Goal: Use online tool/utility: Use online tool/utility

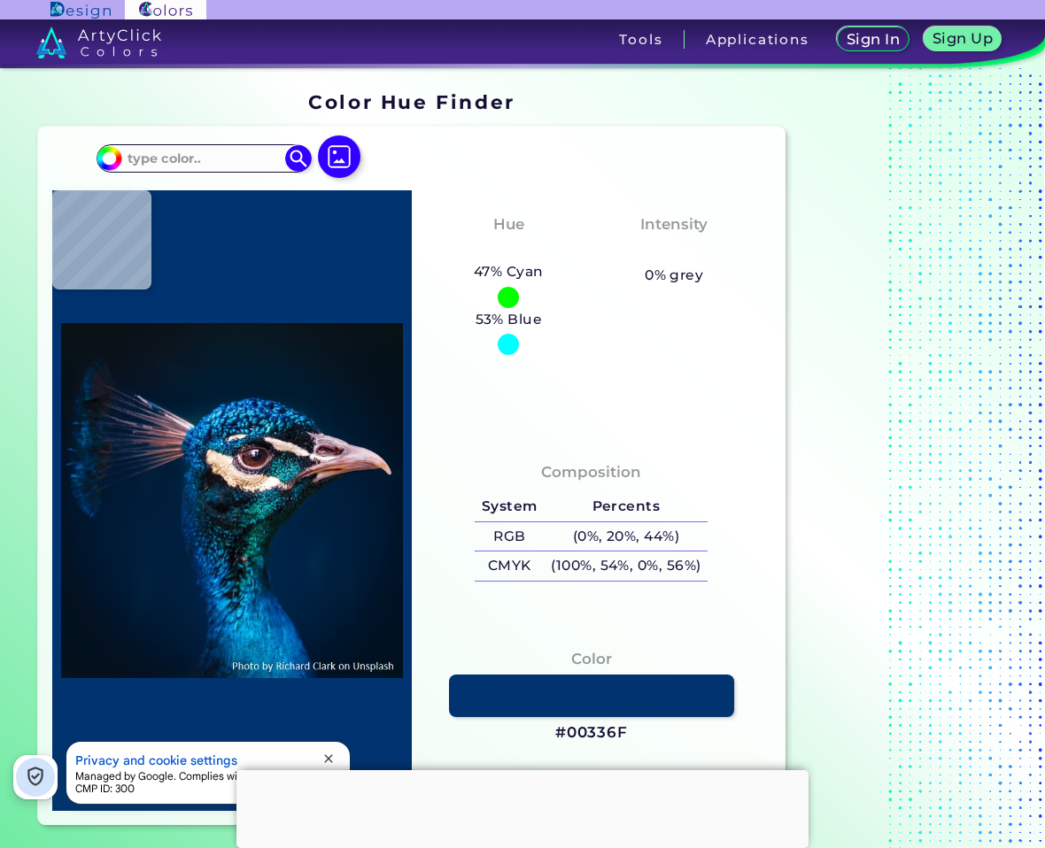
type input "#000000"
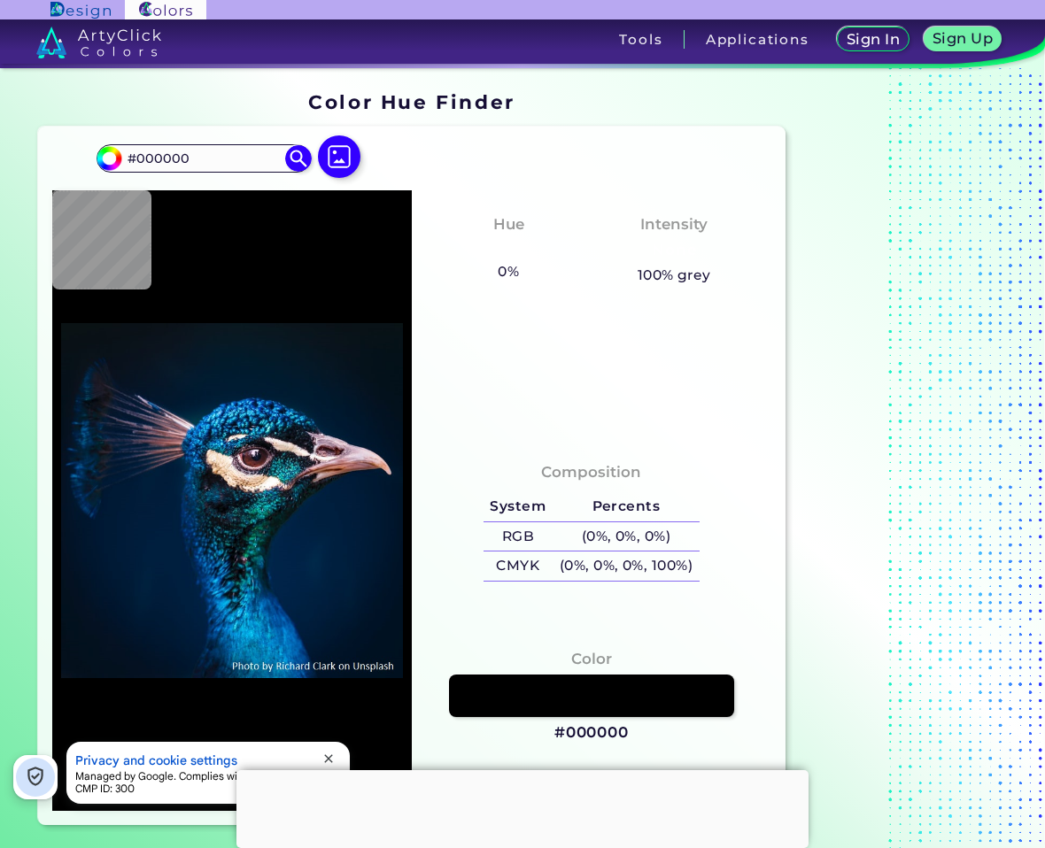
type input "#04111a"
type input "#04111A"
type input "#06141f"
type input "#06141F"
type input "#051725"
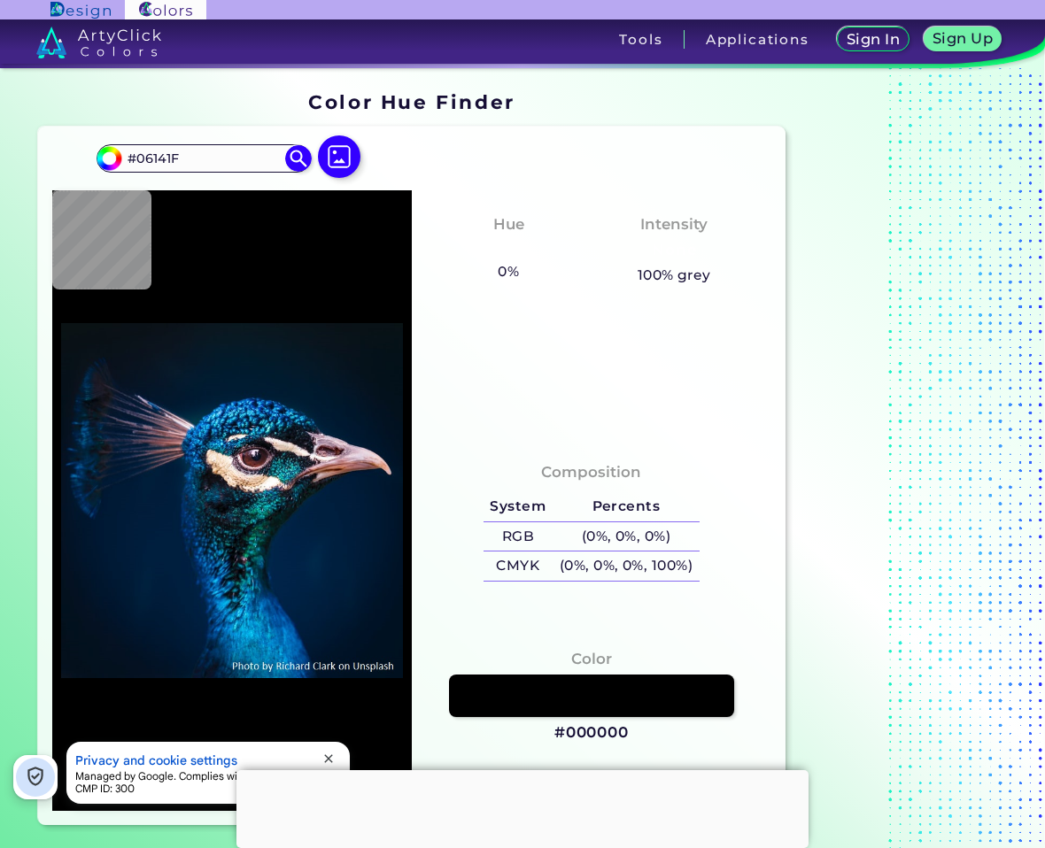
type input "#051725"
type input "#041726"
type input "#031728"
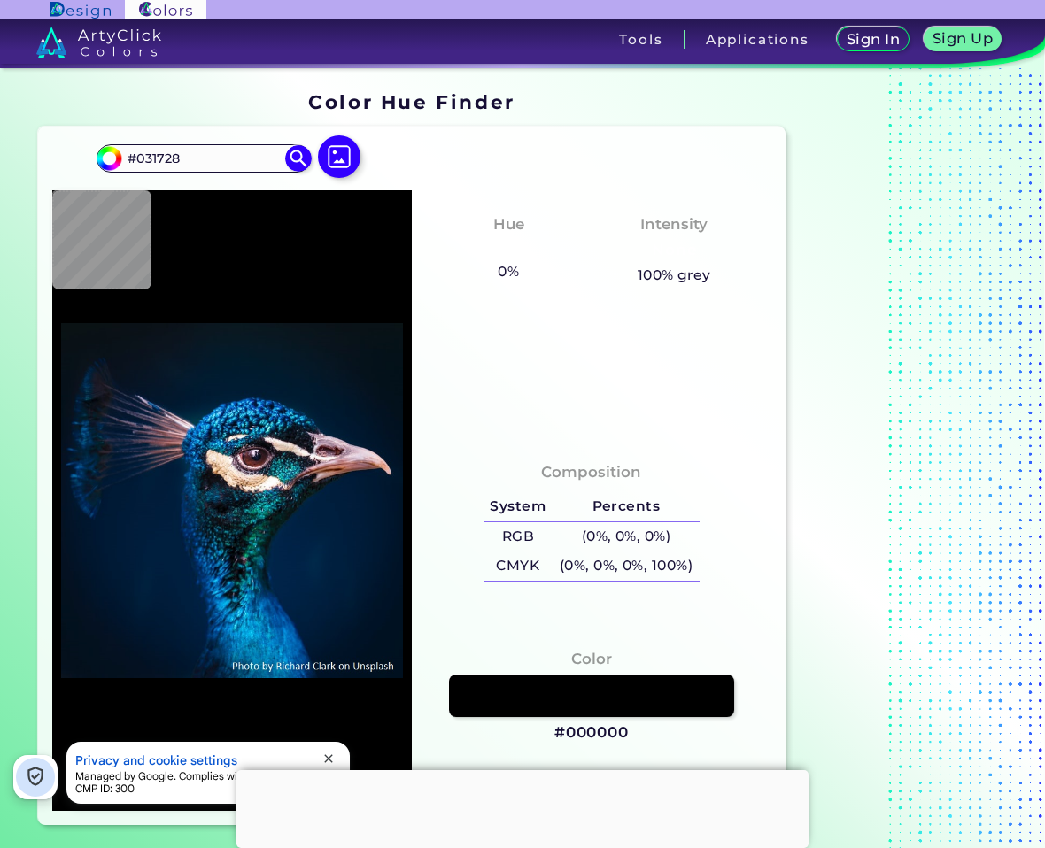
type input "#00182d"
type input "#00182D"
type input "#00192f"
type input "#00192F"
type input "#001a31"
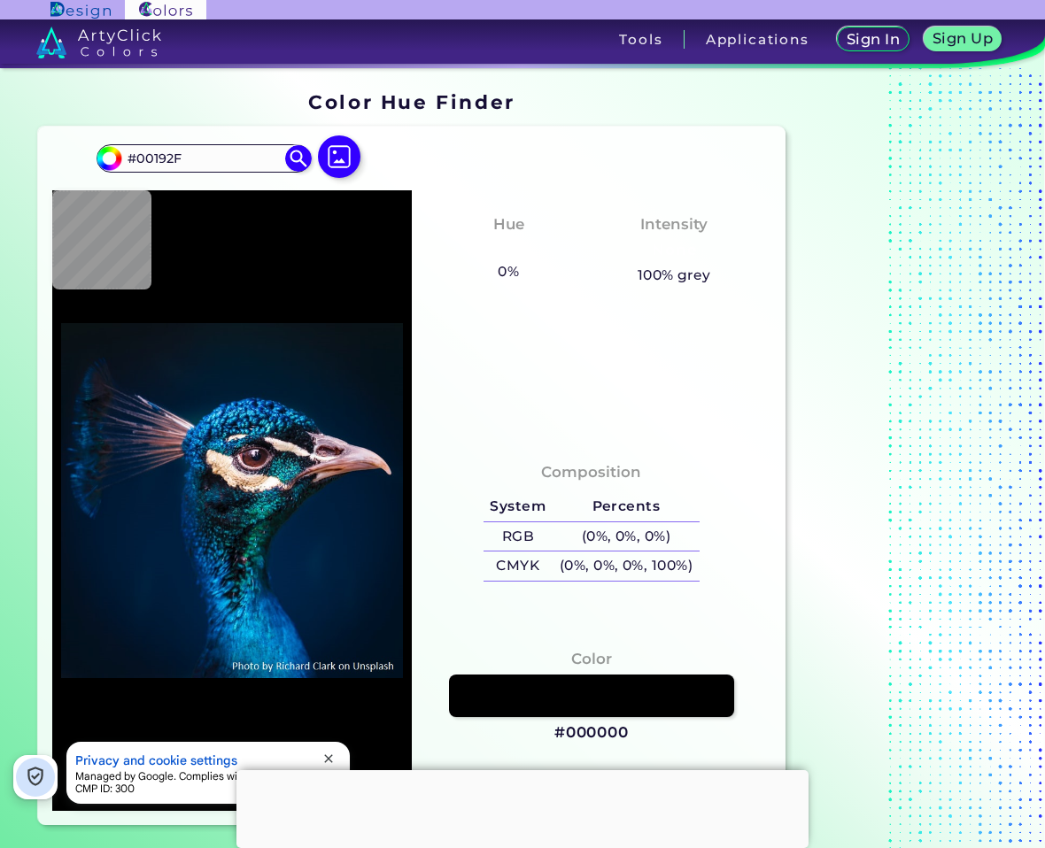
type input "#001A31"
type input "#1b2f44"
type input "#1B2F44"
type input "#b18d9c"
type input "#B18D9C"
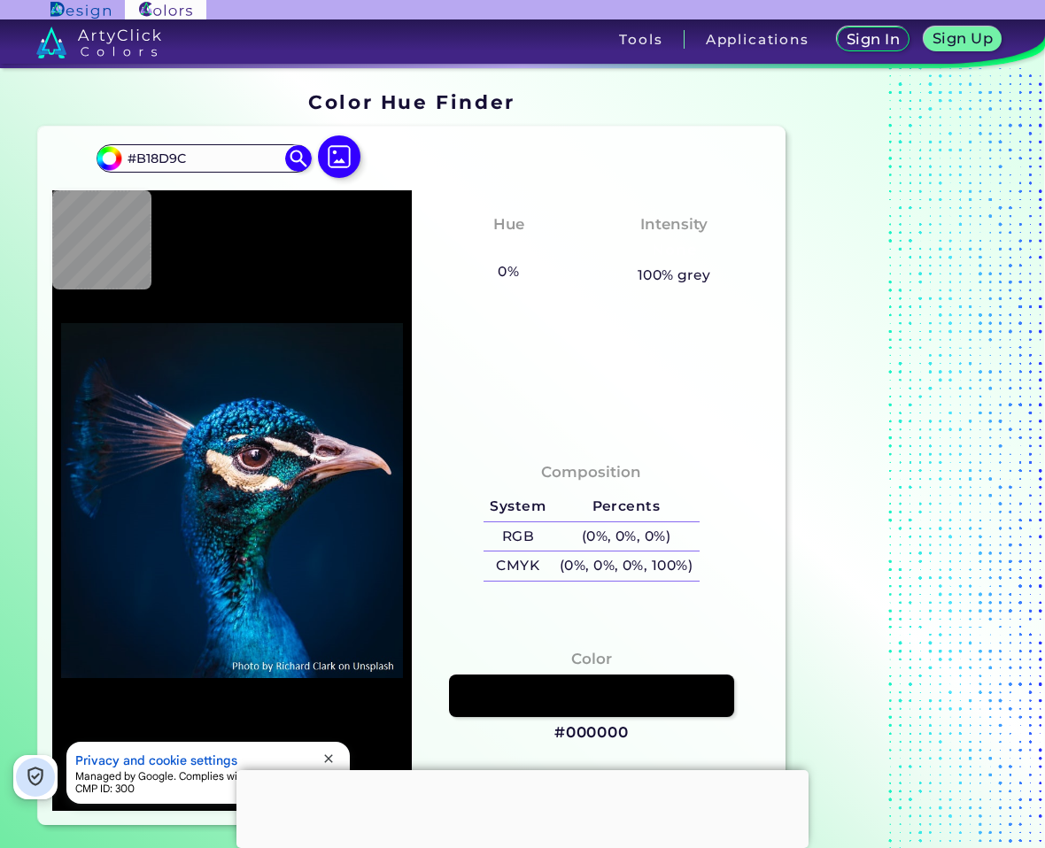
type input "#914e39"
type input "#914E39"
type input "#b98572"
type input "#B98572"
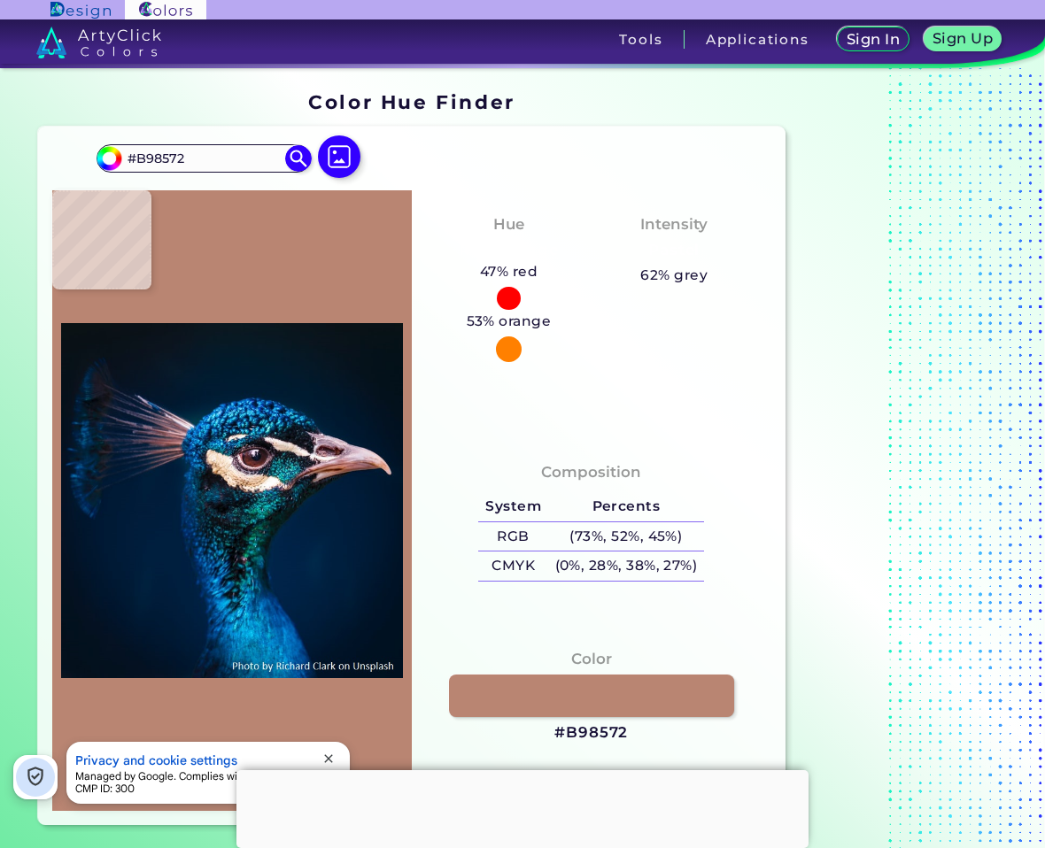
type input "#ad837f"
type input "#AD837F"
type input "#4c3434"
type input "#4C3434"
type input "#1c1318"
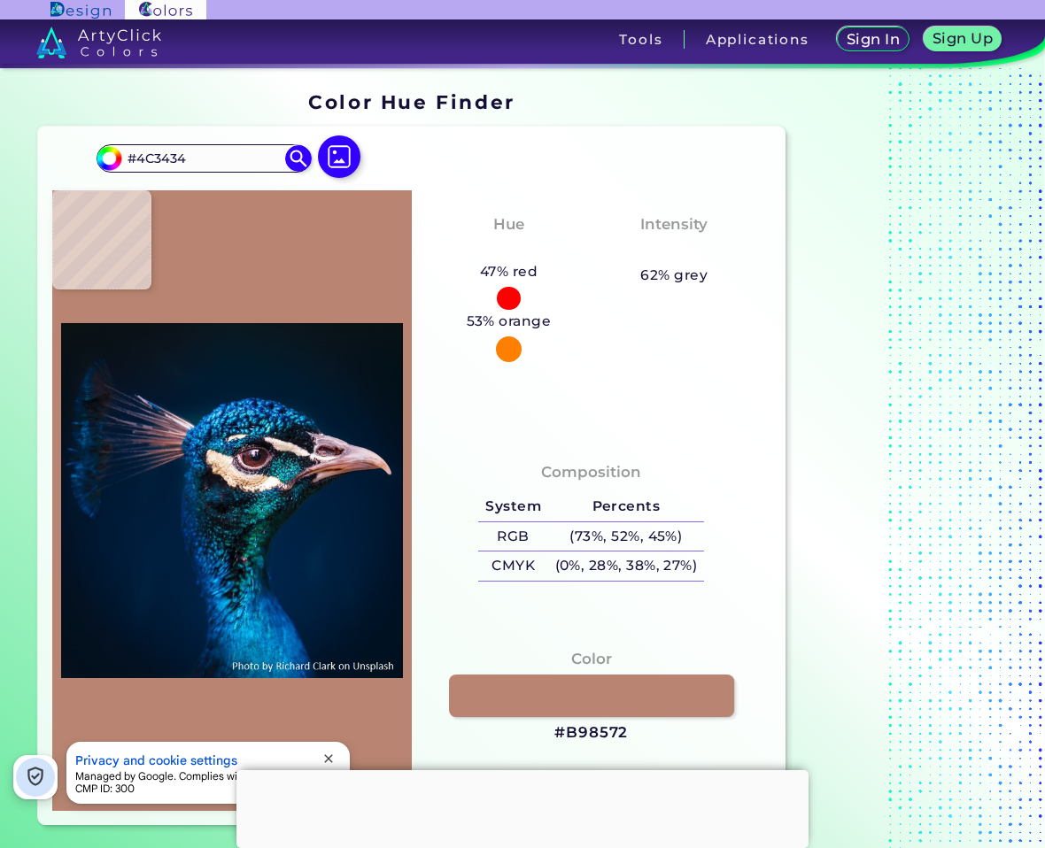
type input "#1C1318"
type input "#1d191d"
type input "#1D191D"
type input "#082a3a"
type input "#082A3A"
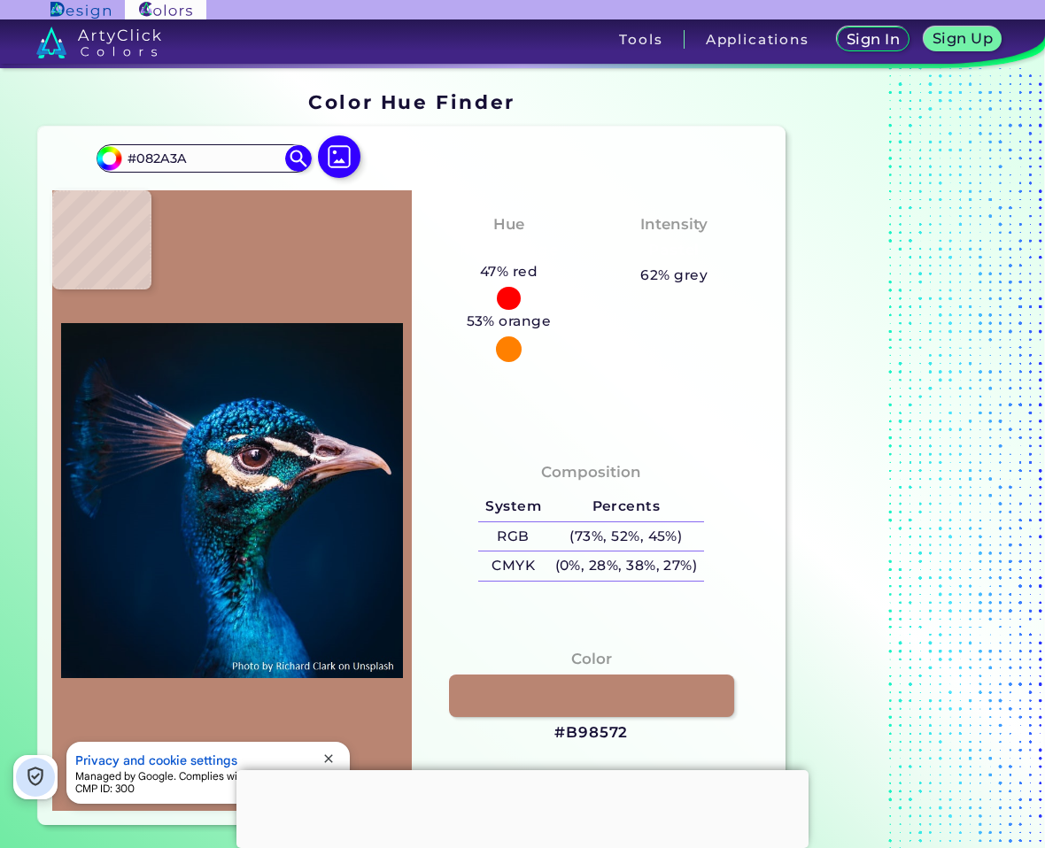
type input "#52343b"
type input "#52343B"
type input "#837275"
type input "#2b2b3c"
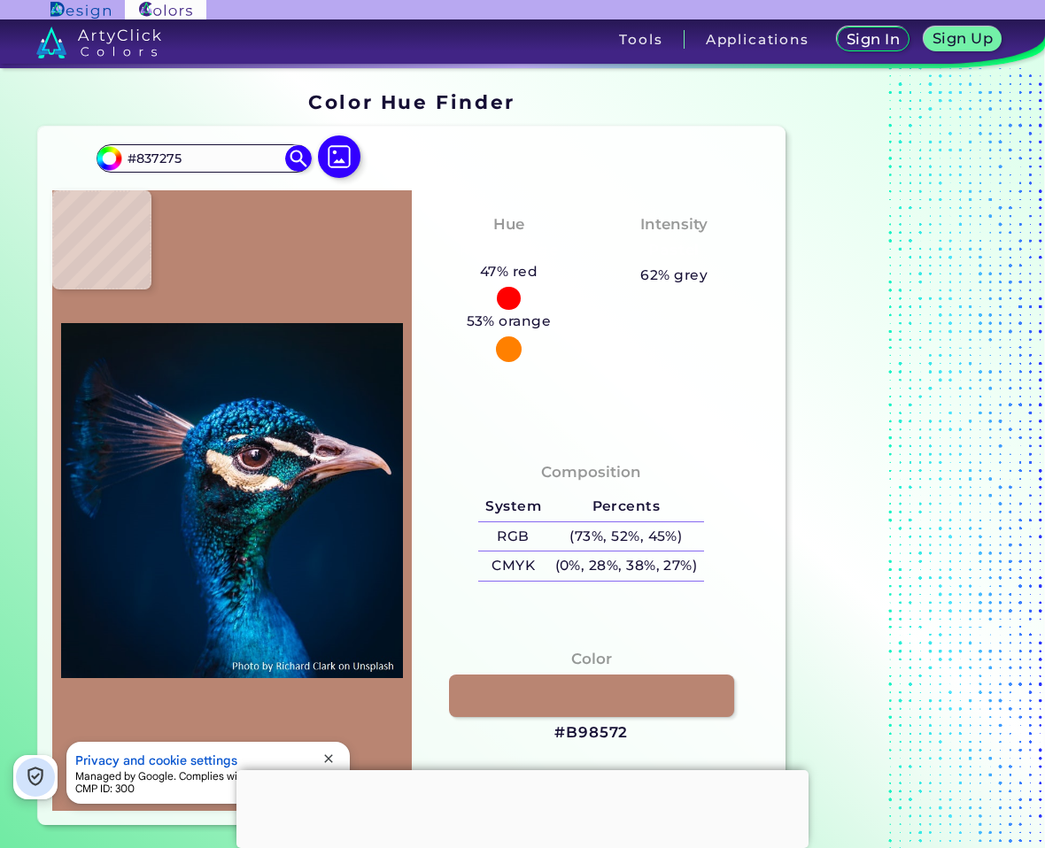
type input "#2B2B3C"
type input "#054658"
type input "#062938"
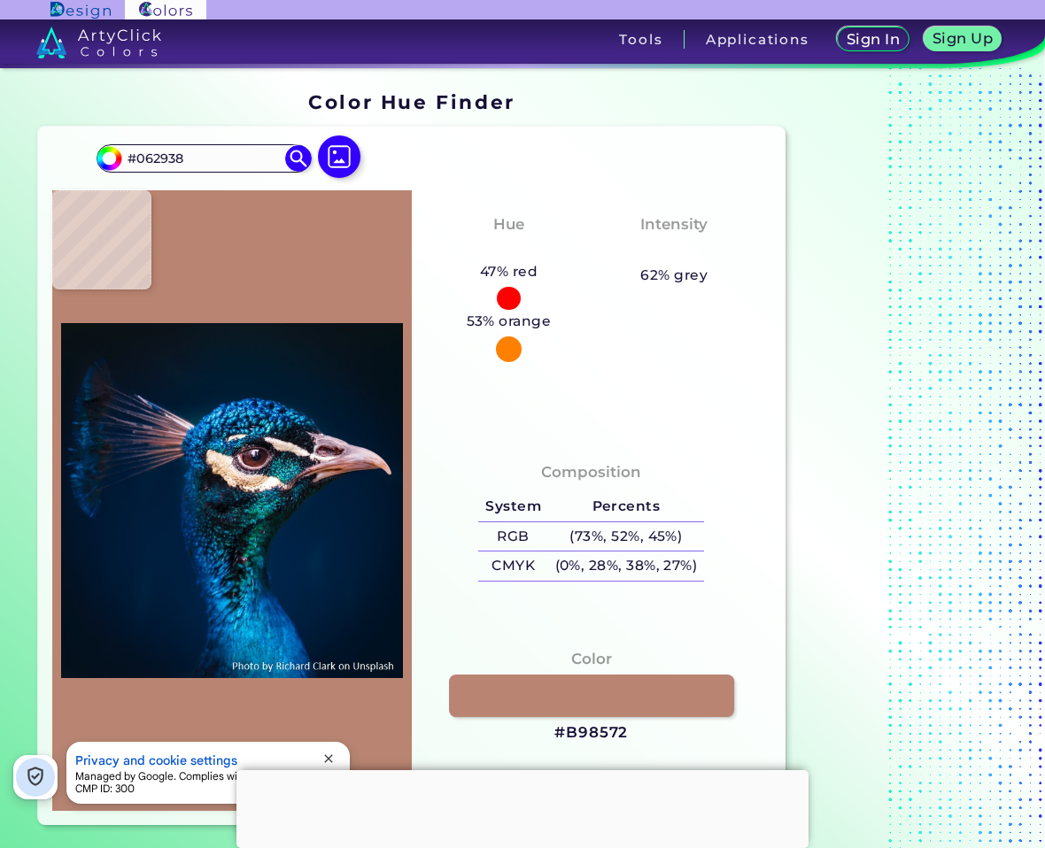
type input "#054658"
type input "#074360"
type input "#003956"
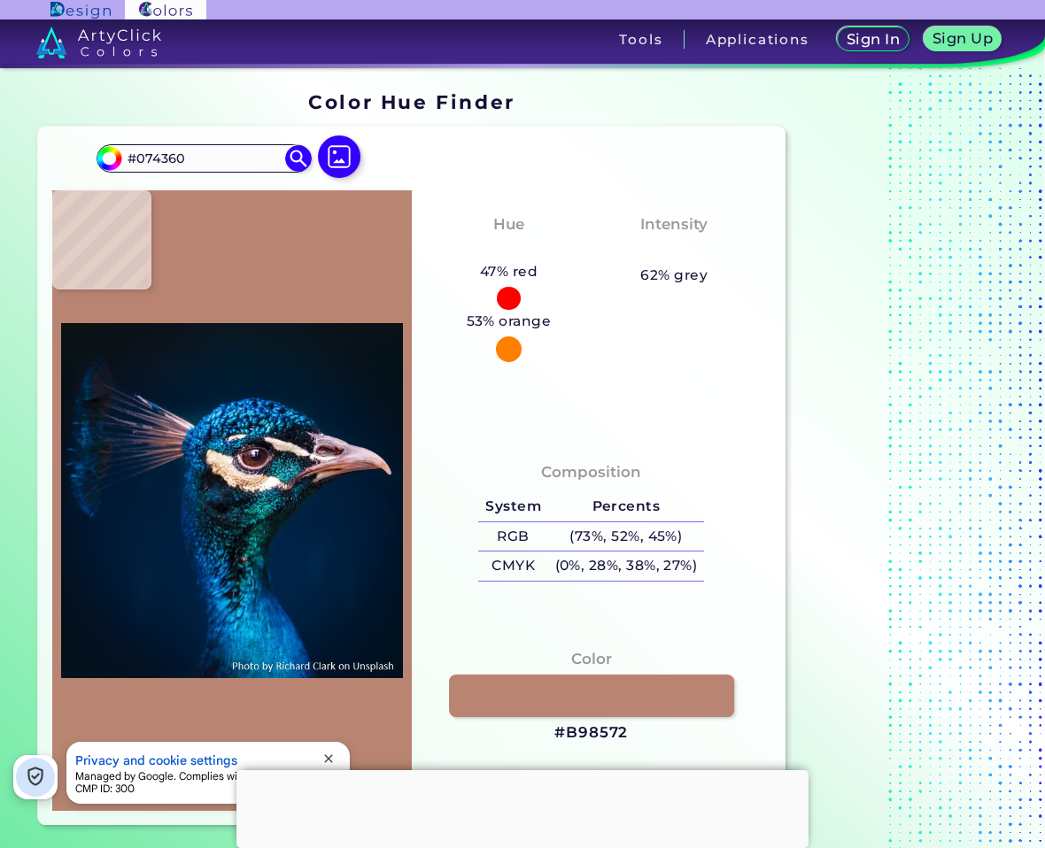
type input "#003956"
type input "#0f4462"
type input "#0F4462"
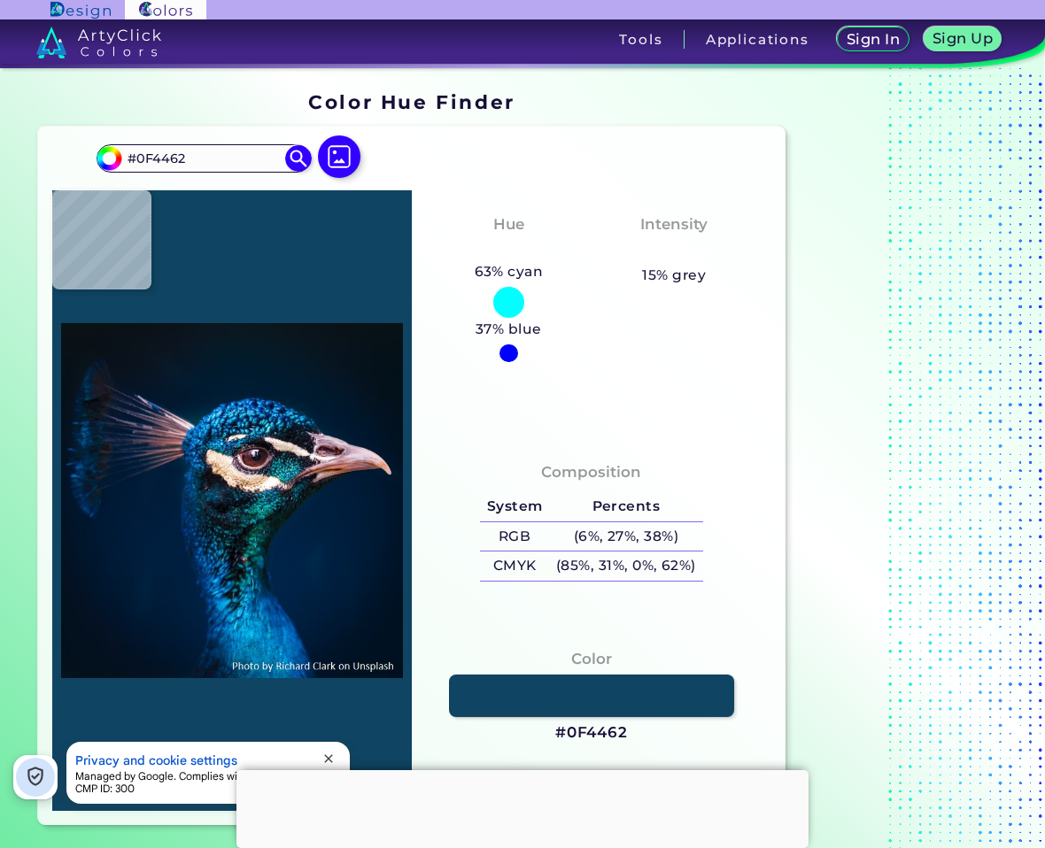
type input "#103f58"
type input "#103F58"
type input "#0d405e"
type input "#0D405E"
type input "#111521"
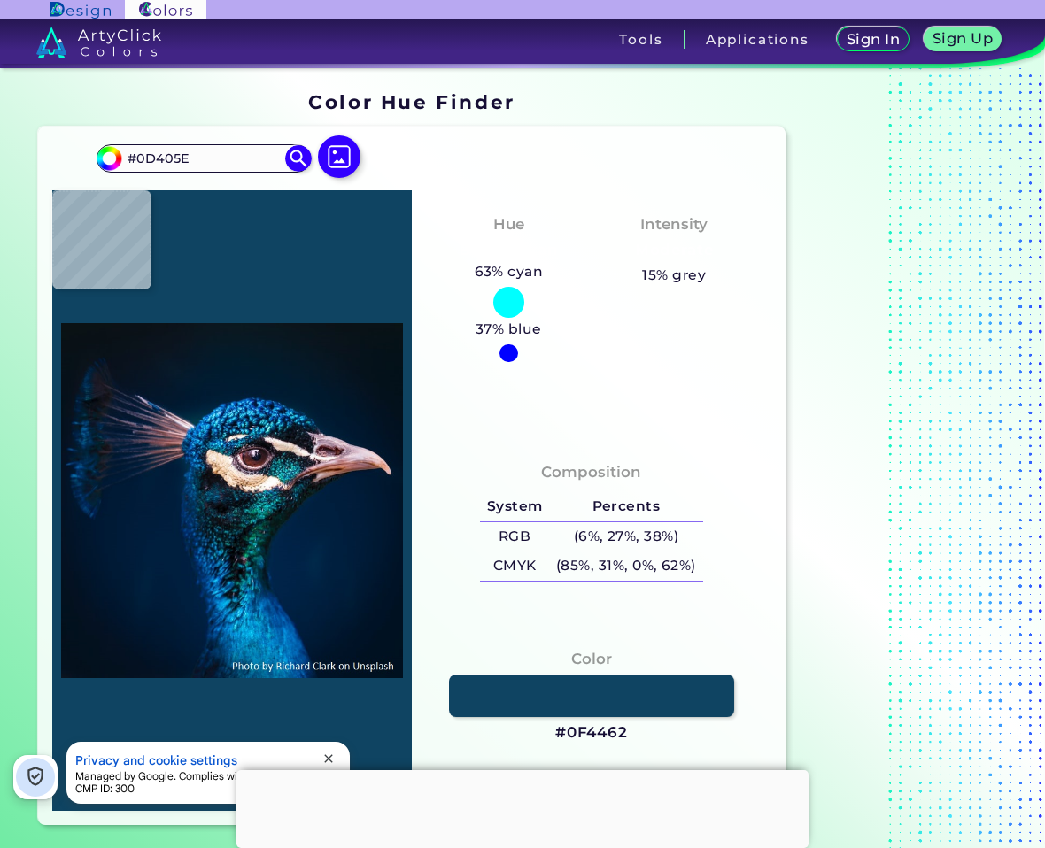
type input "#111521"
type input "#15141b"
type input "#15141B"
type input "#635043"
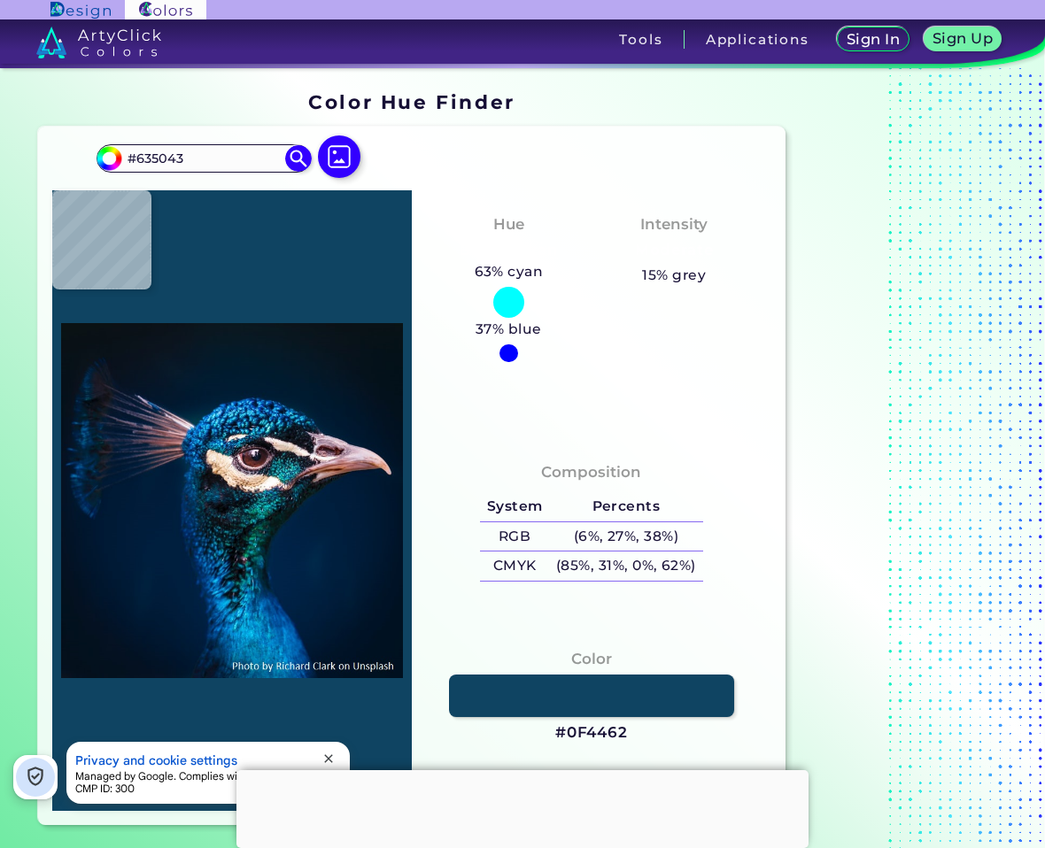
type input "#e8c6a9"
type input "#E8C6A9"
type input "#f5d9c4"
type input "#F5D9C4"
type input "#f7dfcb"
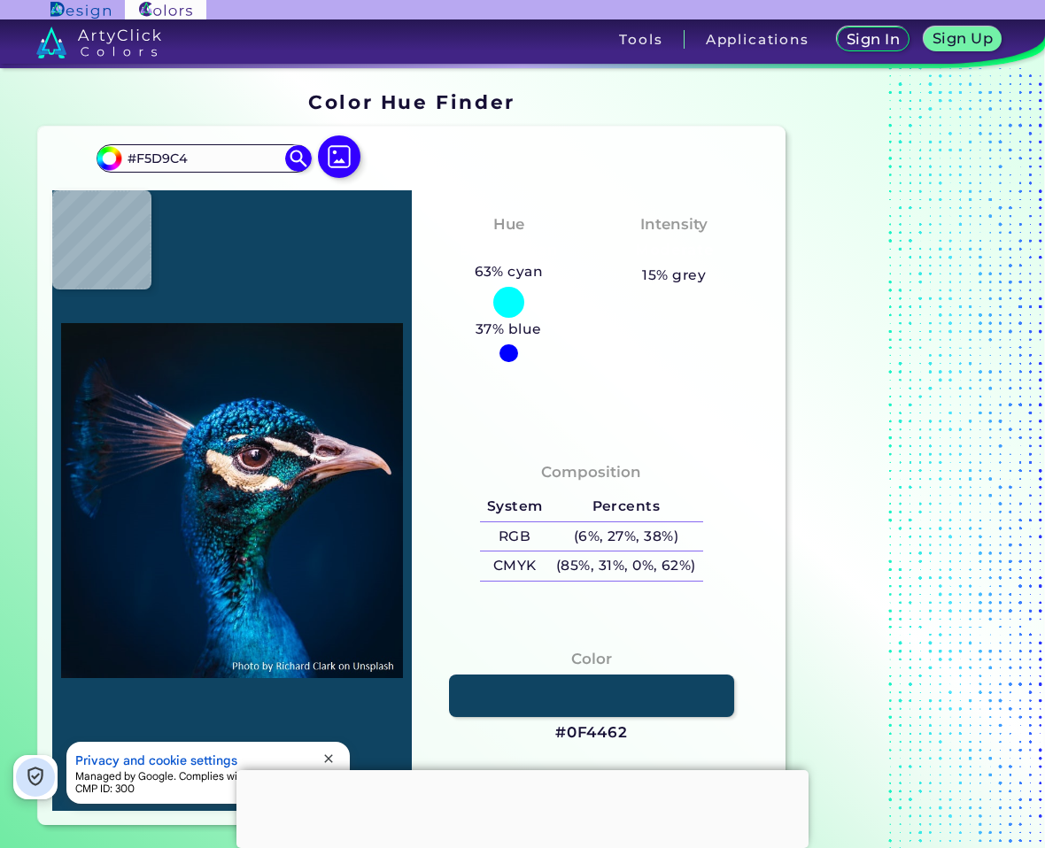
type input "#F7DFCB"
type input "#eccbb2"
type input "#ECCBB2"
type input "#eccfb5"
type input "#ECCFB5"
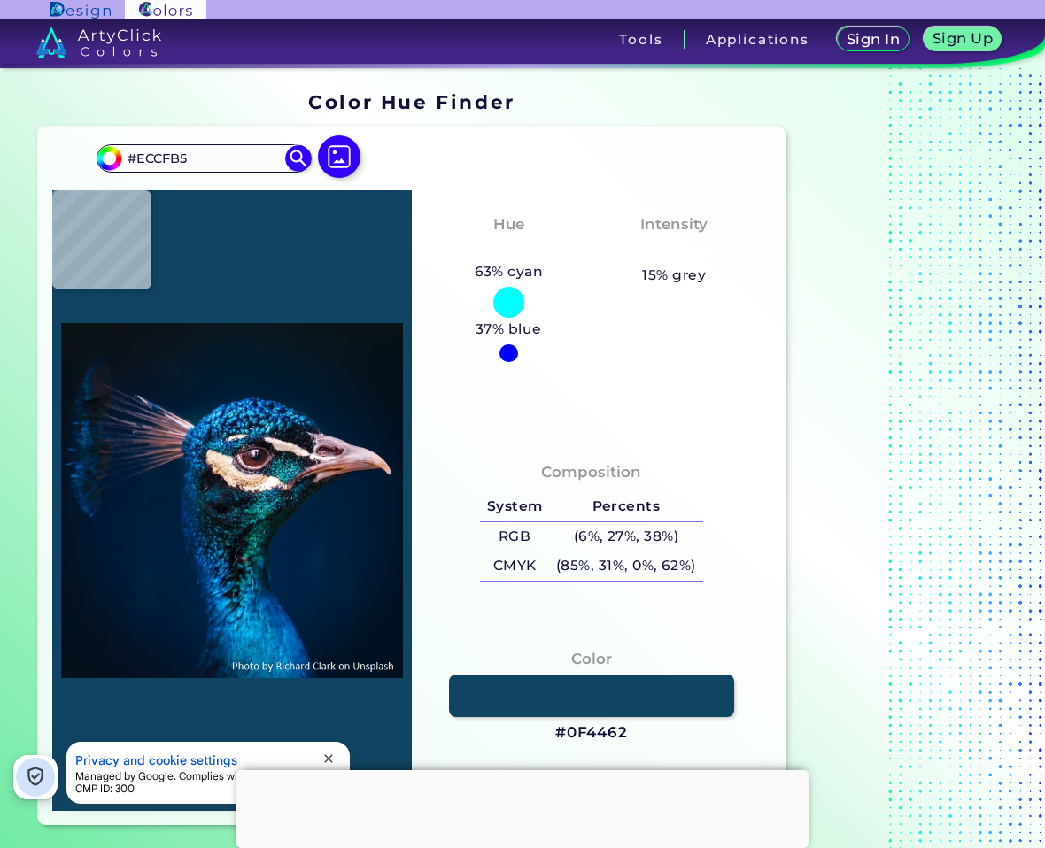
type input "#f9dfc8"
type input "#F9DFC8"
type input "#f0e4e4"
type input "#F0E4E4"
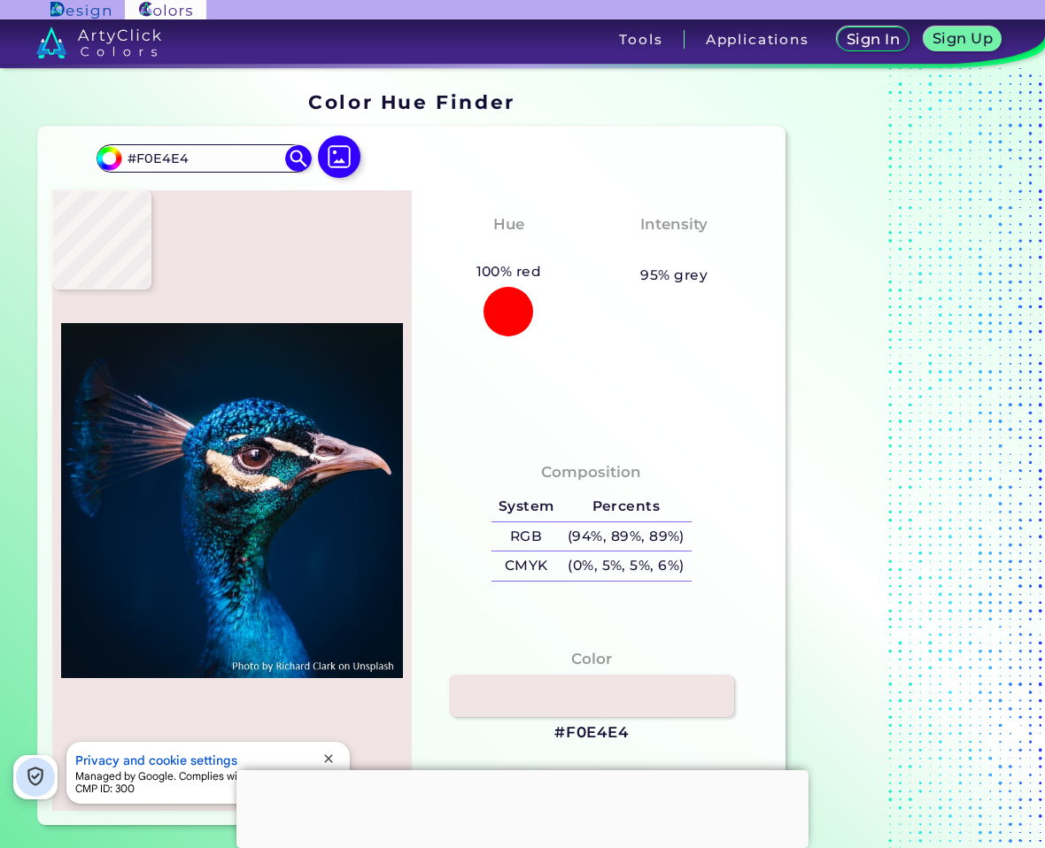
type input "#583f50"
type input "#583F50"
type input "#422c3b"
type input "#422C3B"
type input "#775b68"
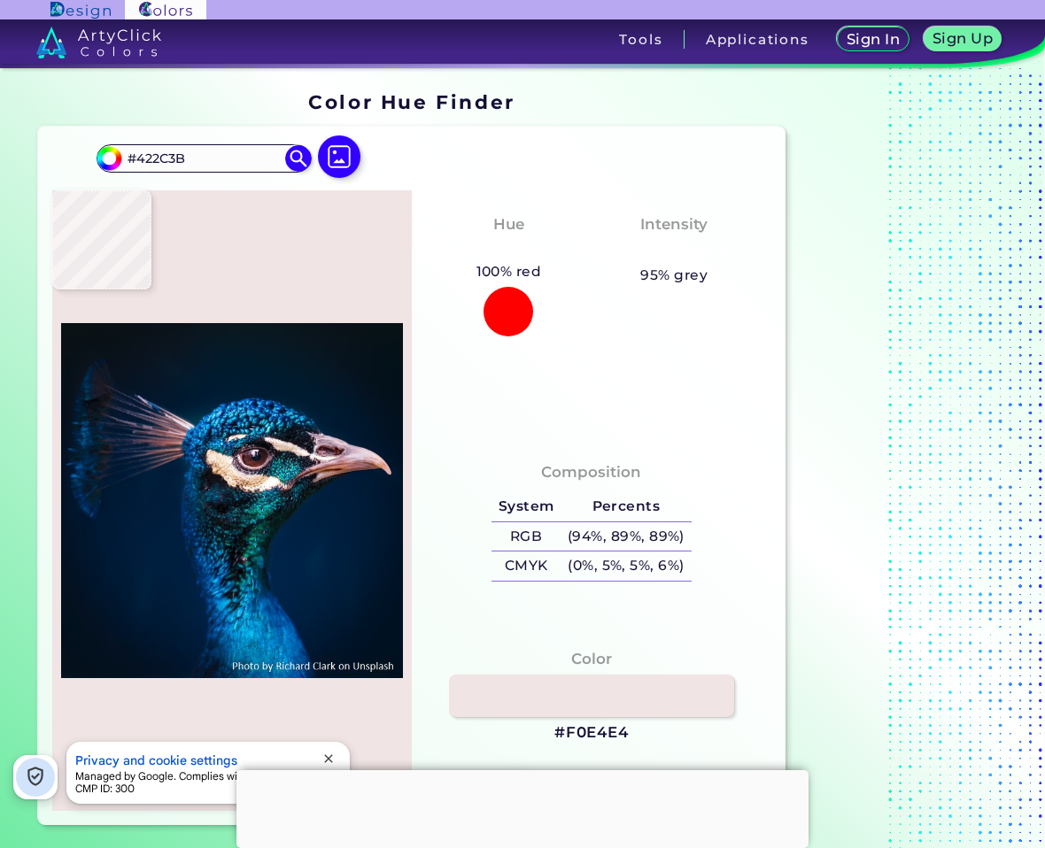
type input "#775B68"
type input "#c6a7b4"
type input "#C6A7B4"
type input "#c19fab"
type input "#C19FAB"
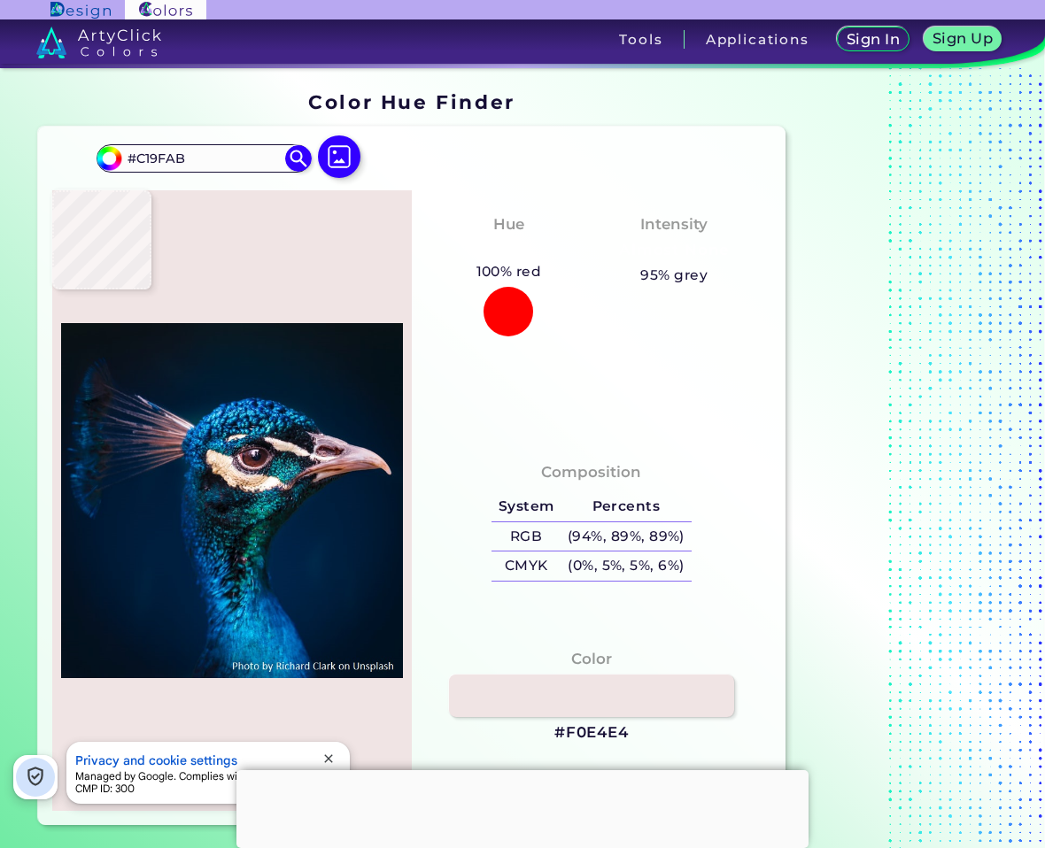
type input "#f7dae0"
type input "#F7DAE0"
type input "#c68a97"
type input "#C68A97"
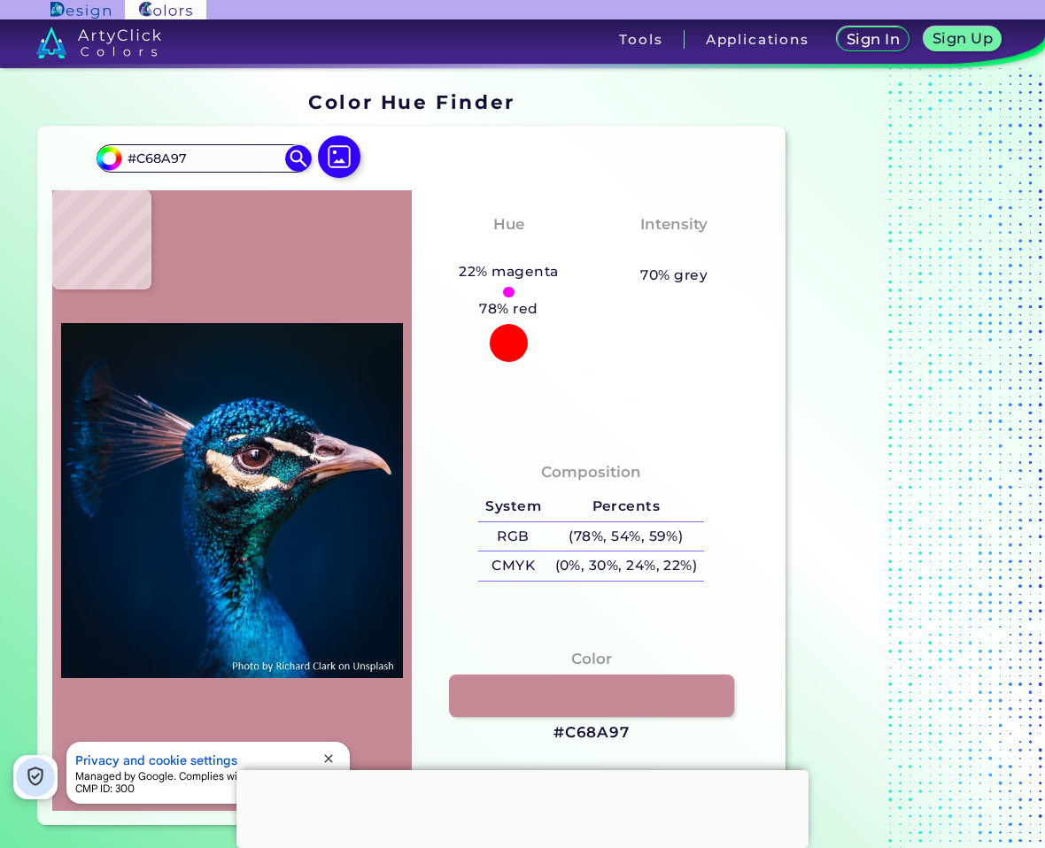
type input "#a96a76"
type input "#A96A76"
type input "#47232a"
type input "#47232A"
type input "#52353d"
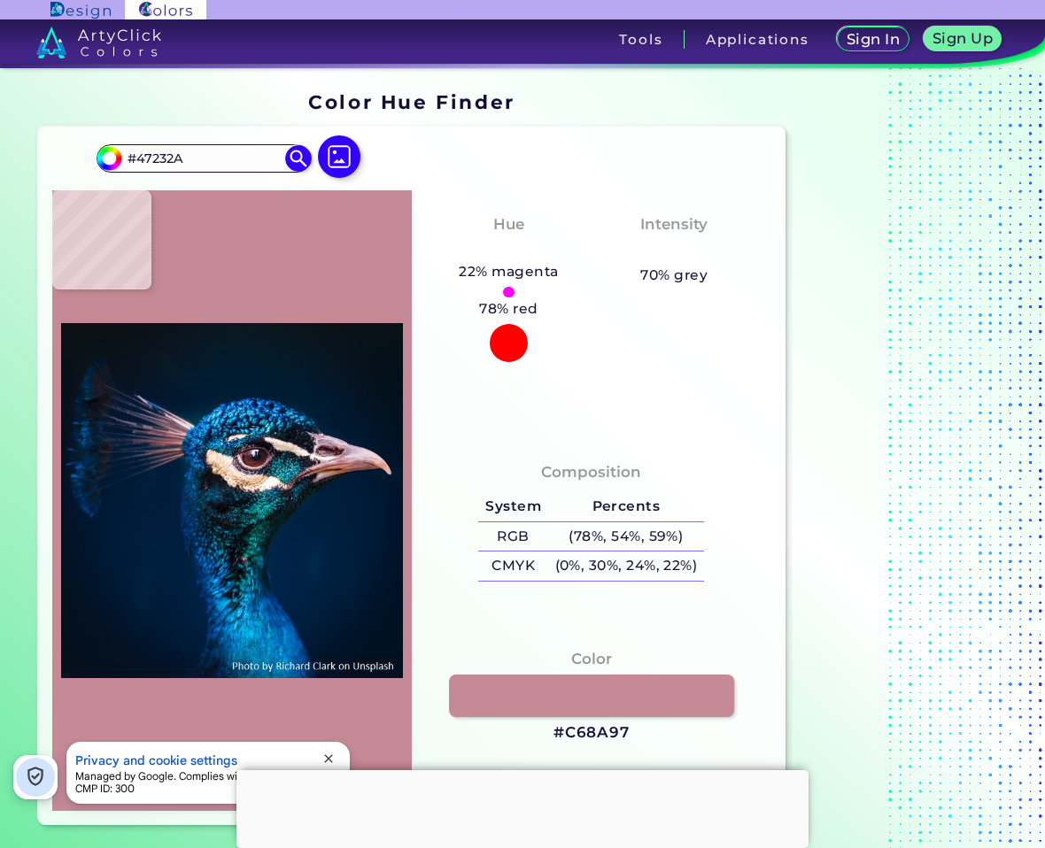
type input "#52353D"
type input "#21131a"
type input "#21131A"
type input "#0d0b15"
type input "#0D0B15"
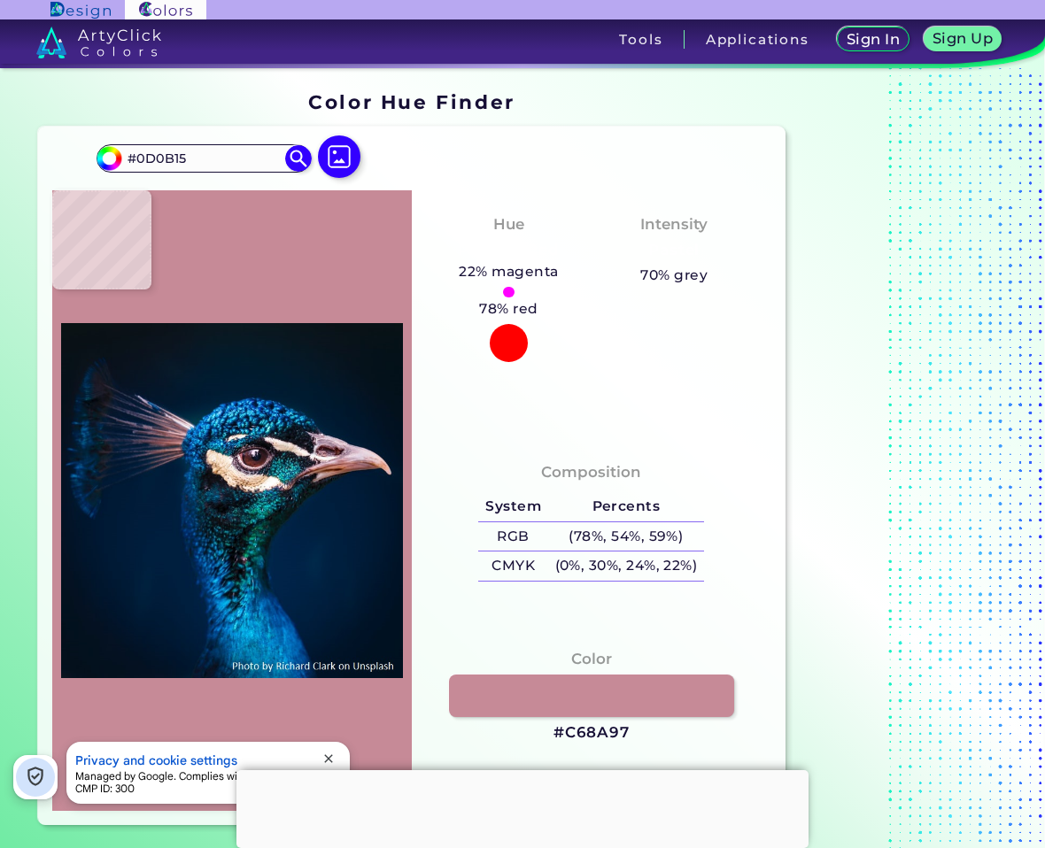
type input "#01070c"
type input "#01070C"
type input "#114f53"
type input "#114F53"
type input "#0a6872"
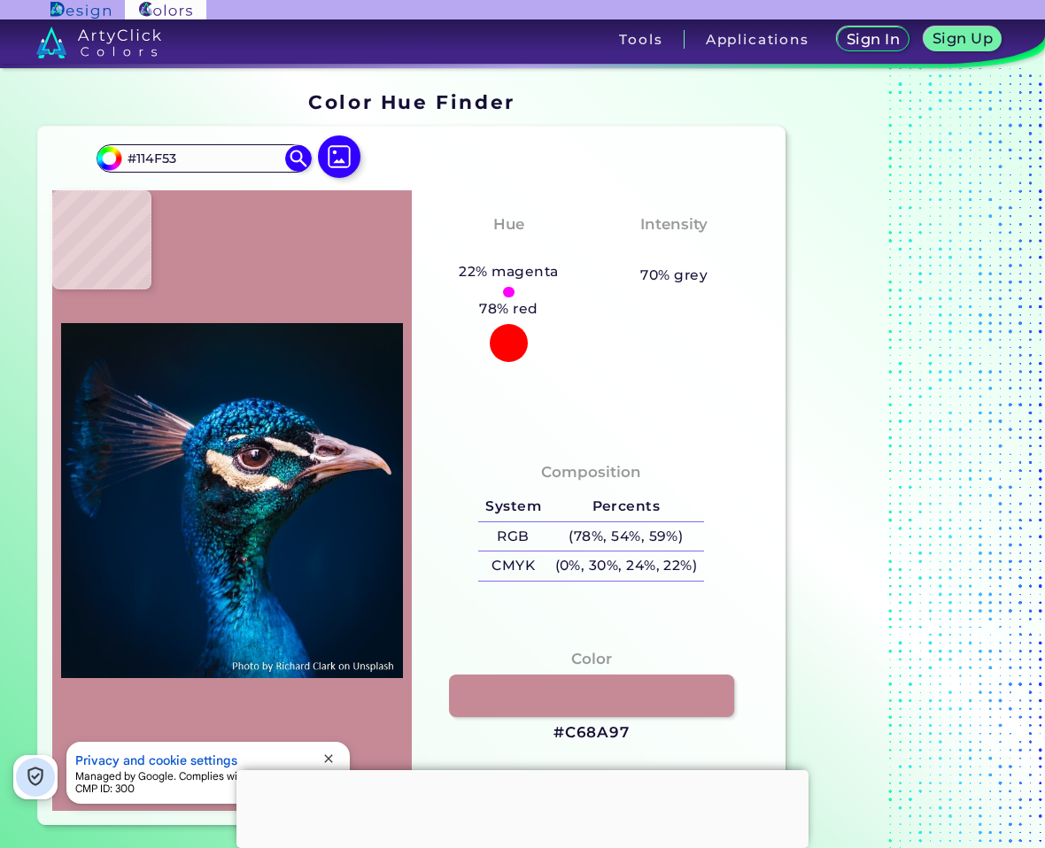
type input "#0A6872"
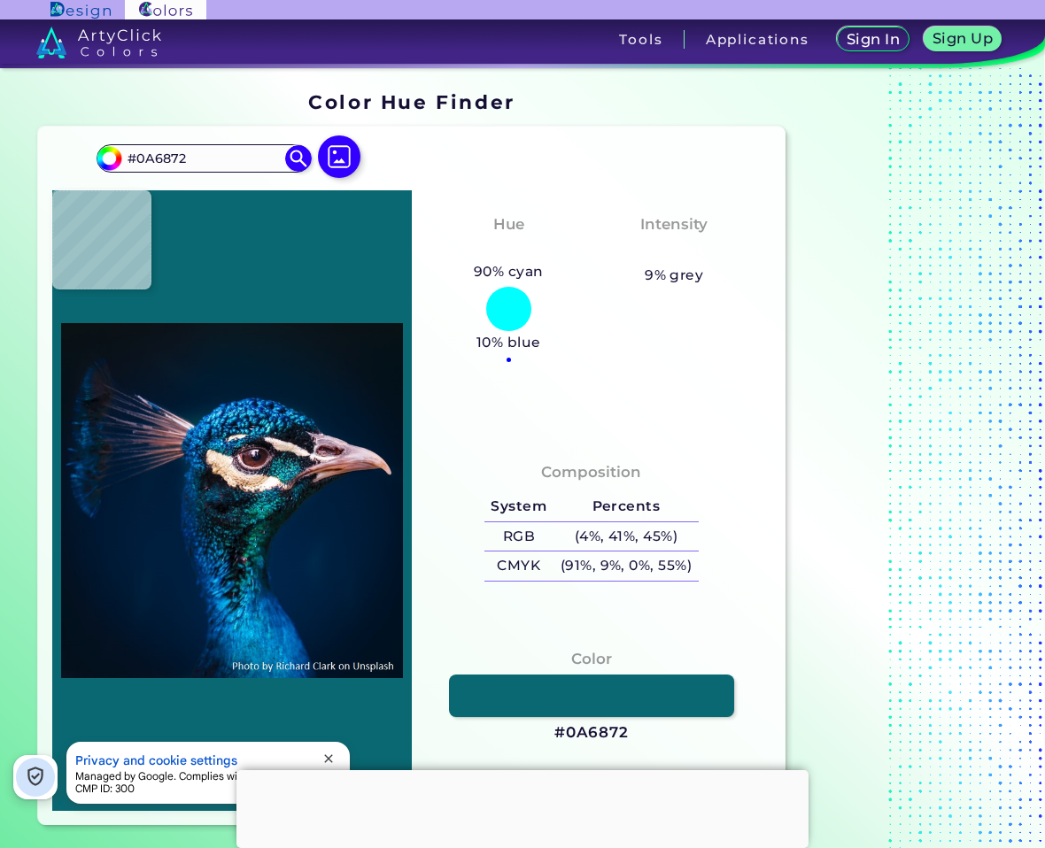
type input "#0b7489"
type input "#0B7489"
type input "#076684"
type input "#087b9f"
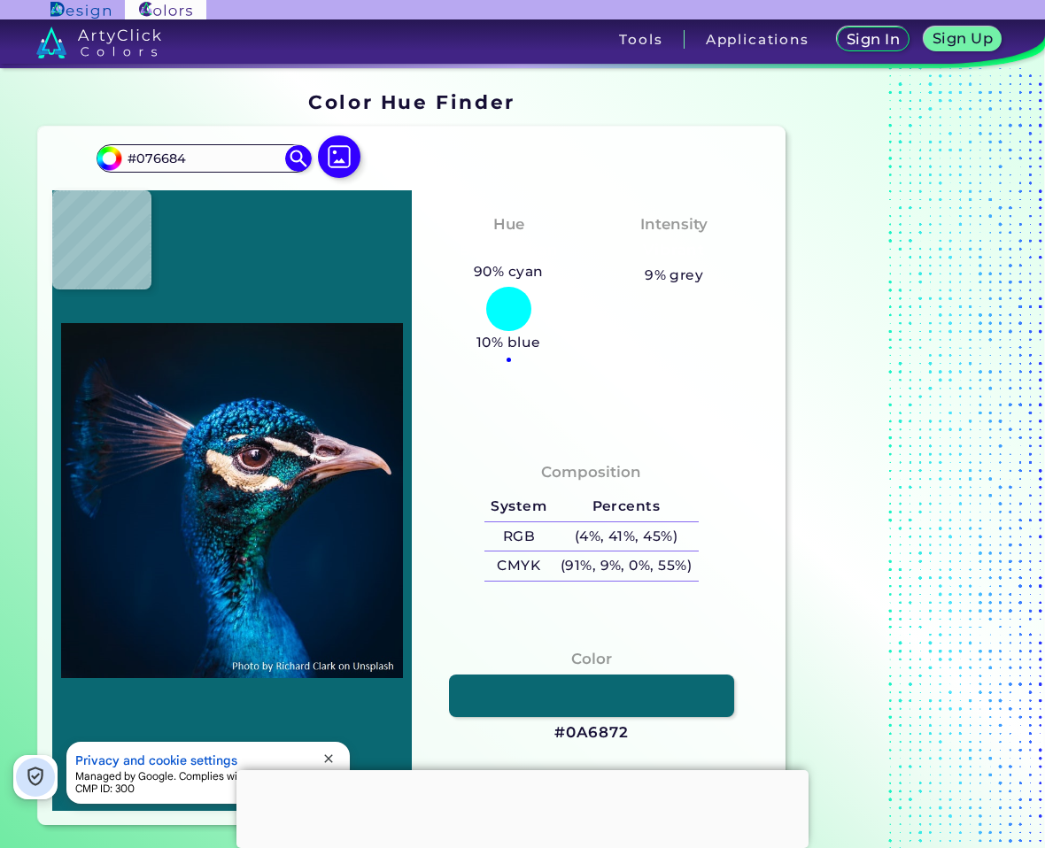
type input "#087B9F"
type input "#37b4de"
type input "#37B4DE"
type input "#3a79ac"
type input "#3A79AC"
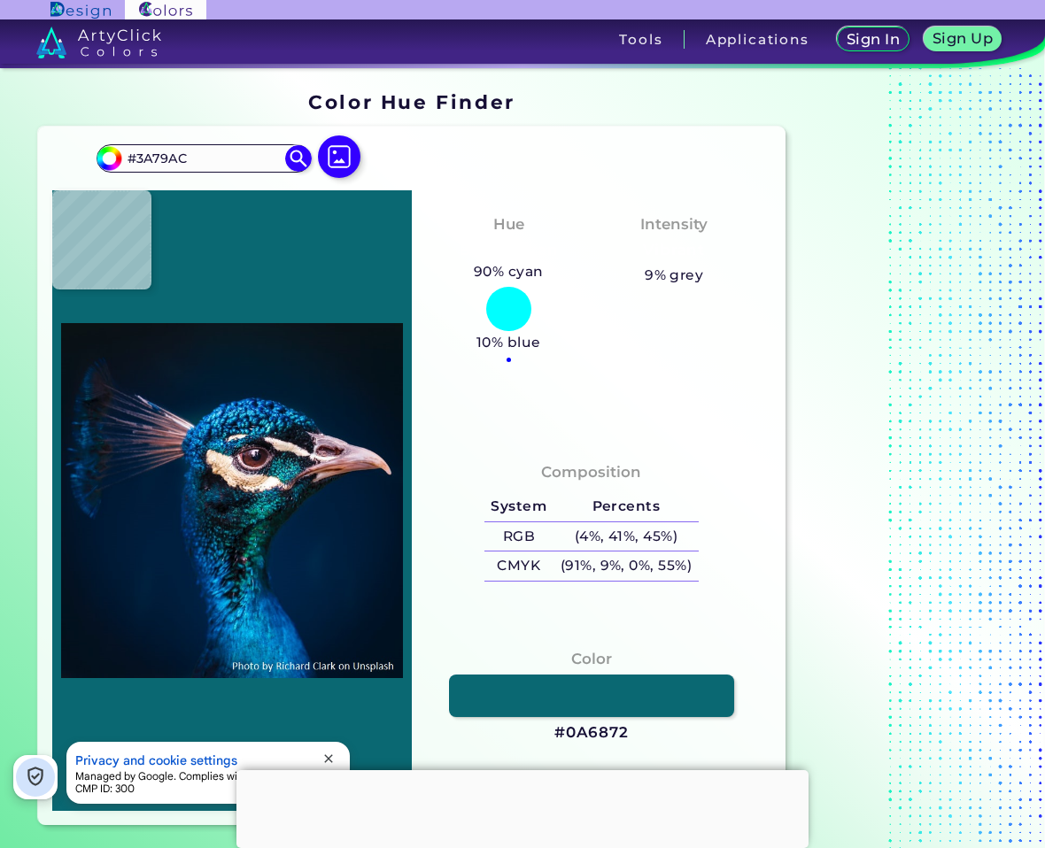
type input "#7dabd1"
type input "#7DABD1"
type input "#11436b"
type input "#11436B"
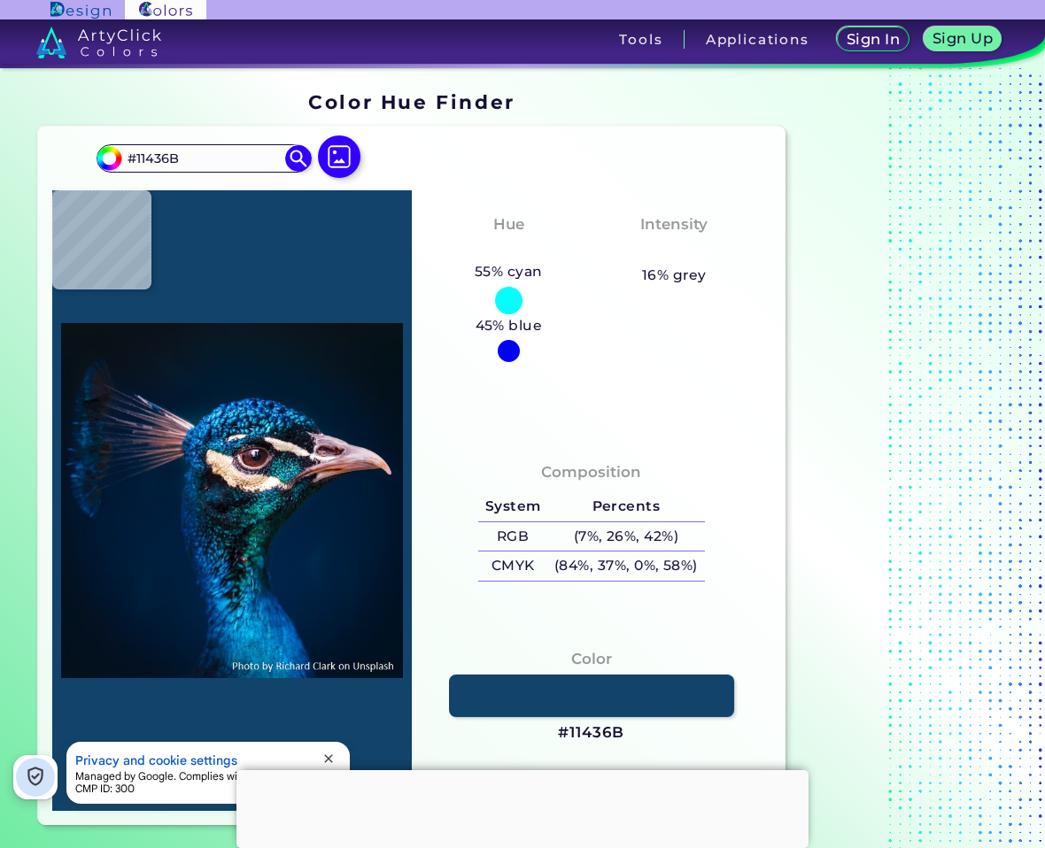
type input "#f1fdff"
type input "#F1FDFF"
type input "#acaab5"
type input "#ACAAB5"
type input "#747e7f"
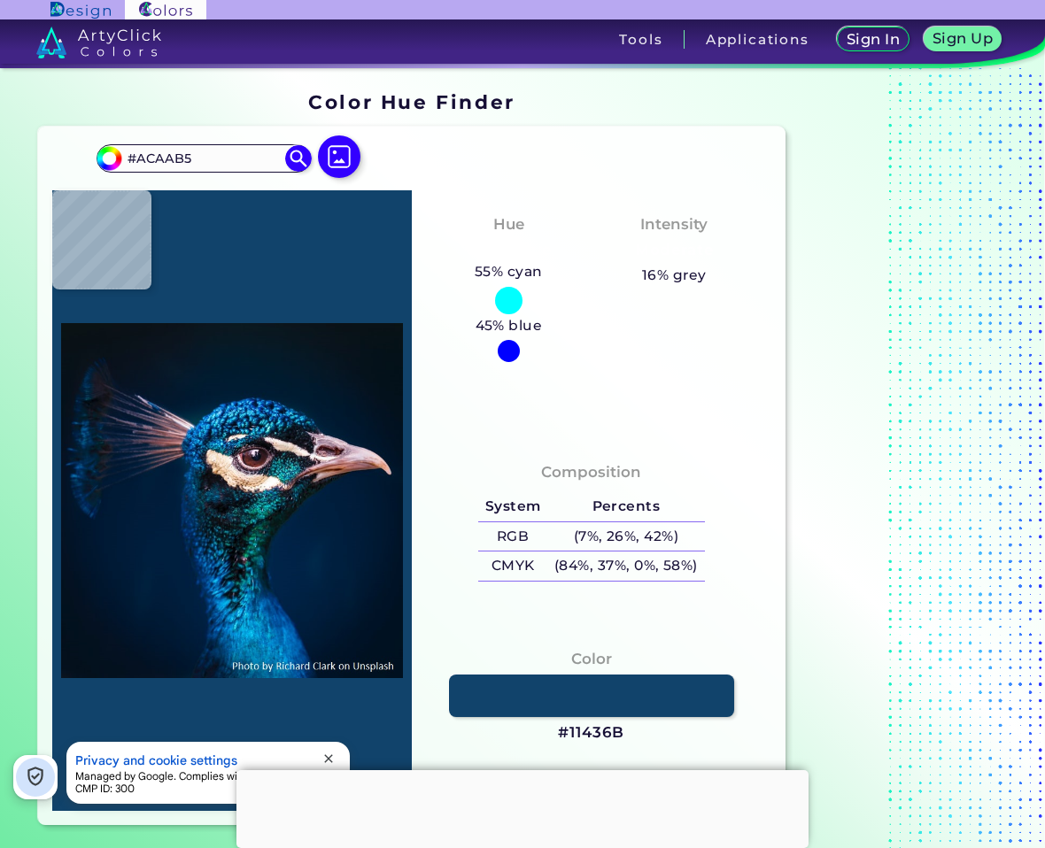
type input "#747E7F"
type input "#185e76"
type input "#185E76"
type input "#146a82"
type input "#146A82"
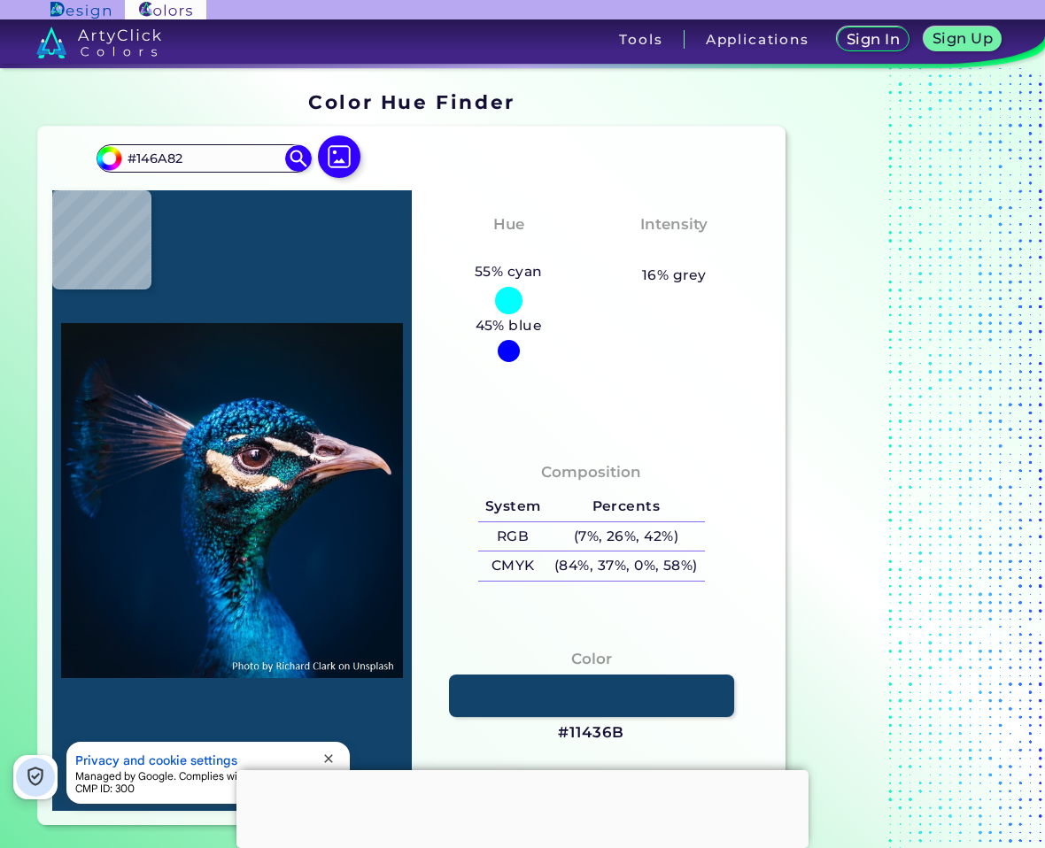
type input "#057199"
type input "#094a78"
type input "#094A78"
type input "#003257"
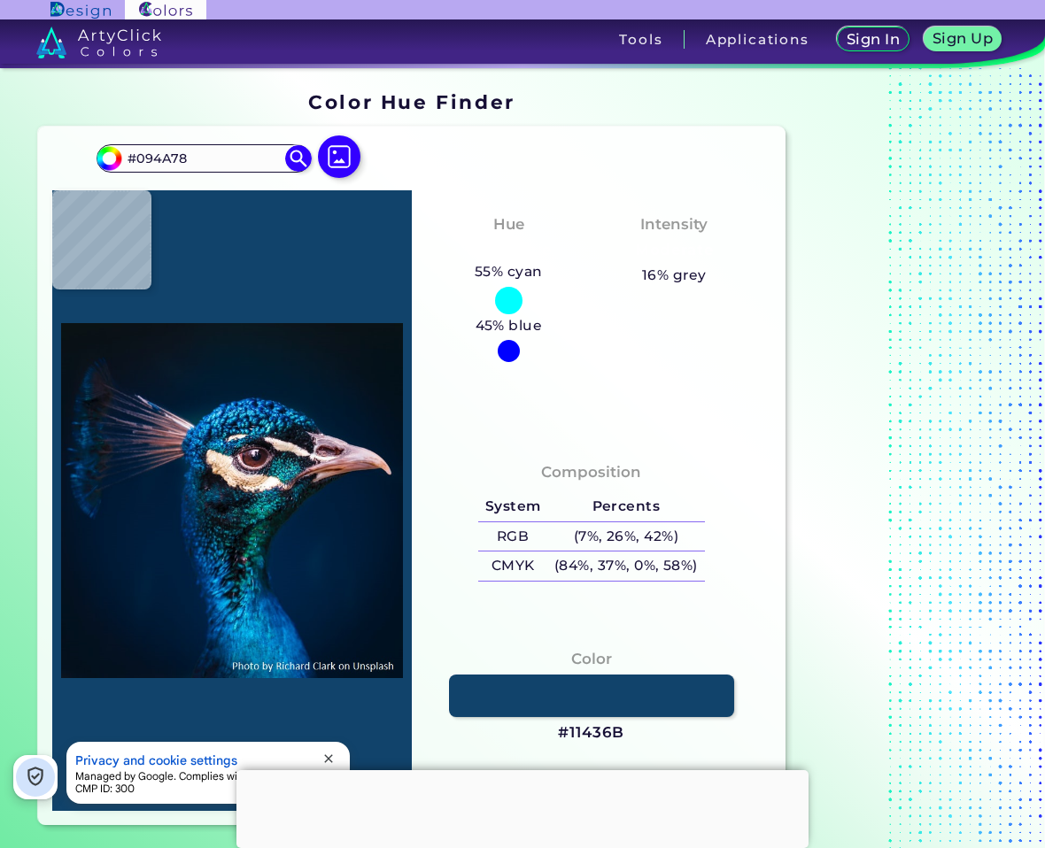
type input "#003257"
type input "#00325b"
type input "#00325B"
type input "#103050"
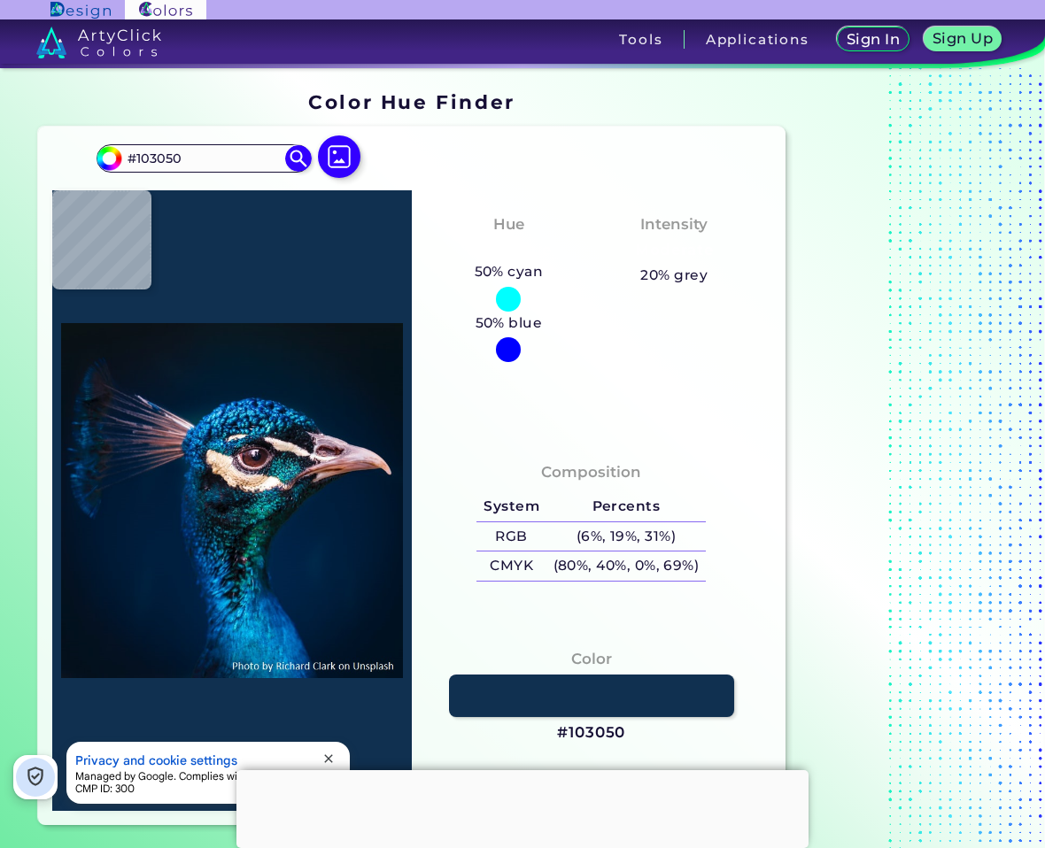
type input "#0c6488"
type input "#0C6488"
type input "#0980af"
type input "#0980AF"
type input "#48b1cb"
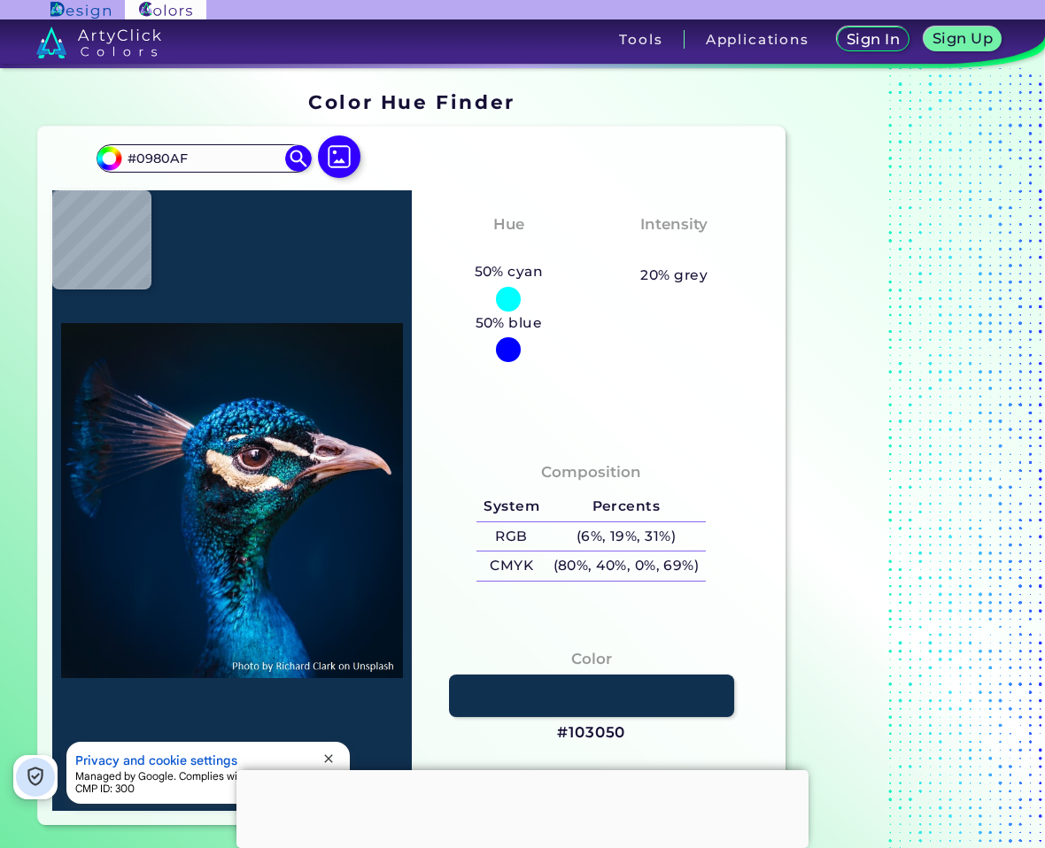
type input "#48B1CB"
type input "#6df4fd"
type input "#6DF4FD"
type input "#2ca0c7"
type input "#2CA0C7"
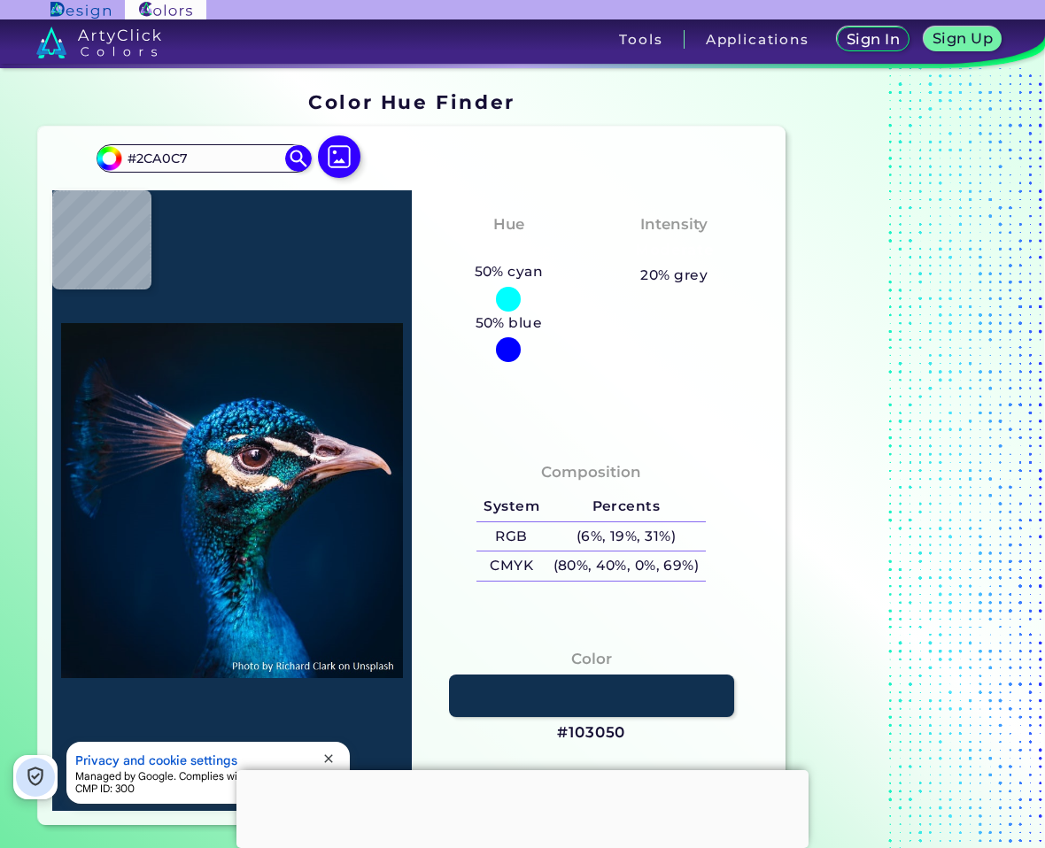
type input "#01477f"
type input "#01477F"
type input "#1b7ba3"
type input "#1B7BA3"
type input "#4bcdf2"
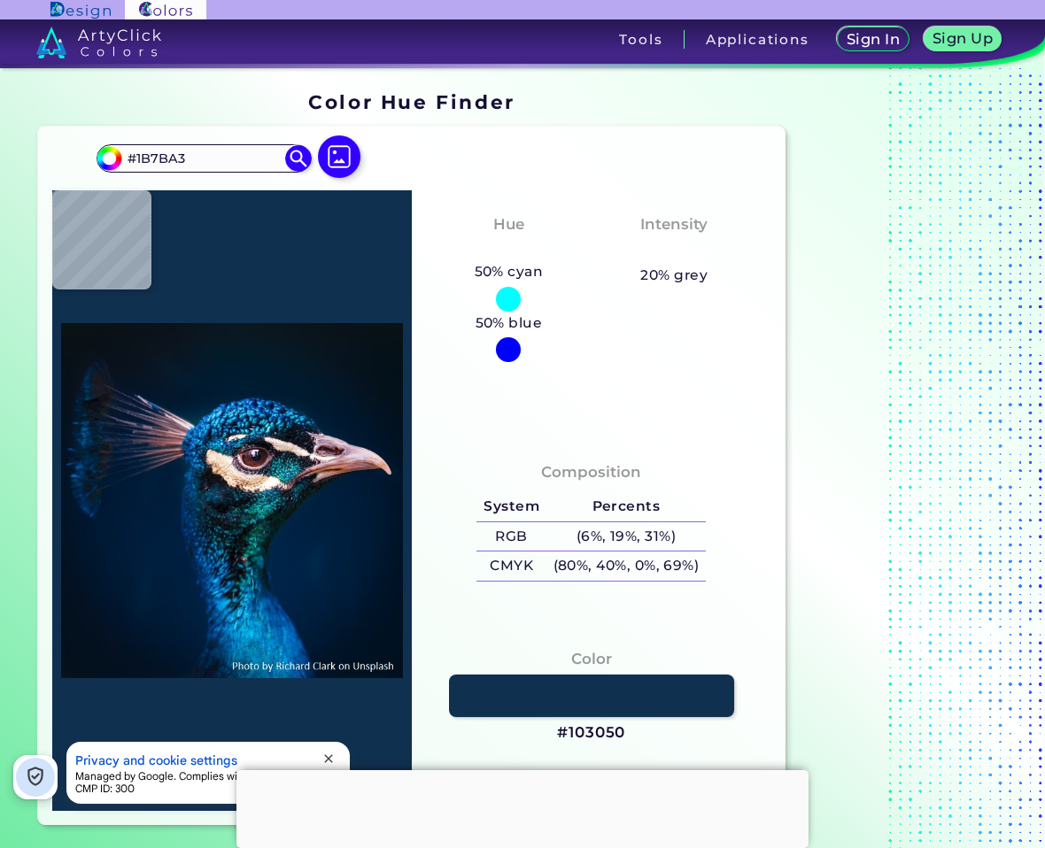
type input "#4BCDF2"
type input "#0084b7"
type input "#0084B7"
type input "#002b49"
type input "#002B49"
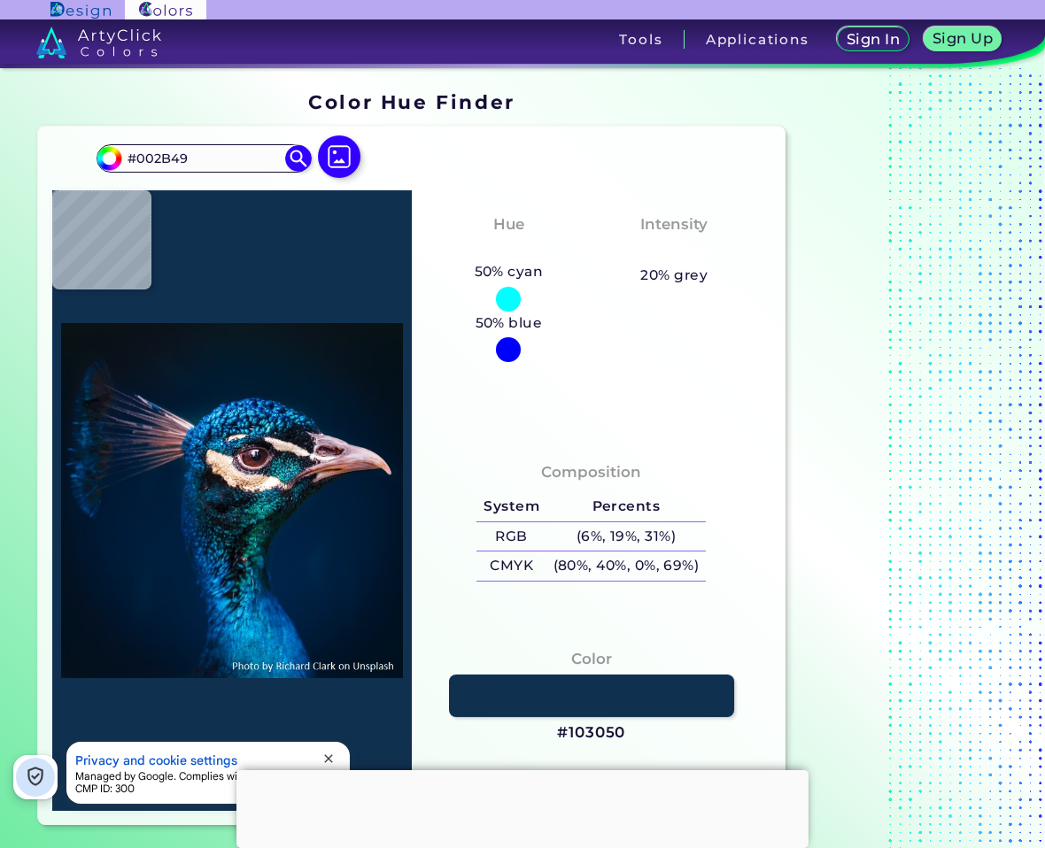
type input "#003051"
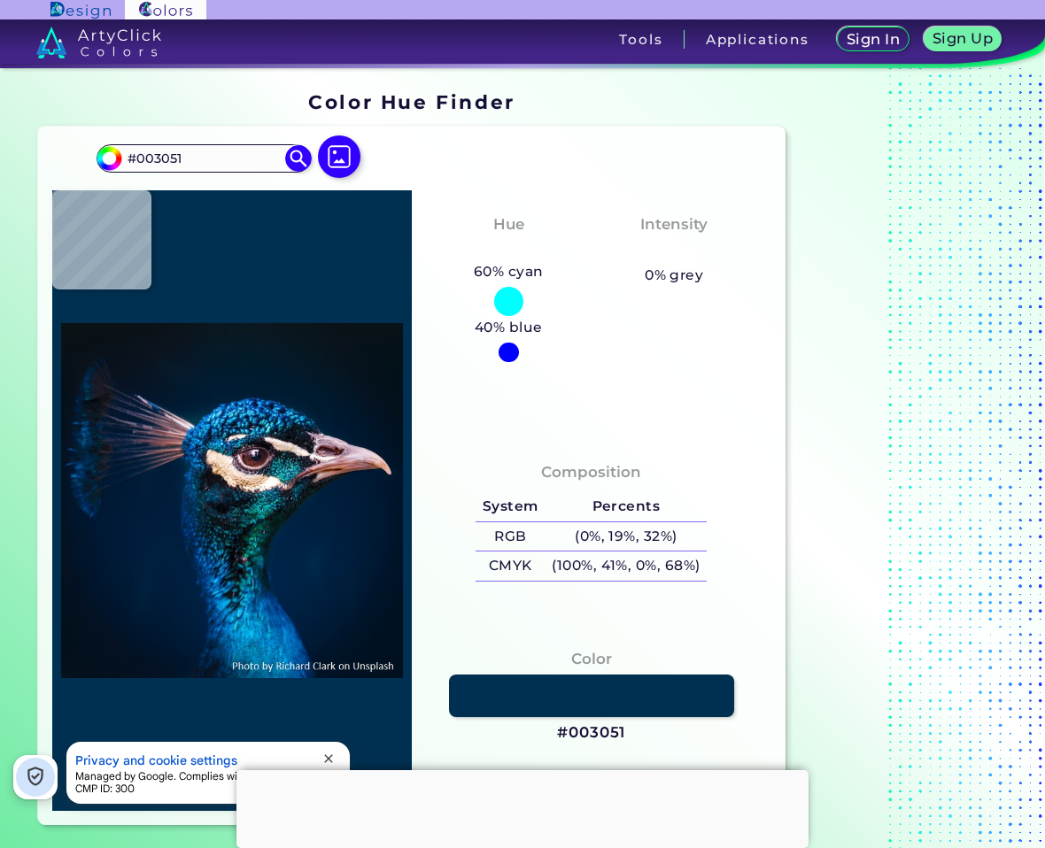
type input "#002037"
type input "#033043"
type input "#11252e"
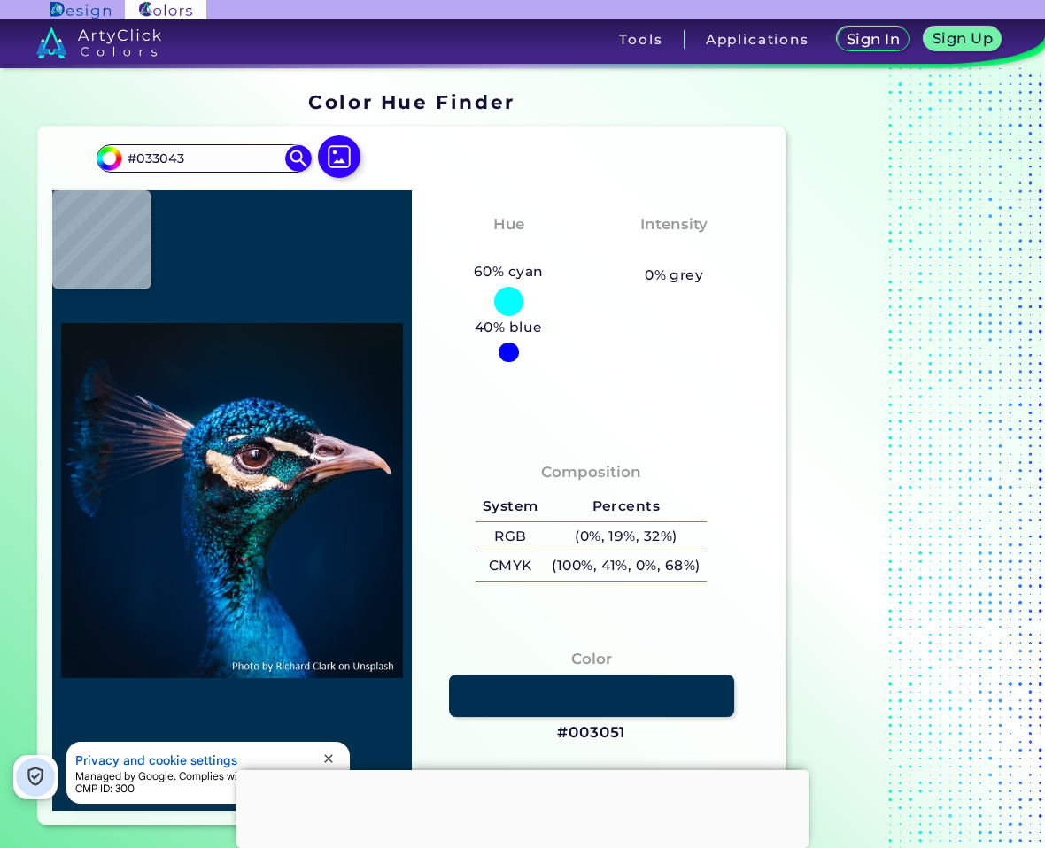
type input "#11252E"
type input "#011c35"
type input "#011C35"
type input "#012346"
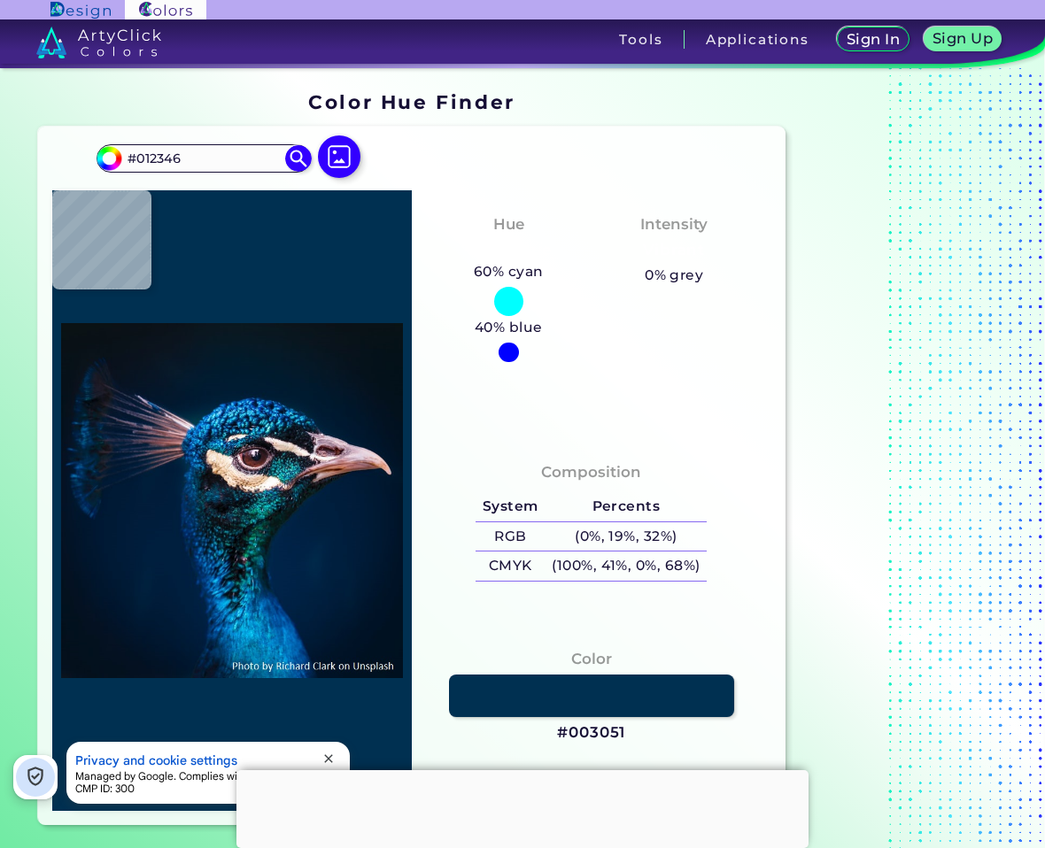
type input "#001c34"
type input "#001C34"
type input "#00192f"
type input "#00192F"
type input "#01172c"
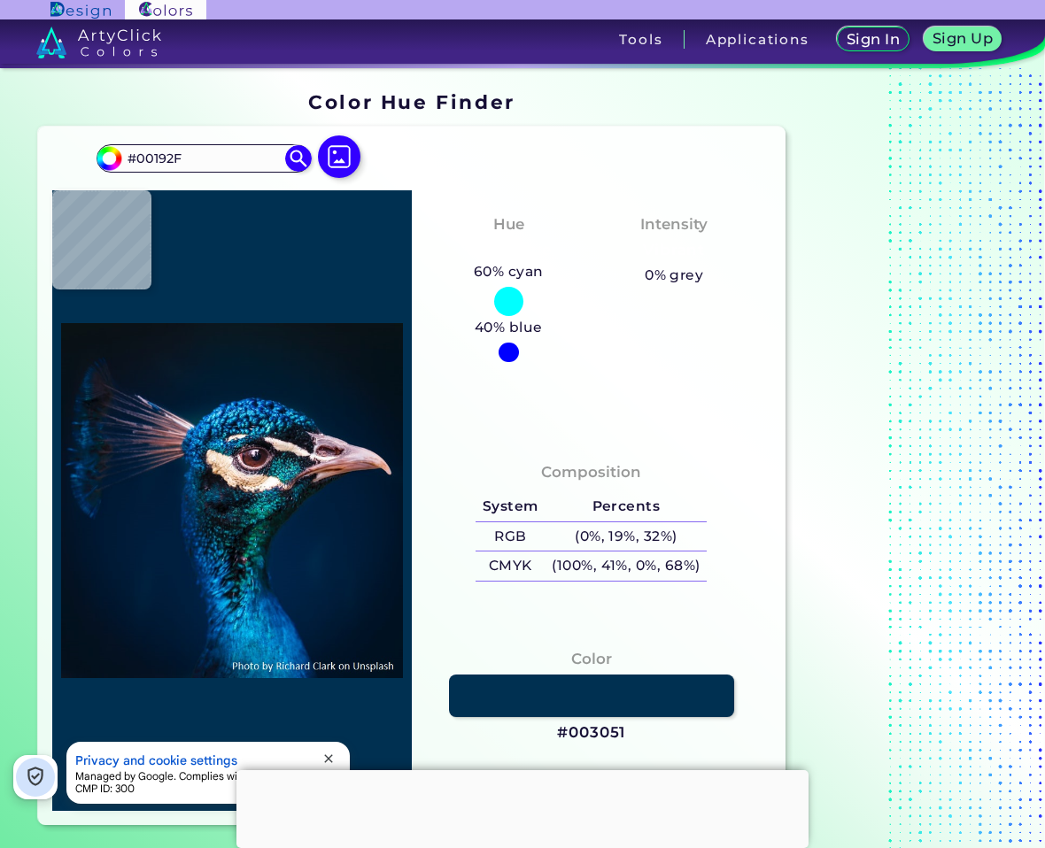
type input "#01172C"
type input "#001528"
type input "#021222"
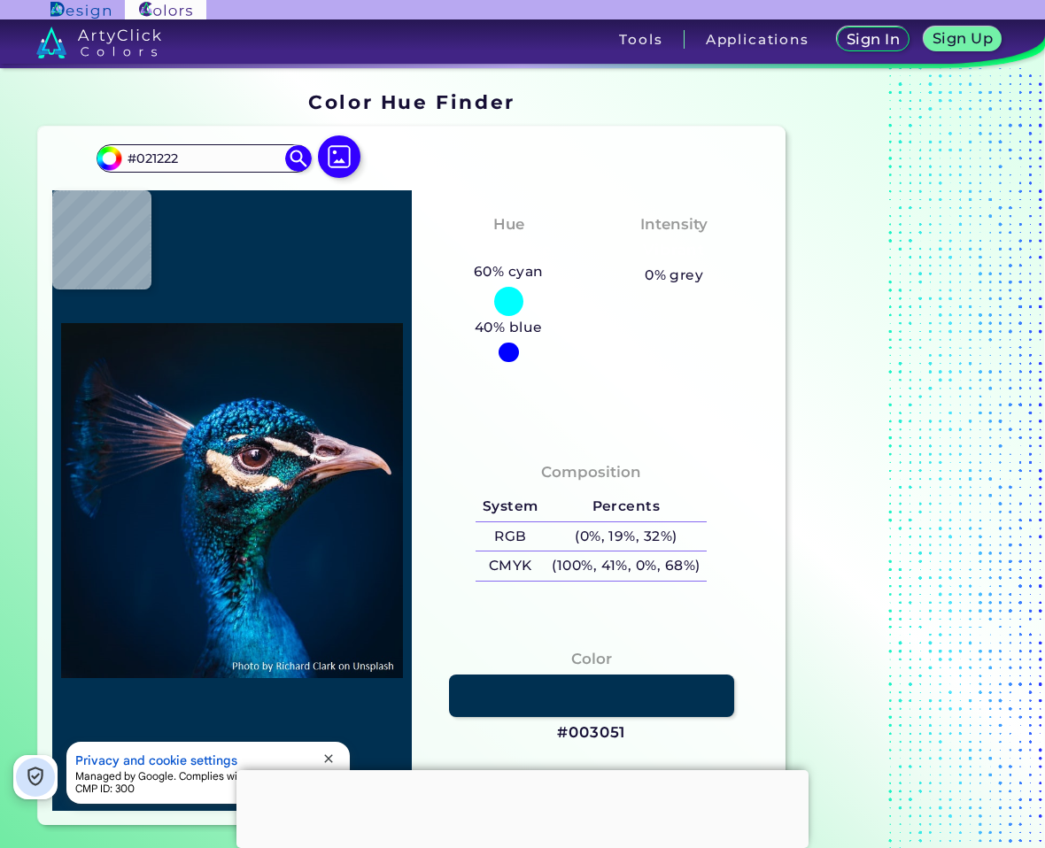
type input "#03111d"
type input "#03111D"
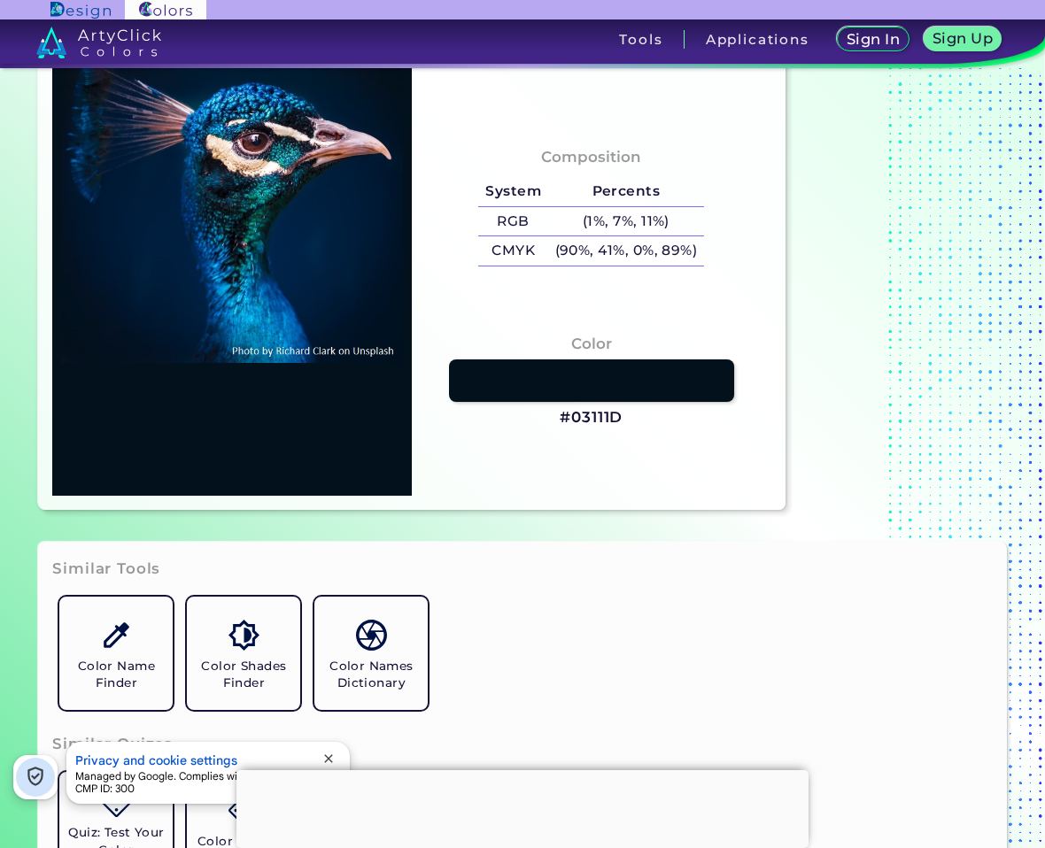
scroll to position [354, 0]
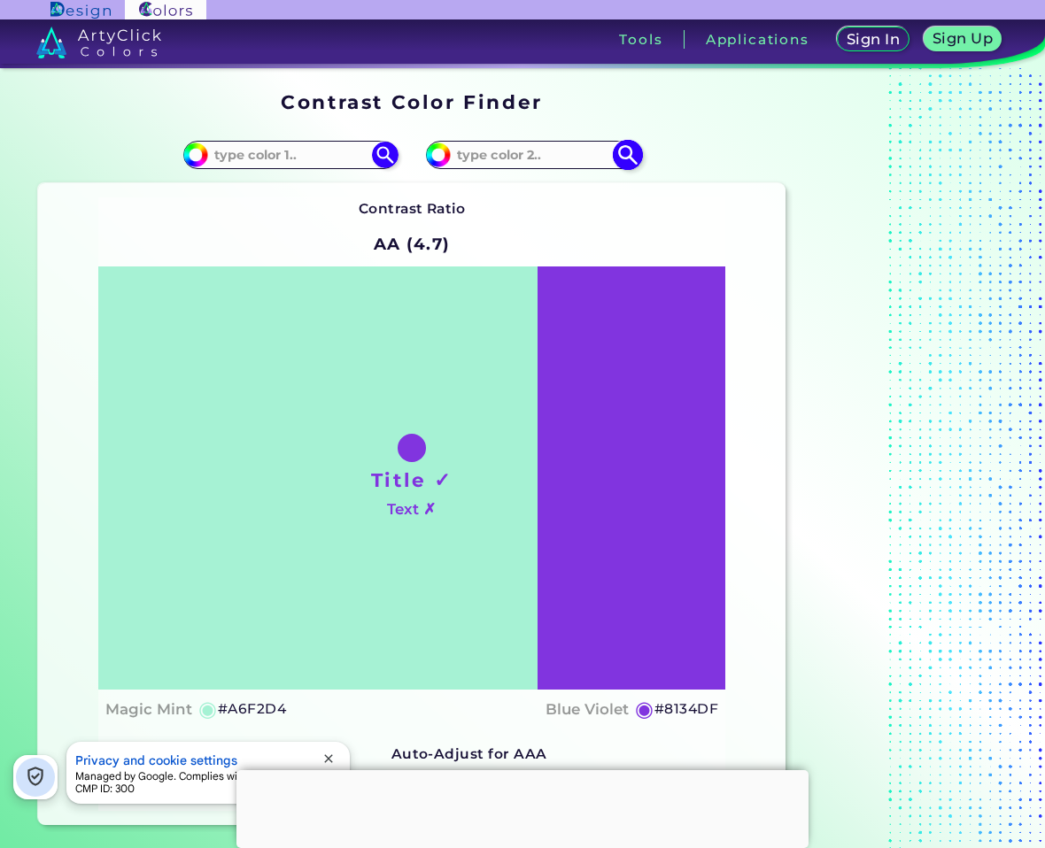
click at [532, 159] on input at bounding box center [533, 155] width 165 height 24
paste input "2a314a"
type input "#2a314a"
click at [248, 158] on input at bounding box center [290, 155] width 165 height 24
paste input "2a314a"
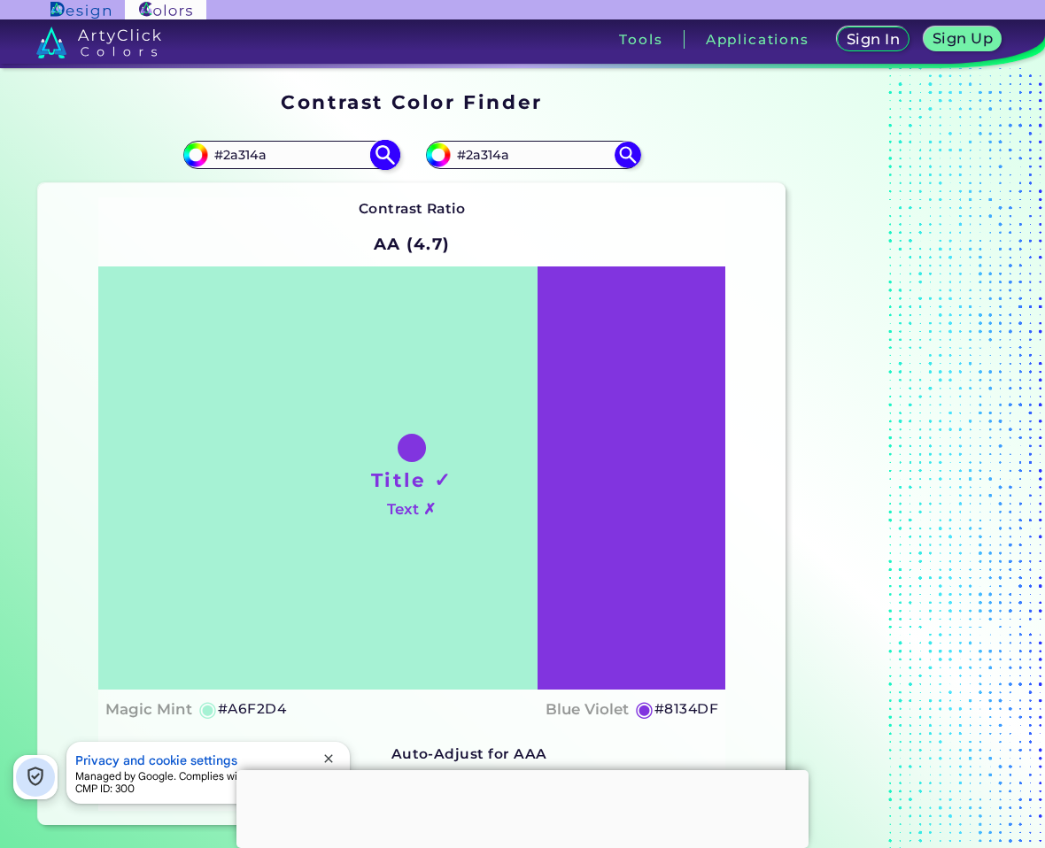
type input "#2a314a"
type input "#2A314A"
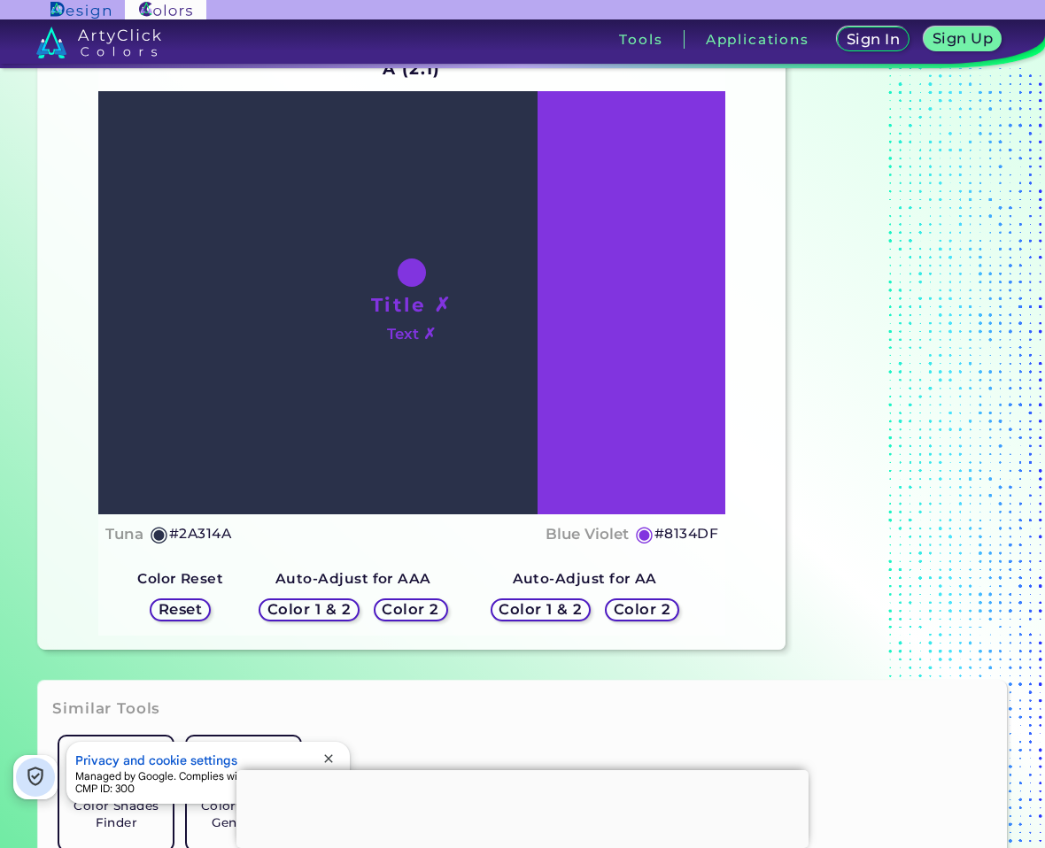
scroll to position [177, 0]
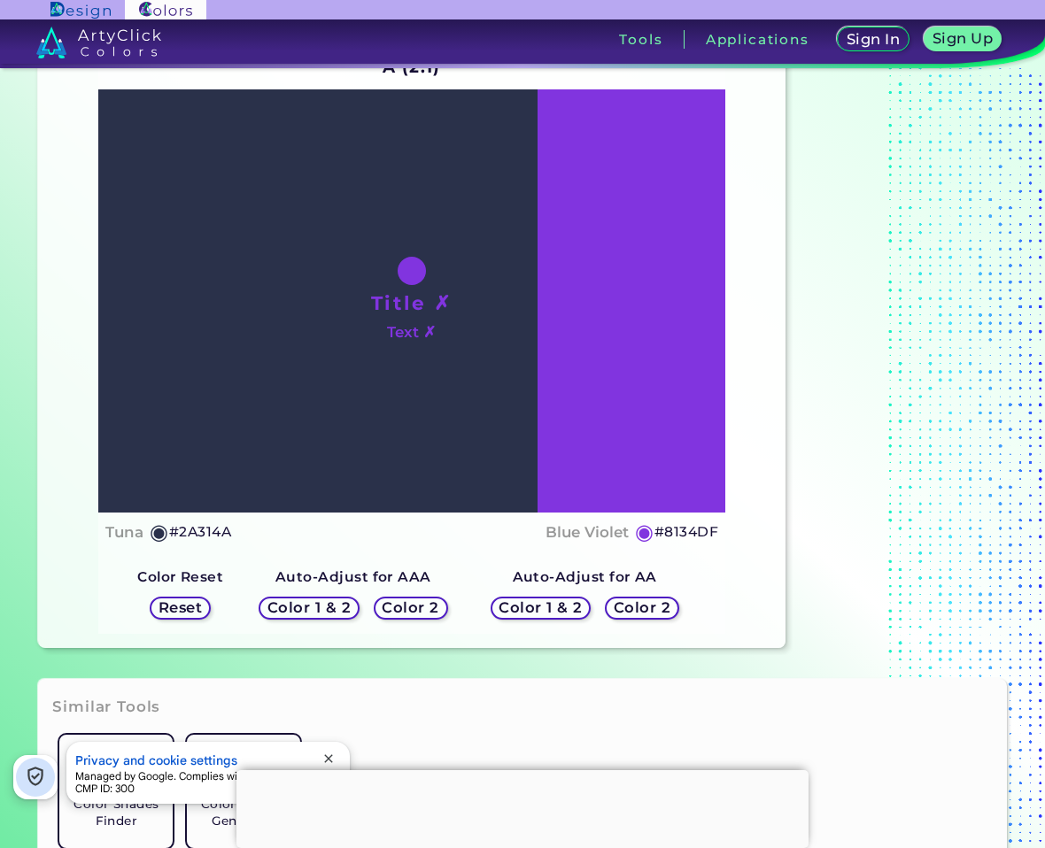
click at [647, 611] on h5 "Color 2" at bounding box center [642, 607] width 57 height 14
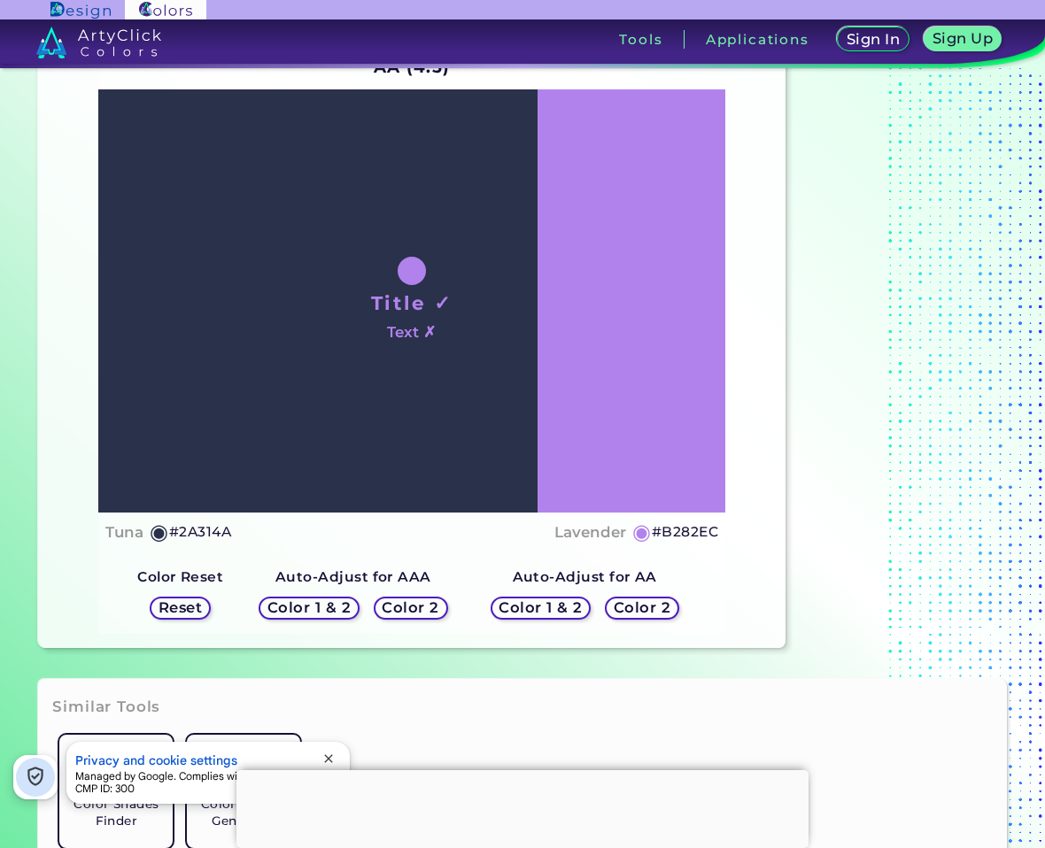
click at [436, 609] on h5 "Color 2" at bounding box center [410, 607] width 57 height 14
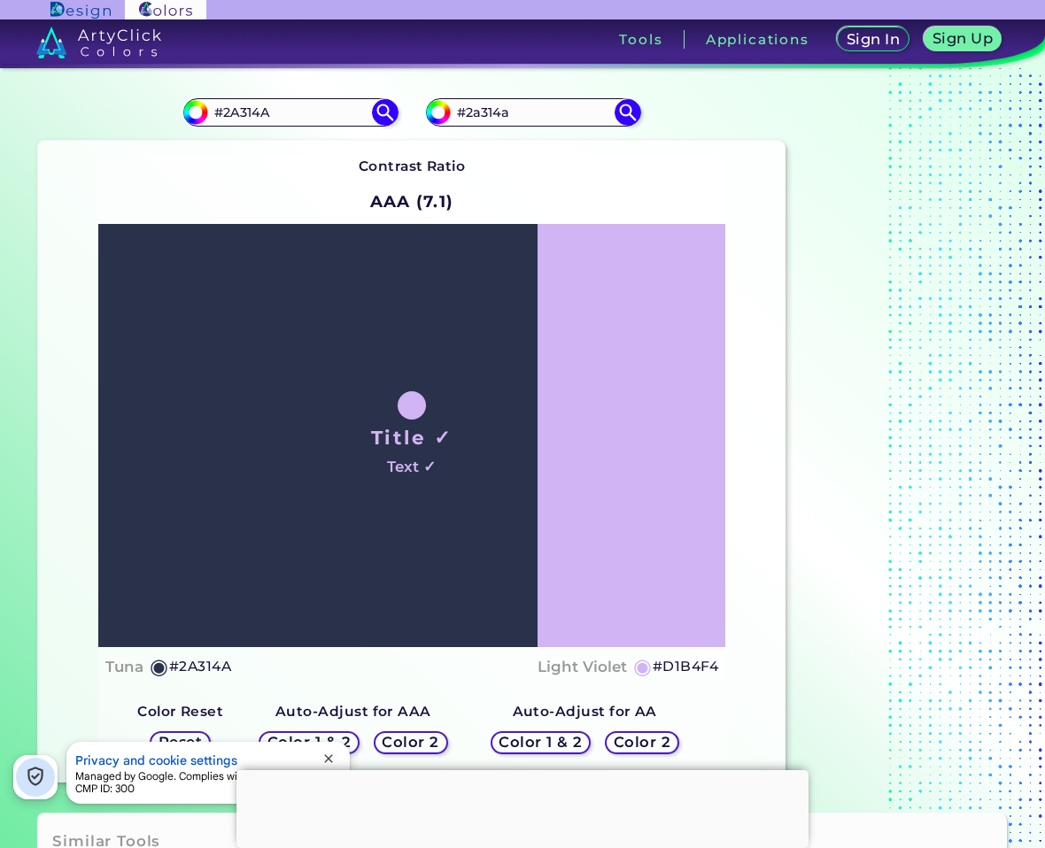
scroll to position [0, 0]
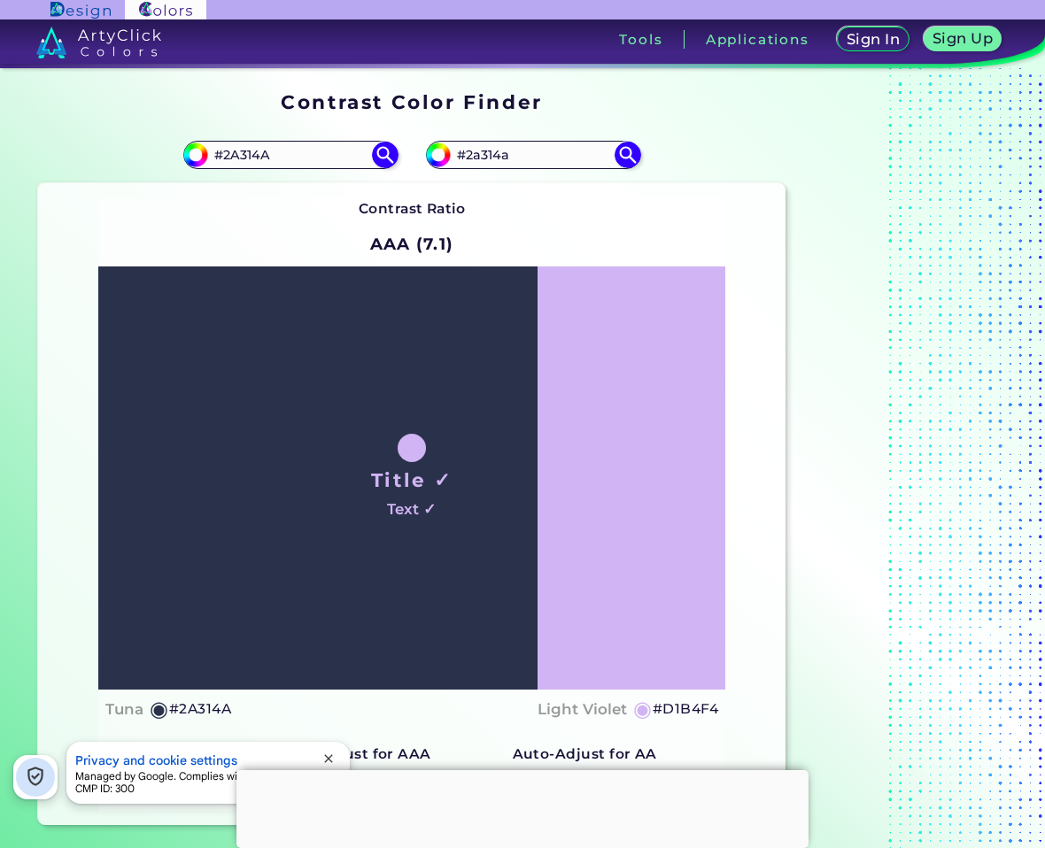
click at [681, 238] on div "Contrast Ratio AAA (7.1) Title ✓ Text ✓ Tuna ◉ #2A314A Light Violet" at bounding box center [411, 503] width 627 height 613
drag, startPoint x: 517, startPoint y: 160, endPoint x: 402, endPoint y: 158, distance: 115.2
click at [402, 158] on section "#2a314a #2A314A #8134df #2a314a Contrast Ratio AAA (7.1) Title ✓ Text ✓ Tuna ◉" at bounding box center [411, 476] width 761 height 713
paste input "CDD2E1"
type input "#CDD2E1"
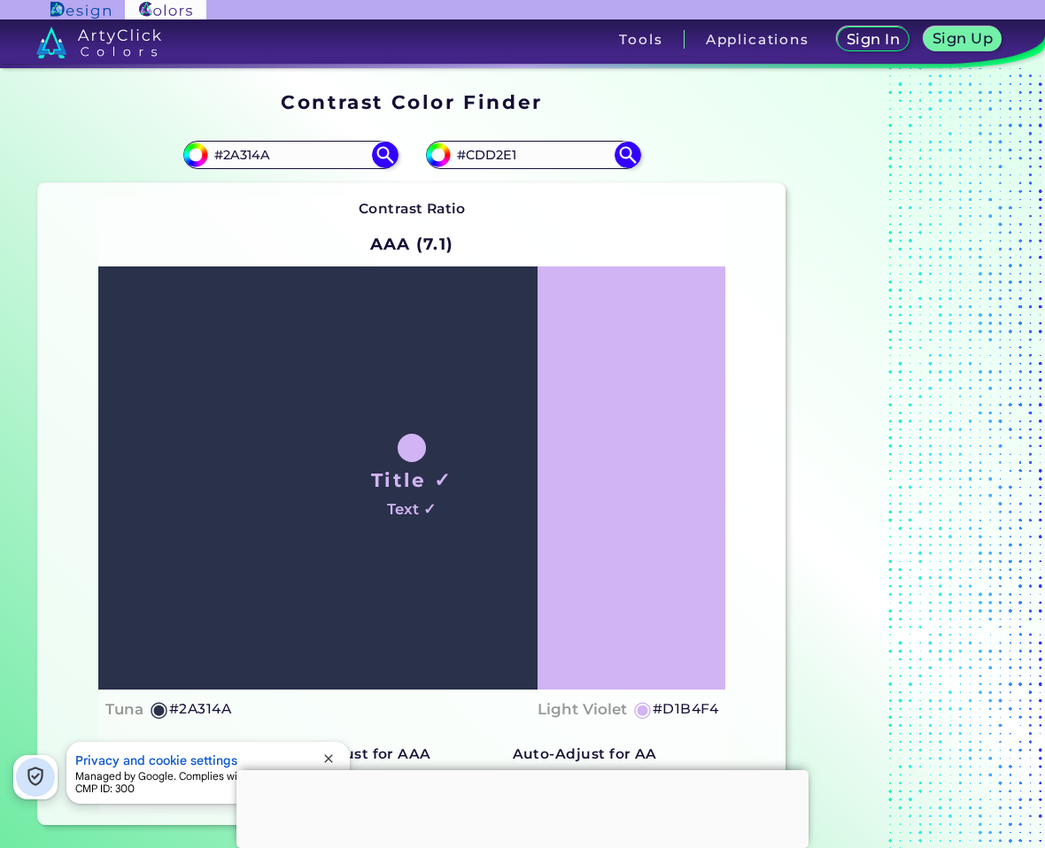
type input "#cdd2e1"
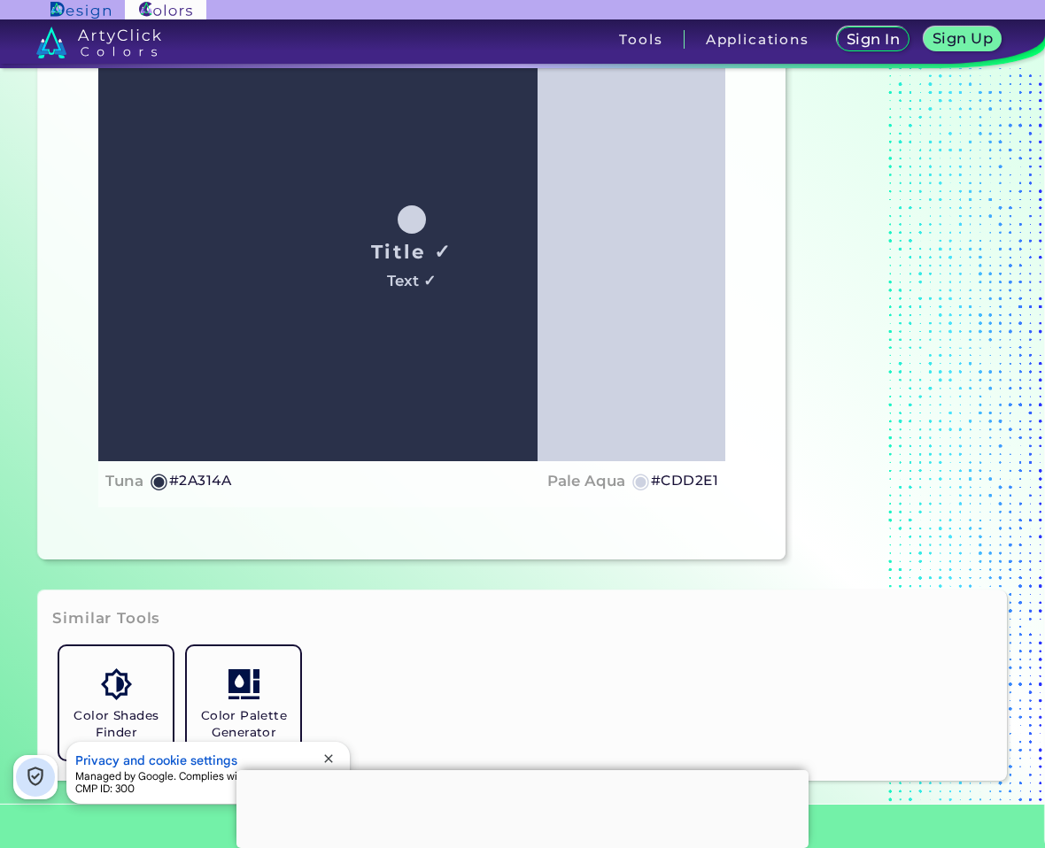
scroll to position [177, 0]
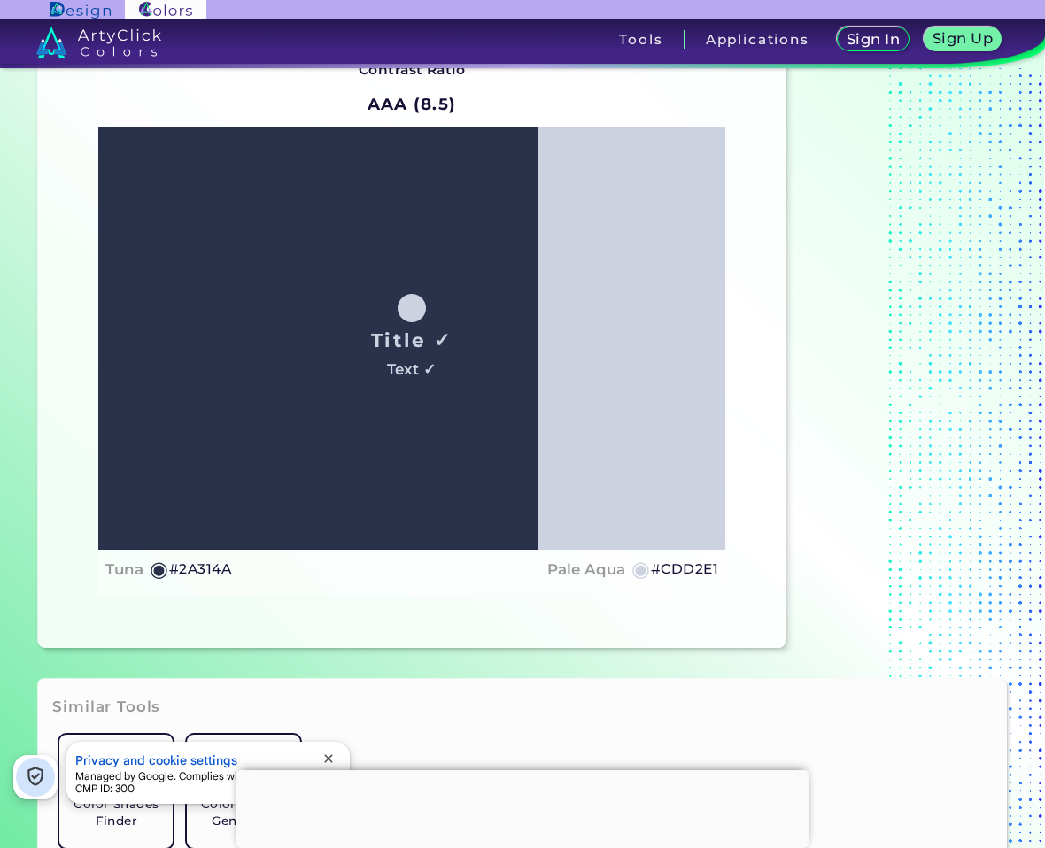
click at [692, 568] on h5 "#CDD2E1" at bounding box center [684, 569] width 67 height 23
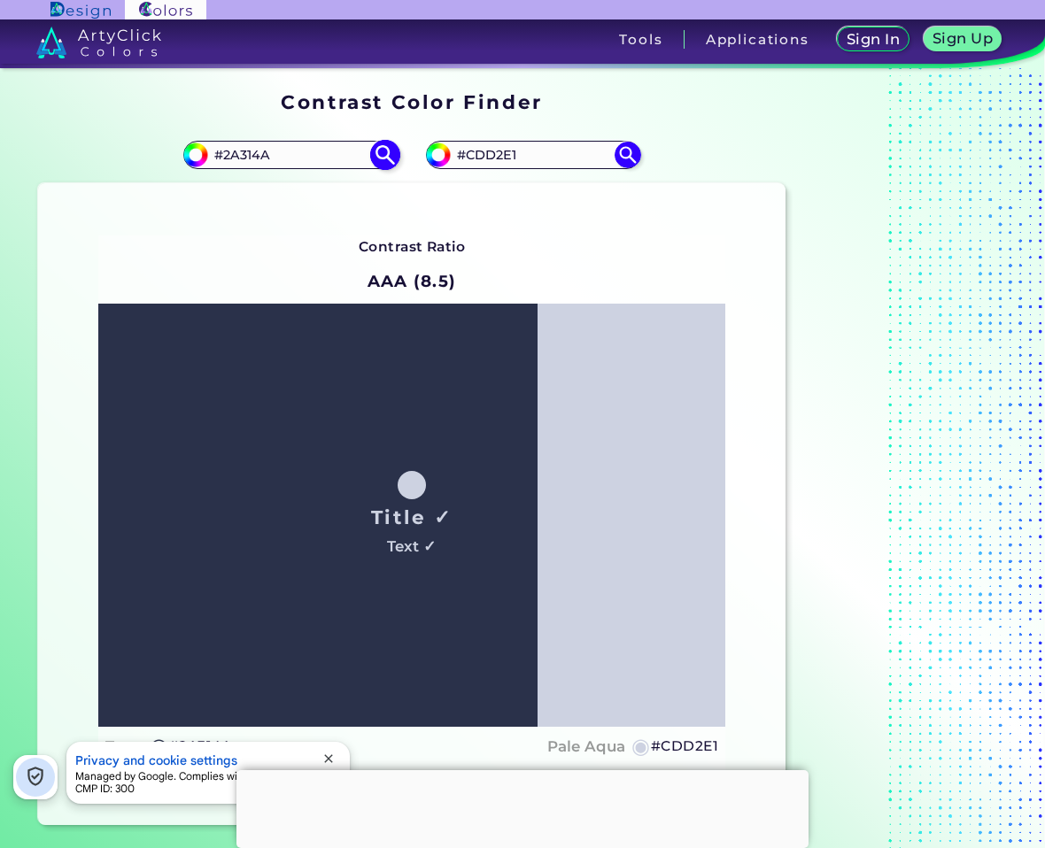
click at [236, 154] on input "#2A314A" at bounding box center [290, 155] width 165 height 24
paste input "f5a8a5"
type input "#f5a8a5"
click at [491, 158] on input "#CDD2E1" at bounding box center [533, 155] width 165 height 24
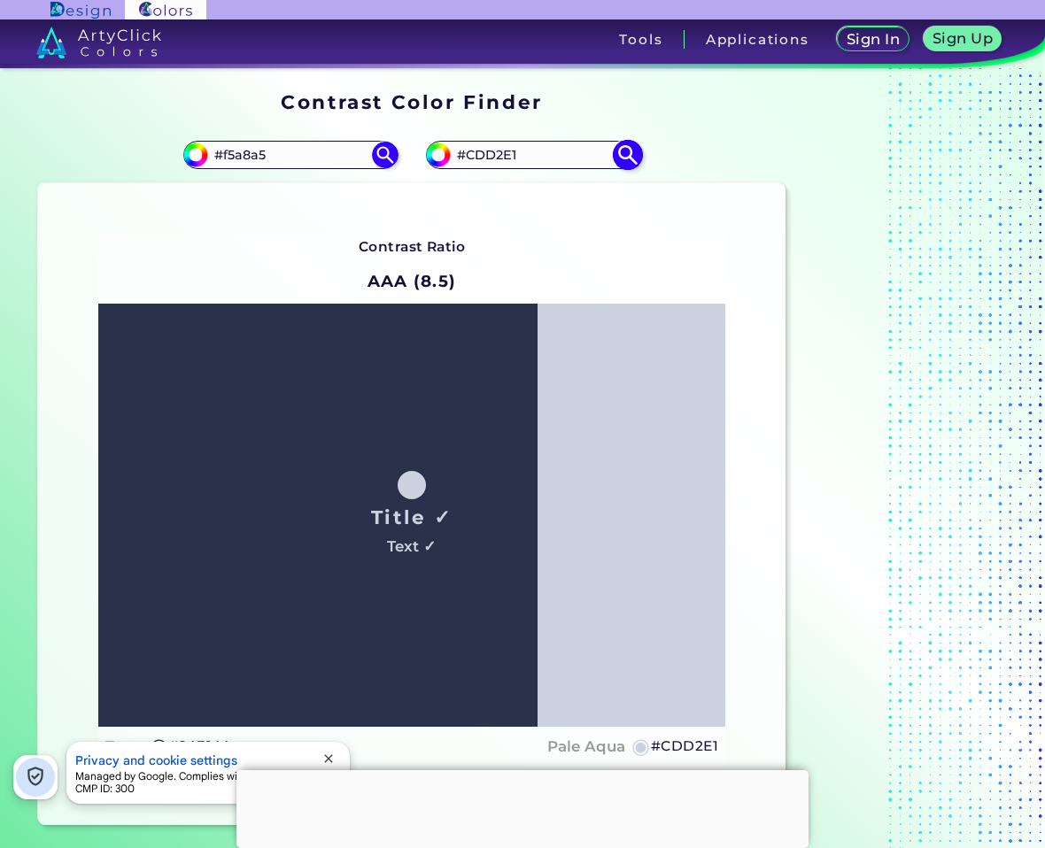
click at [491, 158] on input "#CDD2E1" at bounding box center [533, 155] width 165 height 24
paste input "ED6D69"
type input "#ED6D69"
type input "#ed6d69"
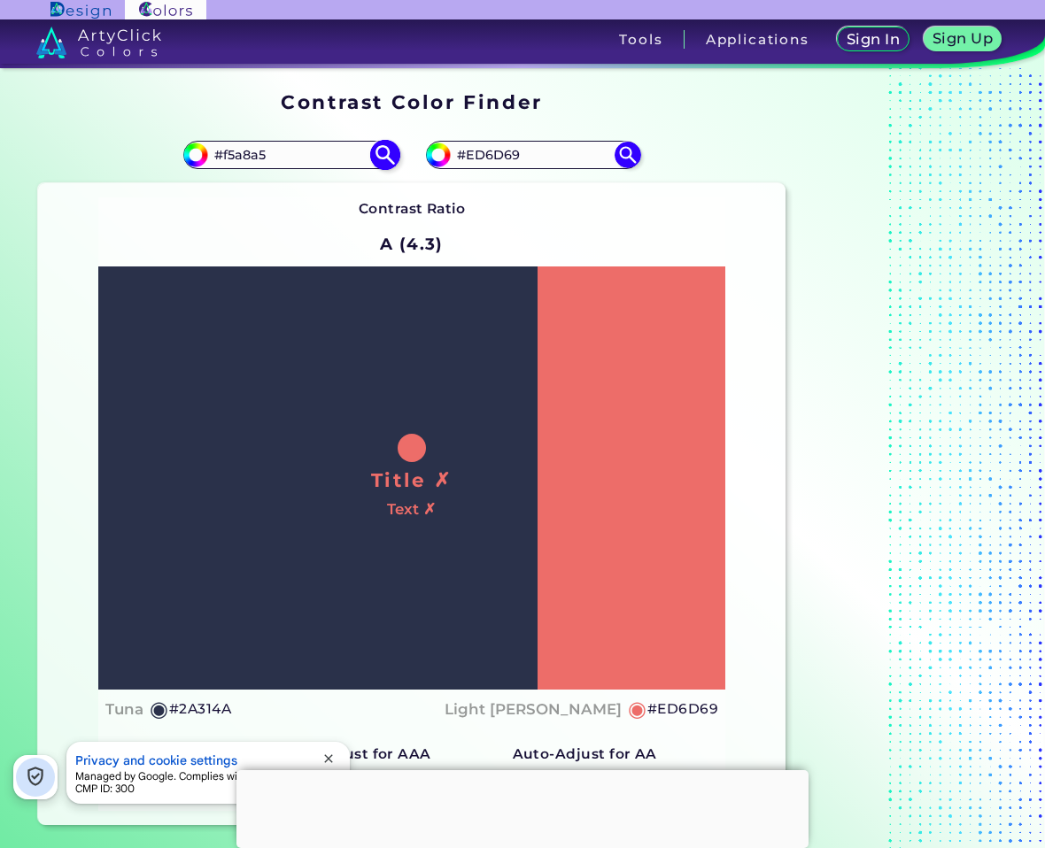
click at [292, 152] on input "#f5a8a5" at bounding box center [290, 155] width 165 height 24
type input "#f5a8a5"
type input "#F5A8A5"
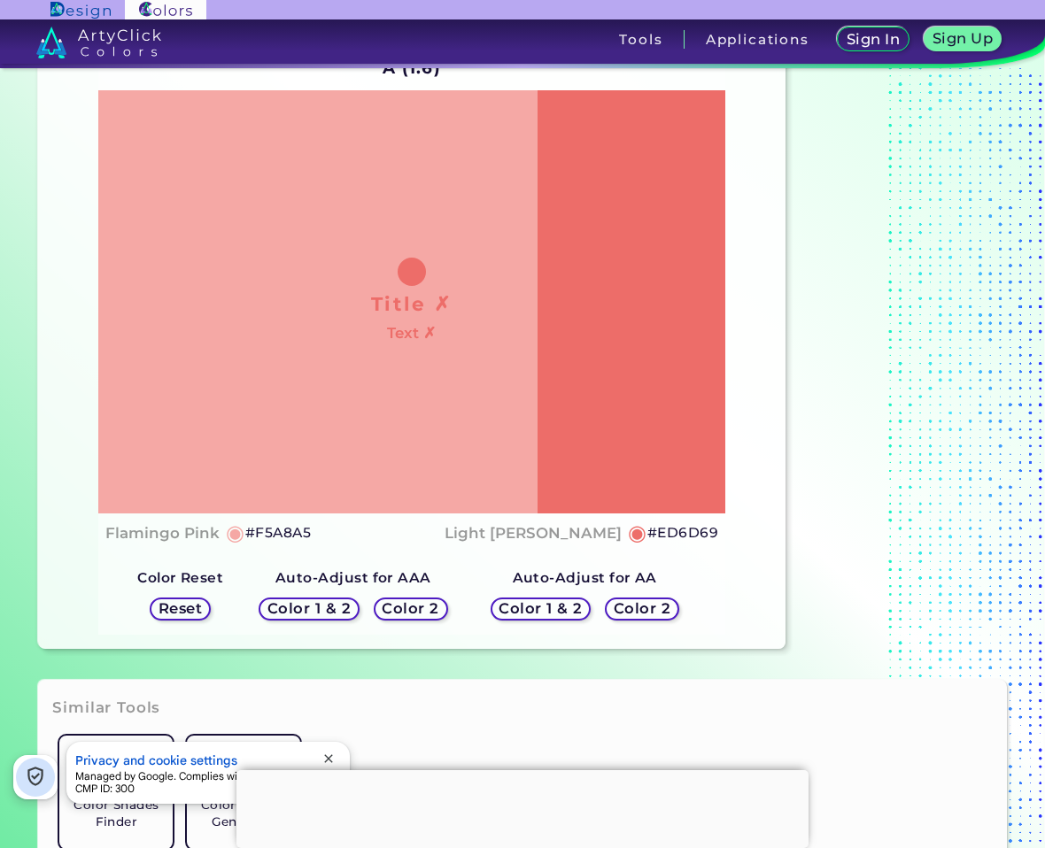
scroll to position [177, 0]
click at [653, 607] on h5 "Color 2" at bounding box center [642, 607] width 57 height 14
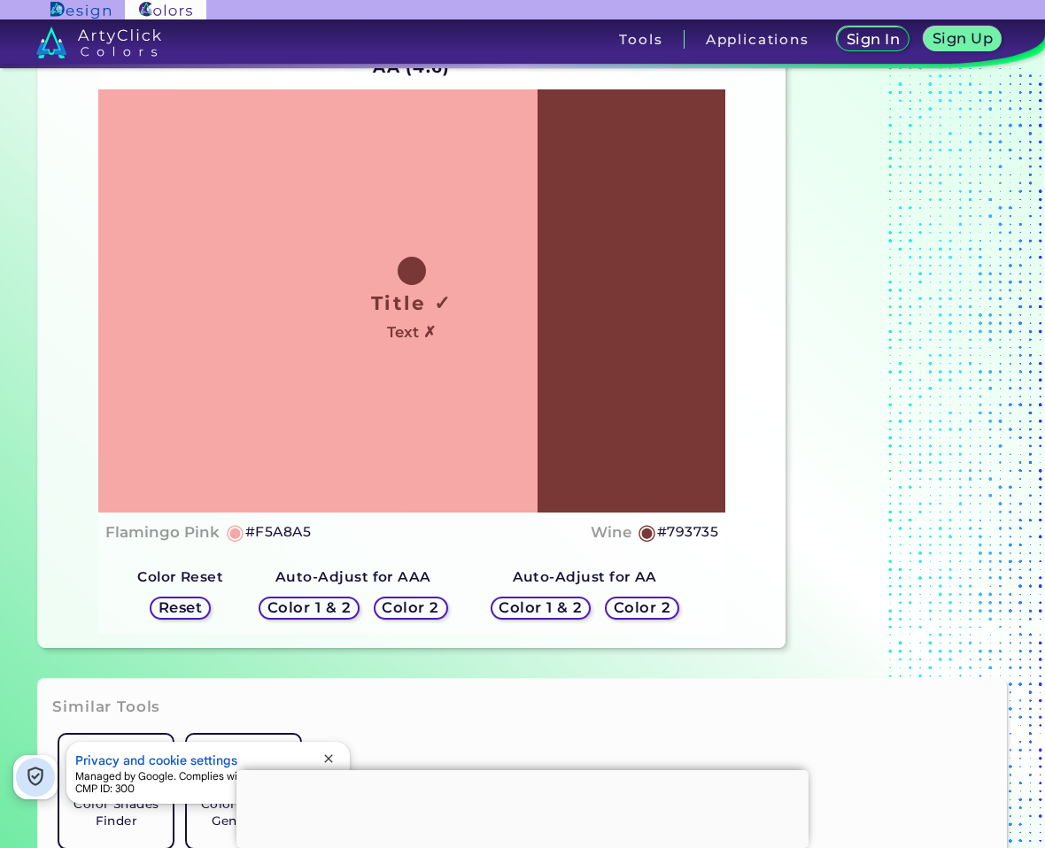
click at [437, 602] on h5 "Color 2" at bounding box center [410, 607] width 57 height 14
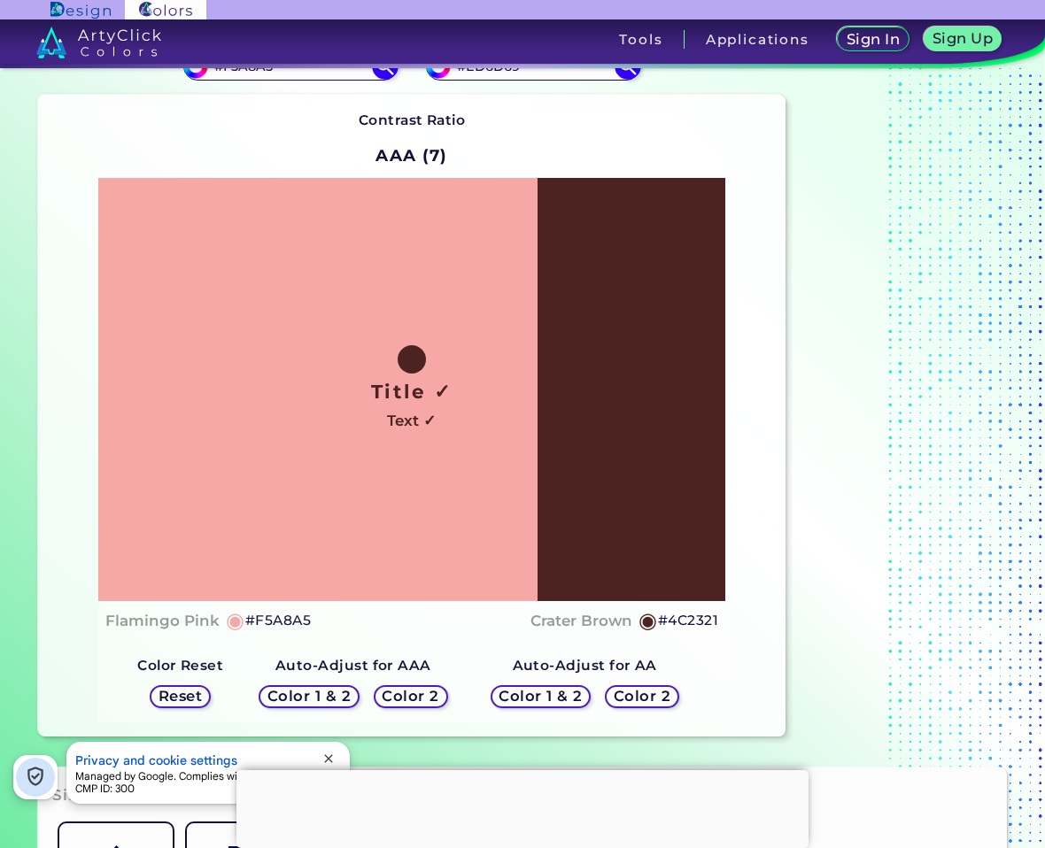
scroll to position [0, 0]
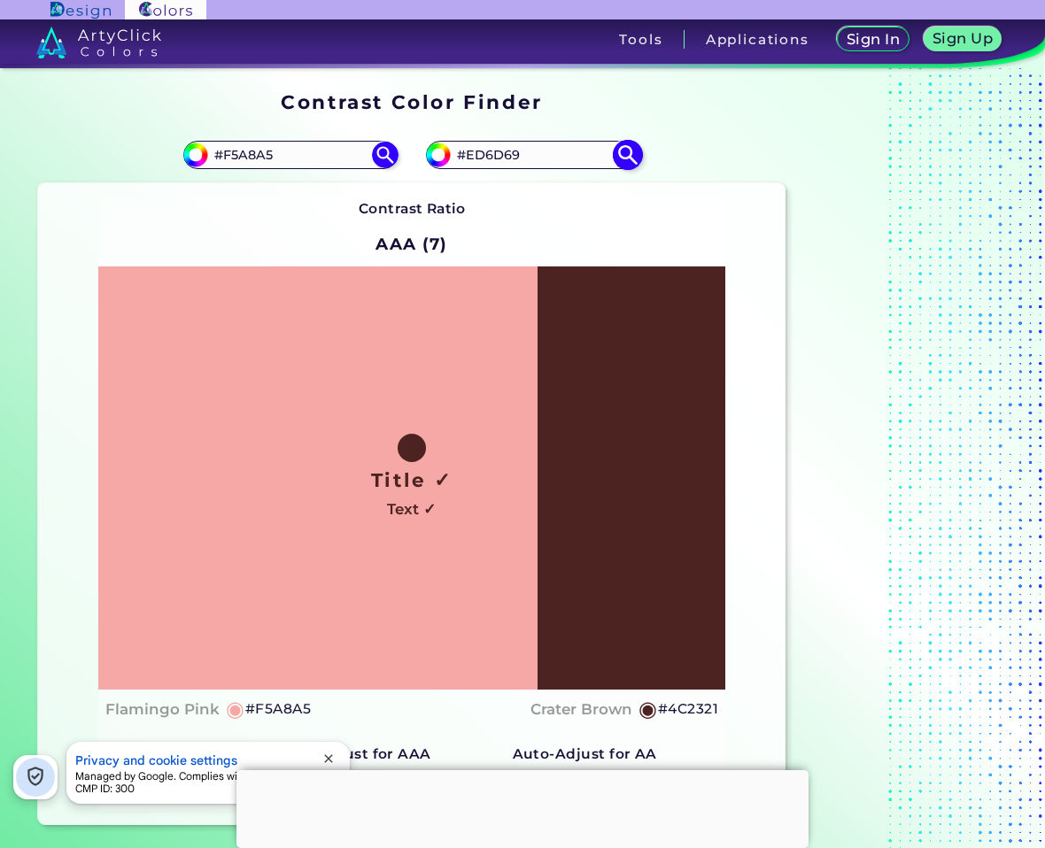
click at [512, 155] on input "#ED6D69" at bounding box center [533, 155] width 165 height 24
paste input "330E0B"
type input "#330E0B"
type input "#330e0b"
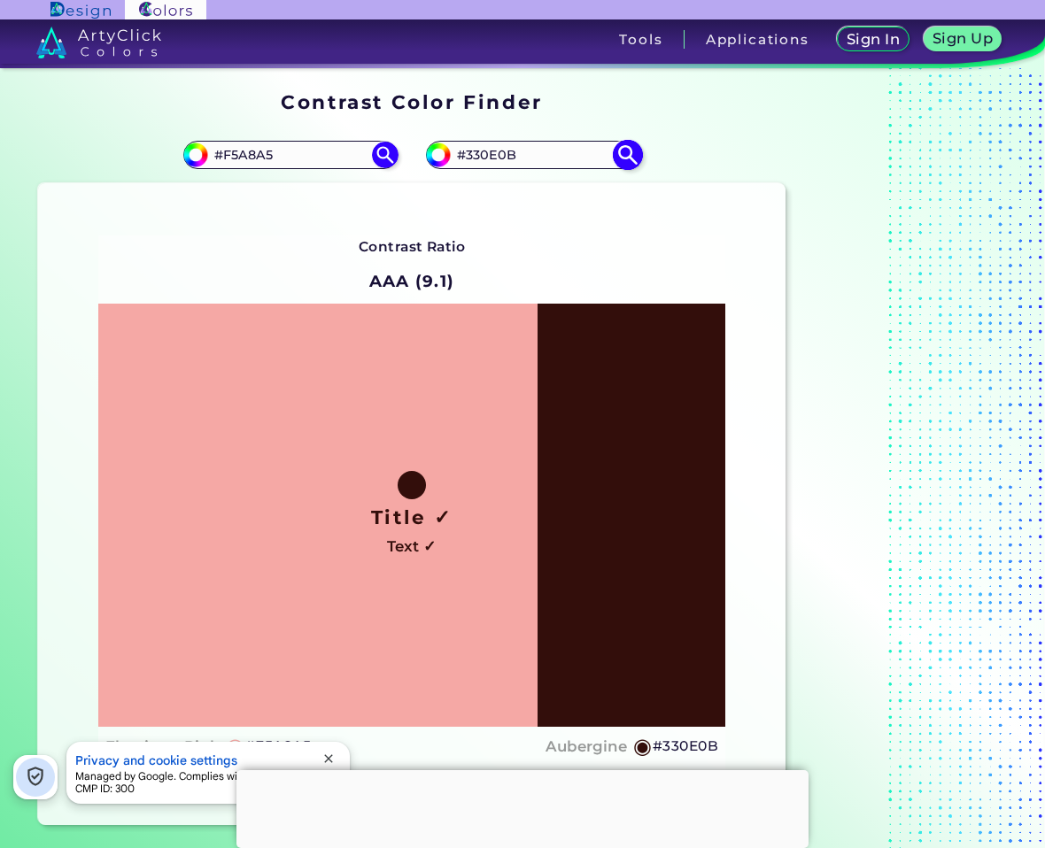
click at [629, 159] on img at bounding box center [627, 154] width 31 height 31
click at [251, 153] on input "#F5A8A5" at bounding box center [290, 155] width 165 height 24
paste input "CC5C1"
type input "#FCC5C1"
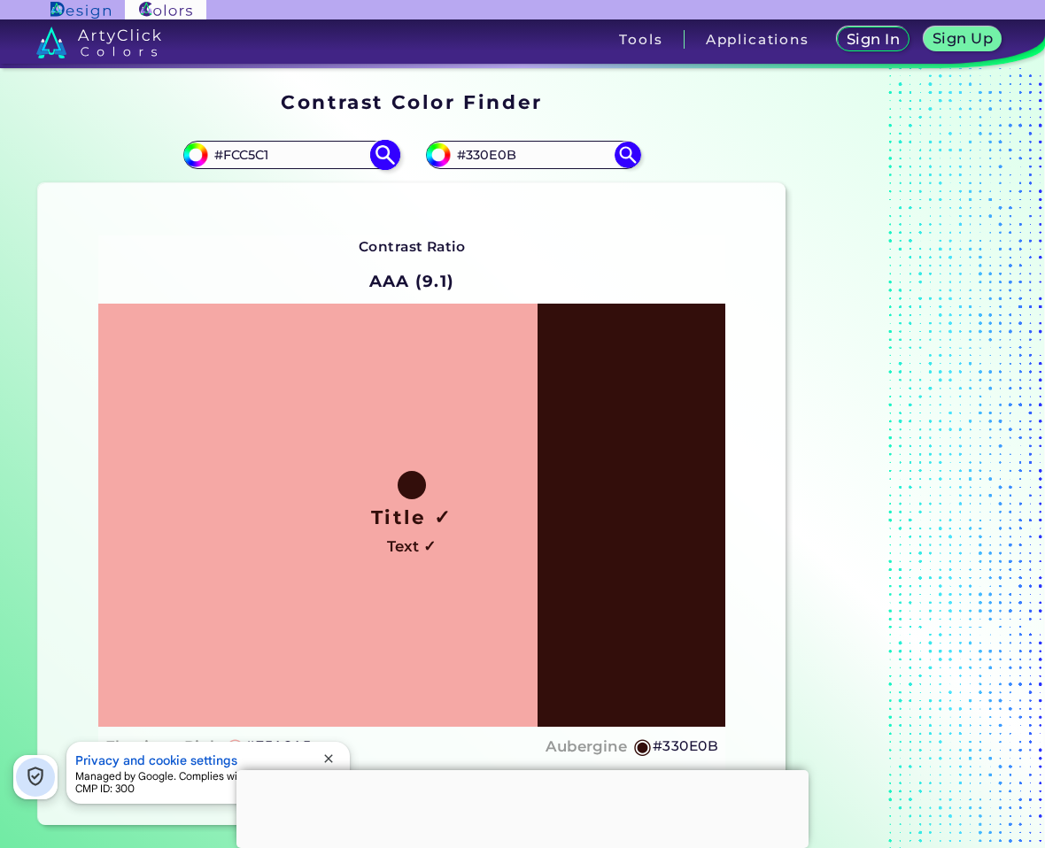
click at [383, 150] on img at bounding box center [384, 154] width 31 height 31
type input "#fcc5c1"
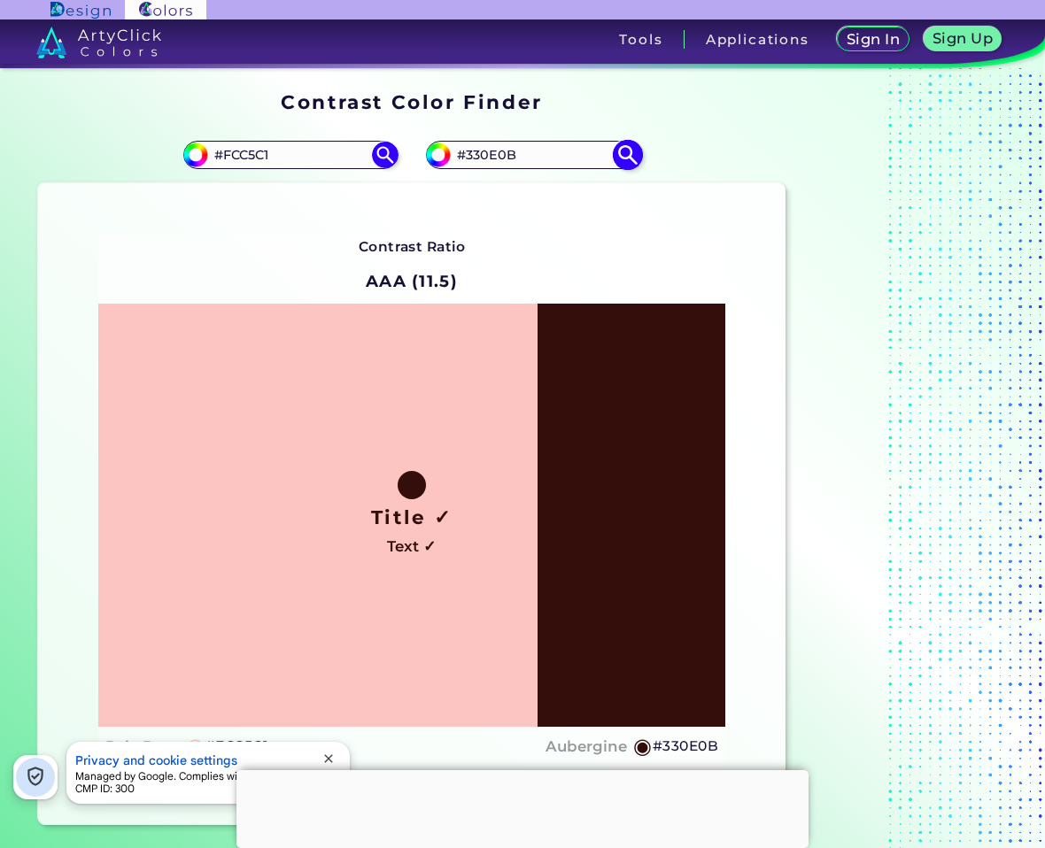
click at [503, 152] on input "#330E0B" at bounding box center [533, 155] width 165 height 24
paste input "4C1511"
type input "#4C1511"
click at [638, 164] on img at bounding box center [627, 154] width 31 height 31
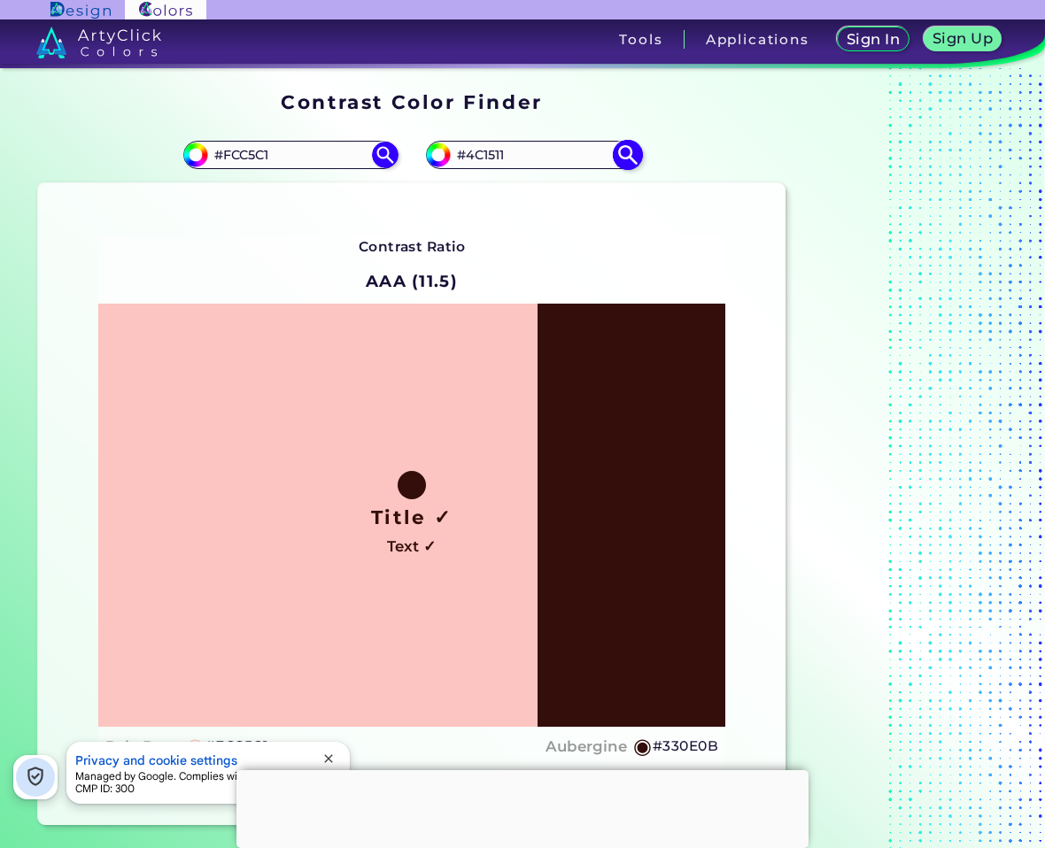
type input "#4c1511"
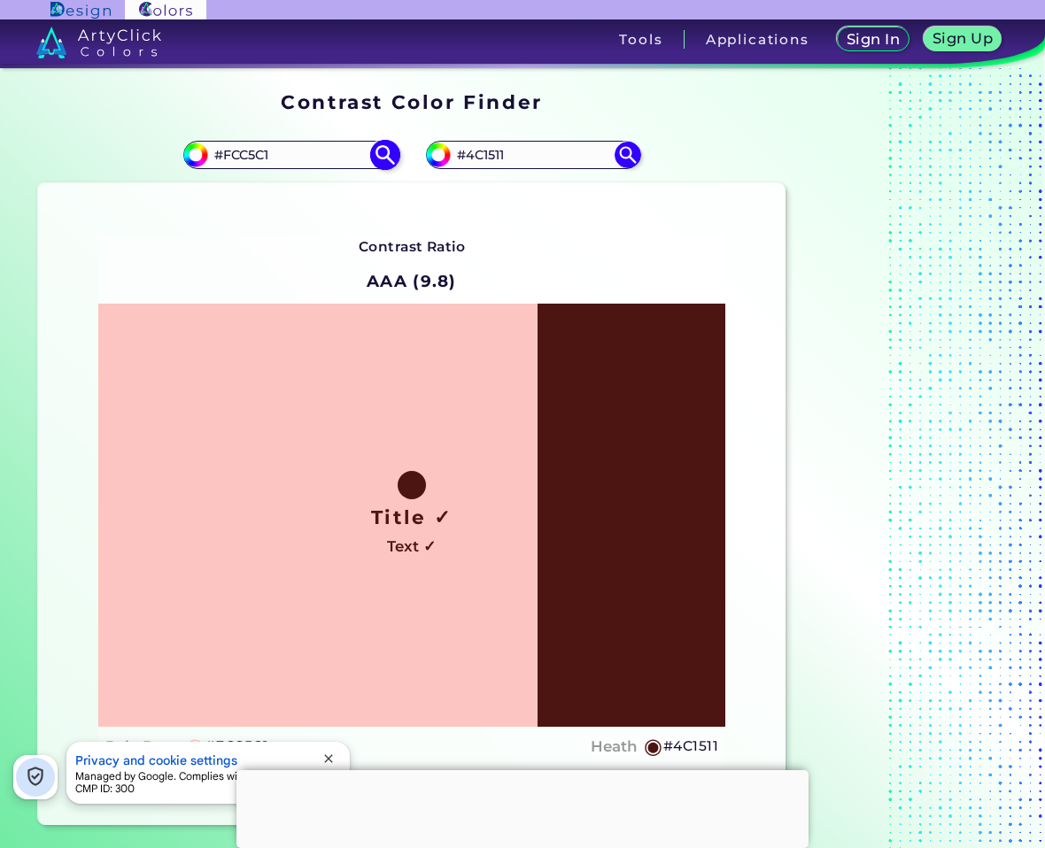
click at [245, 154] on input "#FCC5C1" at bounding box center [290, 155] width 165 height 24
paste input "661C16"
type input "#661C16"
click at [389, 152] on img at bounding box center [384, 154] width 31 height 31
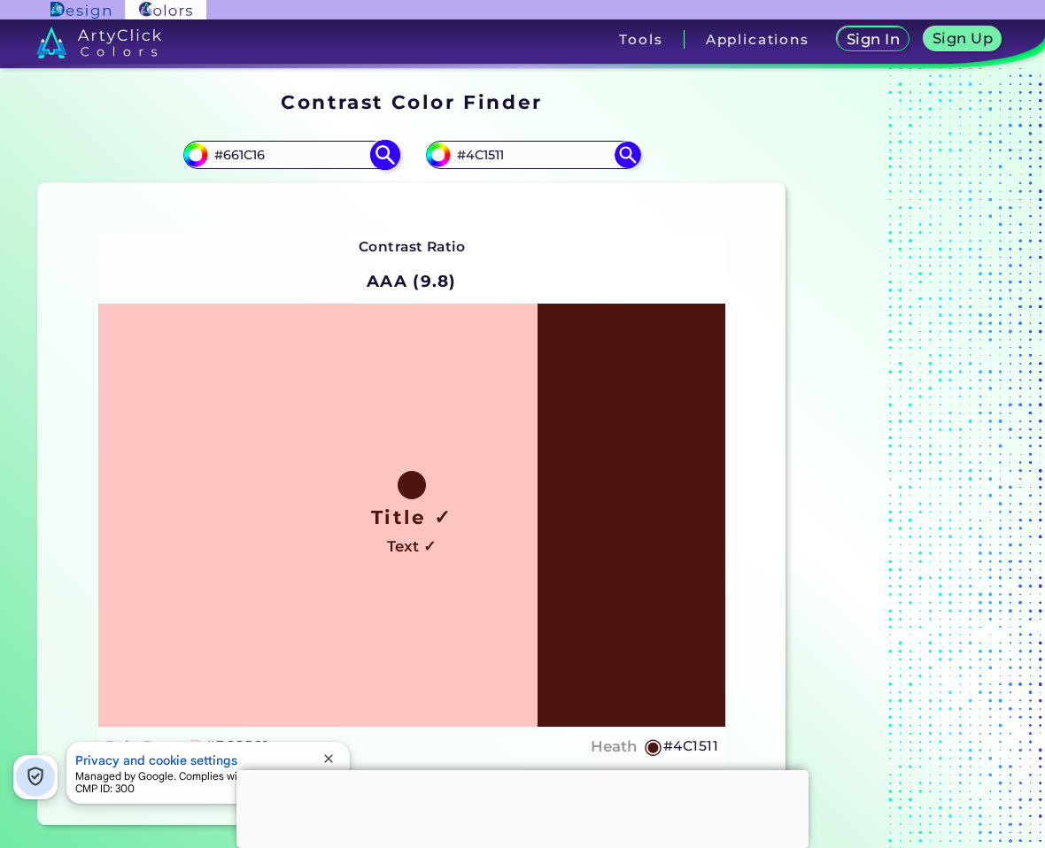
type input "#661c16"
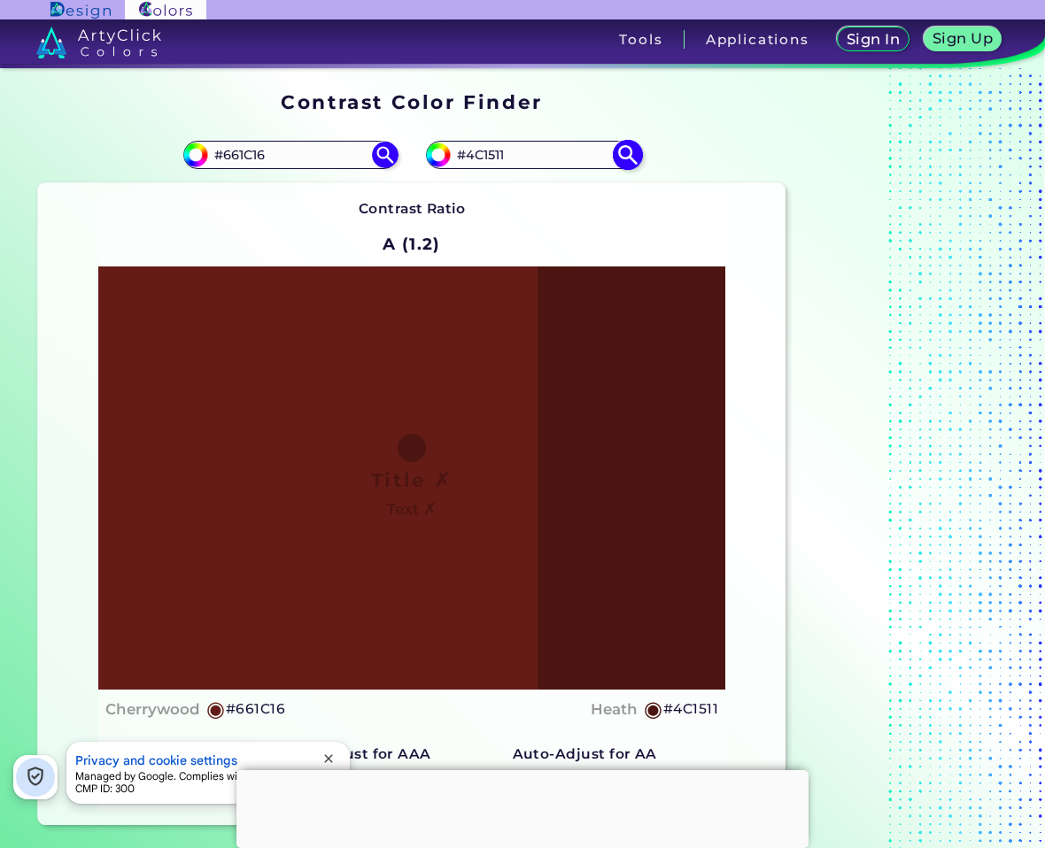
click at [477, 149] on input "#4C1511" at bounding box center [533, 155] width 165 height 24
paste input "E6B1AD"
type input "#E6B1AD"
click at [620, 153] on img at bounding box center [627, 154] width 31 height 31
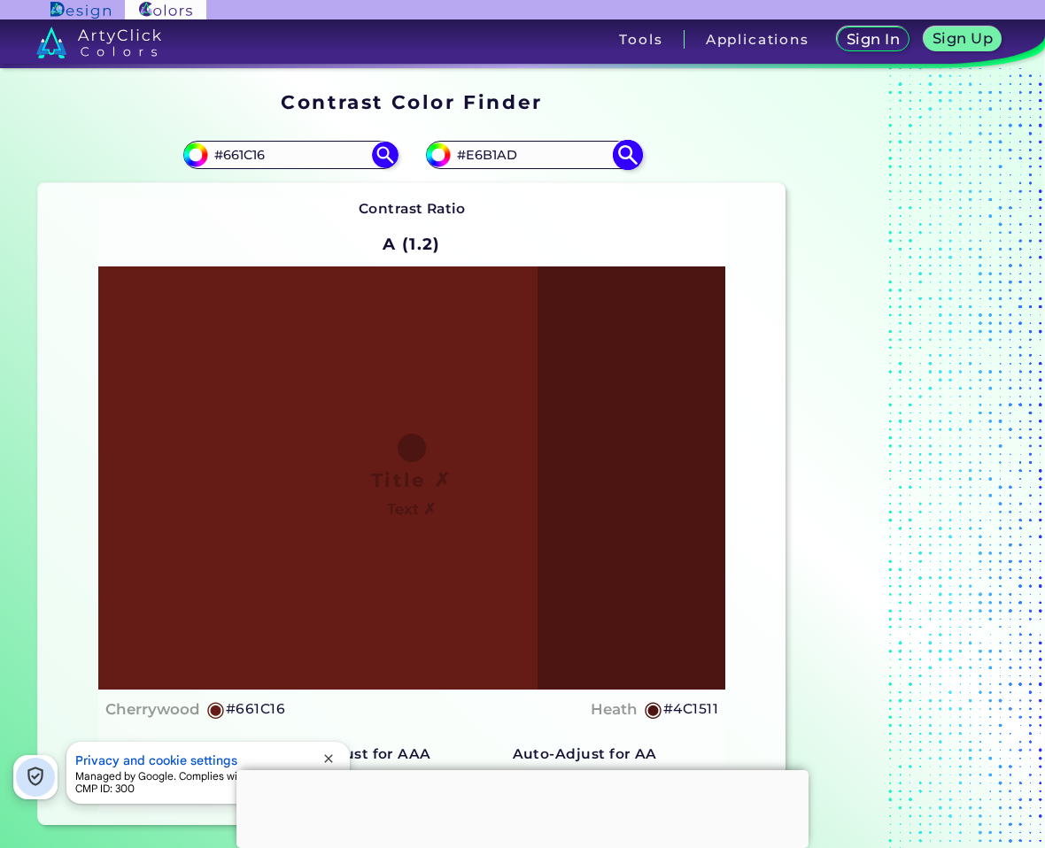
type input "#e6b1ad"
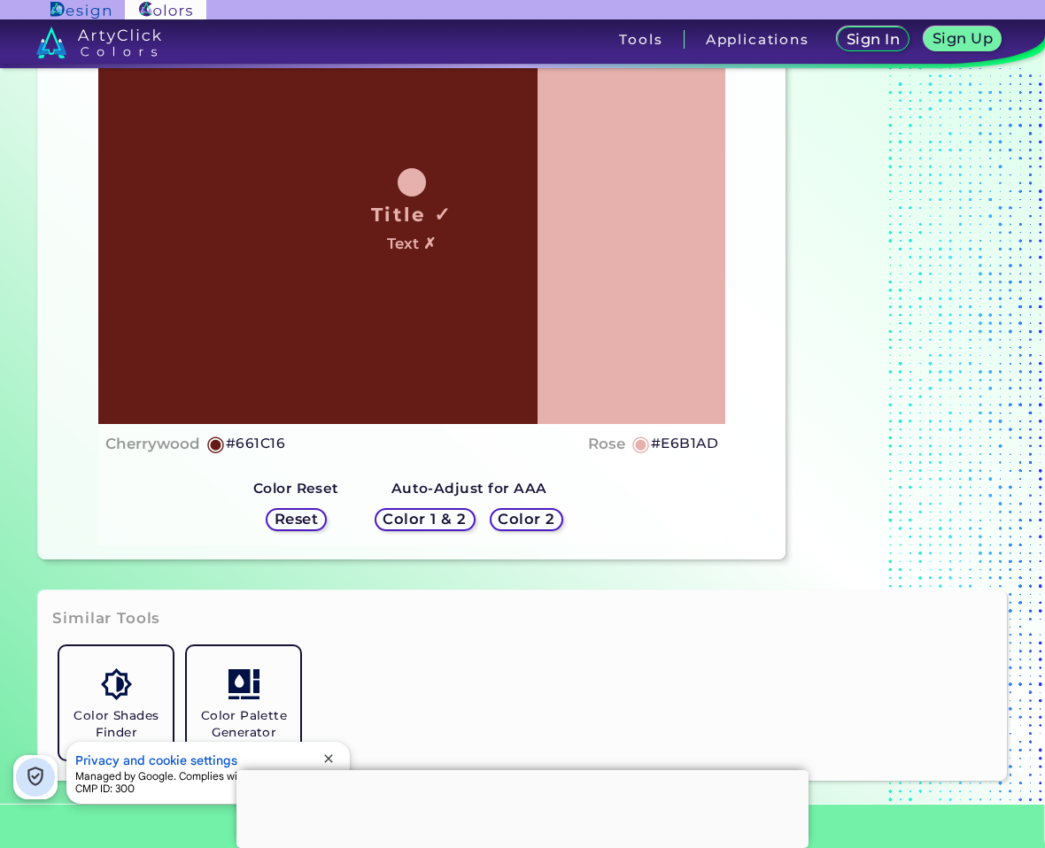
scroll to position [89, 0]
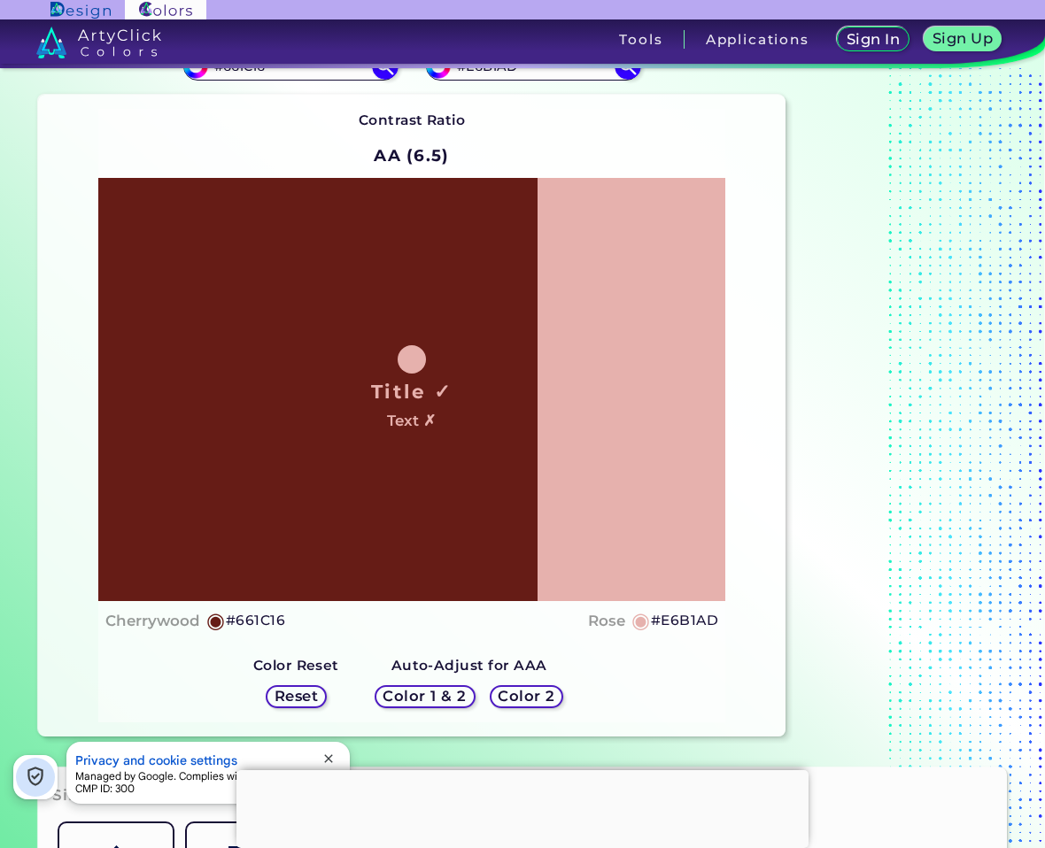
click at [534, 695] on h5 "Color 2" at bounding box center [526, 696] width 57 height 14
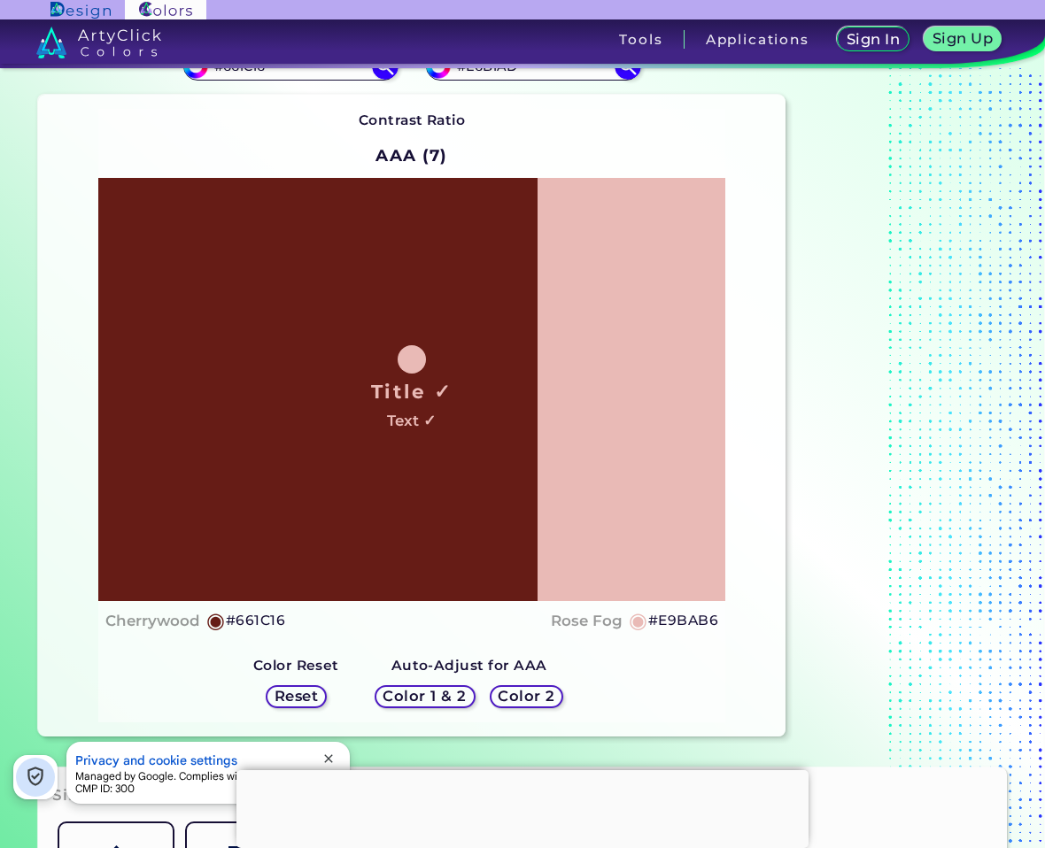
click at [670, 623] on h5 "#E9BAB6" at bounding box center [683, 620] width 70 height 23
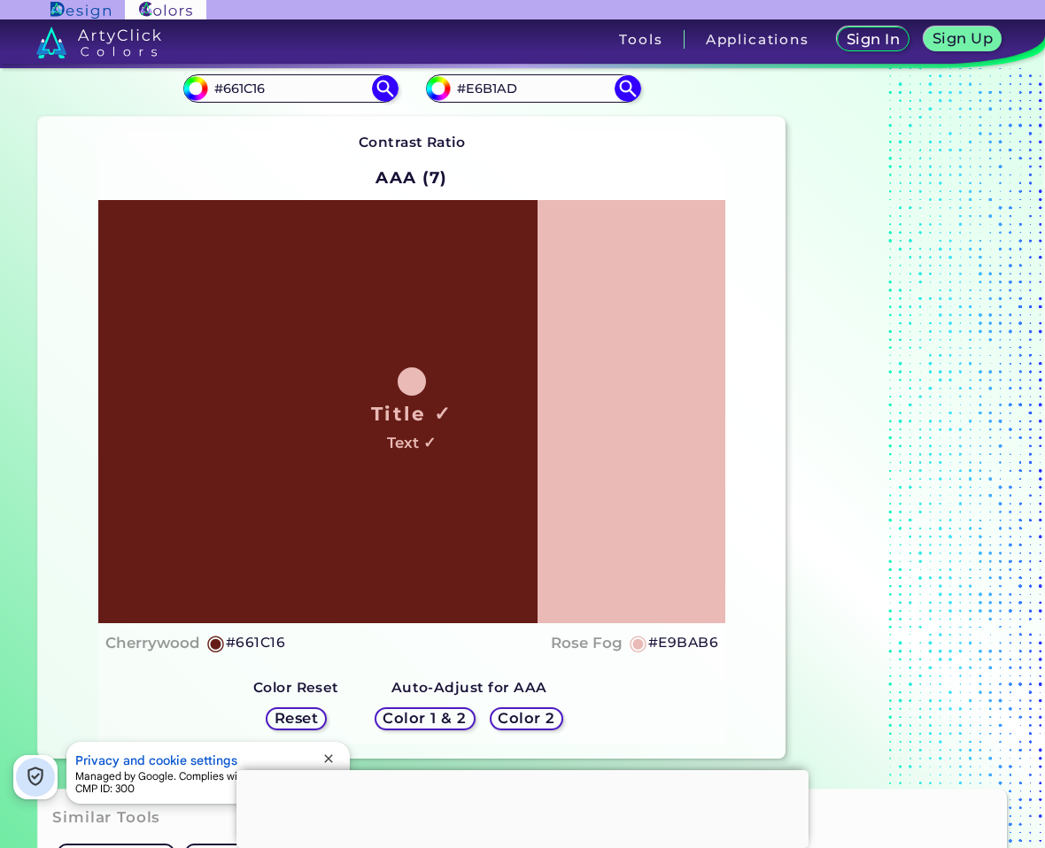
scroll to position [0, 0]
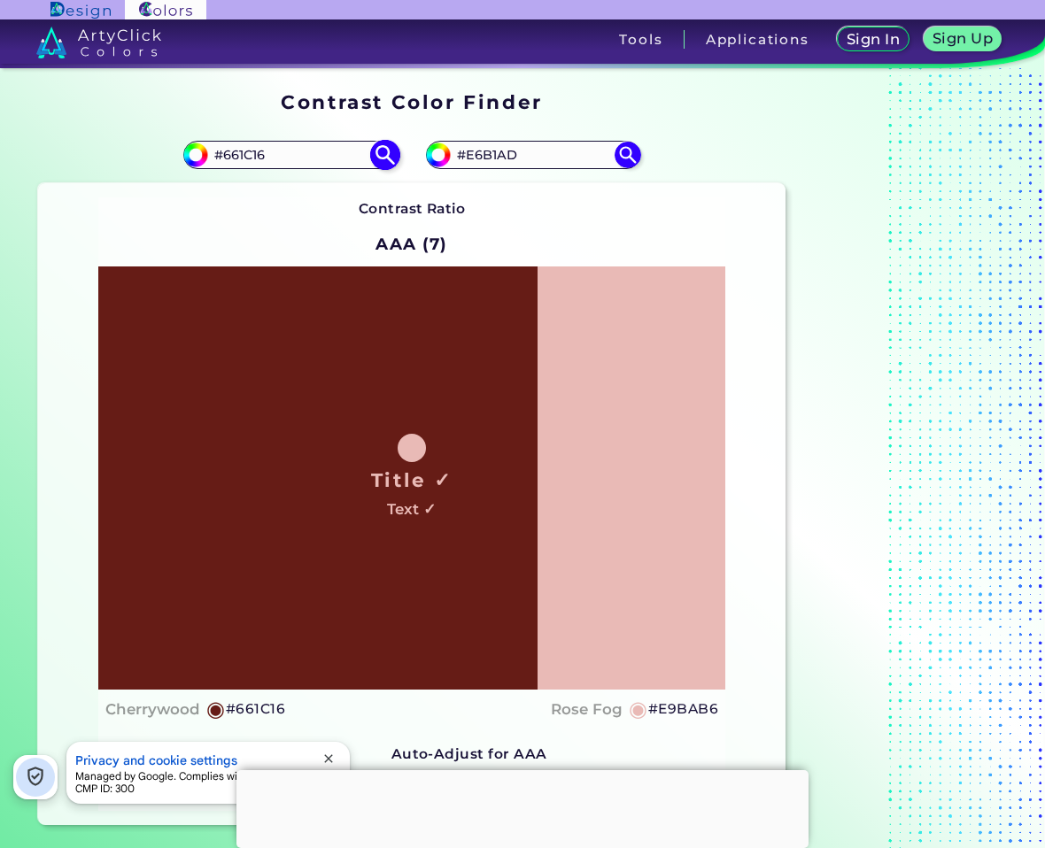
click at [249, 151] on input "#661C16" at bounding box center [290, 155] width 165 height 24
paste input "ED6D69"
type input "#ED6D69"
click at [387, 160] on img at bounding box center [384, 154] width 31 height 31
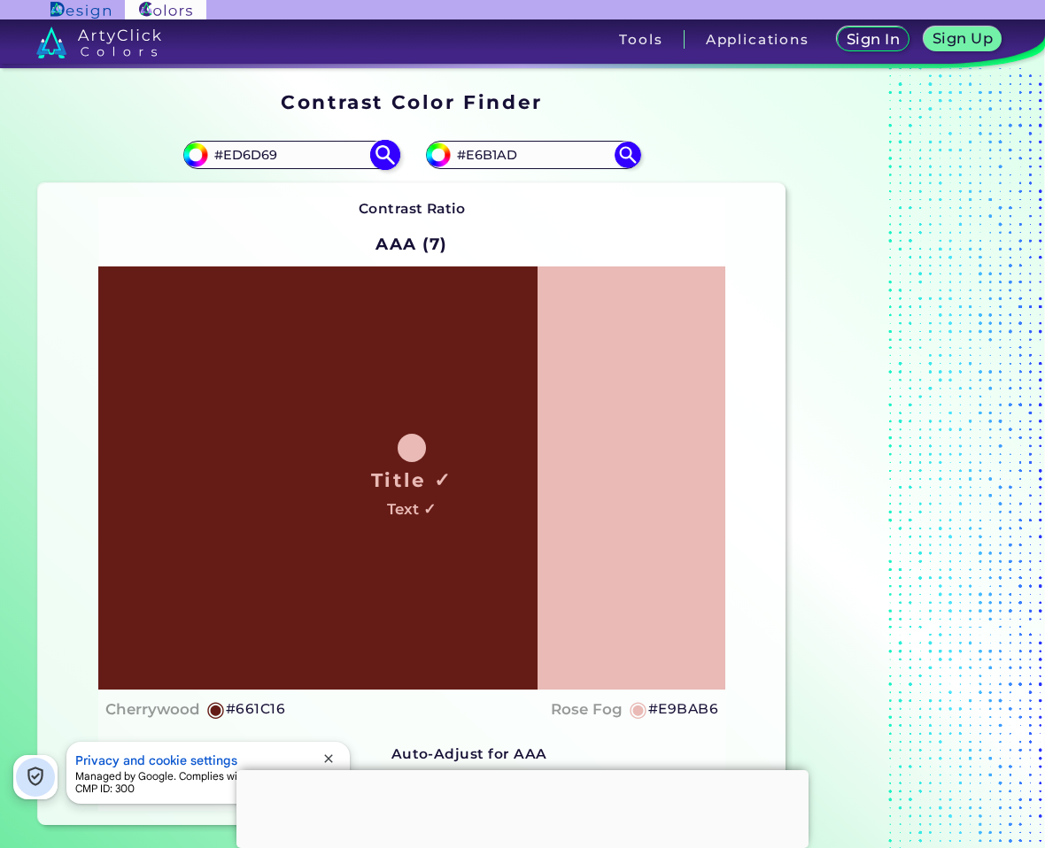
type input "#ed6d69"
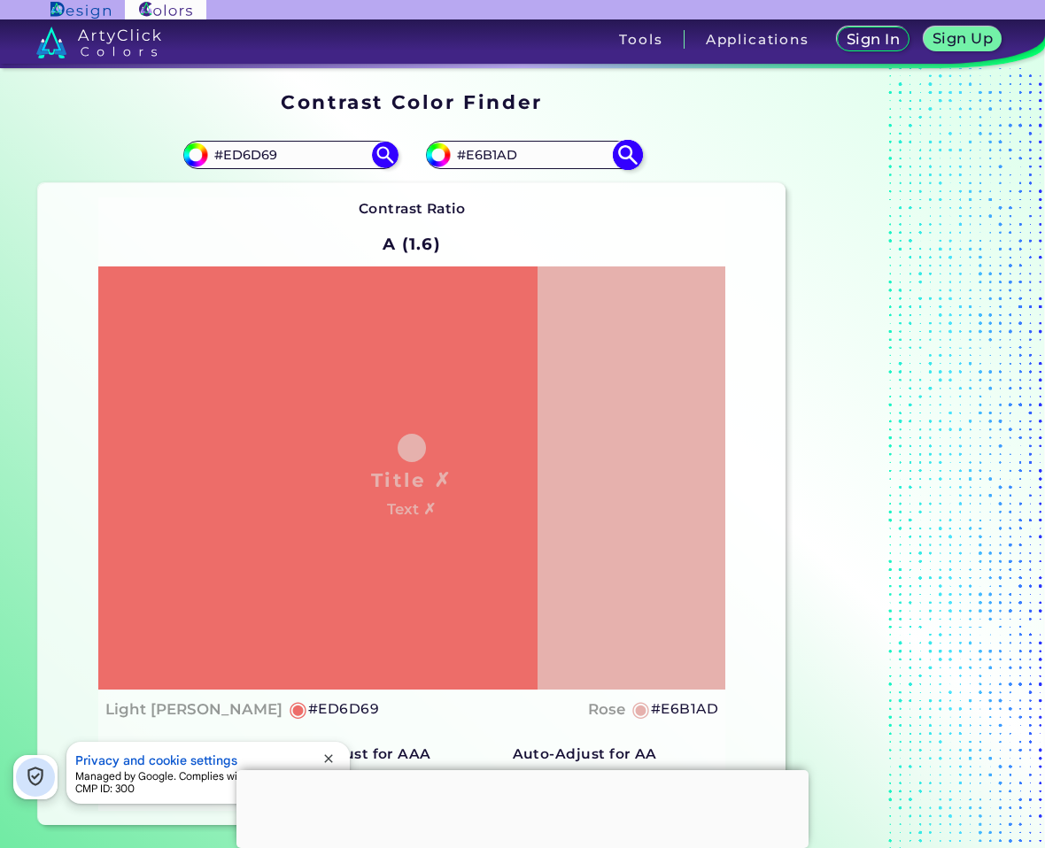
click at [514, 154] on input "#E6B1AD" at bounding box center [533, 155] width 165 height 24
paste input "D6D69"
type input "#ED6D69"
click at [638, 148] on img at bounding box center [627, 154] width 31 height 31
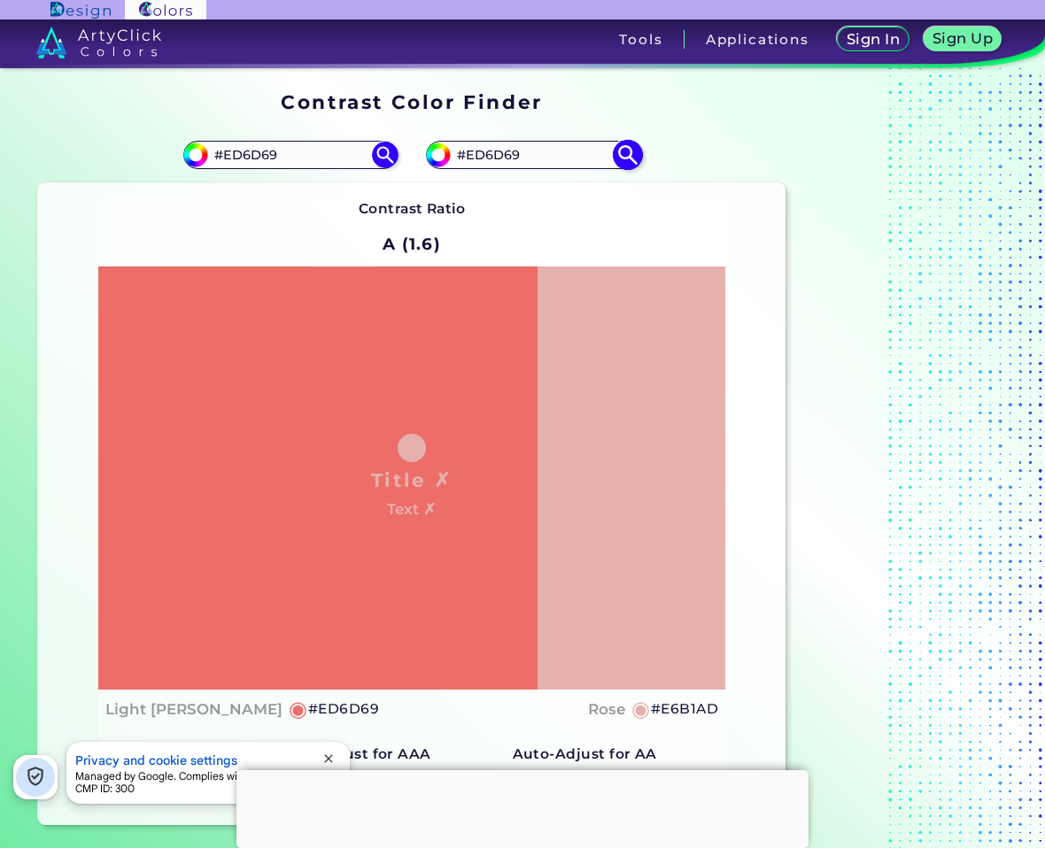
type input "#ed6d69"
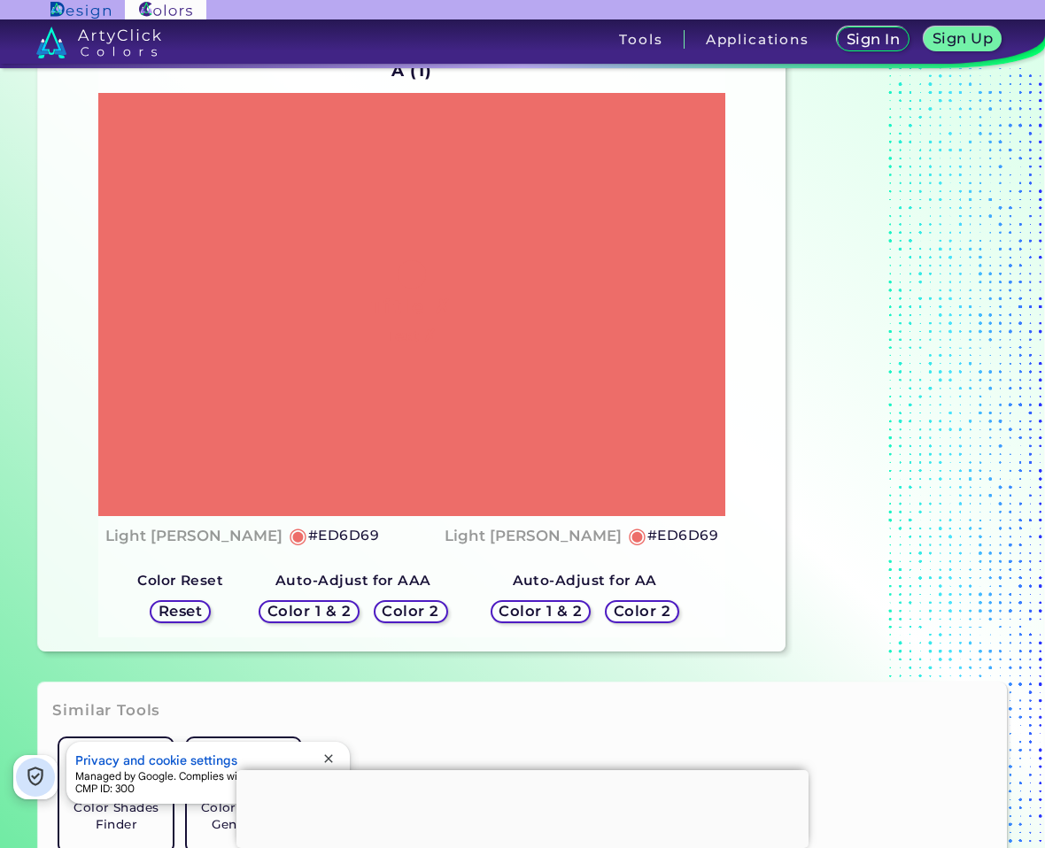
scroll to position [177, 0]
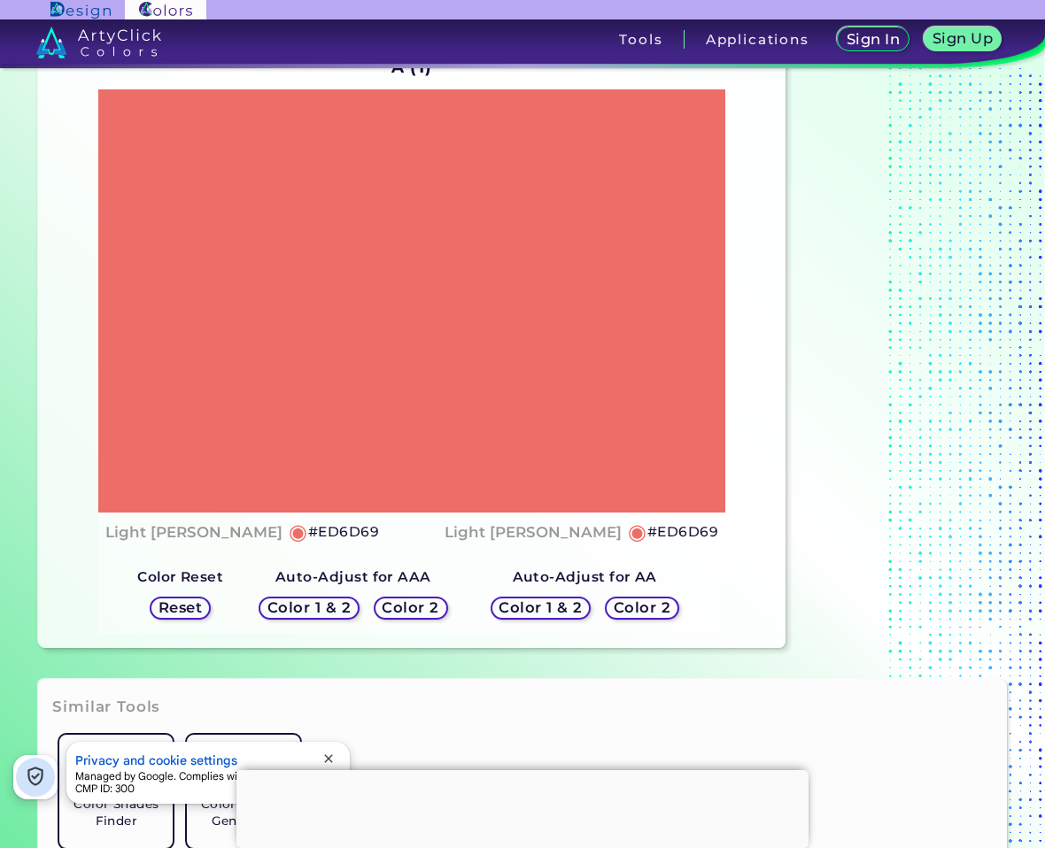
click at [650, 598] on div "Color 2" at bounding box center [642, 608] width 74 height 23
click at [654, 609] on h5 "Color 2" at bounding box center [641, 607] width 59 height 15
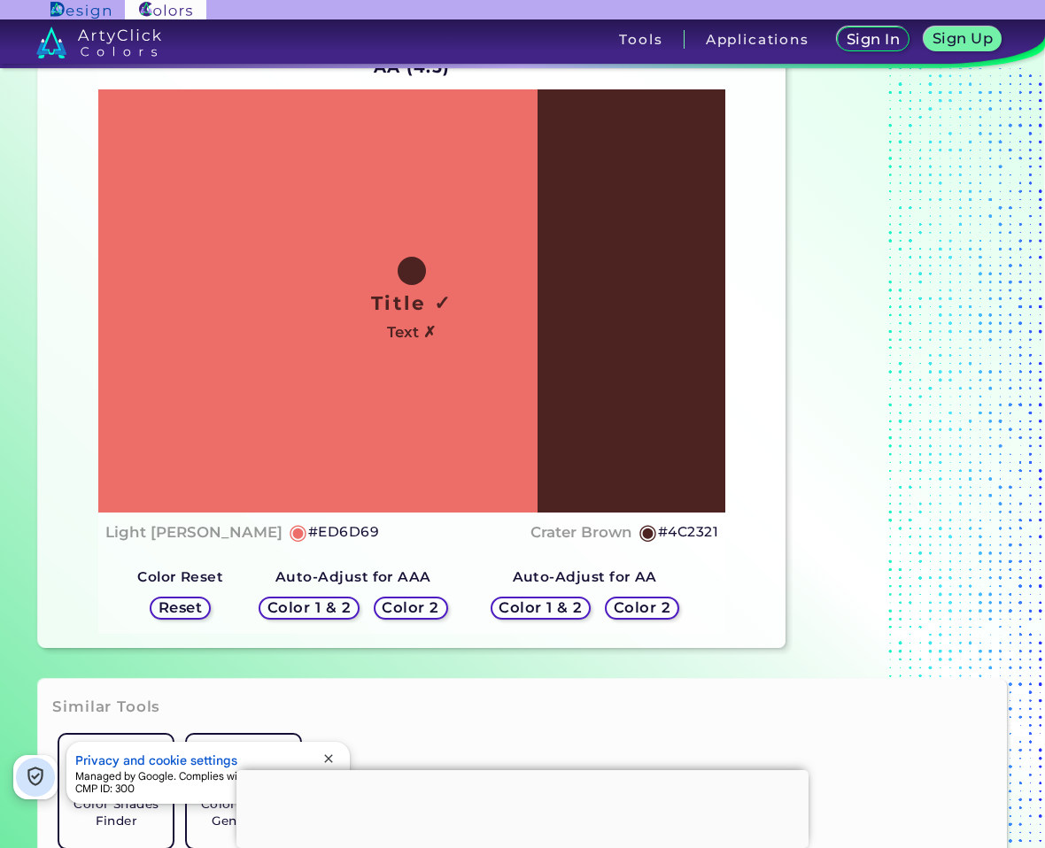
click at [432, 608] on h5 "Color 2" at bounding box center [410, 607] width 57 height 14
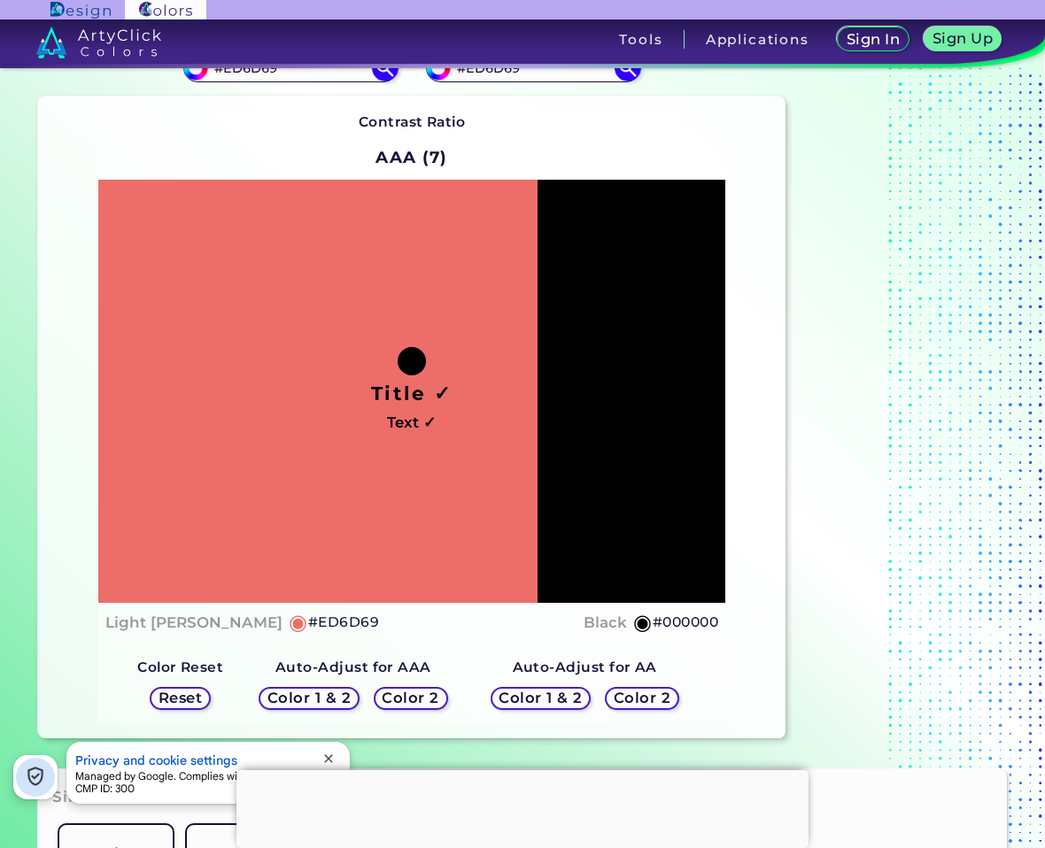
scroll to position [0, 0]
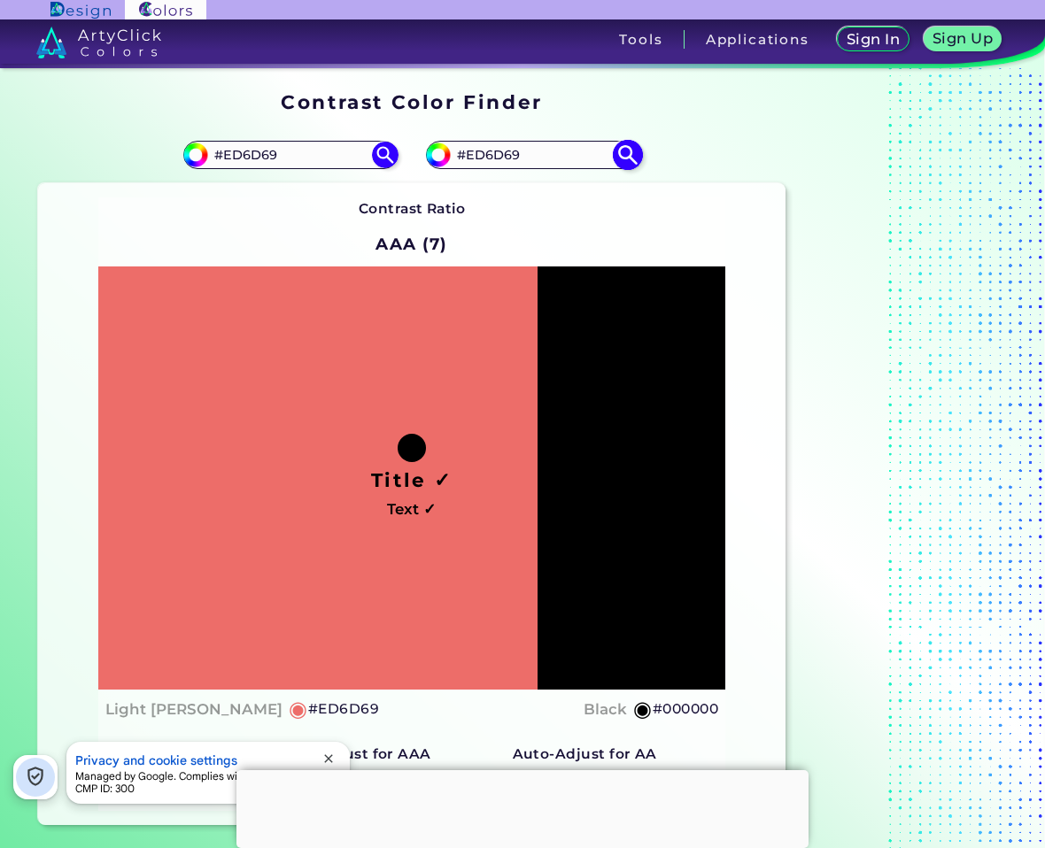
click at [506, 154] on input "#ED6D69" at bounding box center [533, 155] width 165 height 24
paste input "f5a8a5"
type input "#f5a8a5"
click at [628, 161] on img at bounding box center [627, 154] width 31 height 31
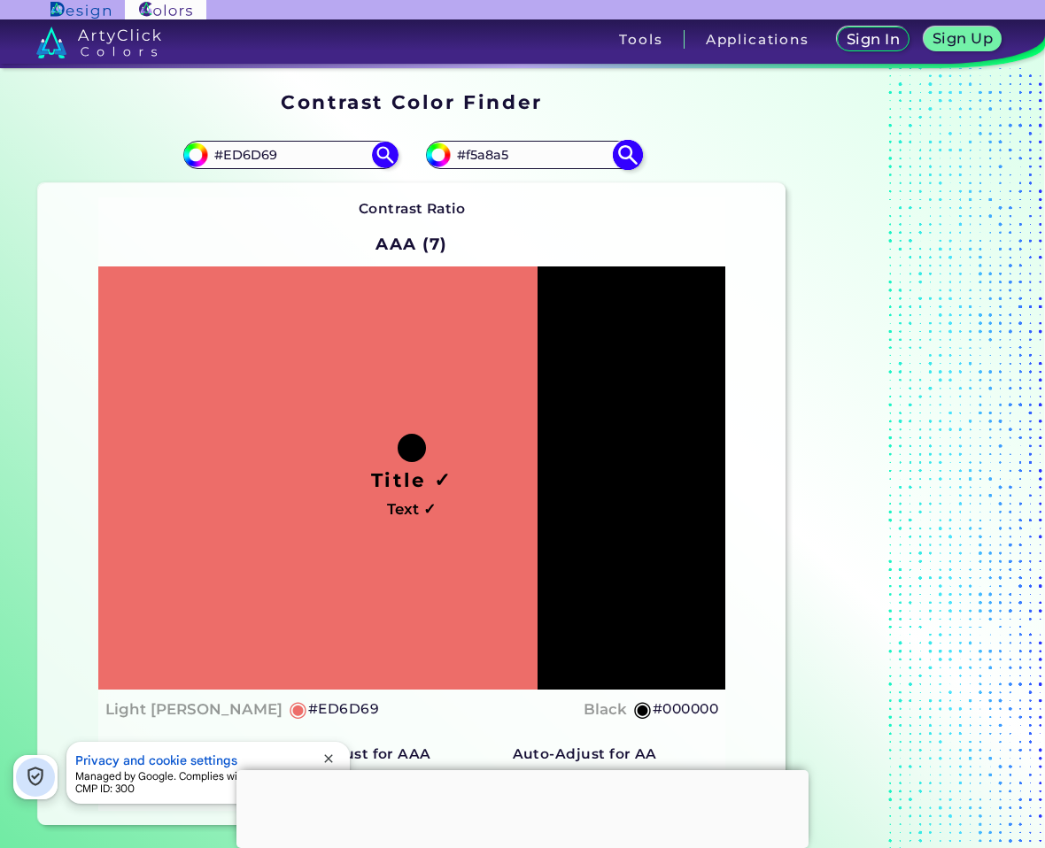
type input "#f5a8a5"
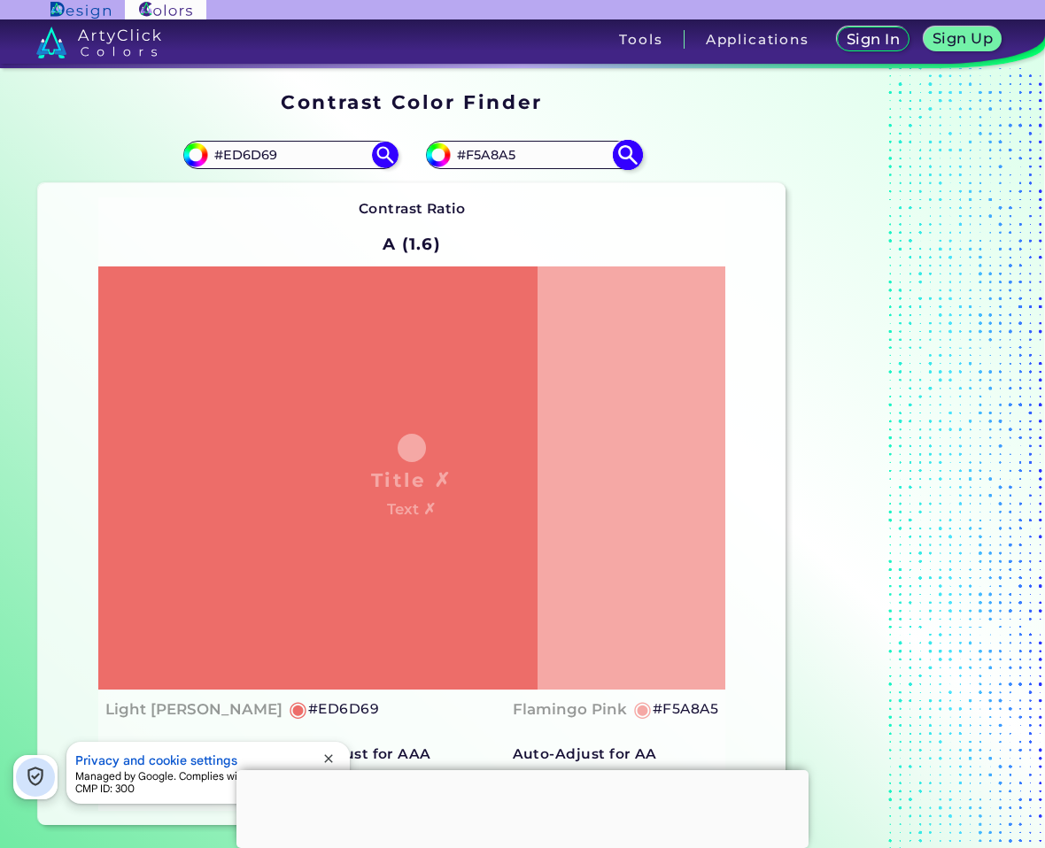
click at [494, 152] on input "#F5A8A5" at bounding box center [533, 155] width 165 height 24
paste input "18070"
type input "#180705"
click at [626, 159] on img at bounding box center [627, 154] width 31 height 31
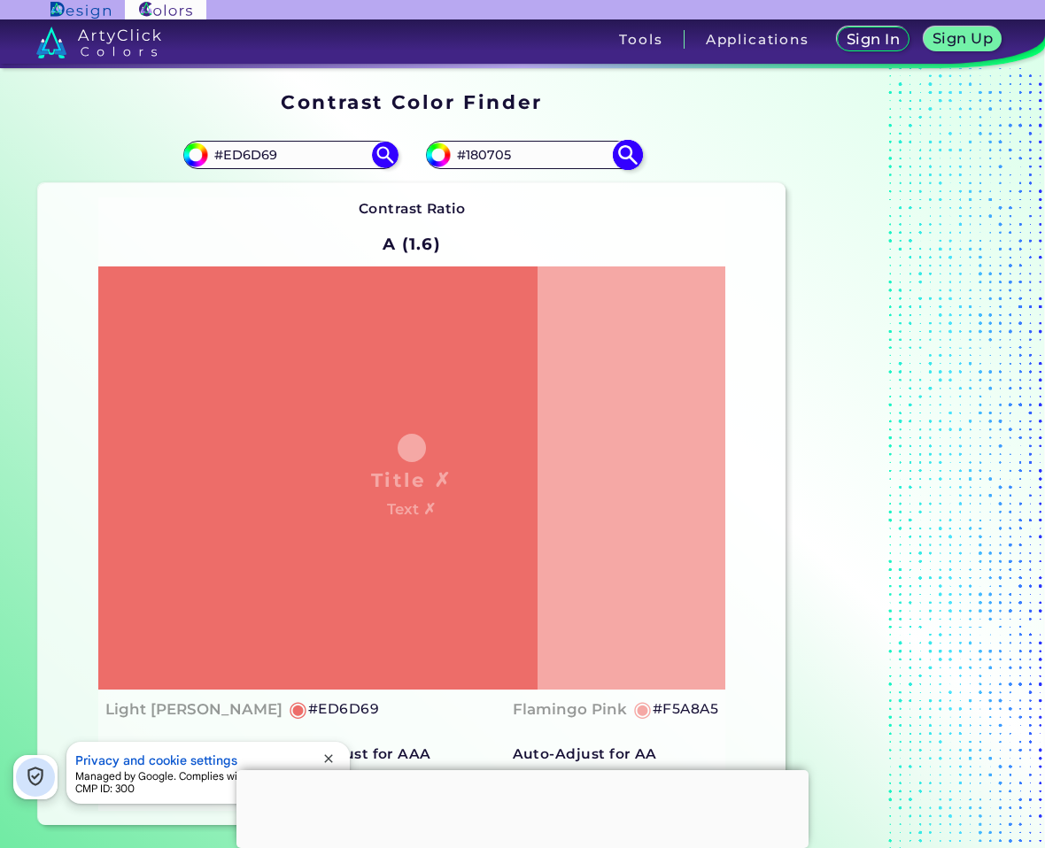
type input "#180705"
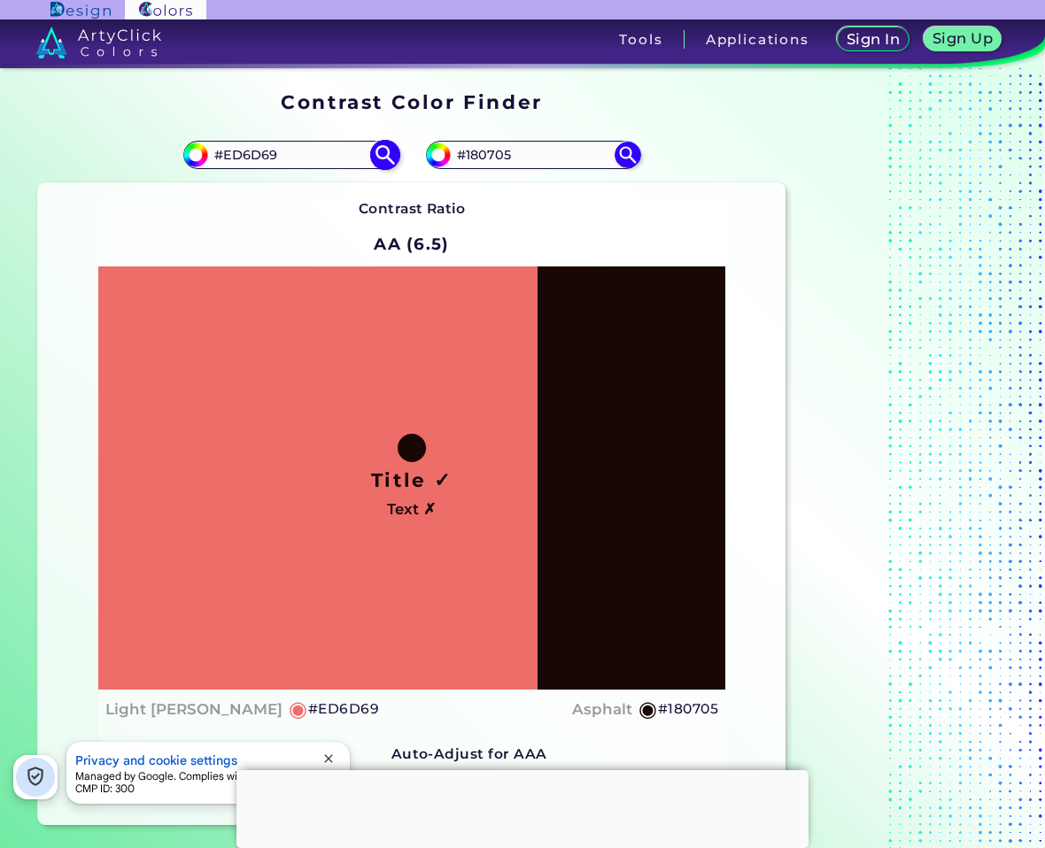
click at [268, 149] on input "#ED6D69" at bounding box center [290, 155] width 165 height 24
click at [381, 158] on img at bounding box center [384, 154] width 31 height 31
click at [391, 165] on img at bounding box center [384, 154] width 31 height 31
click at [295, 151] on input "#ED6D69" at bounding box center [290, 155] width 165 height 24
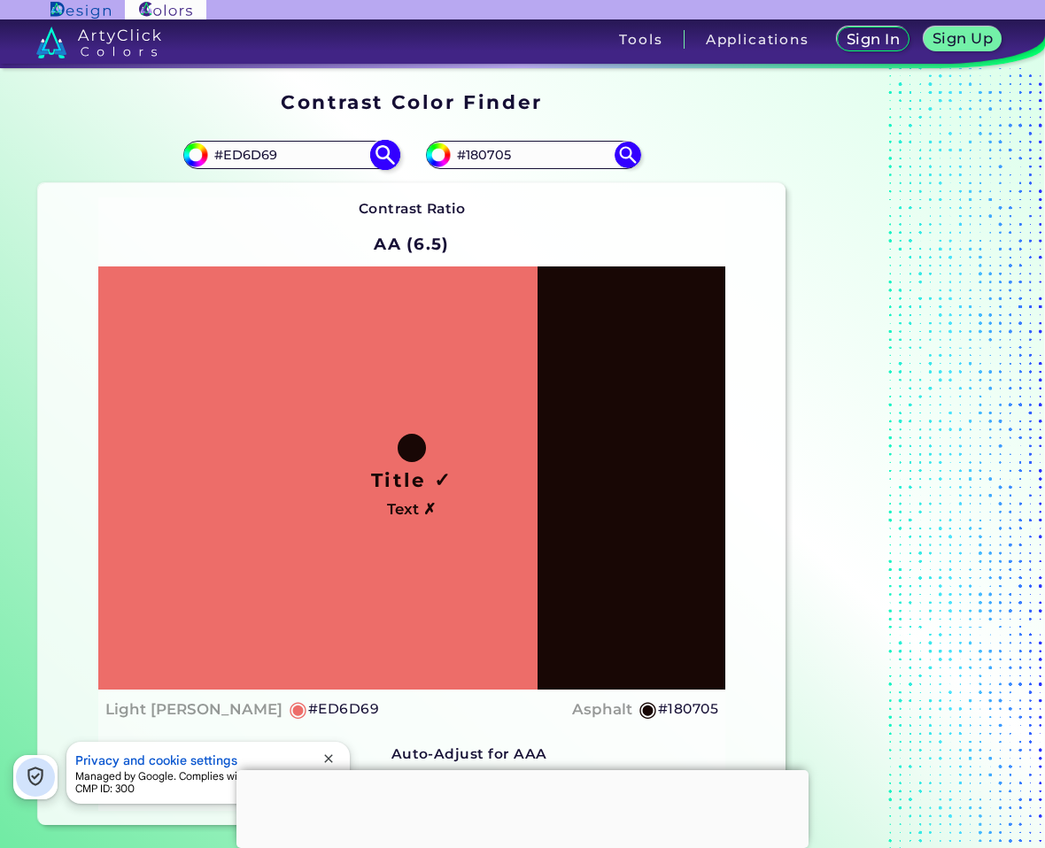
click at [295, 151] on input "#ED6D69" at bounding box center [290, 155] width 165 height 24
click at [370, 162] on input "#ED6D69" at bounding box center [290, 155] width 165 height 24
click at [376, 159] on img at bounding box center [384, 154] width 31 height 31
click at [385, 157] on img at bounding box center [384, 154] width 31 height 31
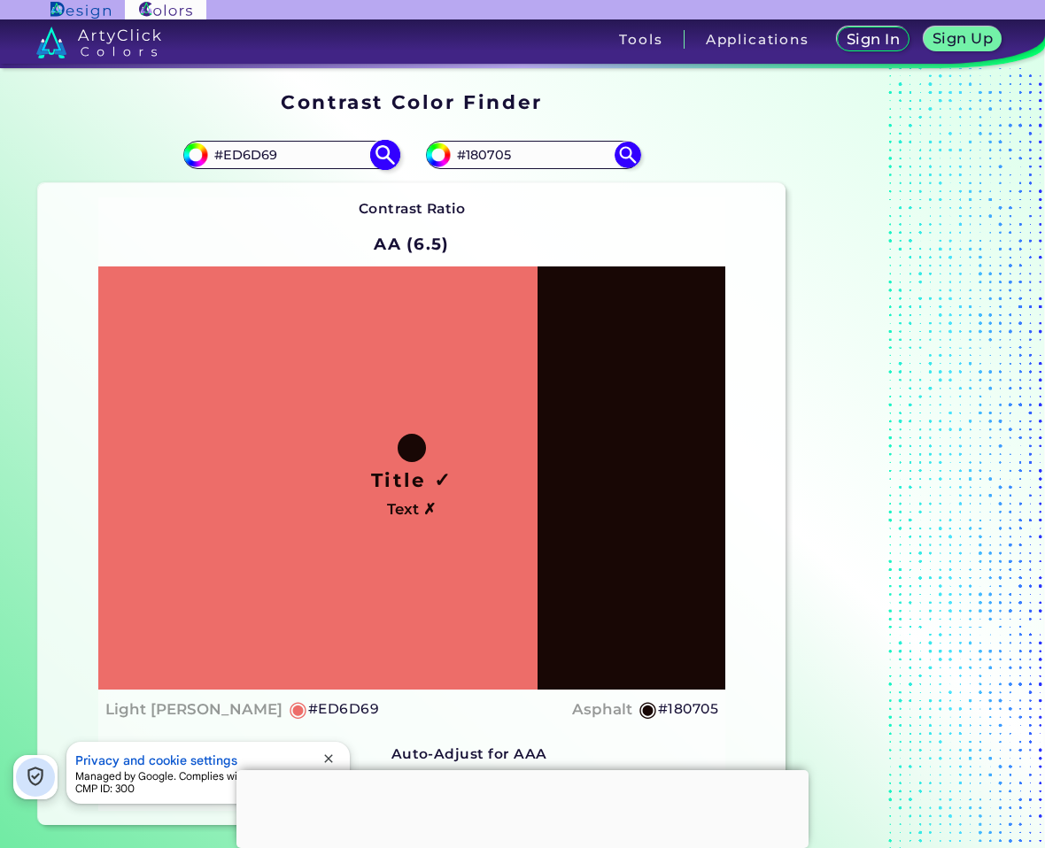
click at [385, 157] on img at bounding box center [384, 154] width 31 height 31
click at [508, 151] on input "#180705" at bounding box center [533, 155] width 165 height 24
paste input "4C1511"
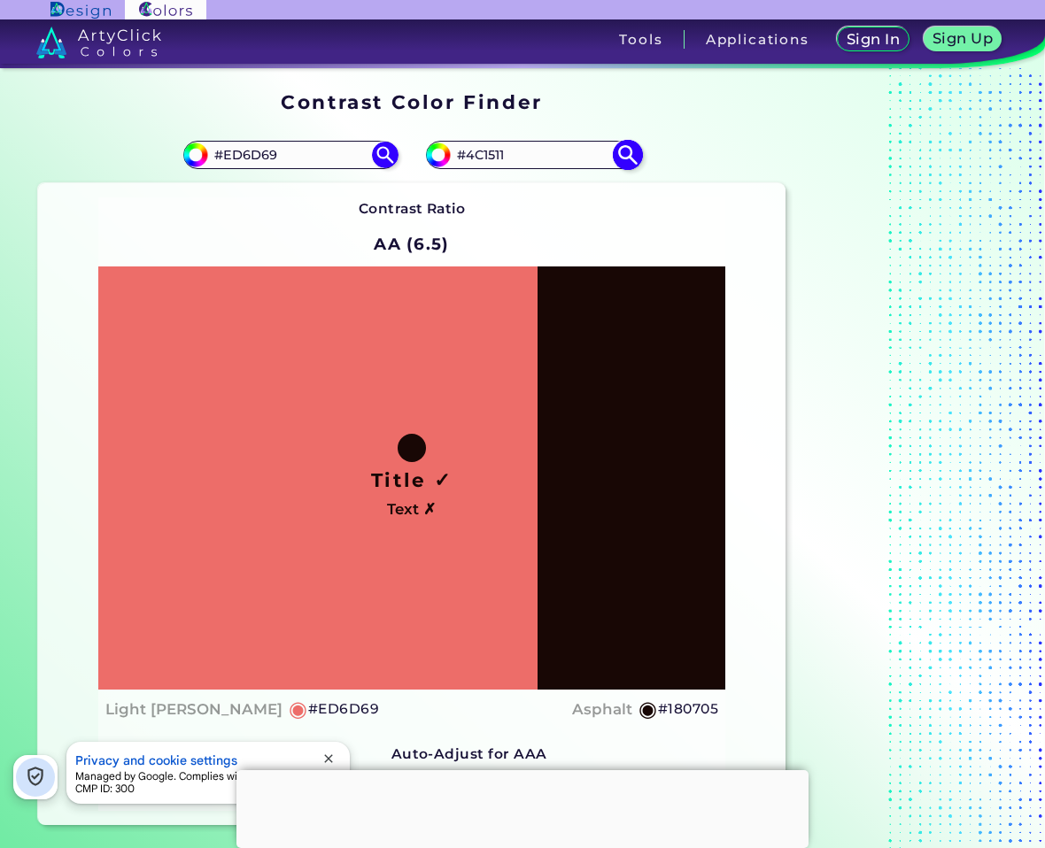
type input "#4C1511"
click at [638, 148] on img at bounding box center [627, 154] width 31 height 31
type input "#4c1511"
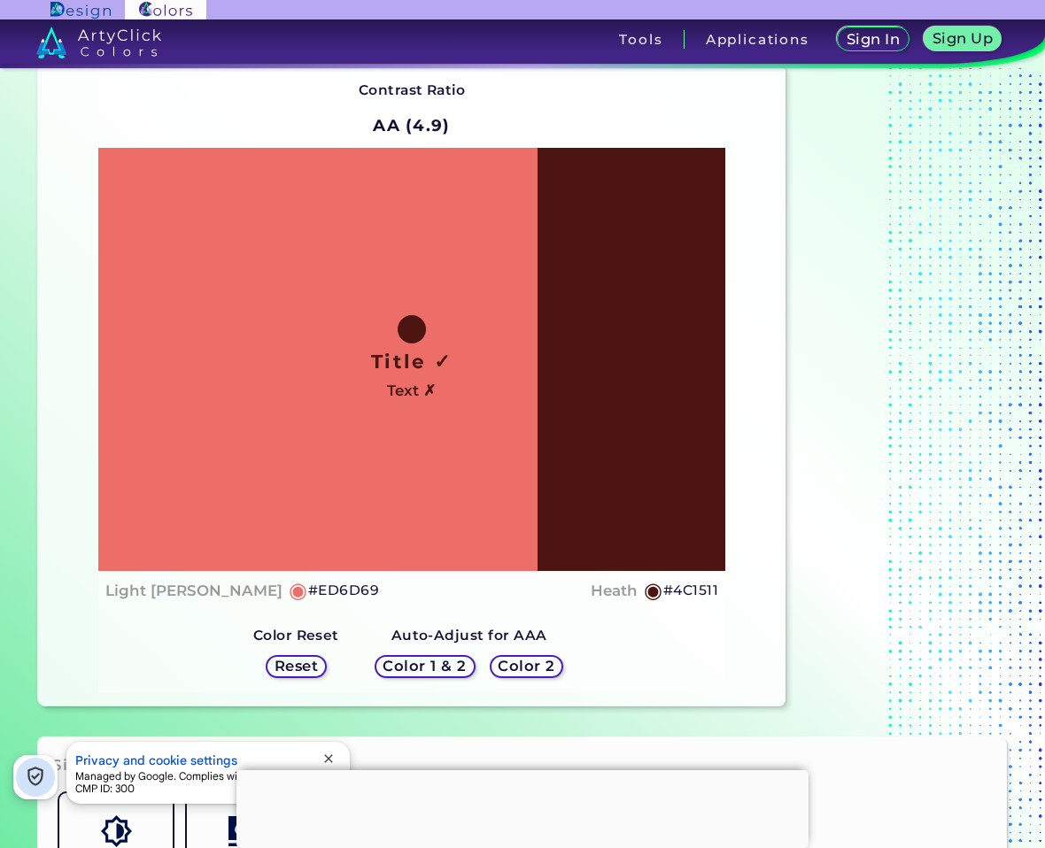
scroll to position [354, 0]
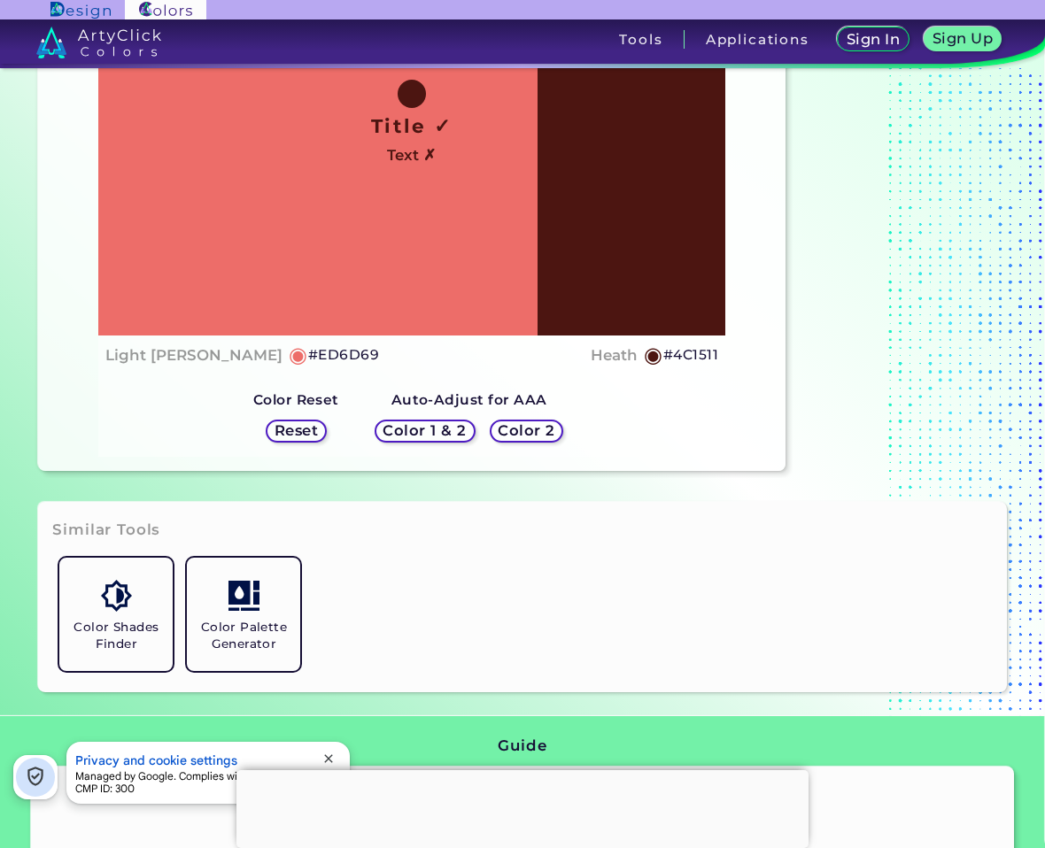
click at [537, 431] on h5 "Color 2" at bounding box center [525, 430] width 53 height 13
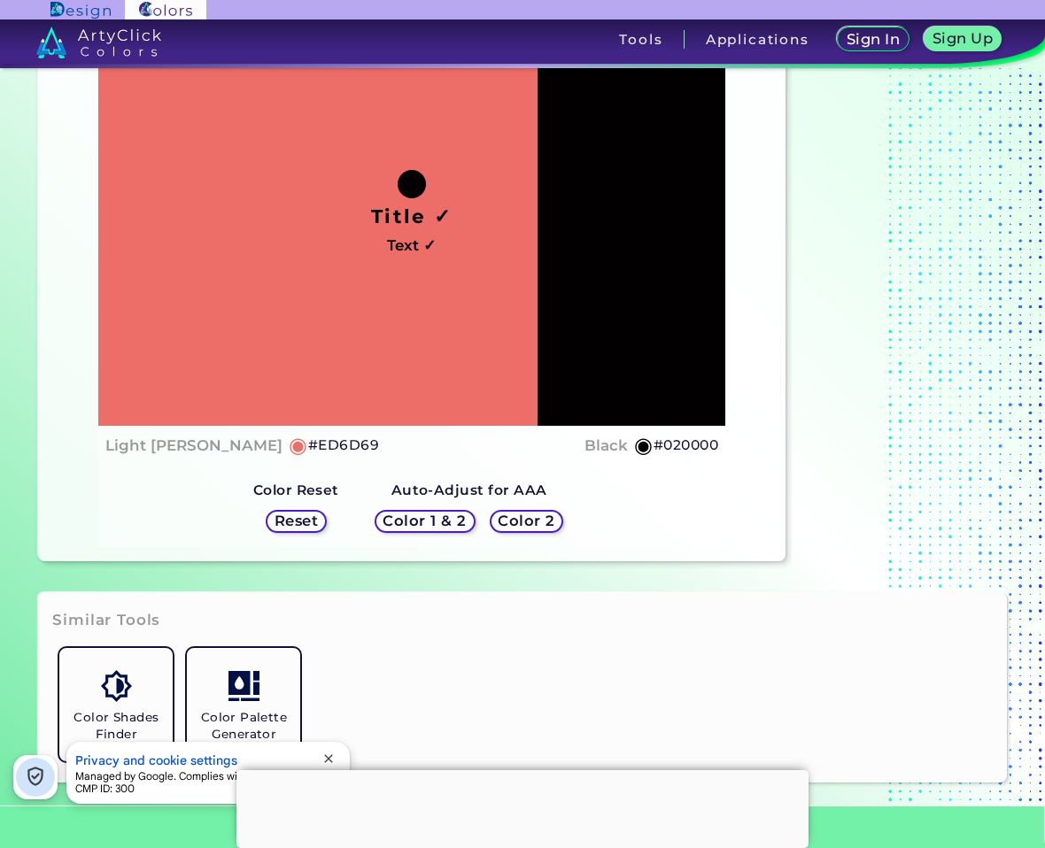
scroll to position [266, 0]
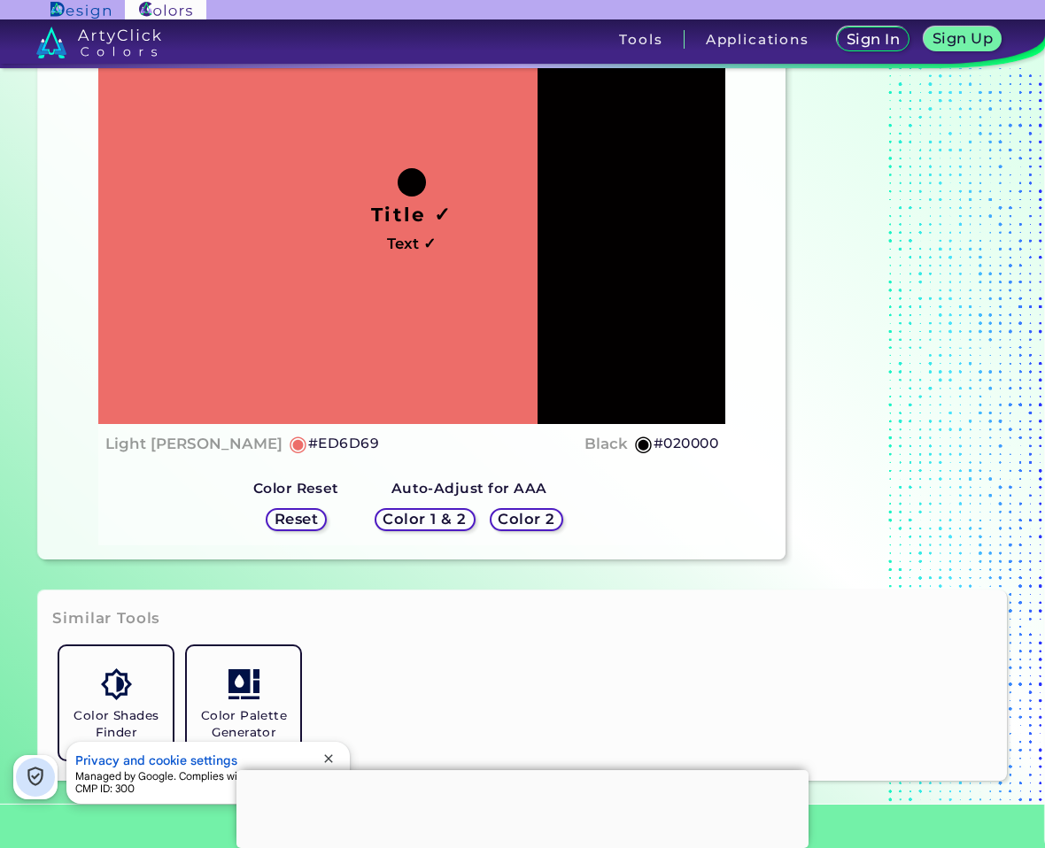
click at [539, 518] on h5 "Color 2" at bounding box center [527, 519] width 60 height 15
click at [539, 518] on h5 "Color 2" at bounding box center [526, 519] width 58 height 15
click at [539, 518] on h5 "Color 2" at bounding box center [526, 520] width 55 height 14
click at [539, 518] on h5 "Color 2" at bounding box center [525, 519] width 53 height 13
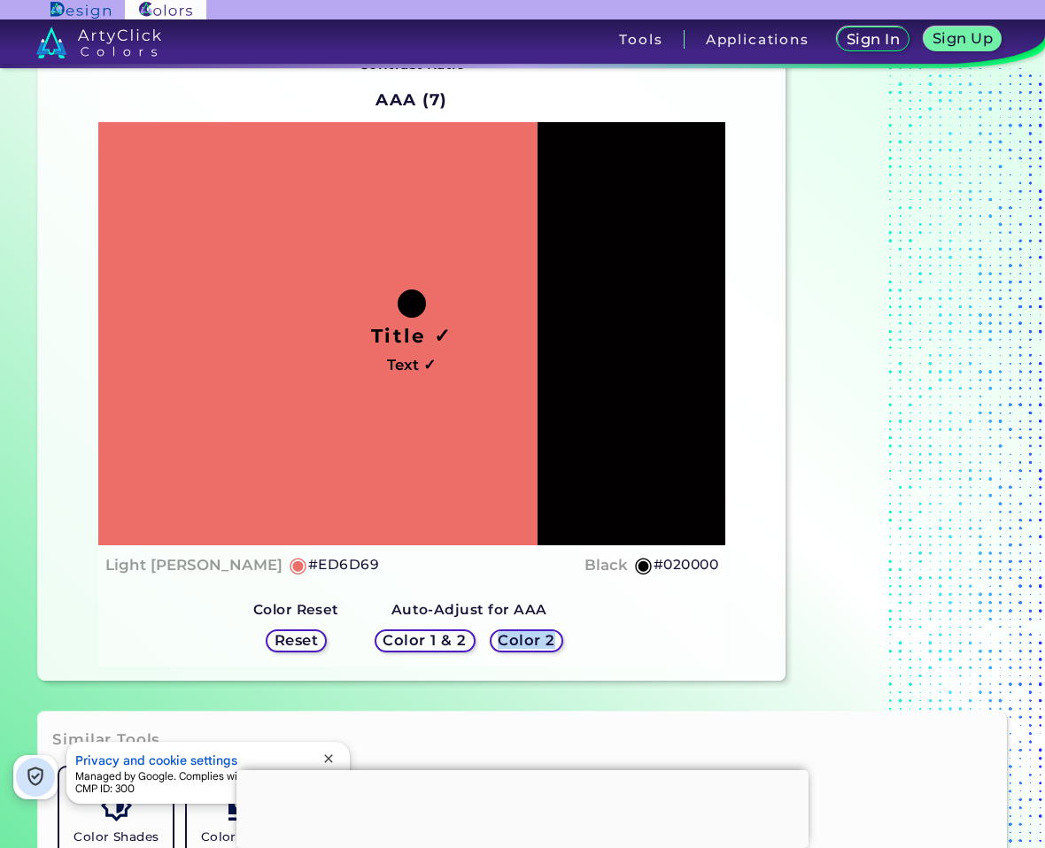
scroll to position [0, 0]
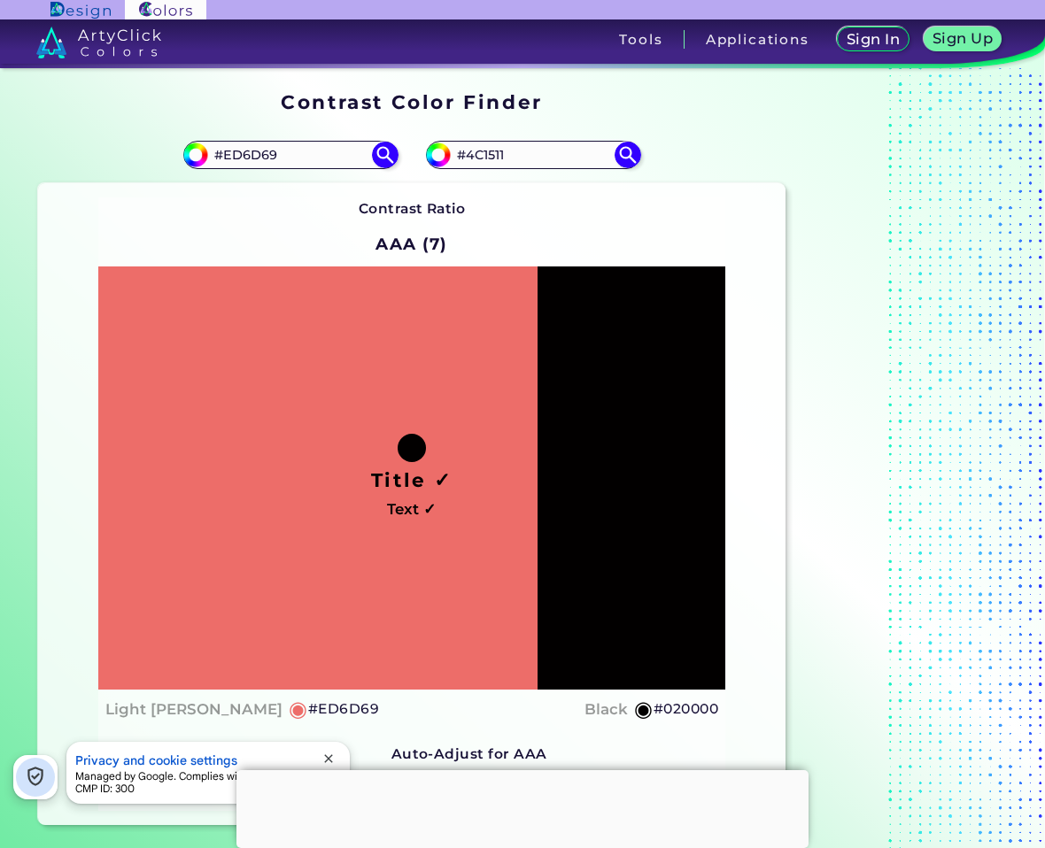
drag, startPoint x: 521, startPoint y: 154, endPoint x: 394, endPoint y: 166, distance: 127.2
click at [394, 166] on section "#ed6d69 #ED6D69 #4c1511 #4C1511 Contrast Ratio AAA (7) Title ✓ Text ✓ ◉ #ED6D69" at bounding box center [411, 476] width 761 height 713
paste input "773634"
type input "#773634"
click at [627, 161] on img at bounding box center [627, 154] width 31 height 31
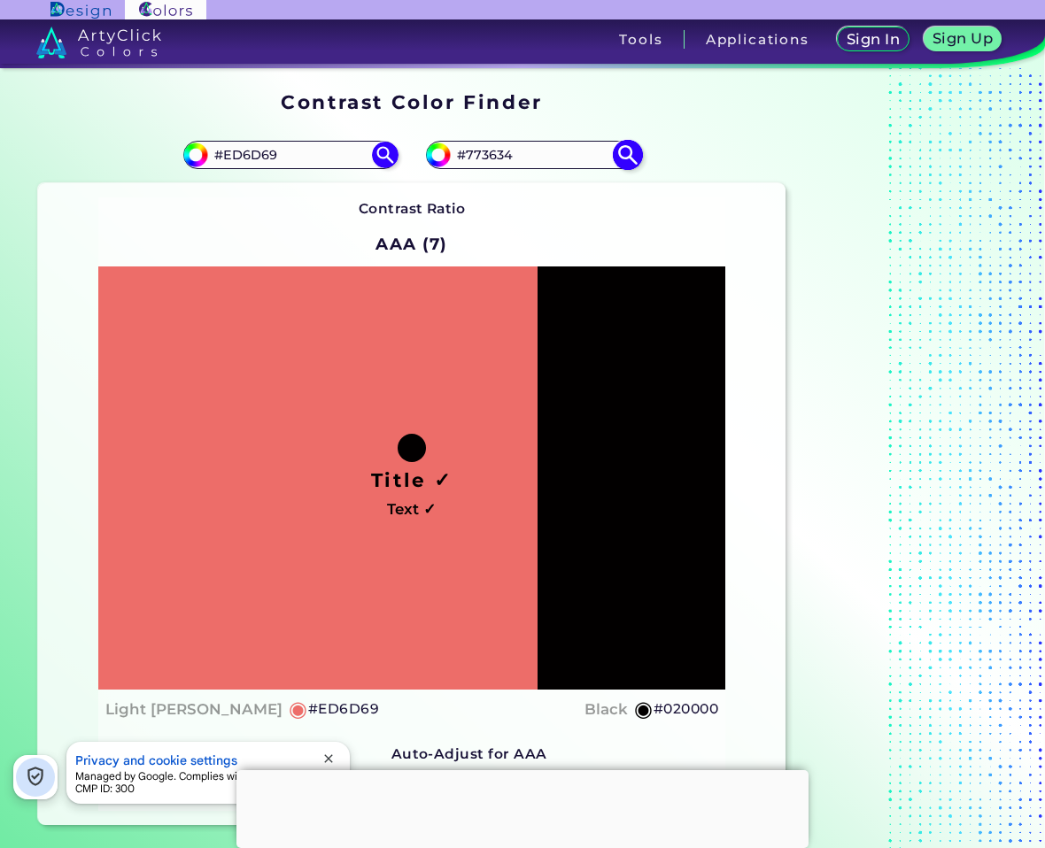
type input "#773634"
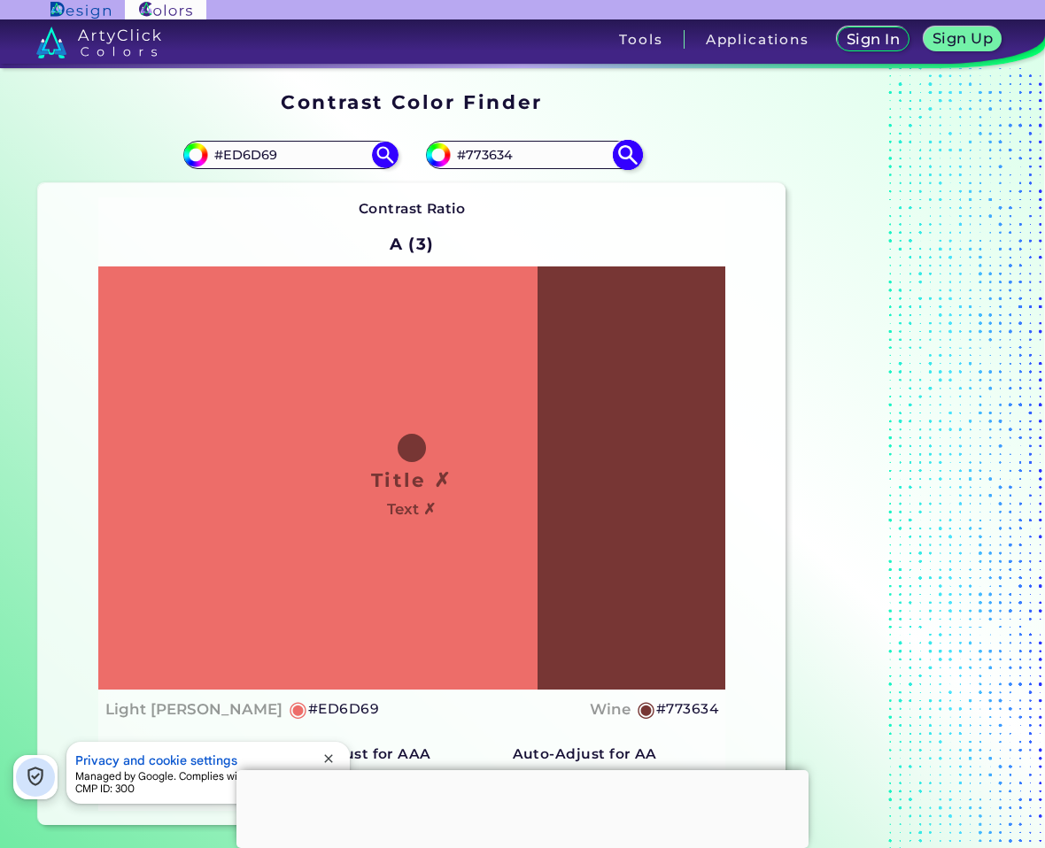
click at [489, 161] on input "#773634" at bounding box center [533, 155] width 165 height 24
click at [258, 152] on input "#ED6D69" at bounding box center [290, 155] width 165 height 24
paste input "#773634"
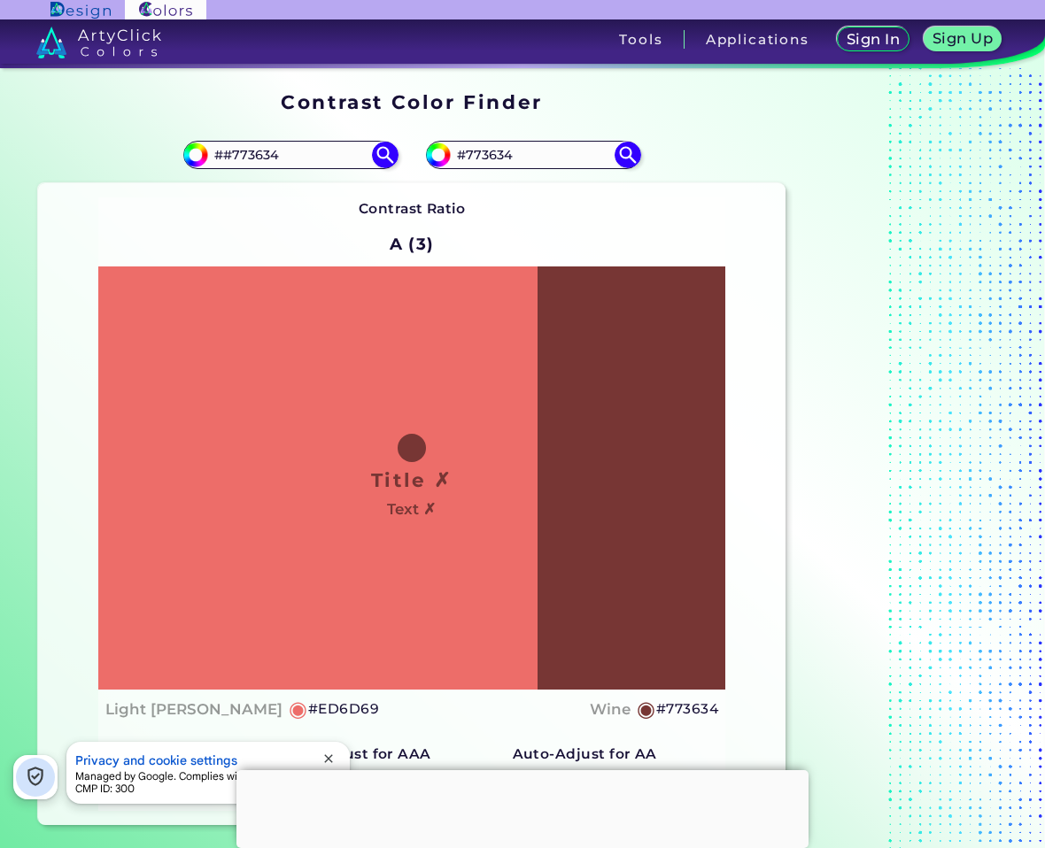
drag, startPoint x: 631, startPoint y: 148, endPoint x: 647, endPoint y: 164, distance: 23.2
click at [631, 150] on img at bounding box center [628, 155] width 27 height 27
click at [381, 160] on img at bounding box center [384, 154] width 31 height 31
click at [227, 156] on input "##773634" at bounding box center [290, 155] width 165 height 24
type input "#773634"
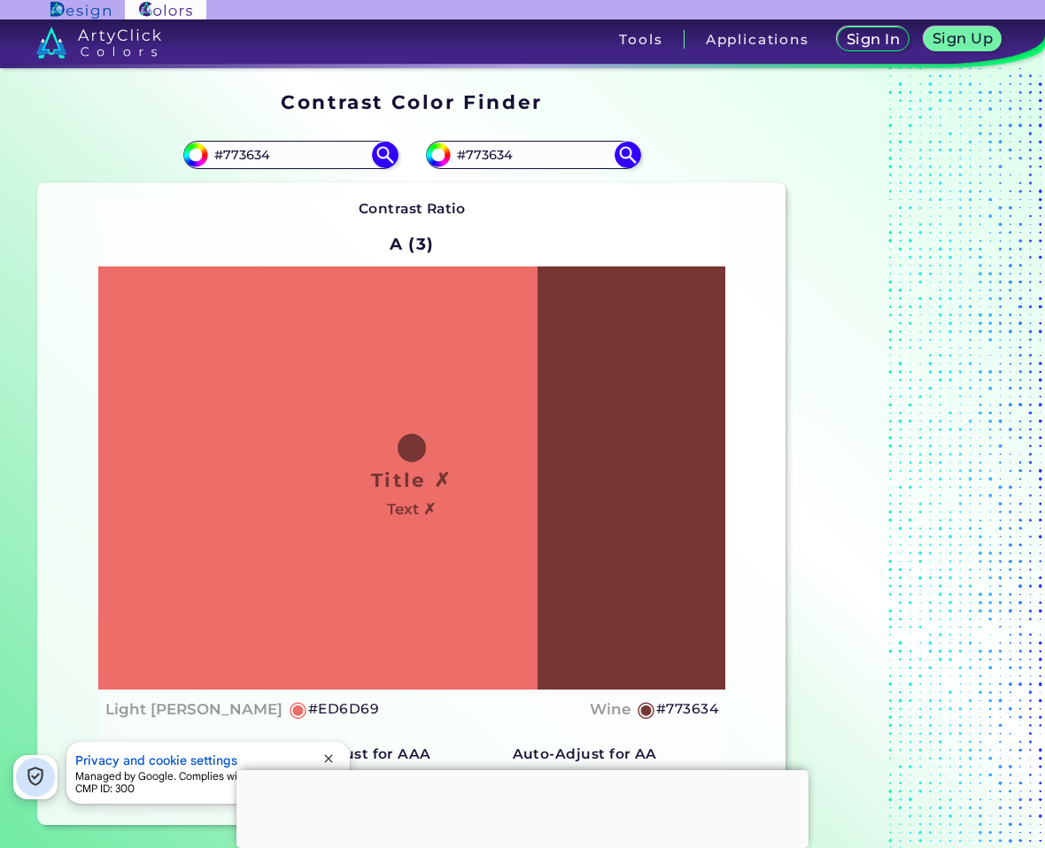
type input "#773634"
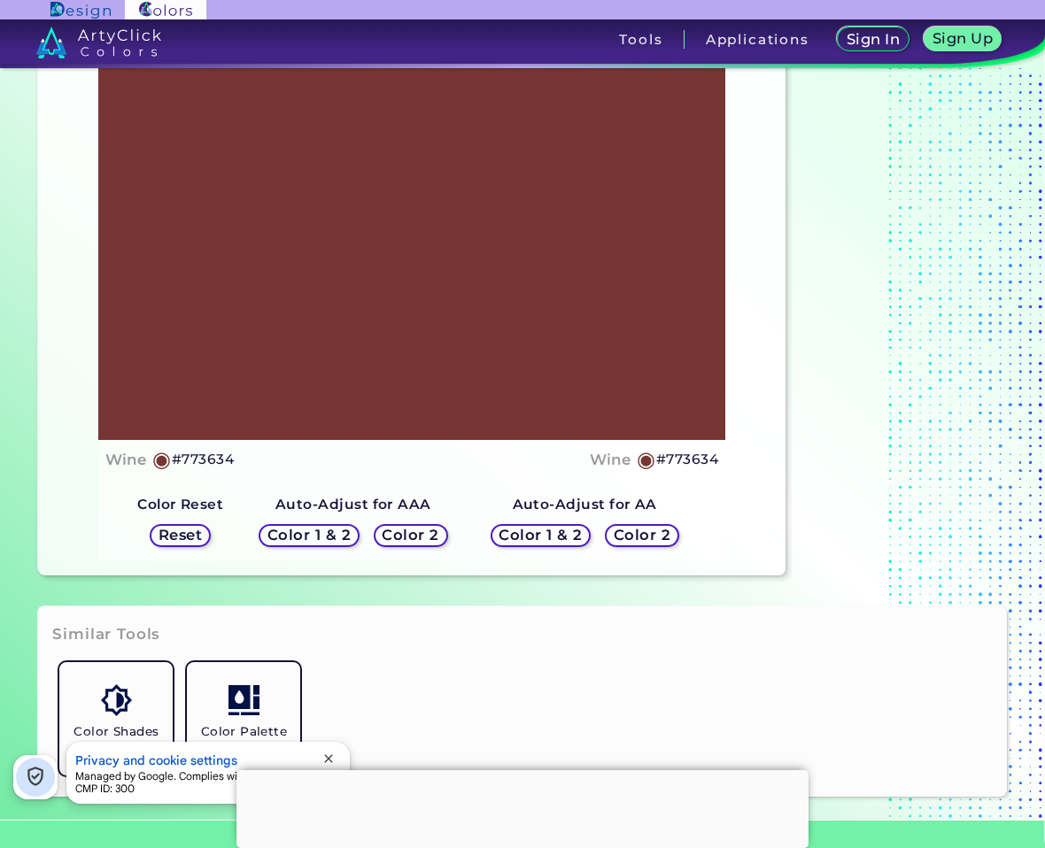
scroll to position [266, 0]
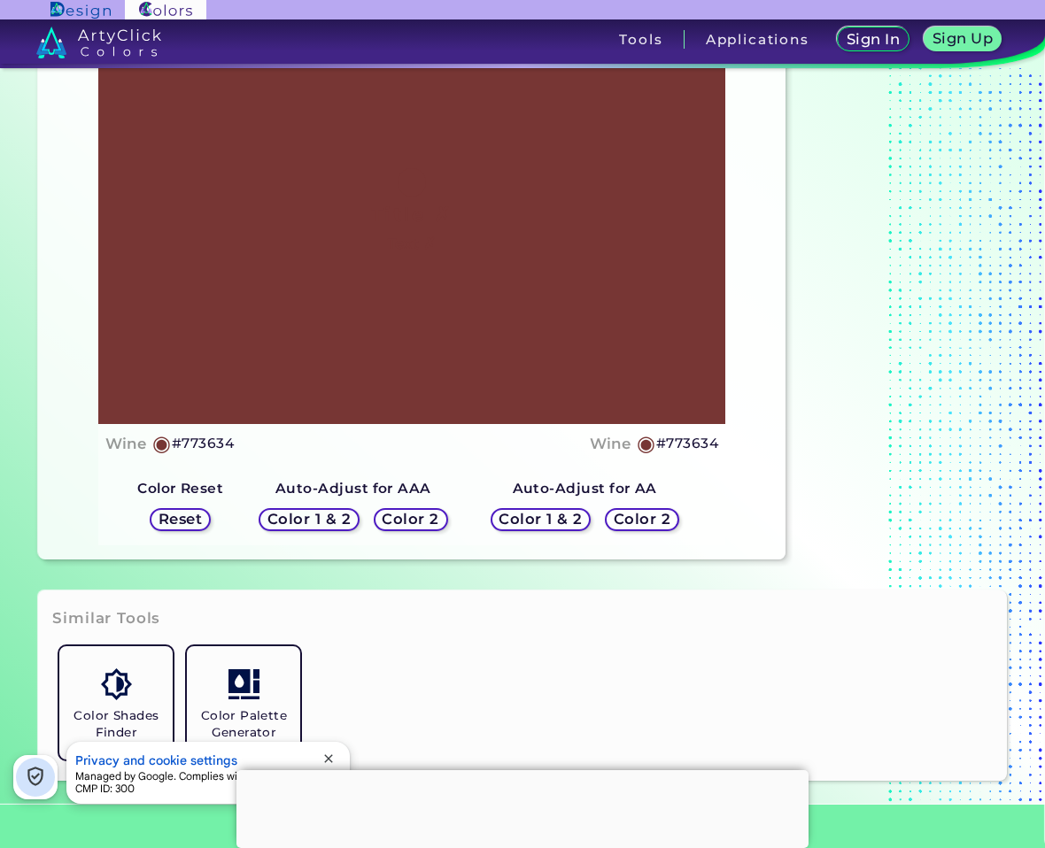
click at [652, 512] on h5 "Color 2" at bounding box center [642, 519] width 57 height 14
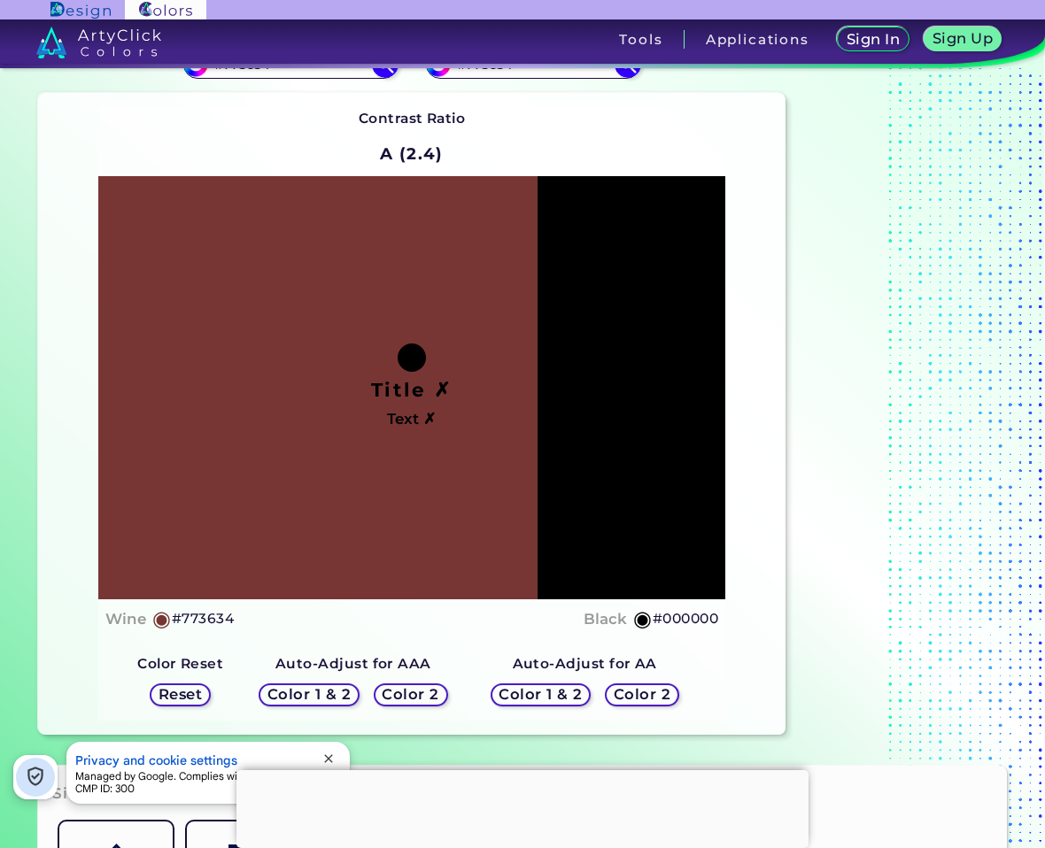
scroll to position [89, 0]
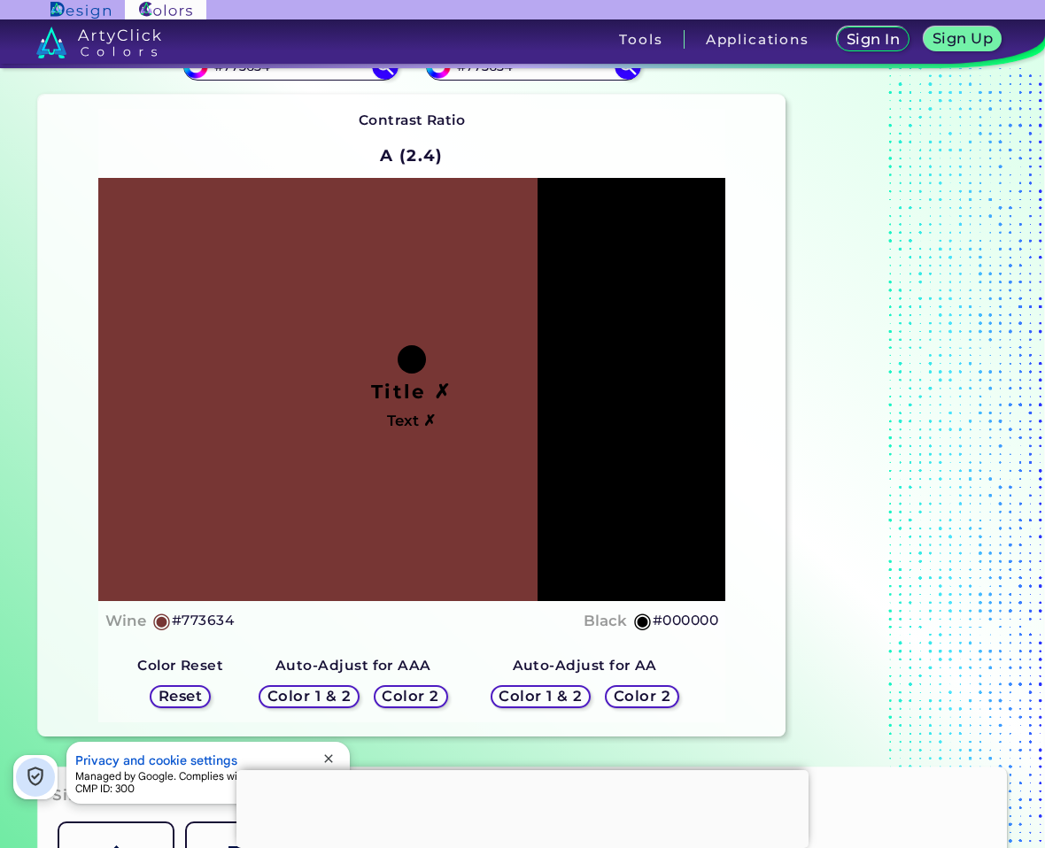
click at [427, 695] on h5 "Color 2" at bounding box center [410, 696] width 54 height 13
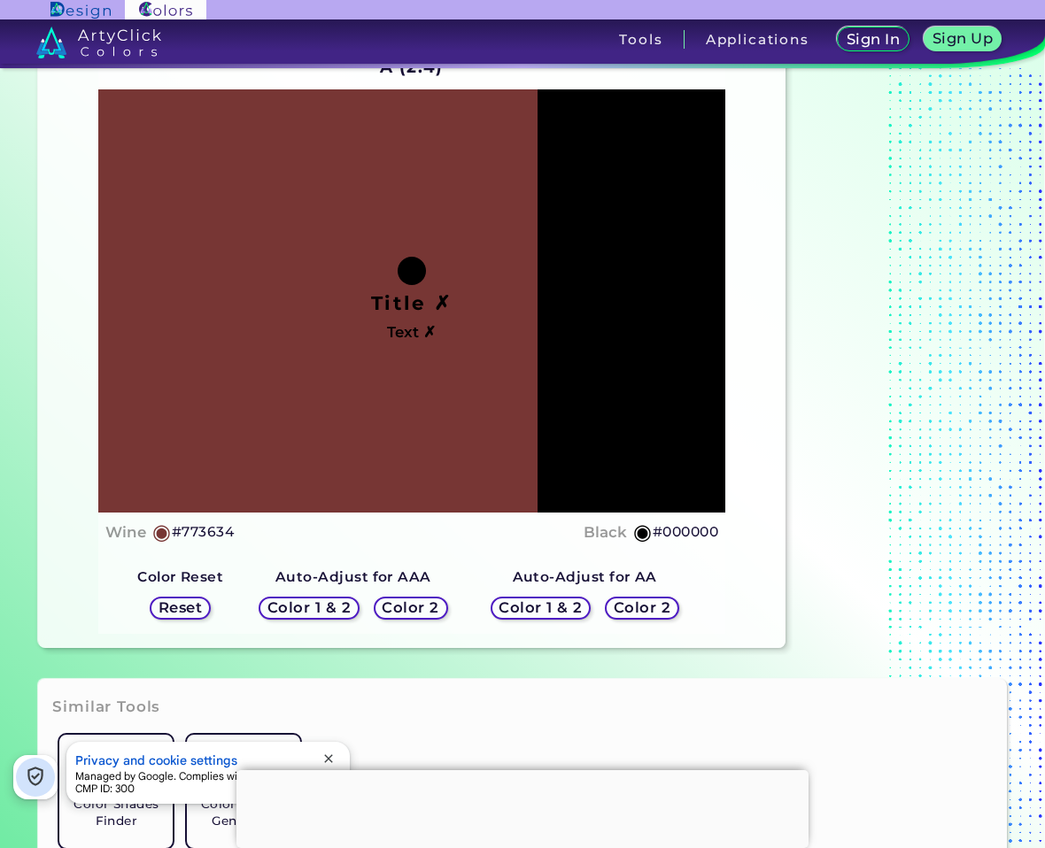
scroll to position [0, 0]
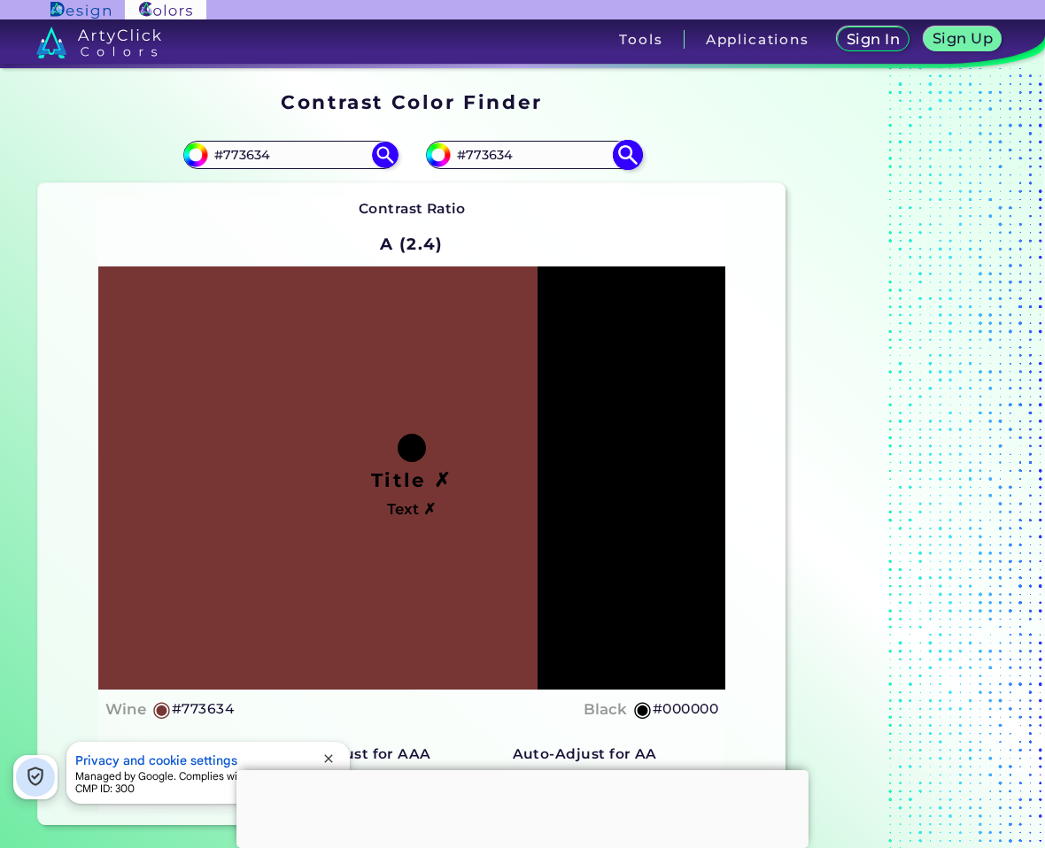
click at [493, 158] on input "#773634" at bounding box center [533, 155] width 165 height 24
paste input "E9BAB6"
type input "#E9BAB6"
click at [635, 157] on img at bounding box center [627, 154] width 31 height 31
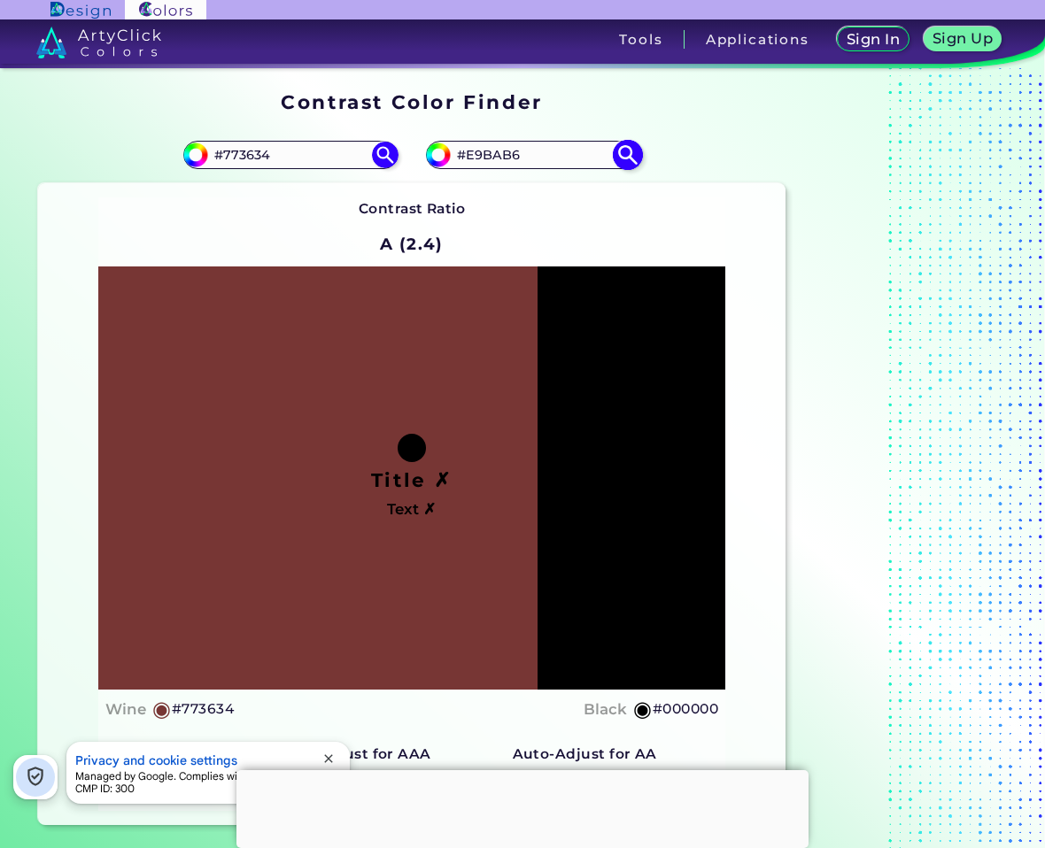
type input "#e9bab6"
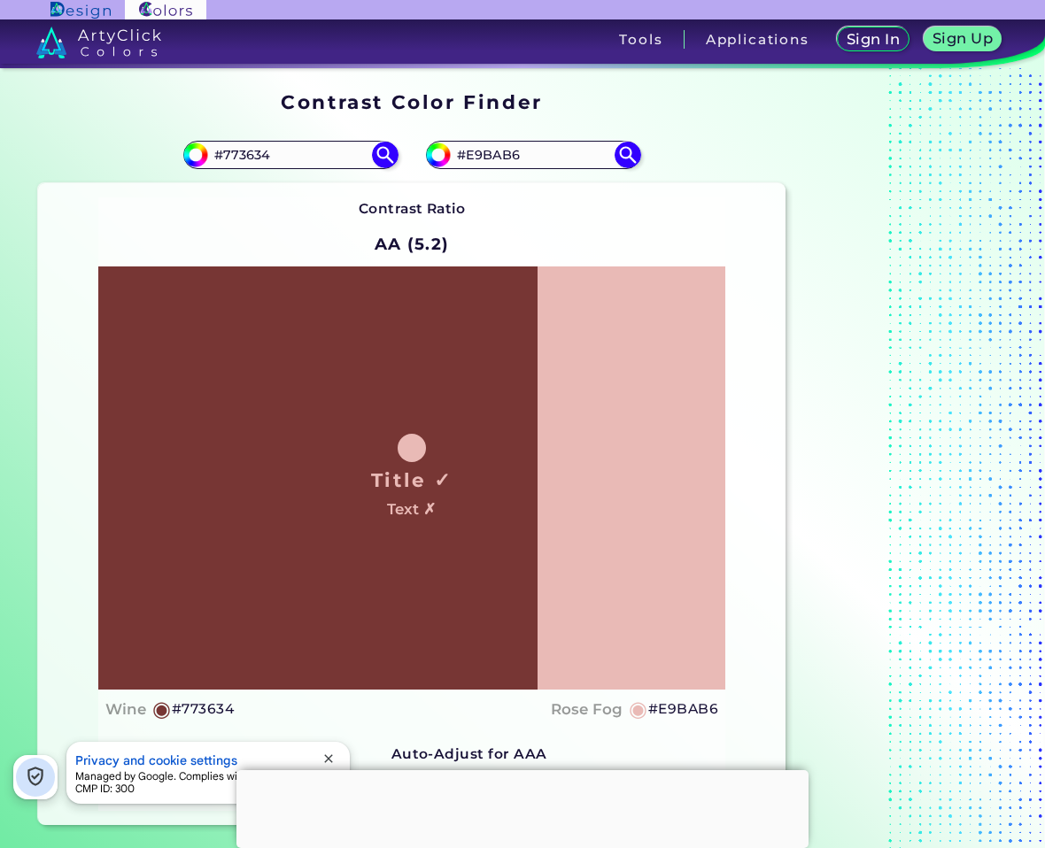
scroll to position [89, 0]
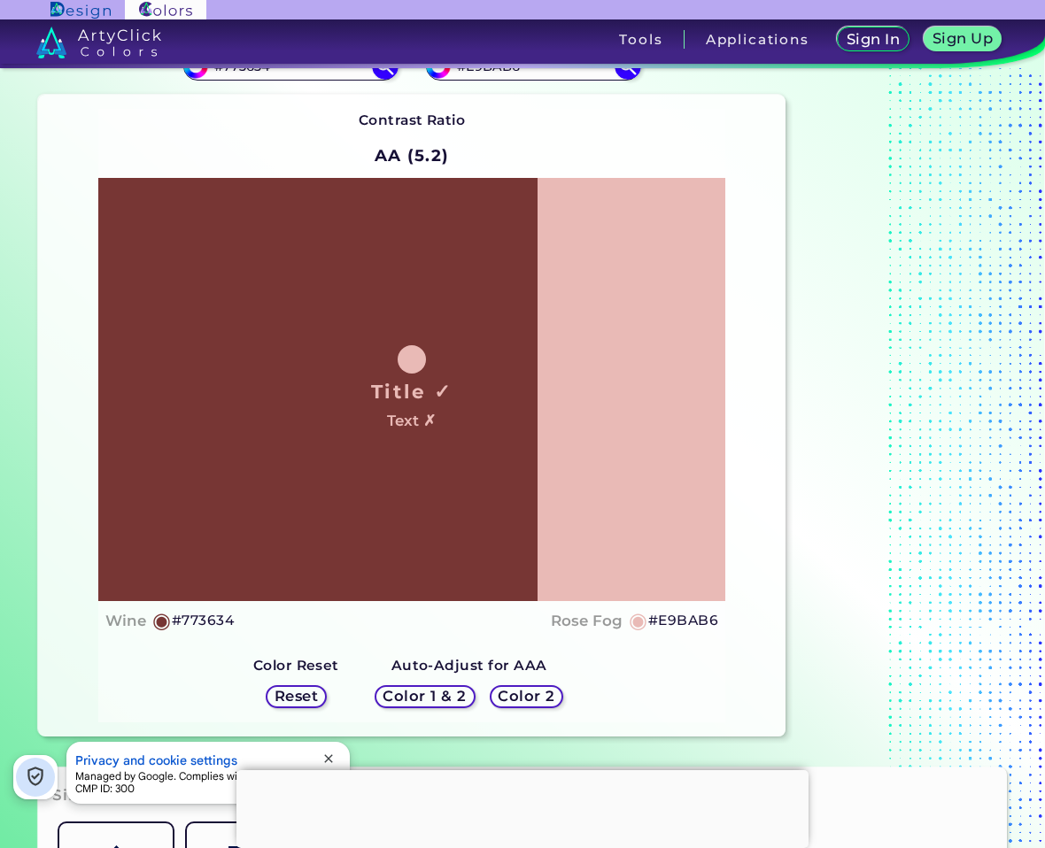
click at [523, 692] on h5 "Color 2" at bounding box center [526, 696] width 52 height 13
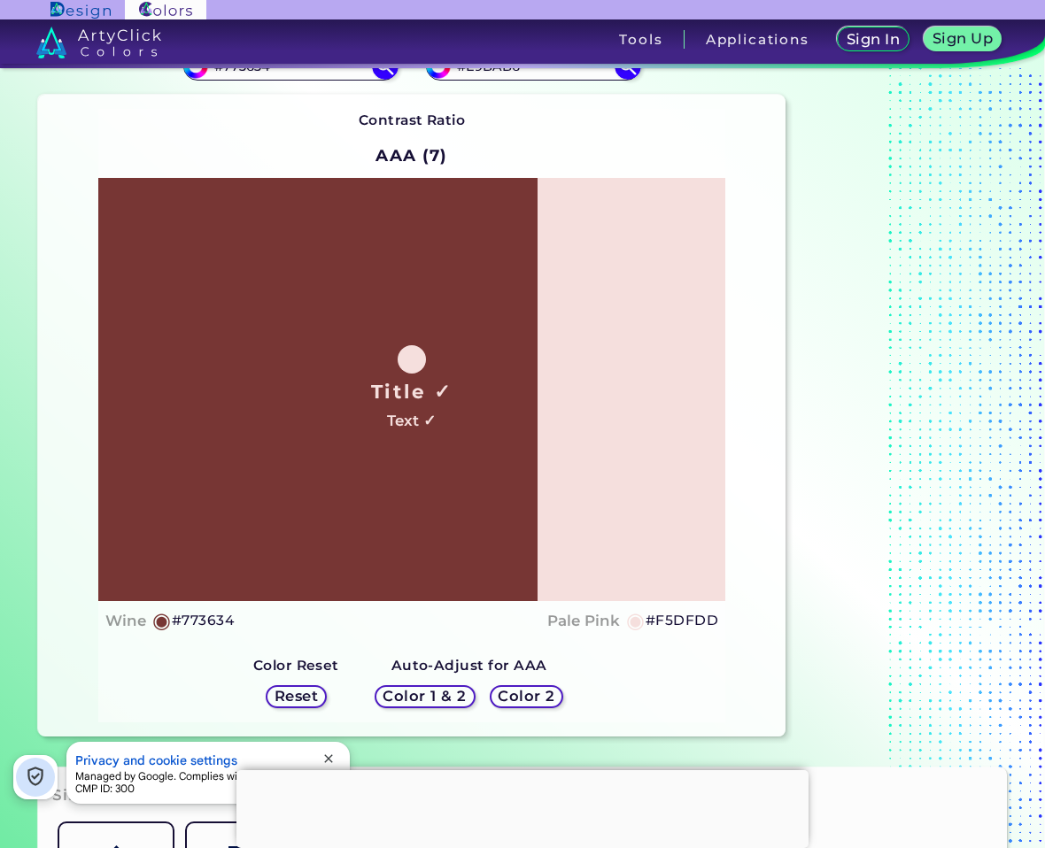
click at [692, 618] on h5 "#F5DFDD" at bounding box center [682, 620] width 73 height 23
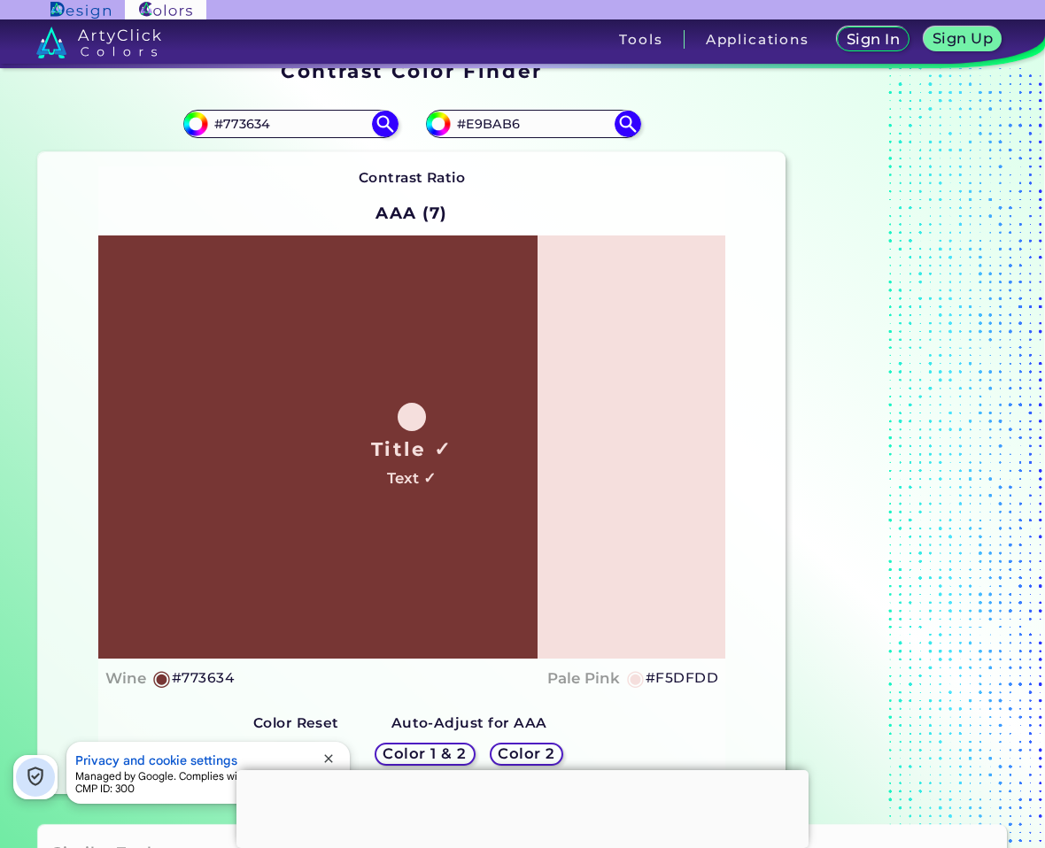
scroll to position [0, 0]
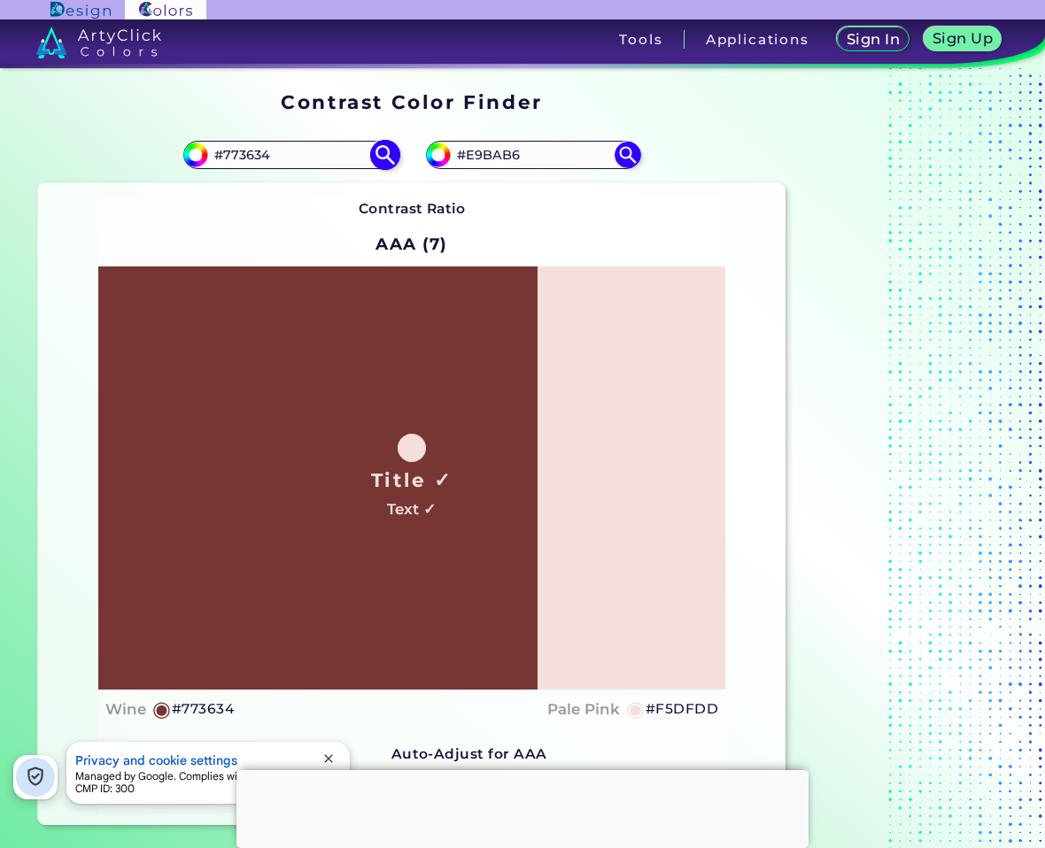
click at [269, 156] on input "#773634" at bounding box center [290, 155] width 165 height 24
paste input "f5a8a5"
type input "#f5a8a5"
click at [390, 154] on img at bounding box center [384, 154] width 31 height 31
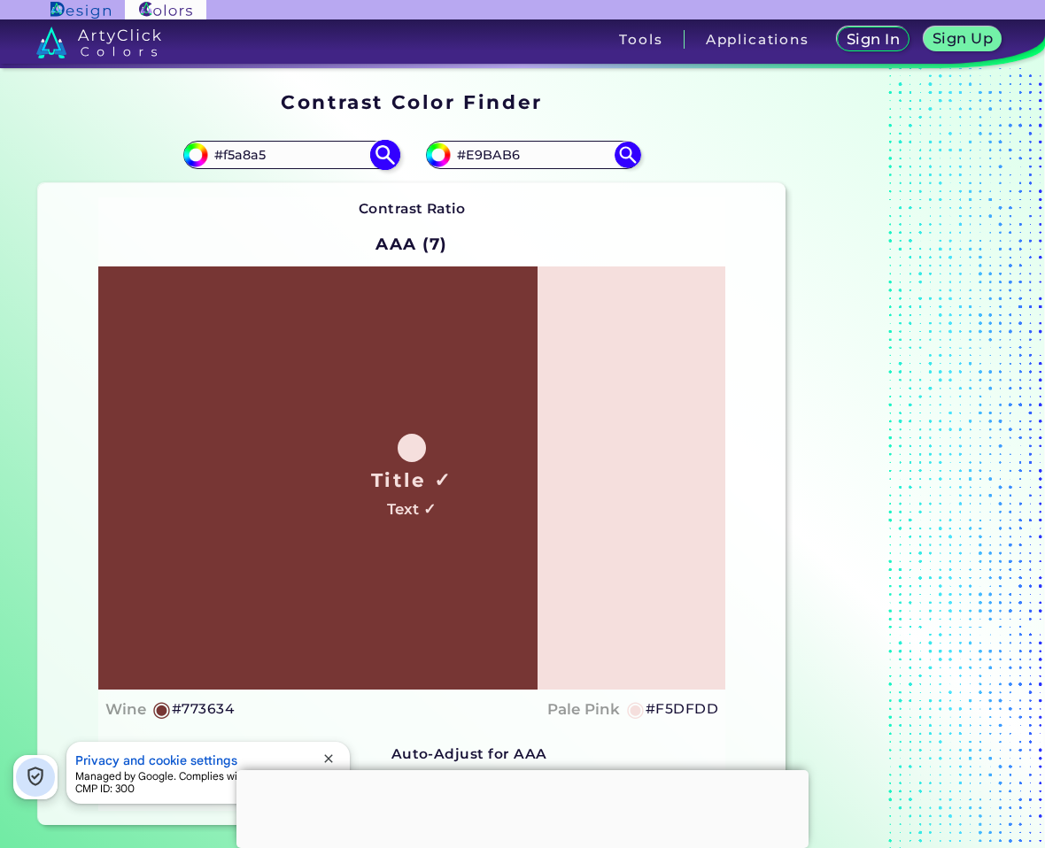
type input "#f5a8a5"
type input "#F5A8A5"
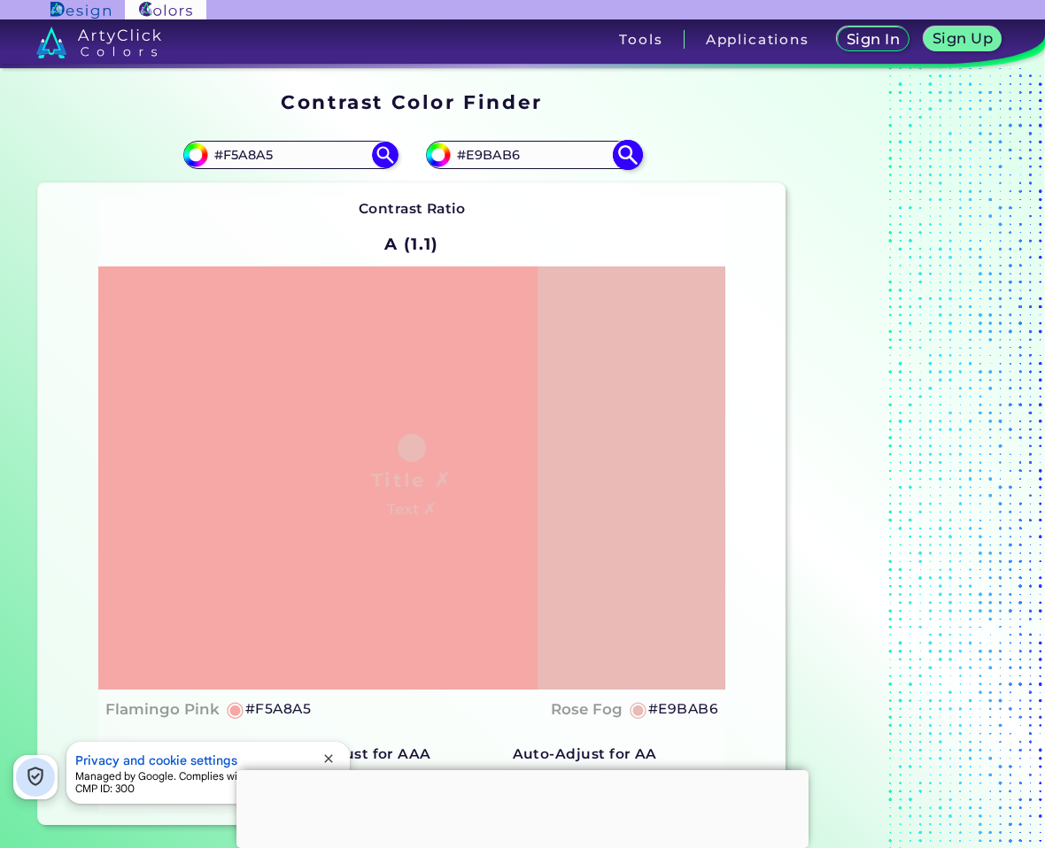
click at [479, 150] on input "#E9BAB6" at bounding box center [533, 155] width 165 height 24
paste input "330E0B"
type input "#330E0B"
click at [629, 152] on img at bounding box center [627, 154] width 31 height 31
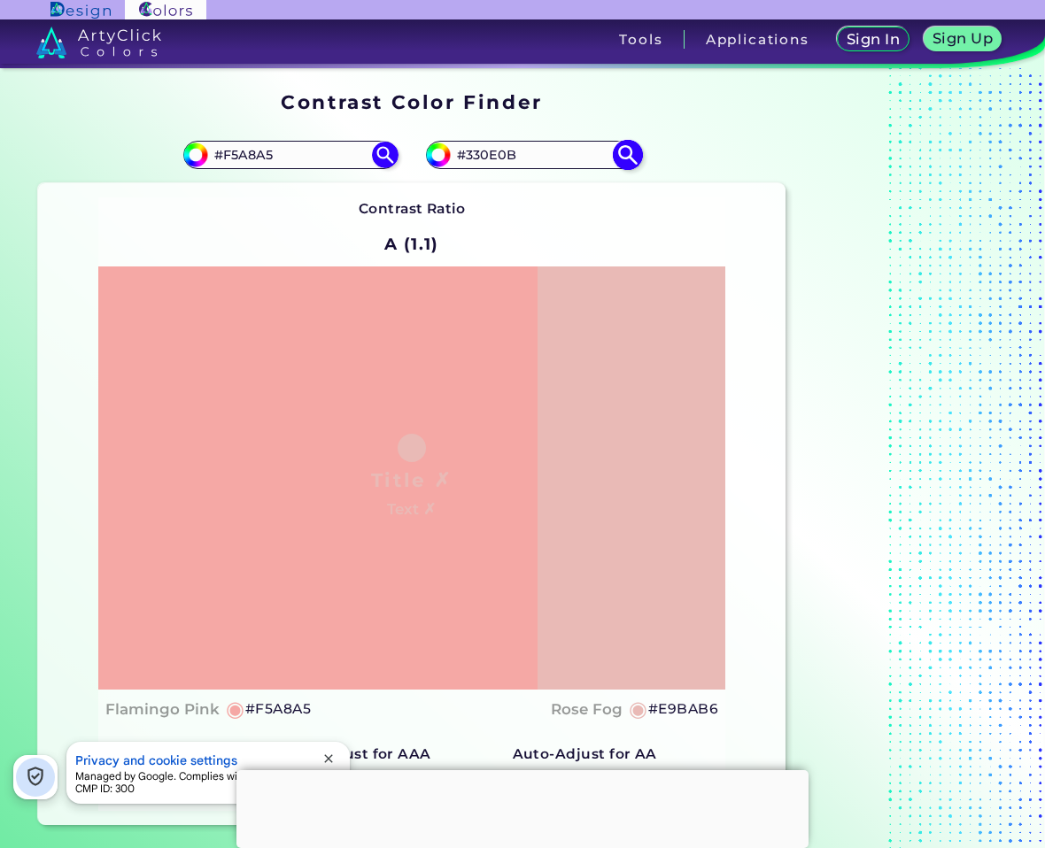
type input "#330e0b"
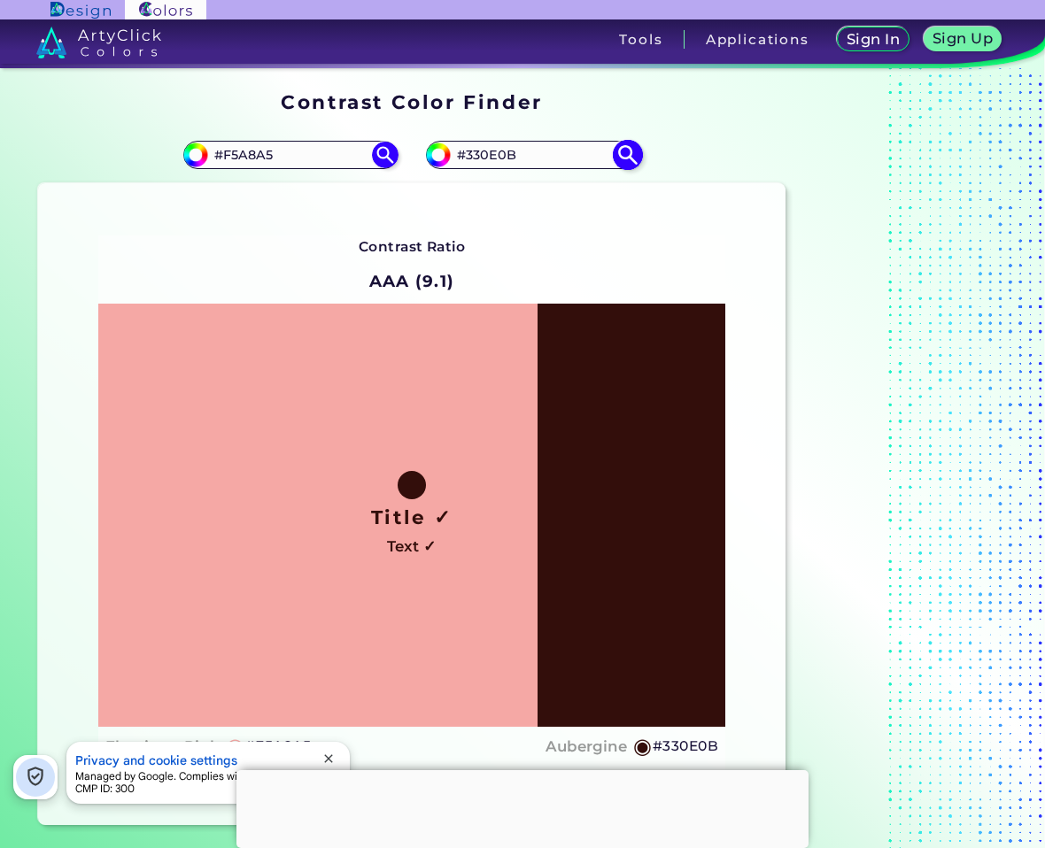
click at [493, 159] on input "#330E0B" at bounding box center [533, 155] width 165 height 24
paste input "#8E413F"
click at [464, 161] on input "##8E413F" at bounding box center [533, 155] width 165 height 24
type input "#8E413F"
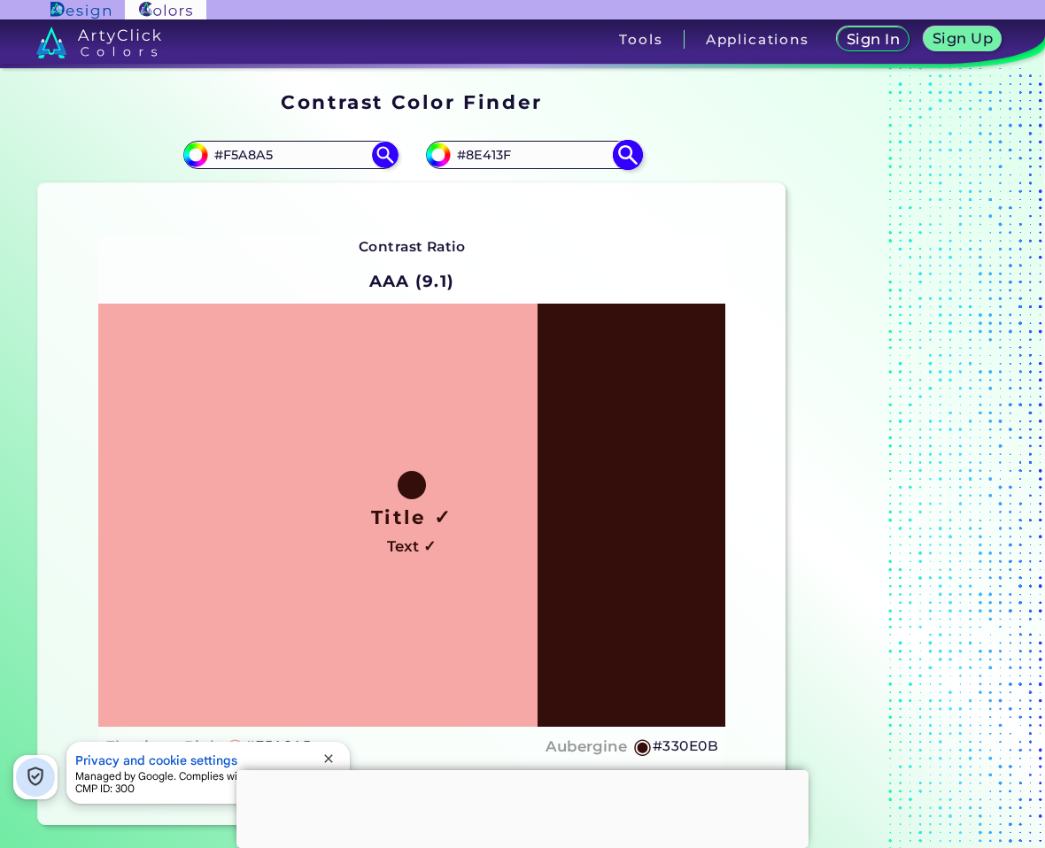
type input "#8e413f"
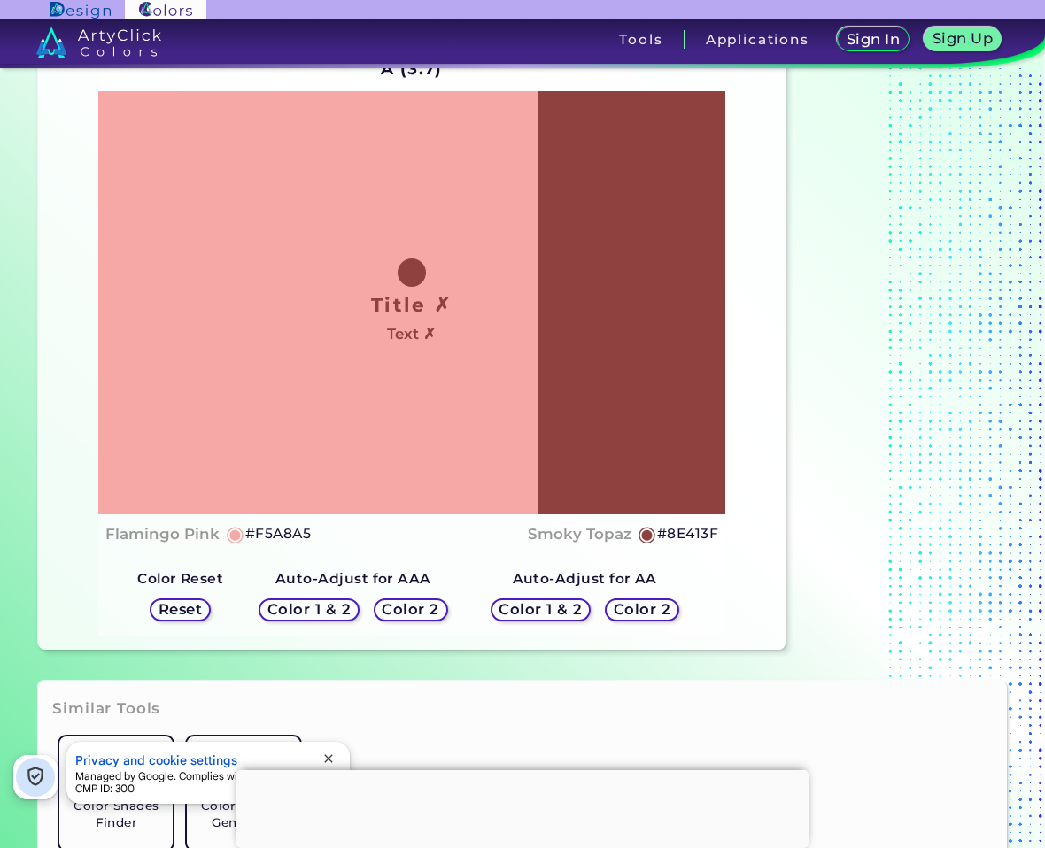
scroll to position [177, 0]
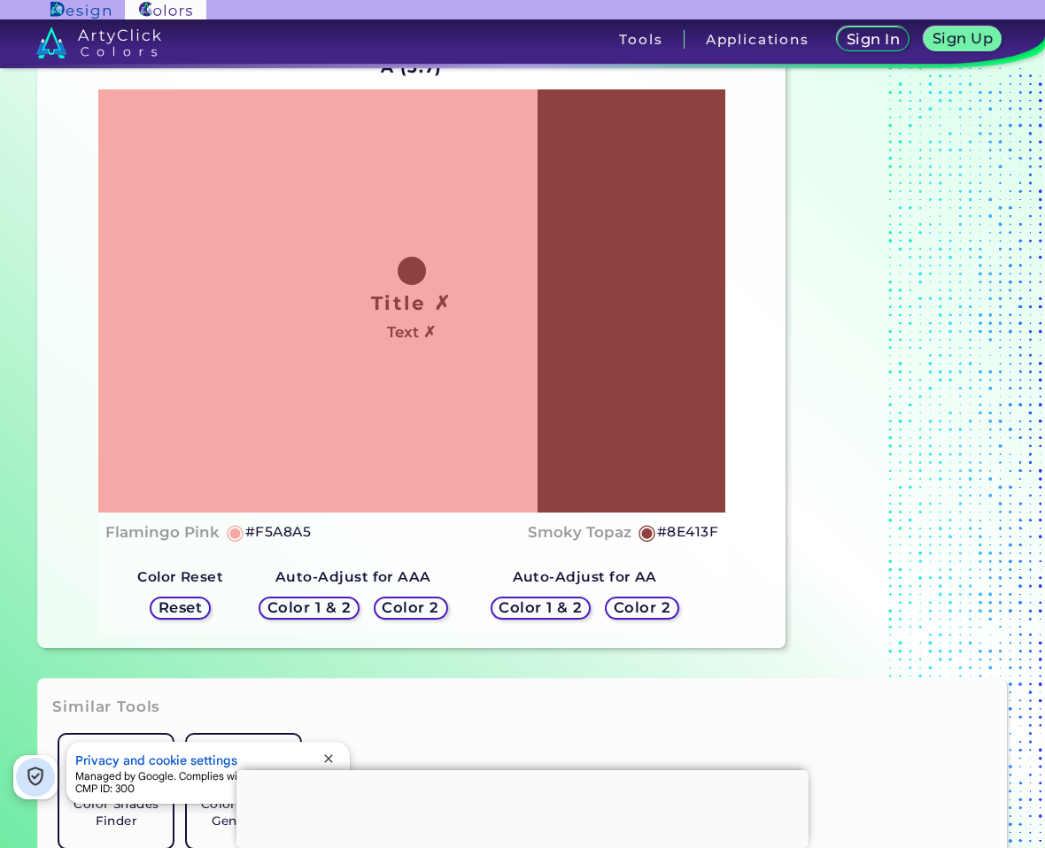
click at [665, 600] on div "Color 2" at bounding box center [641, 608] width 66 height 21
click at [644, 608] on h5 "Color 2" at bounding box center [641, 607] width 51 height 13
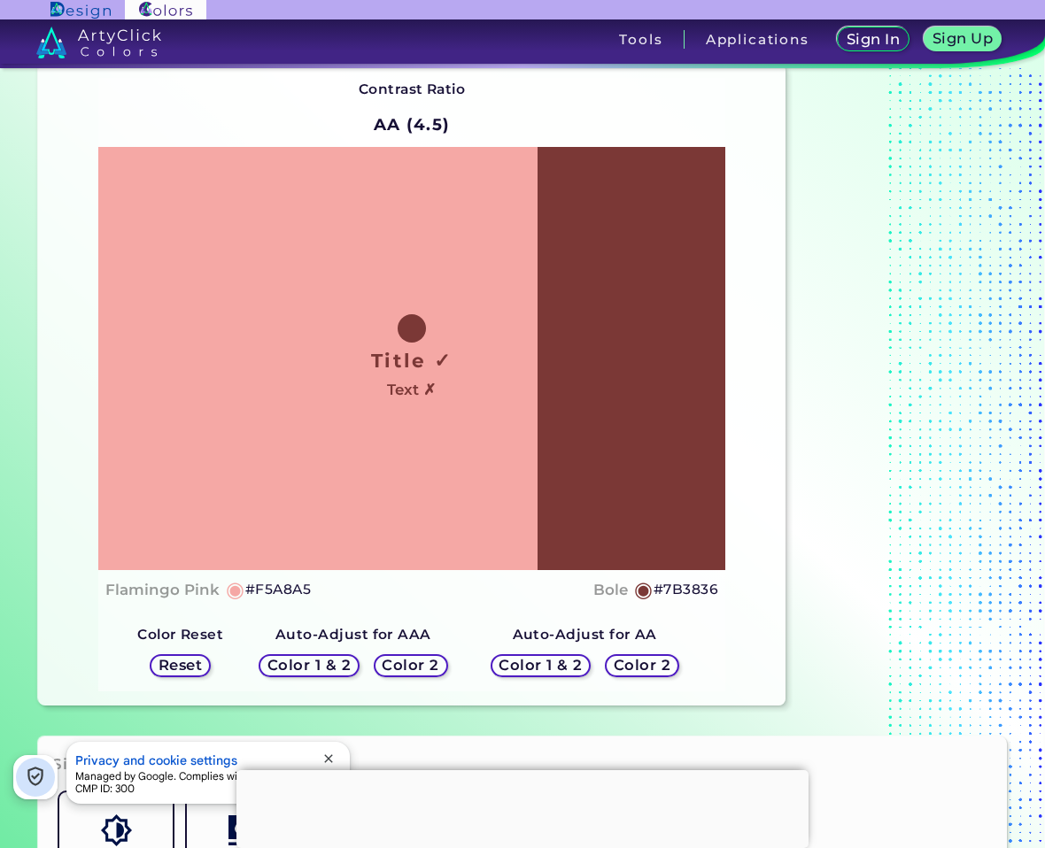
scroll to position [89, 0]
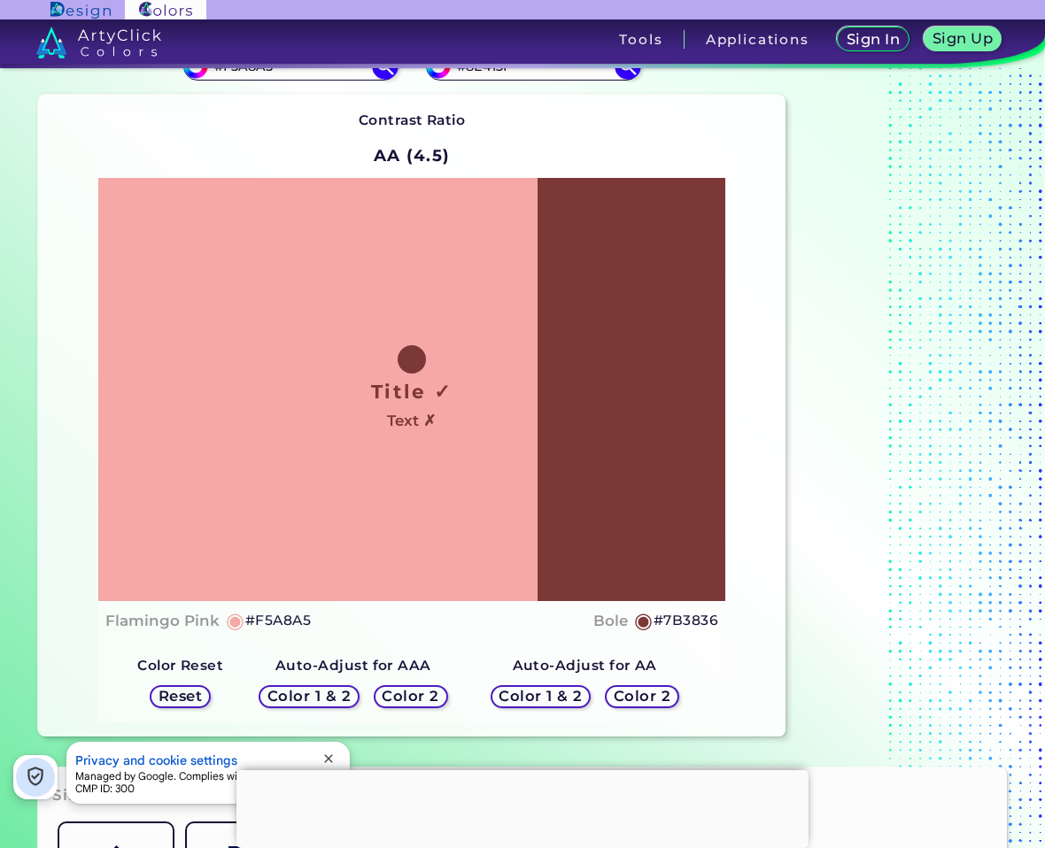
click at [627, 697] on h5 "Color 2" at bounding box center [641, 696] width 51 height 13
drag, startPoint x: 429, startPoint y: 682, endPoint x: 429, endPoint y: 695, distance: 13.3
click at [429, 688] on div "Color 1 & 2 Color 2" at bounding box center [352, 696] width 203 height 37
click at [429, 695] on h5 "Color 2" at bounding box center [410, 696] width 52 height 13
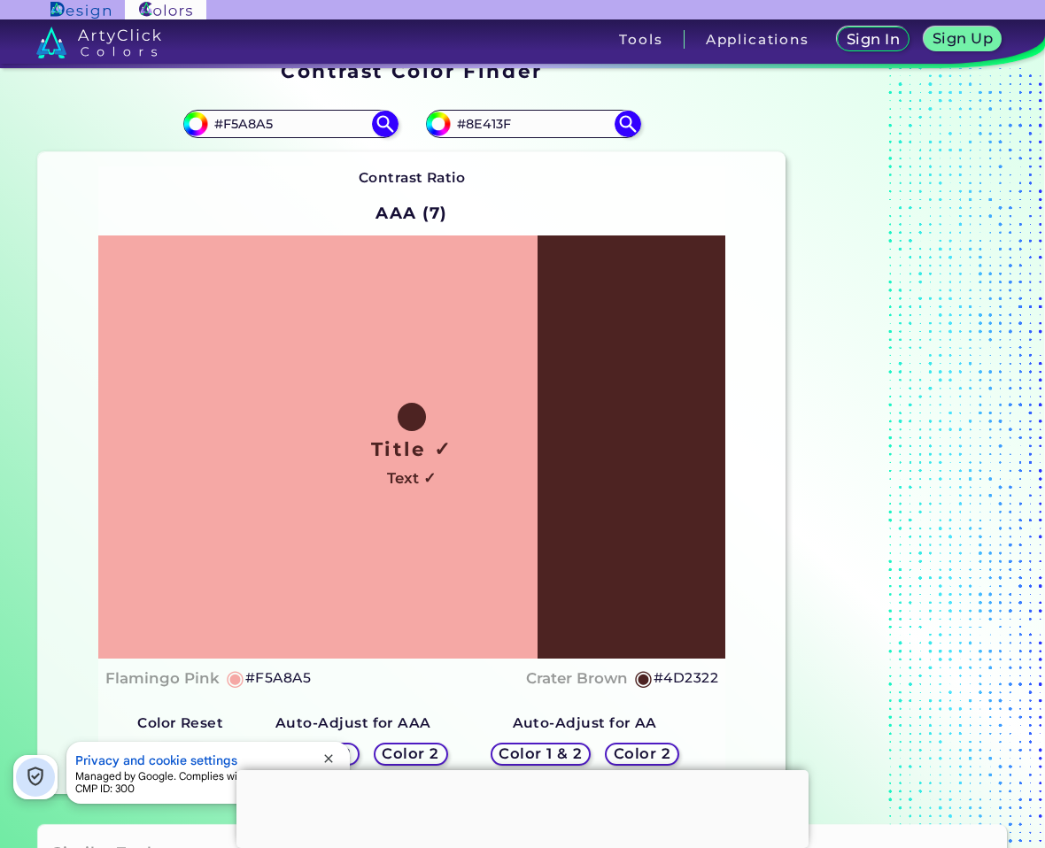
scroll to position [0, 0]
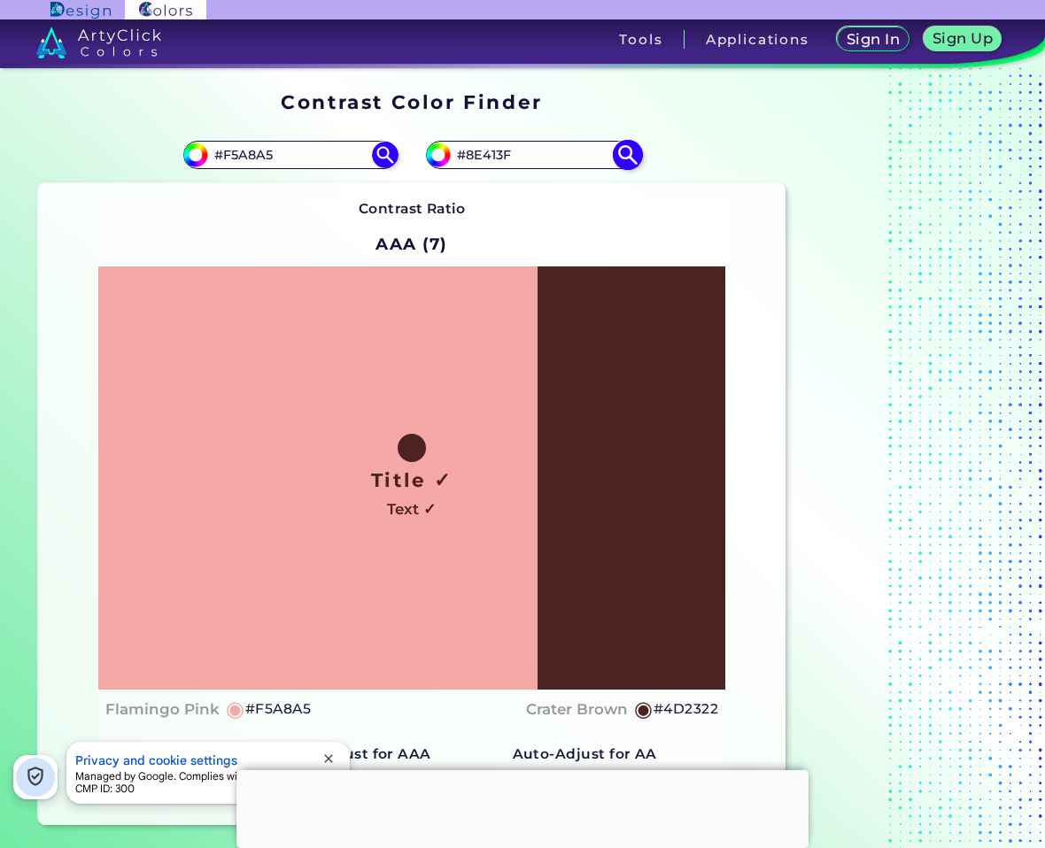
click at [497, 152] on input "#8E413F" at bounding box center [533, 155] width 165 height 24
paste input "#773634"
click at [469, 159] on input "##773634" at bounding box center [533, 155] width 165 height 24
type input "#773634"
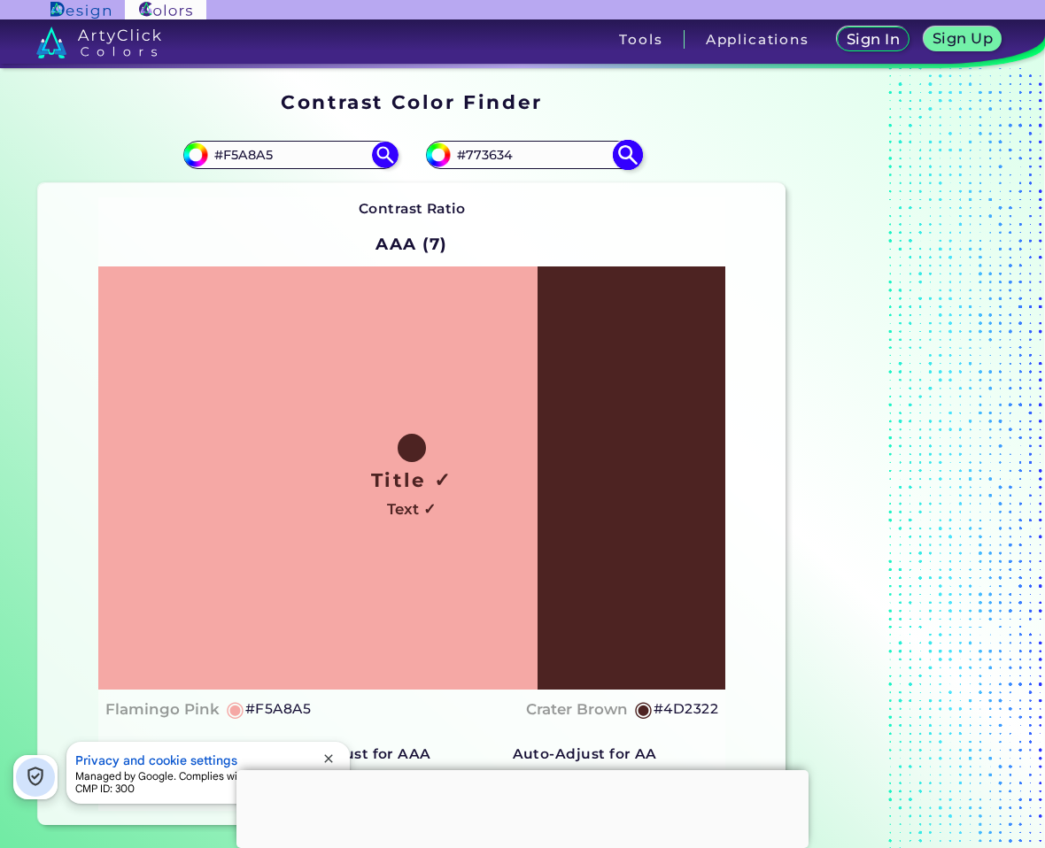
type input "#773634"
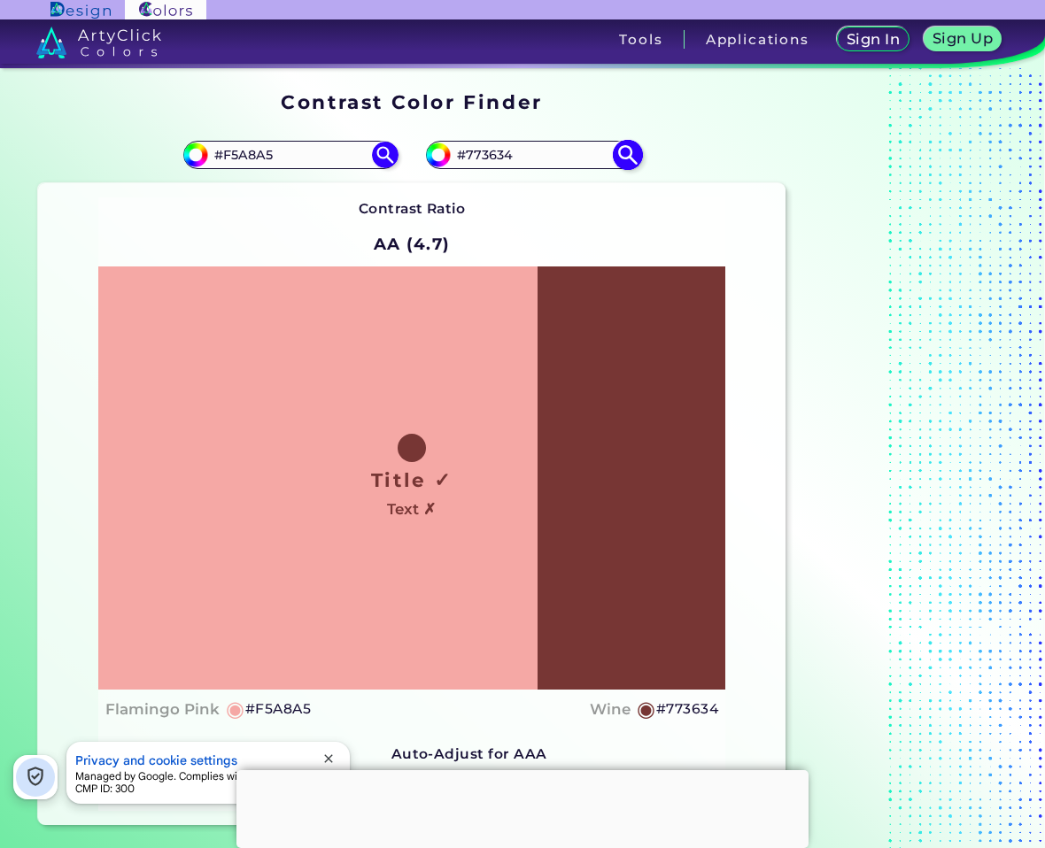
click at [484, 158] on input "#773634" at bounding box center [533, 155] width 165 height 24
click at [484, 157] on input "#773634" at bounding box center [533, 155] width 165 height 24
paste input "#5F2C2A"
click at [467, 157] on input "##5F2C2A" at bounding box center [533, 155] width 165 height 24
type input "#5F2C2A"
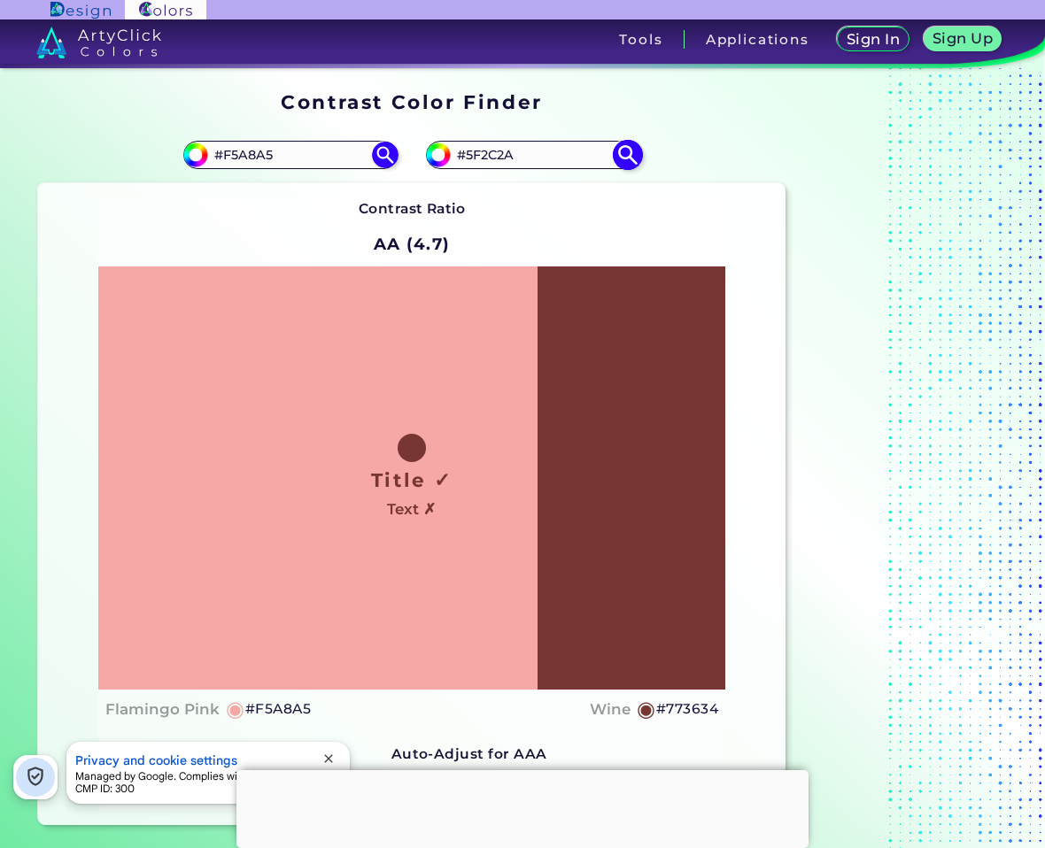
type input "#5f2c2a"
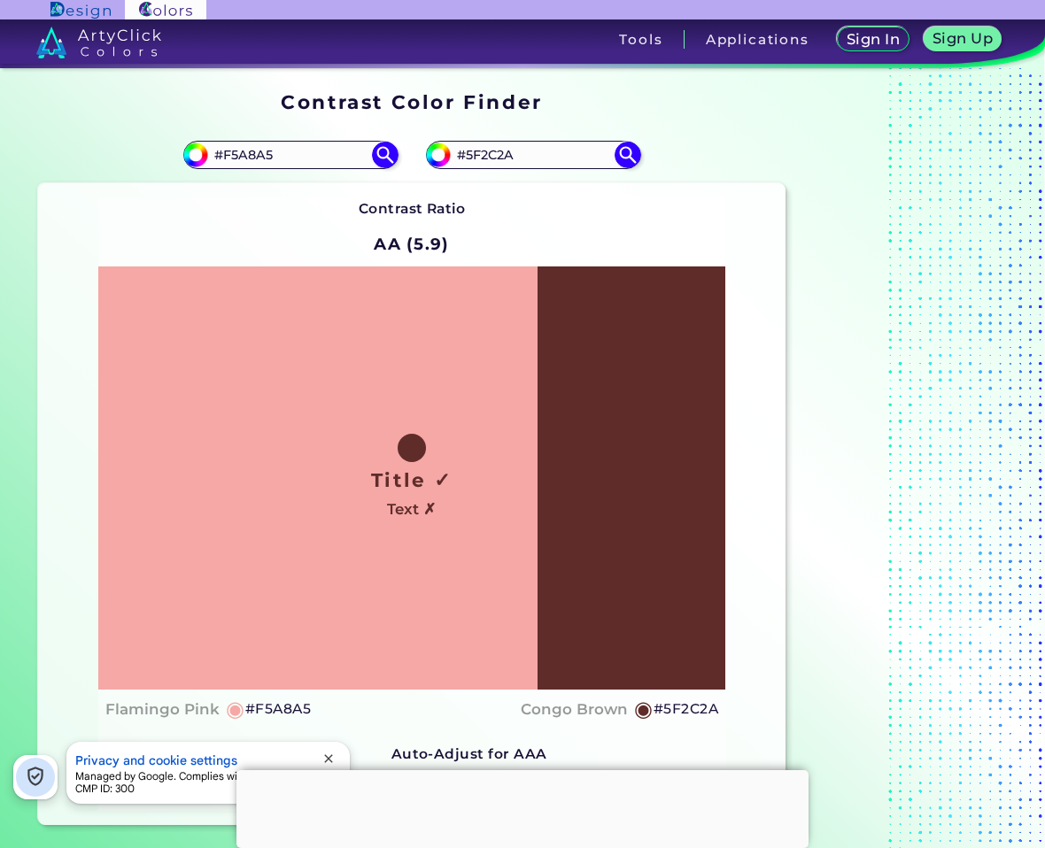
scroll to position [89, 0]
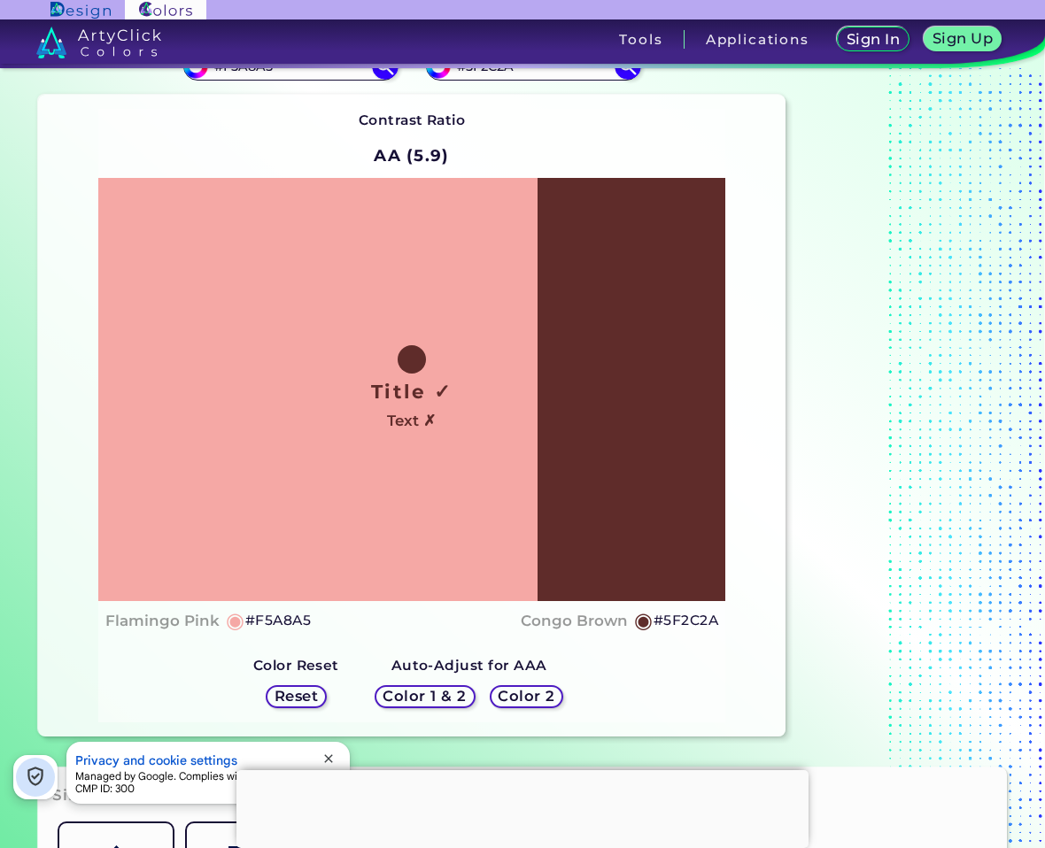
click at [530, 701] on h5 "Color 2" at bounding box center [526, 696] width 52 height 13
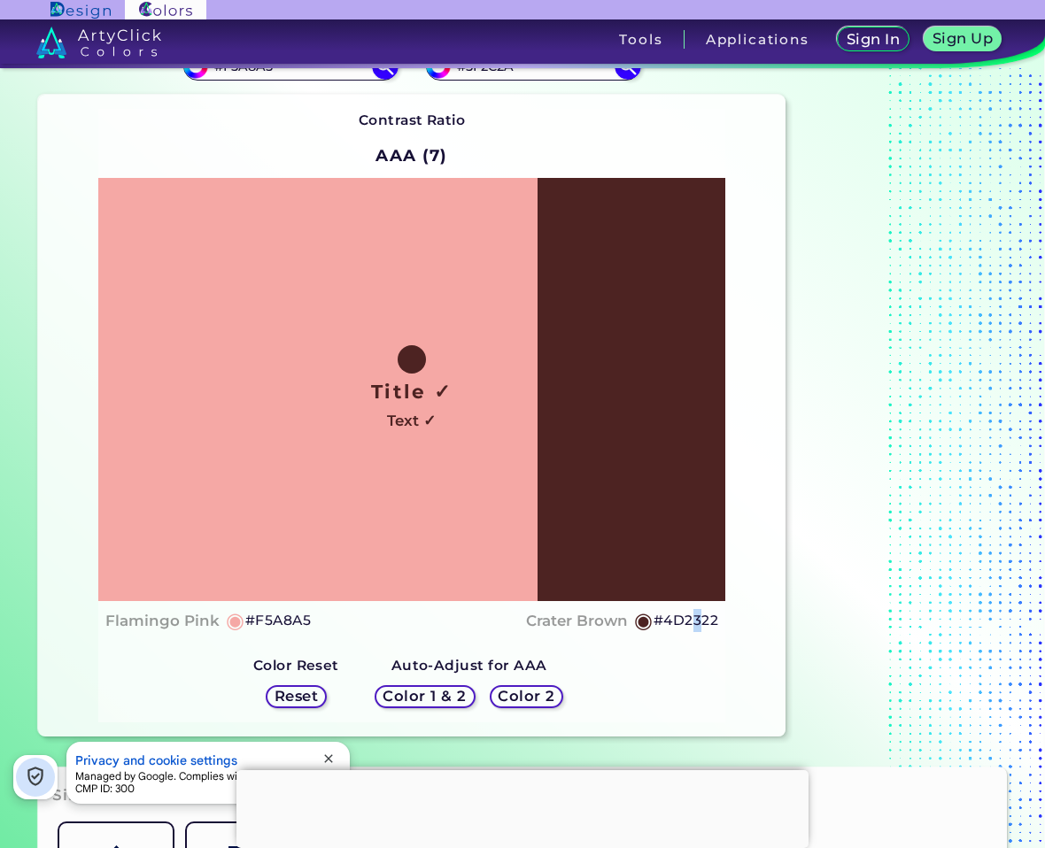
click at [697, 614] on h5 "#4D2322" at bounding box center [686, 620] width 65 height 23
copy h5 "3"
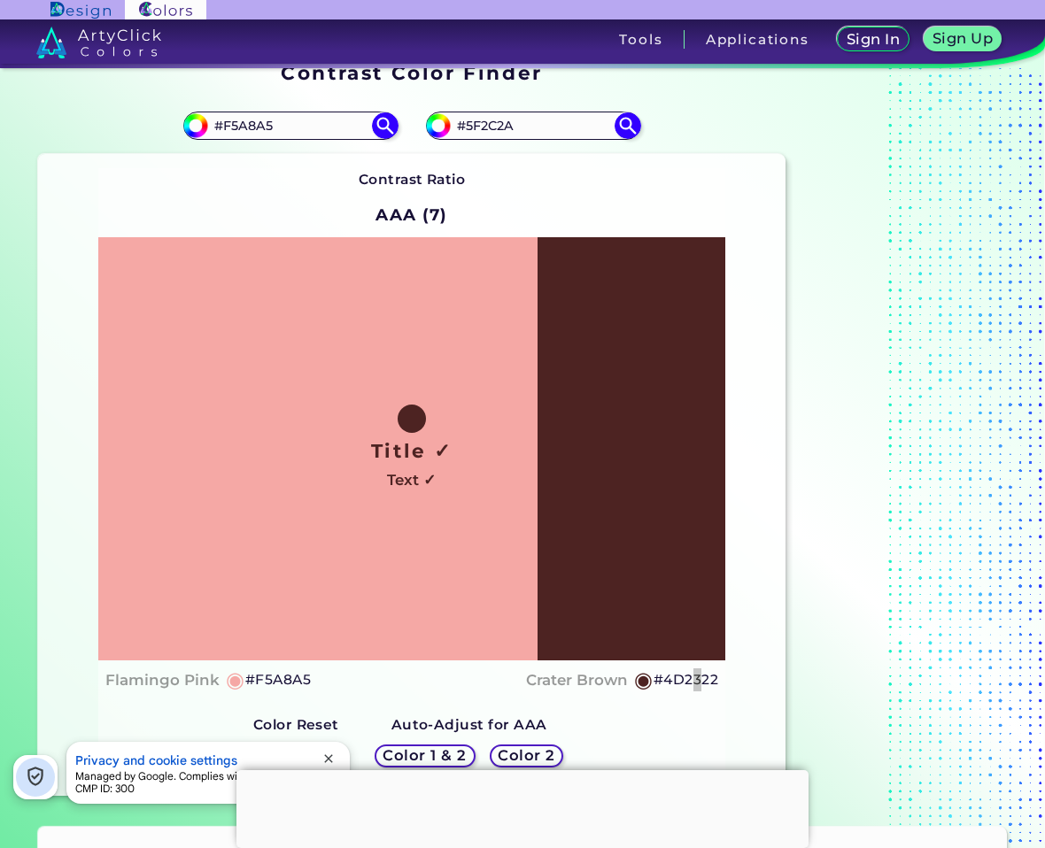
scroll to position [0, 0]
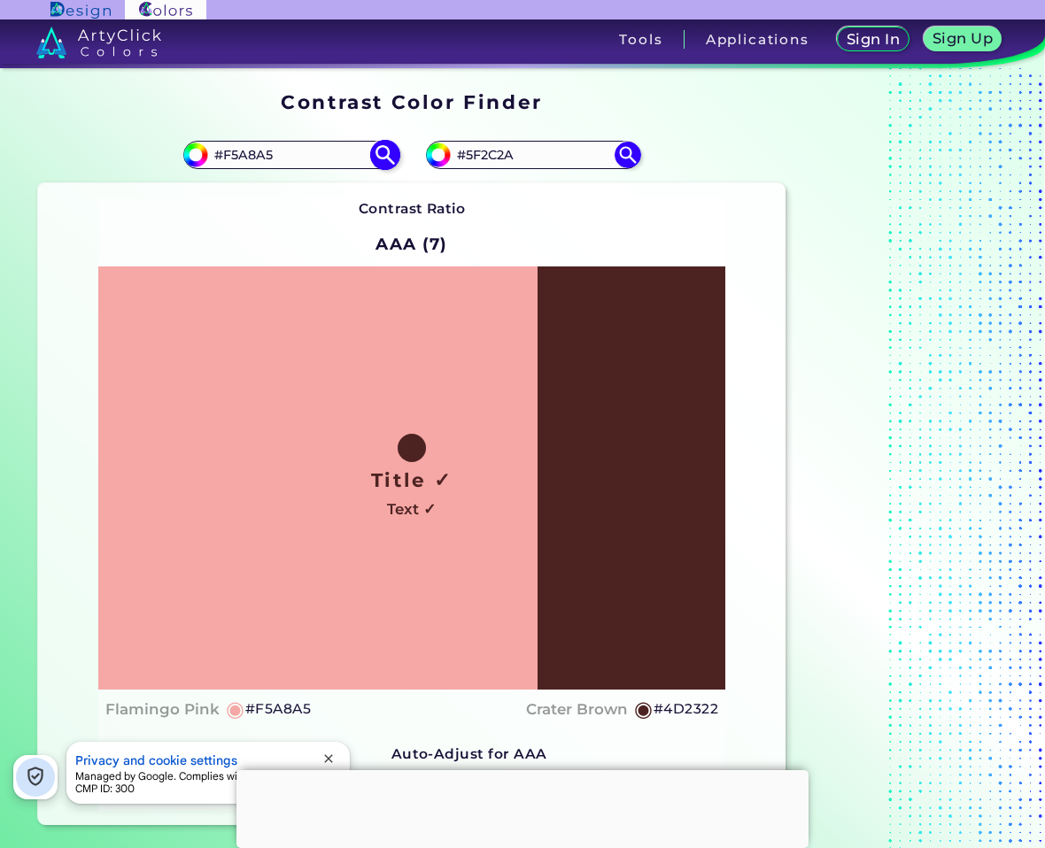
click at [261, 146] on input "#F5A8A5" at bounding box center [290, 155] width 165 height 24
paste input "661C16"
type input "#661C16"
drag, startPoint x: 386, startPoint y: 159, endPoint x: 414, endPoint y: 181, distance: 35.4
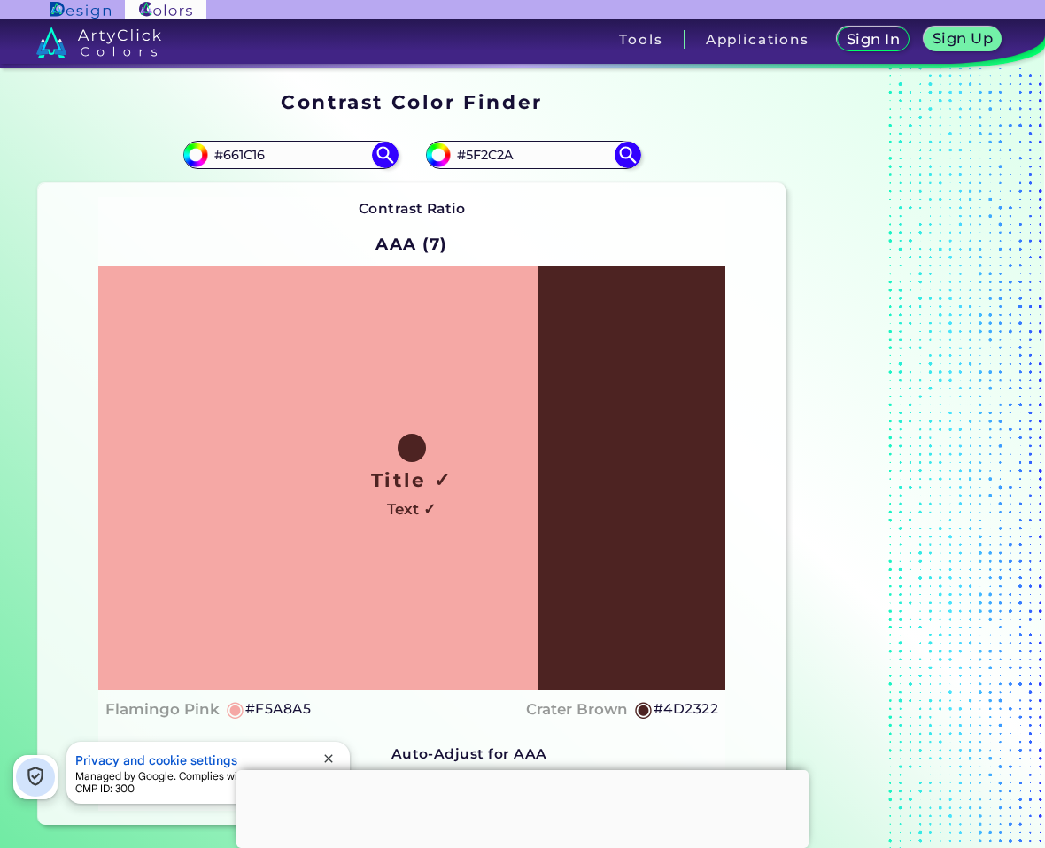
click at [386, 159] on img at bounding box center [385, 155] width 27 height 27
type input "#661c16"
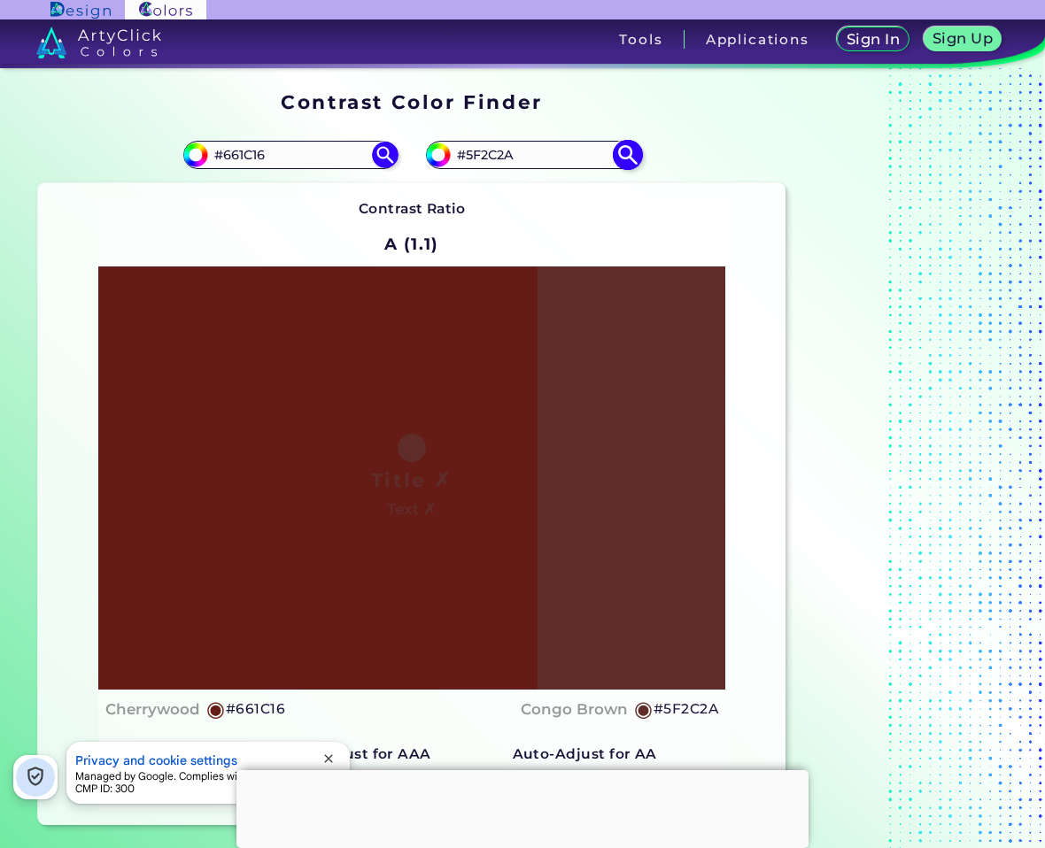
click at [508, 146] on input "#5F2C2A" at bounding box center [533, 155] width 165 height 24
paste input "F5DFDD"
type input "#F5DFDD"
click at [632, 160] on img at bounding box center [627, 154] width 31 height 31
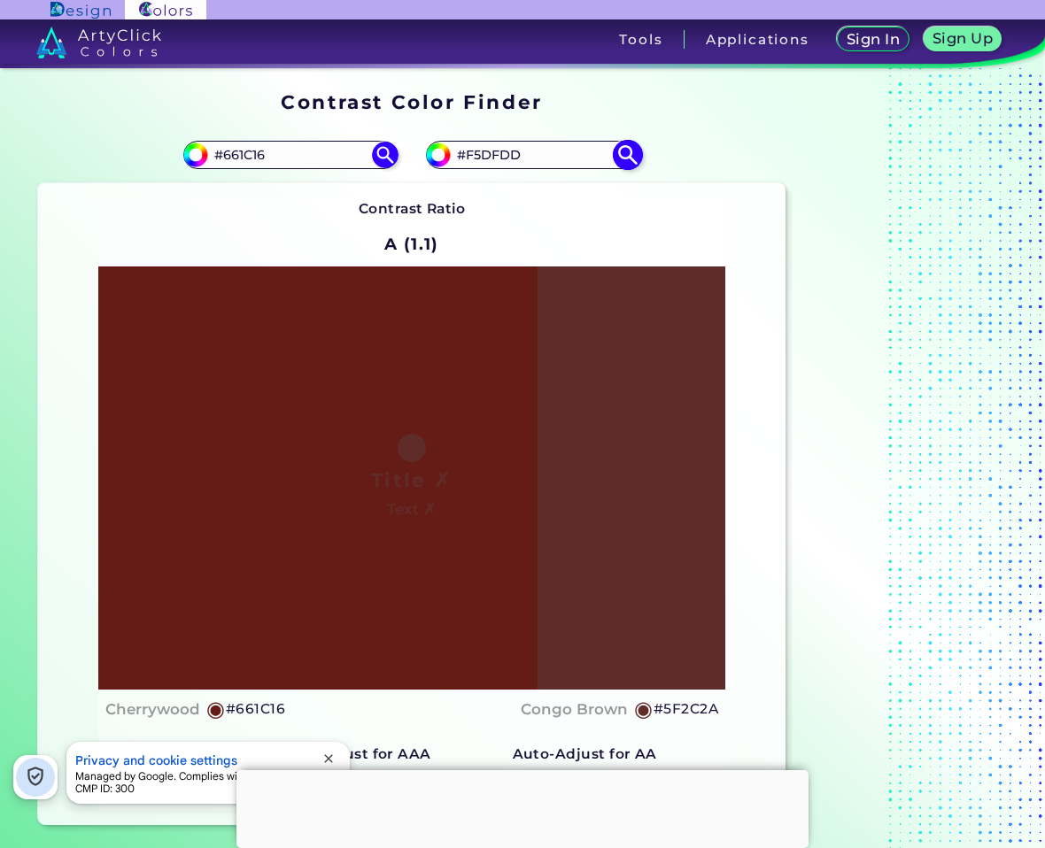
type input "#f5dfdd"
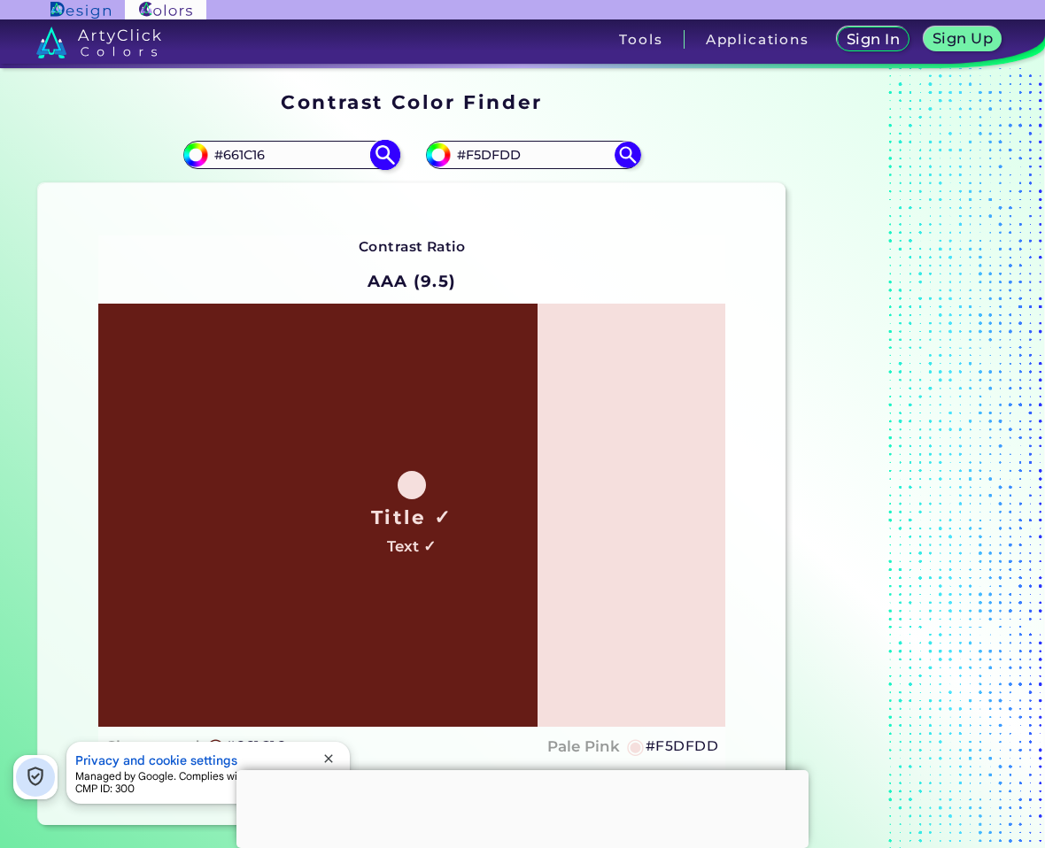
click at [249, 149] on input "#661C16" at bounding box center [290, 155] width 165 height 24
paste input "329F5B"
type input "#329F5B"
click at [384, 153] on img at bounding box center [384, 154] width 31 height 31
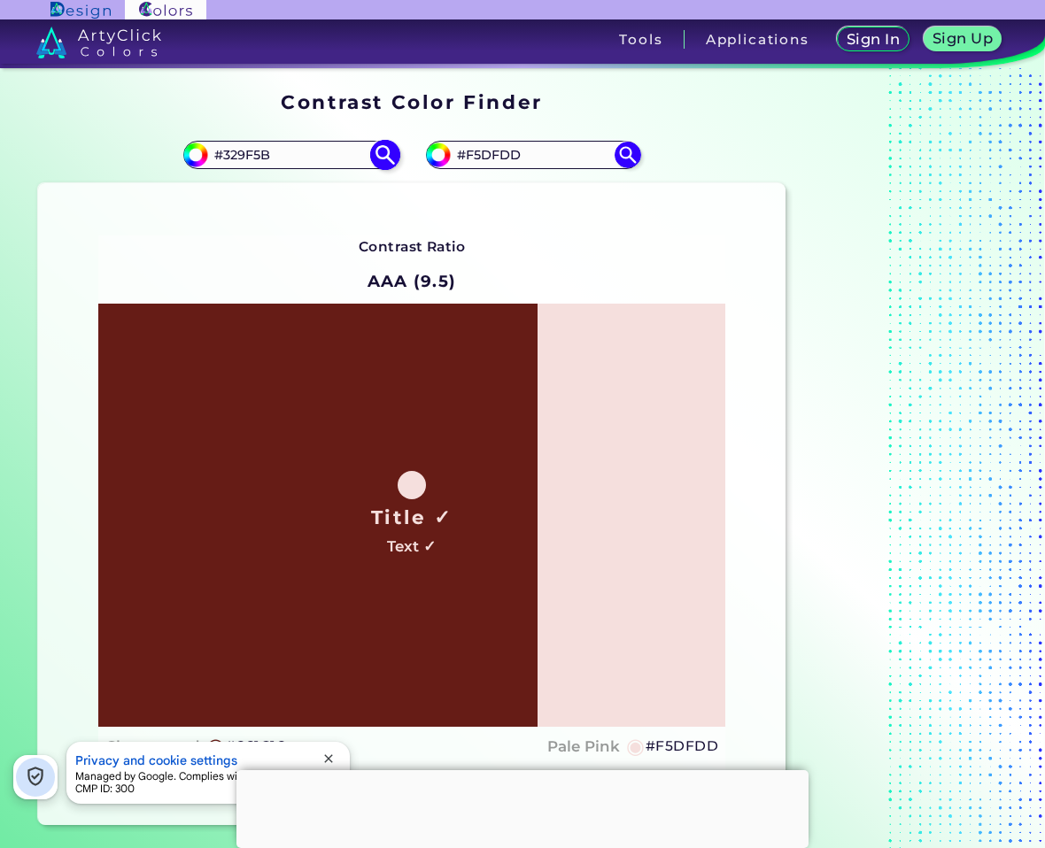
type input "#329f5b"
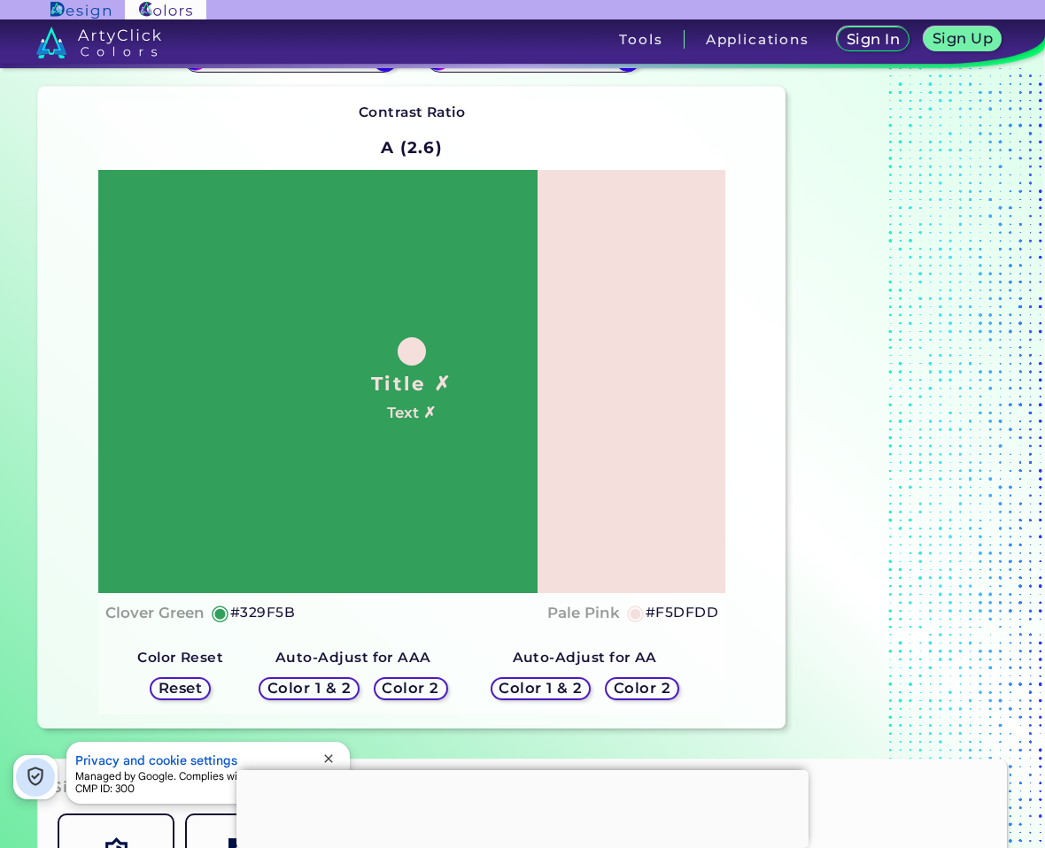
scroll to position [266, 0]
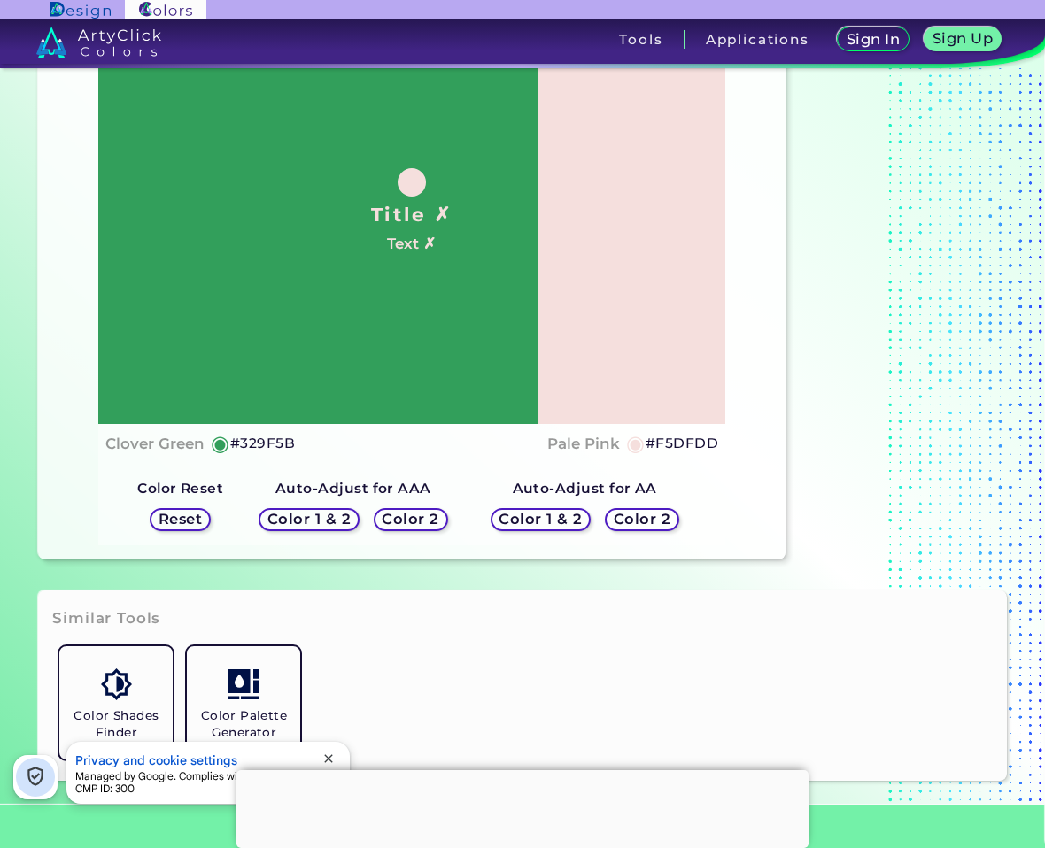
click at [407, 516] on h5 "Color 2" at bounding box center [410, 519] width 51 height 13
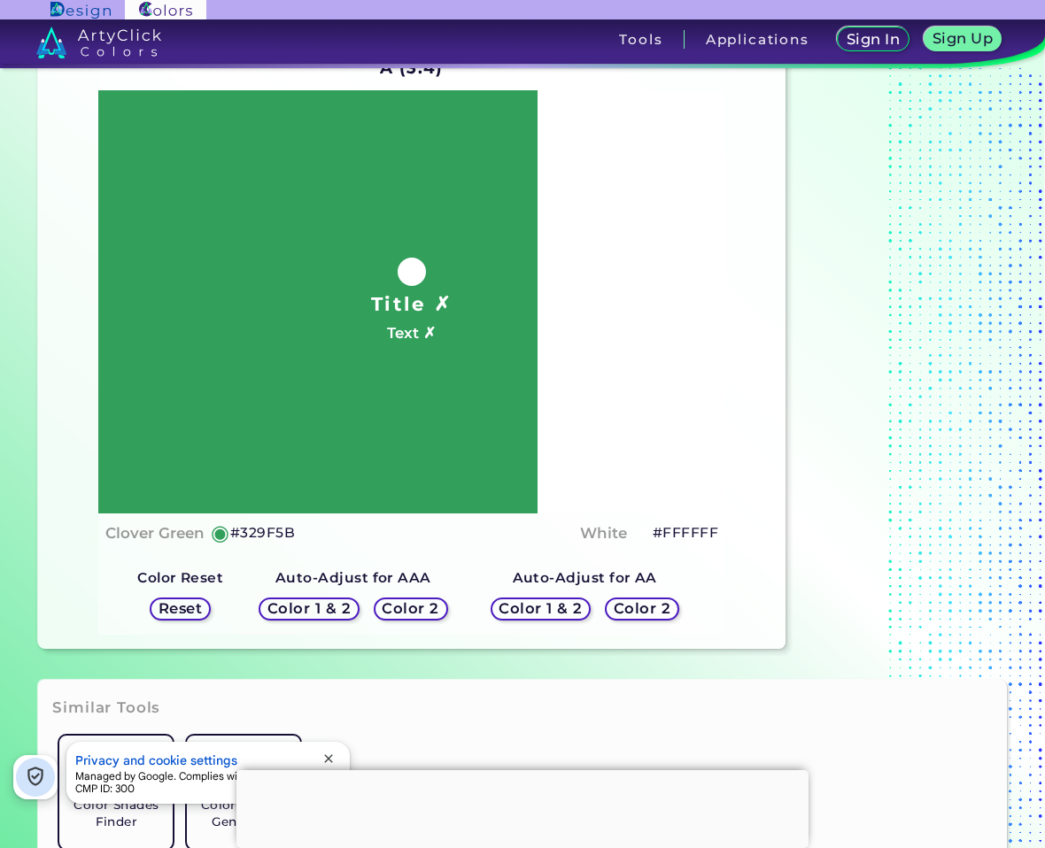
scroll to position [177, 0]
click at [639, 595] on div "Color 1 & 2 Color 2" at bounding box center [585, 608] width 203 height 37
click at [649, 604] on h5 "Color 2" at bounding box center [641, 607] width 51 height 13
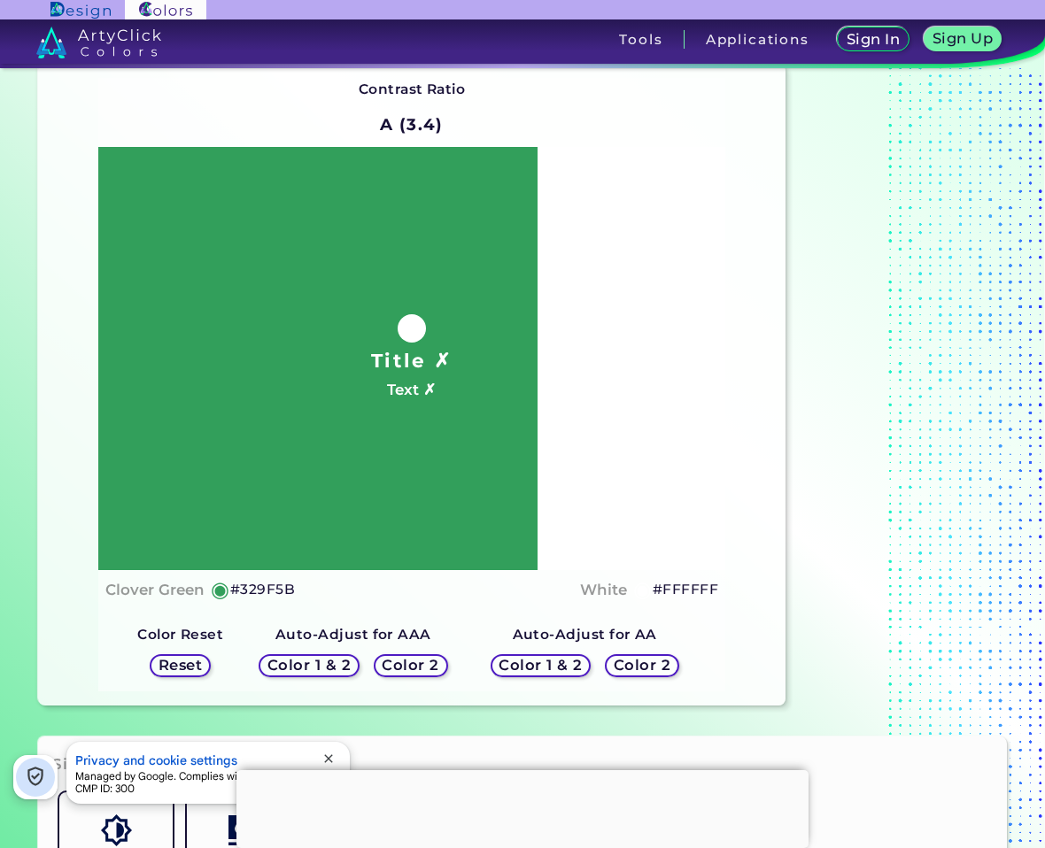
scroll to position [0, 0]
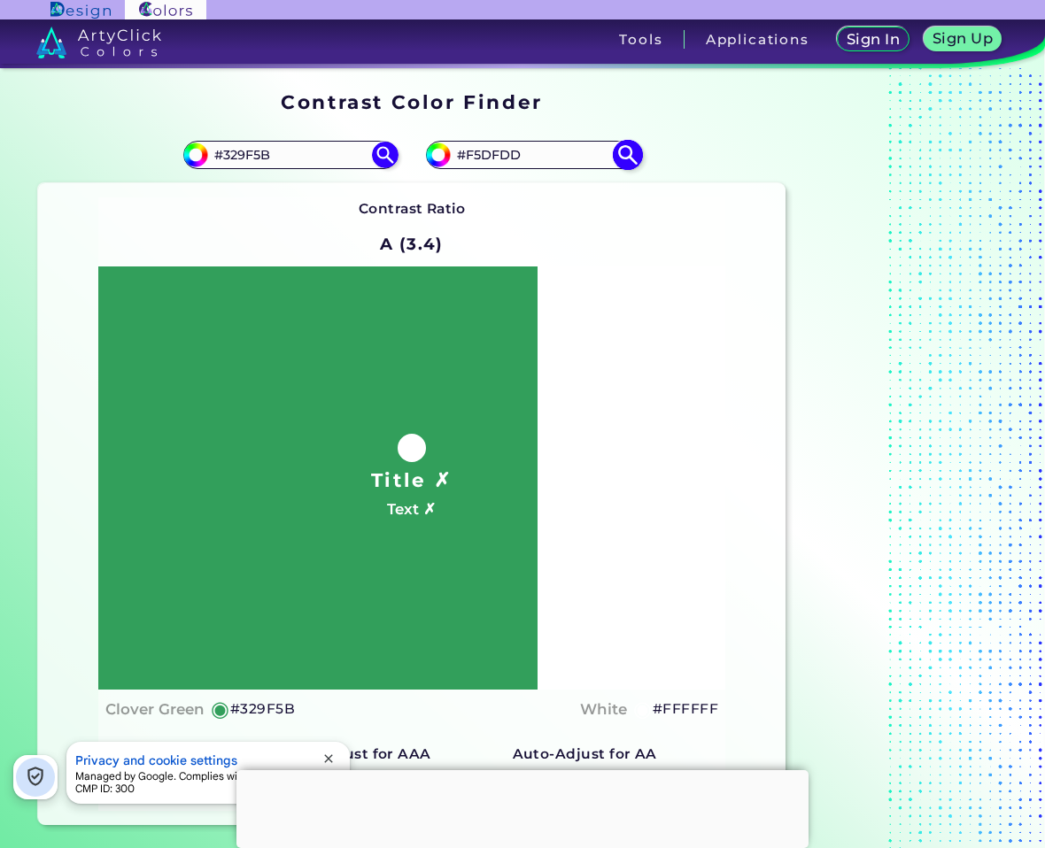
click at [481, 158] on input "#F5DFDD" at bounding box center [533, 155] width 165 height 24
click at [482, 159] on input "#F5DFDD" at bounding box center [533, 155] width 165 height 24
paste input "E4F5EB"
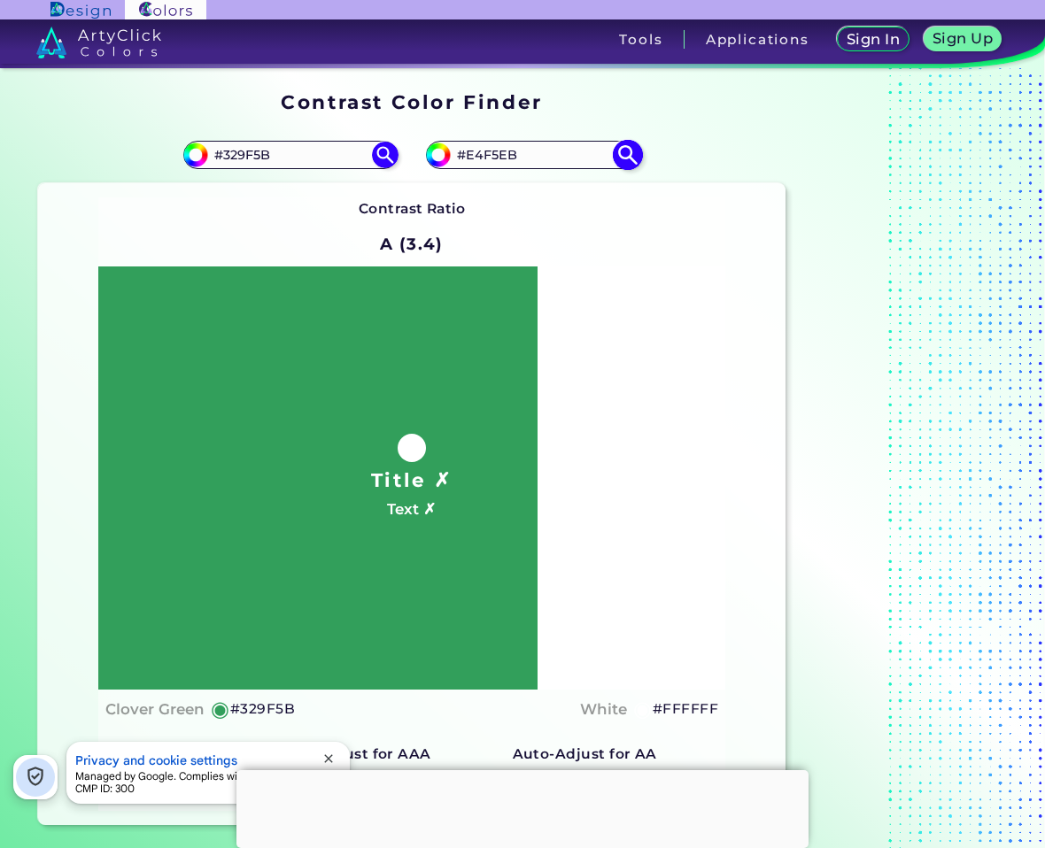
type input "#E4F5EB"
type input "#e4f5eb"
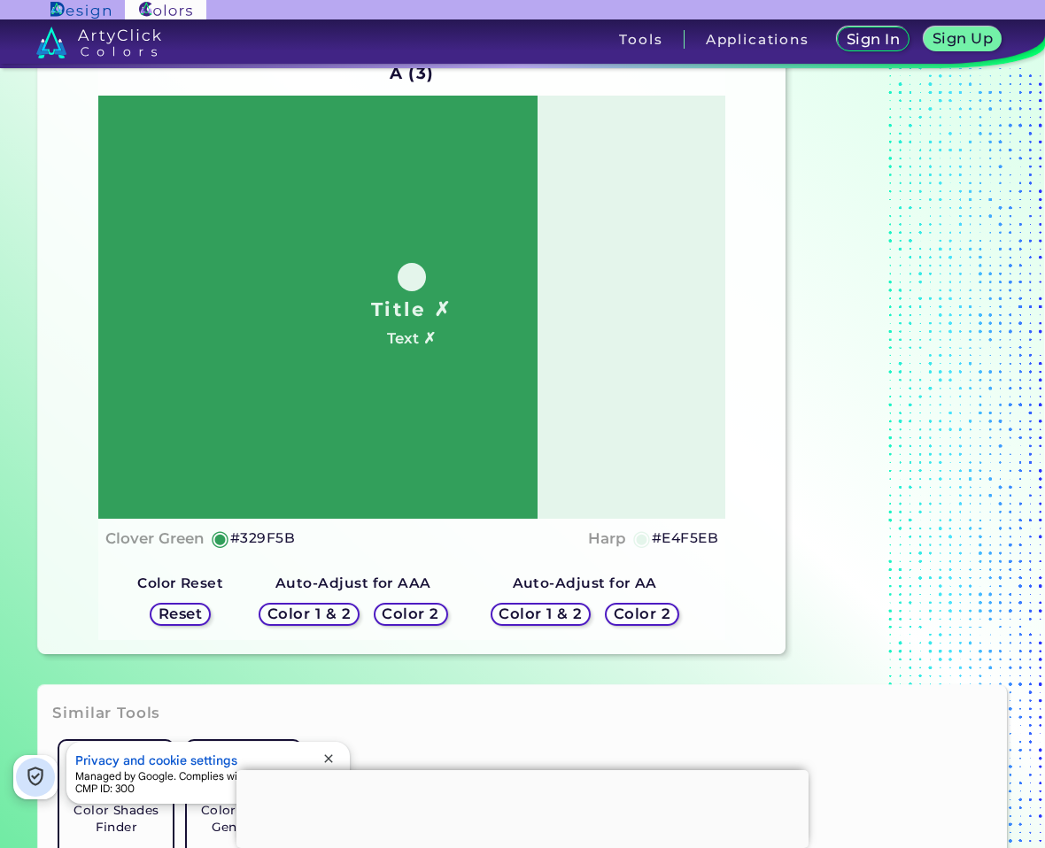
scroll to position [177, 0]
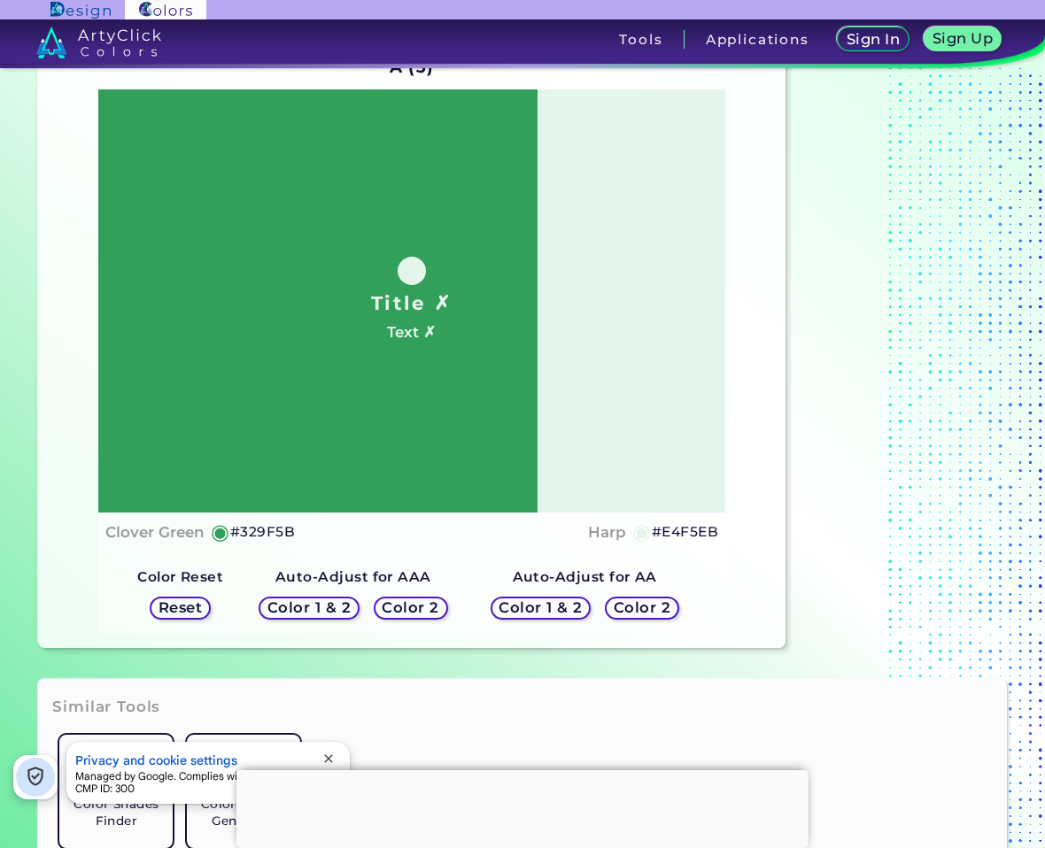
click at [647, 606] on h5 "Color 2" at bounding box center [642, 607] width 52 height 13
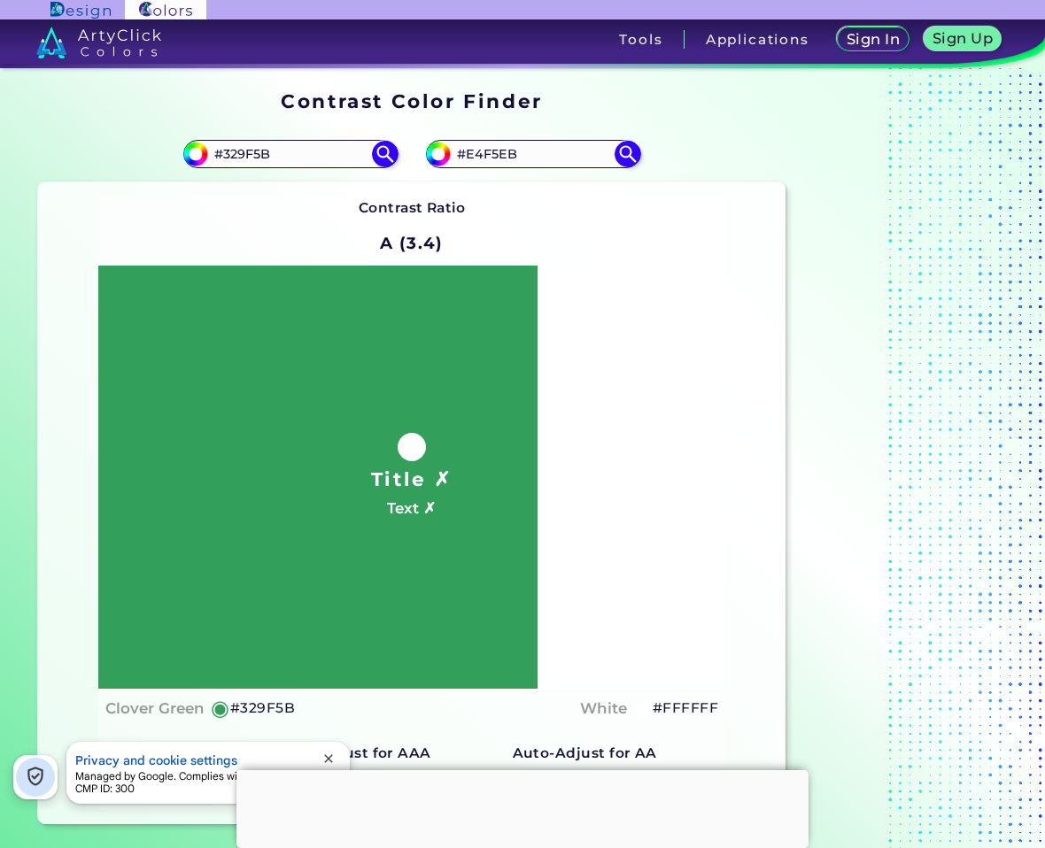
scroll to position [0, 0]
drag, startPoint x: 542, startPoint y: 155, endPoint x: 376, endPoint y: 168, distance: 166.1
click at [376, 168] on section "#329f5b #329F5B #e4f5eb #E4F5EB Contrast Ratio A (3.4) Title ✗ Text ✗ ◉ #329F5B" at bounding box center [411, 476] width 761 height 713
paste input "rgb(17 71 26)"
type input "rgb(17 71 26)"
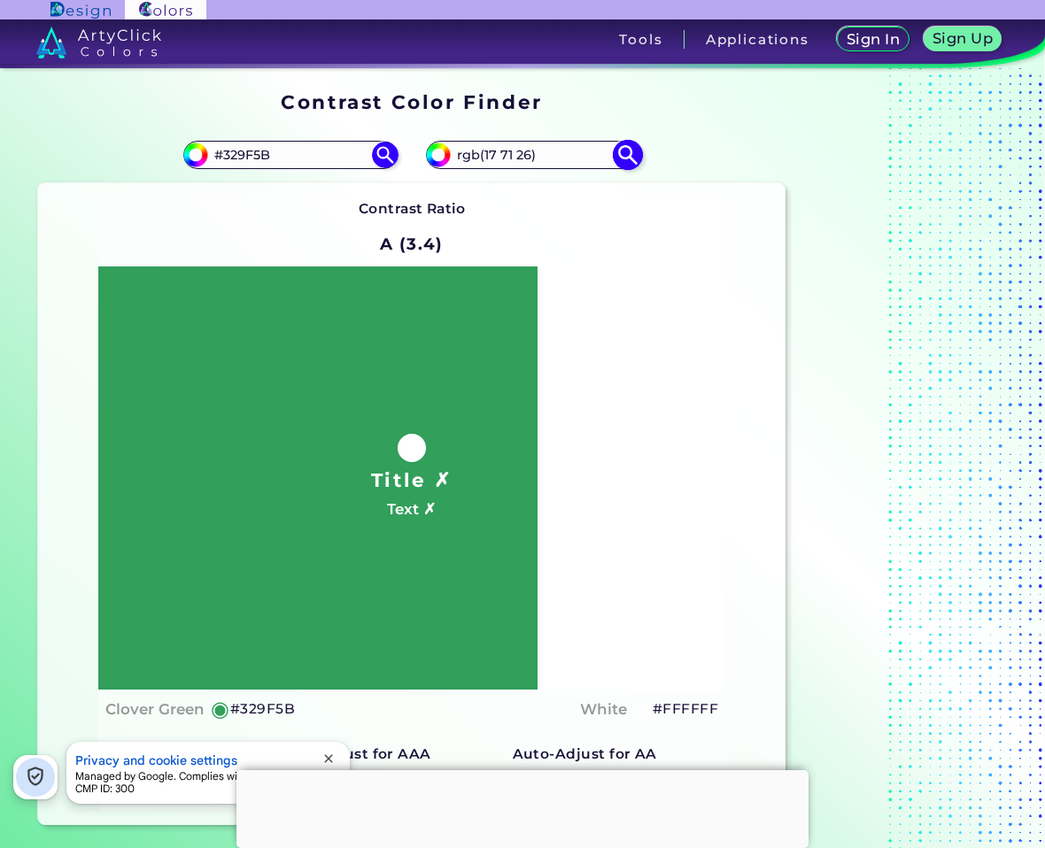
click at [620, 153] on img at bounding box center [627, 154] width 31 height 31
click at [439, 157] on input "#e4f5eb" at bounding box center [436, 153] width 22 height 22
type input "#01f5eb"
type input "#01F5EB"
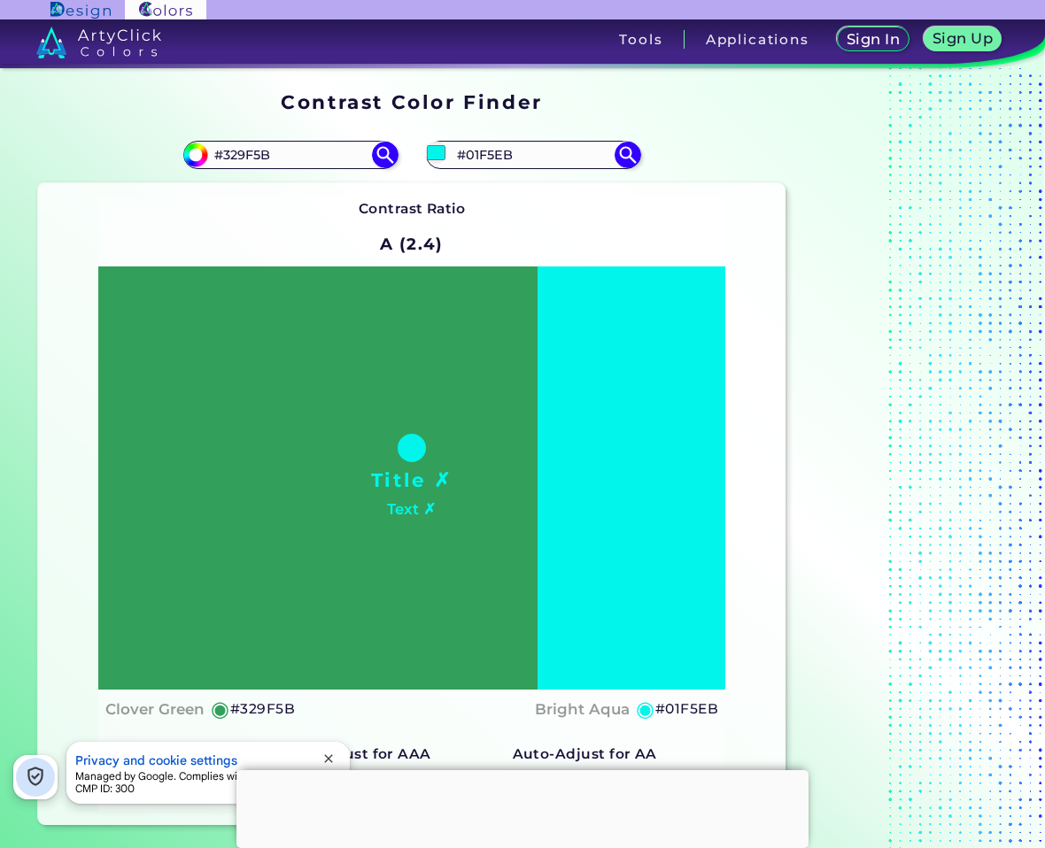
type input "#11f5eb"
type input "#11F5EB"
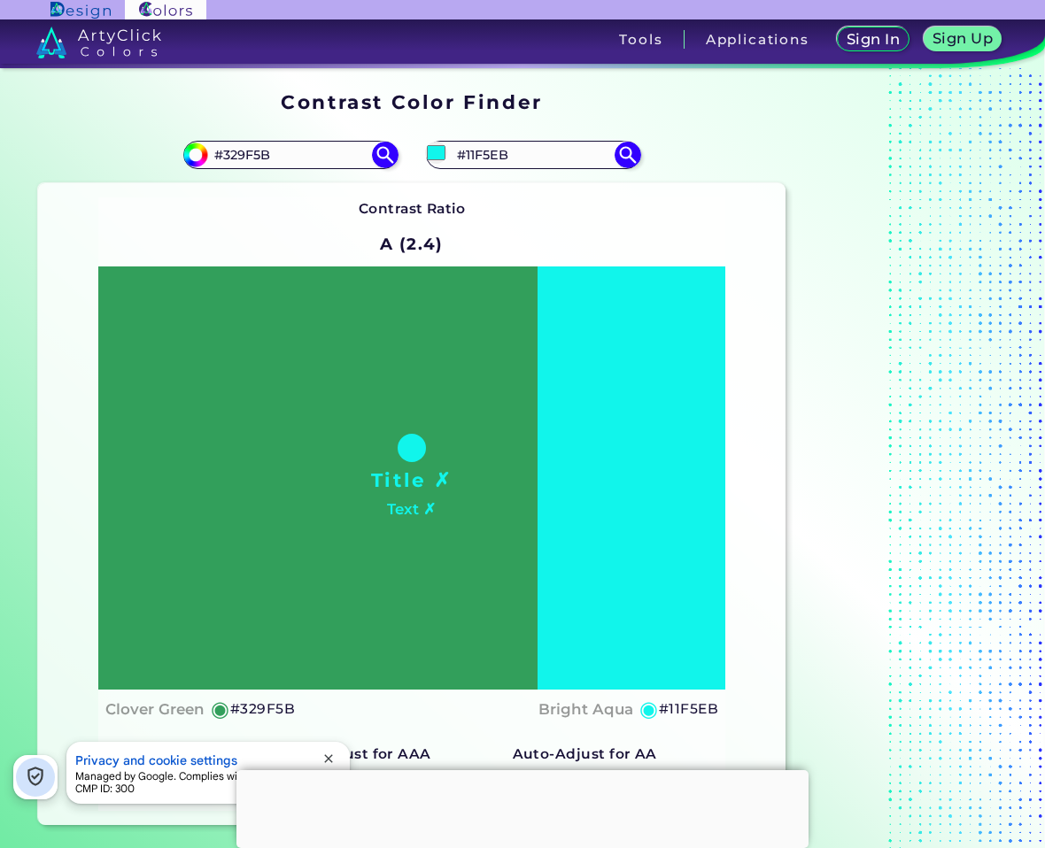
type input "#1107eb"
type input "#1107EB"
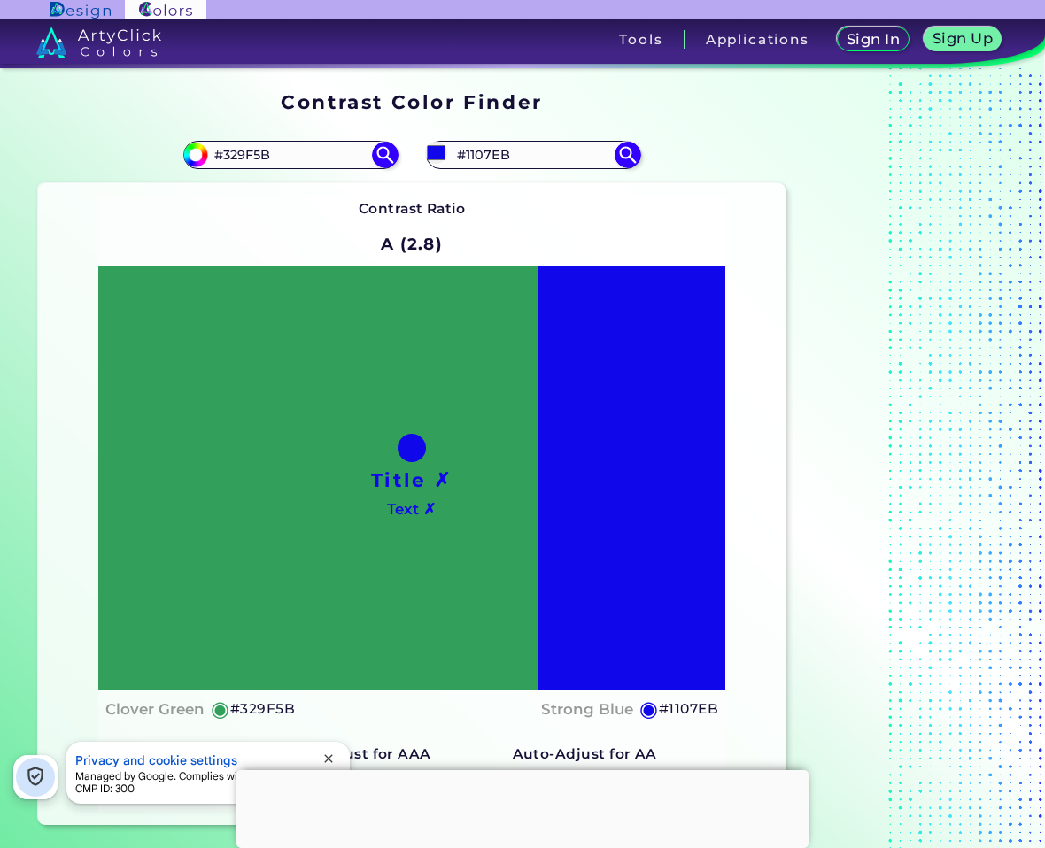
type input "#1147eb"
type input "#1147EB"
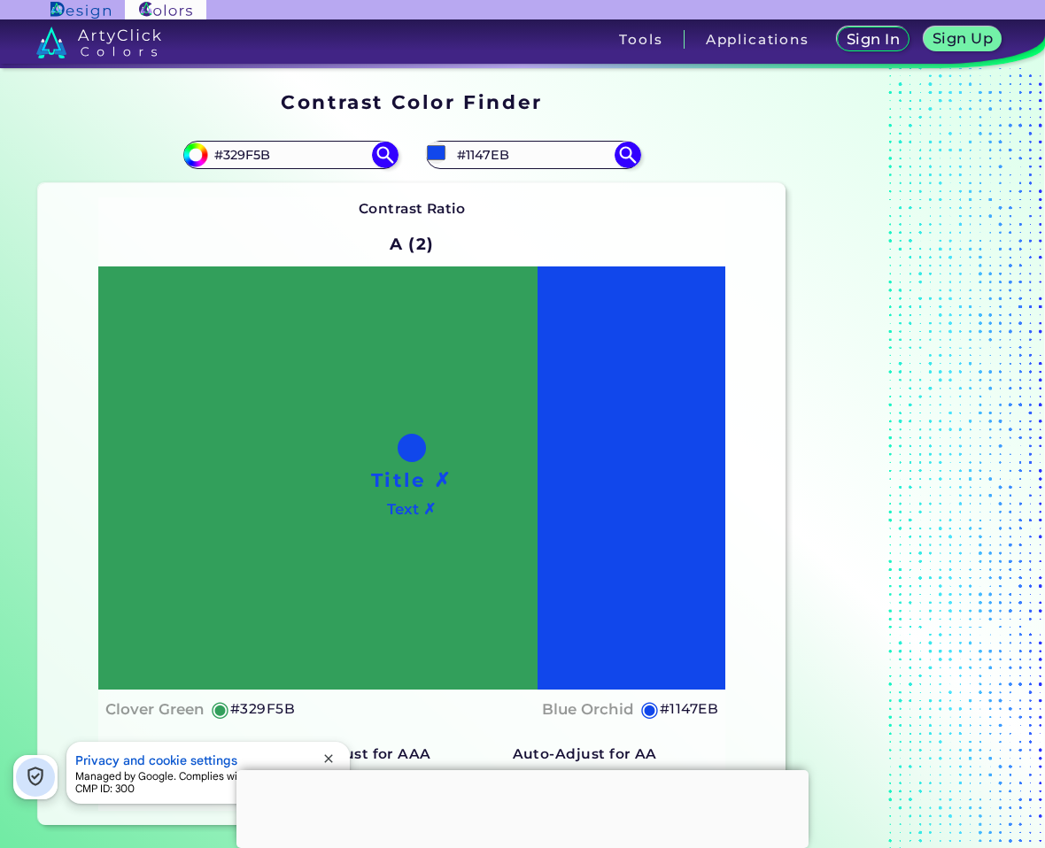
type input "#114702"
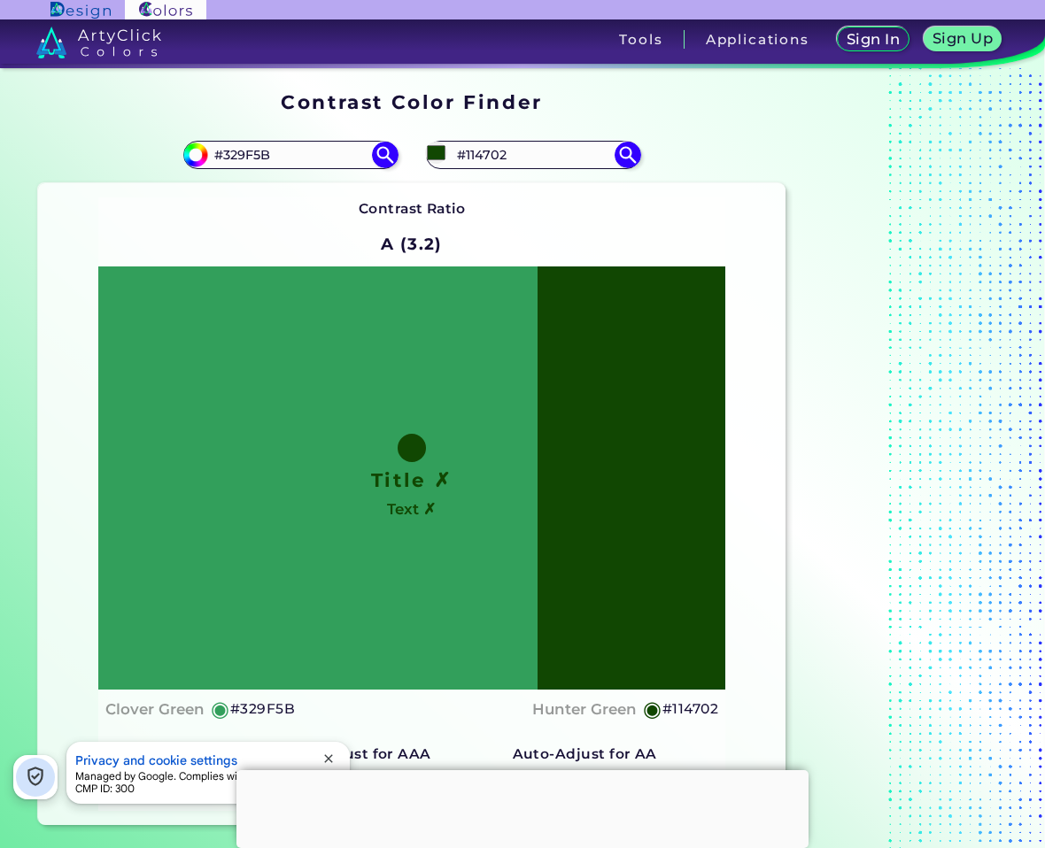
type input "#11471a"
type input "#11471A"
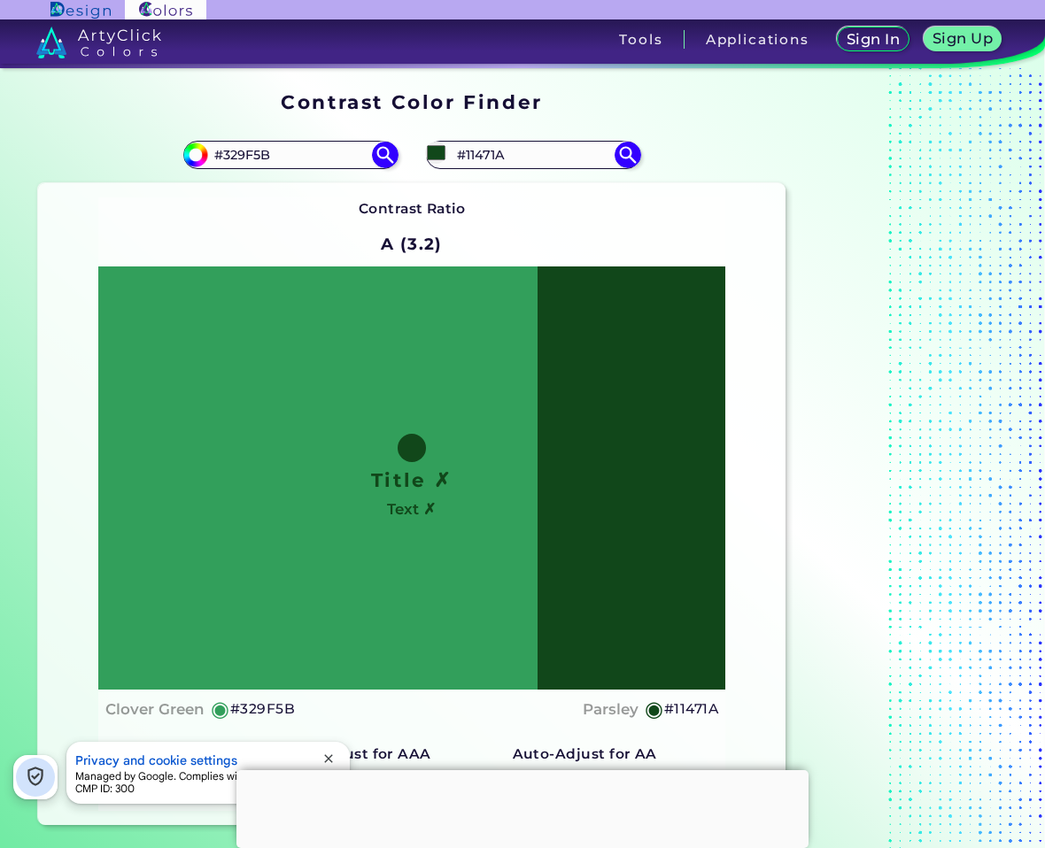
type input "#11471a"
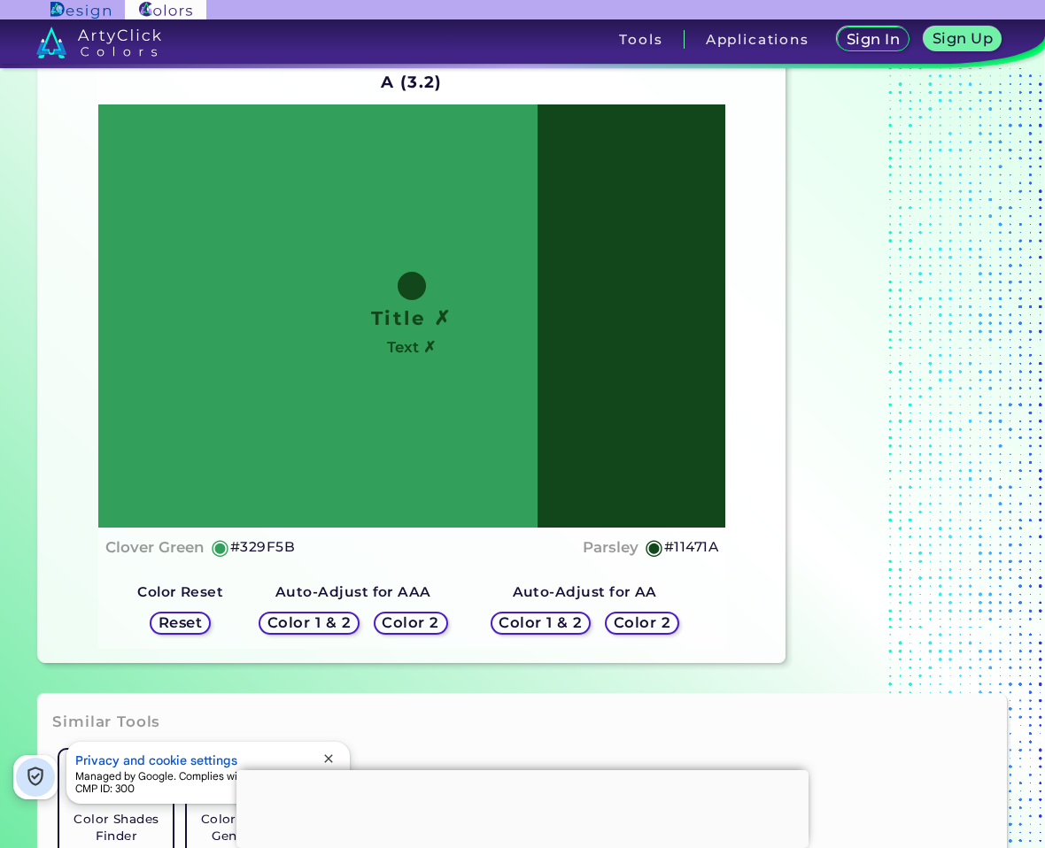
scroll to position [177, 0]
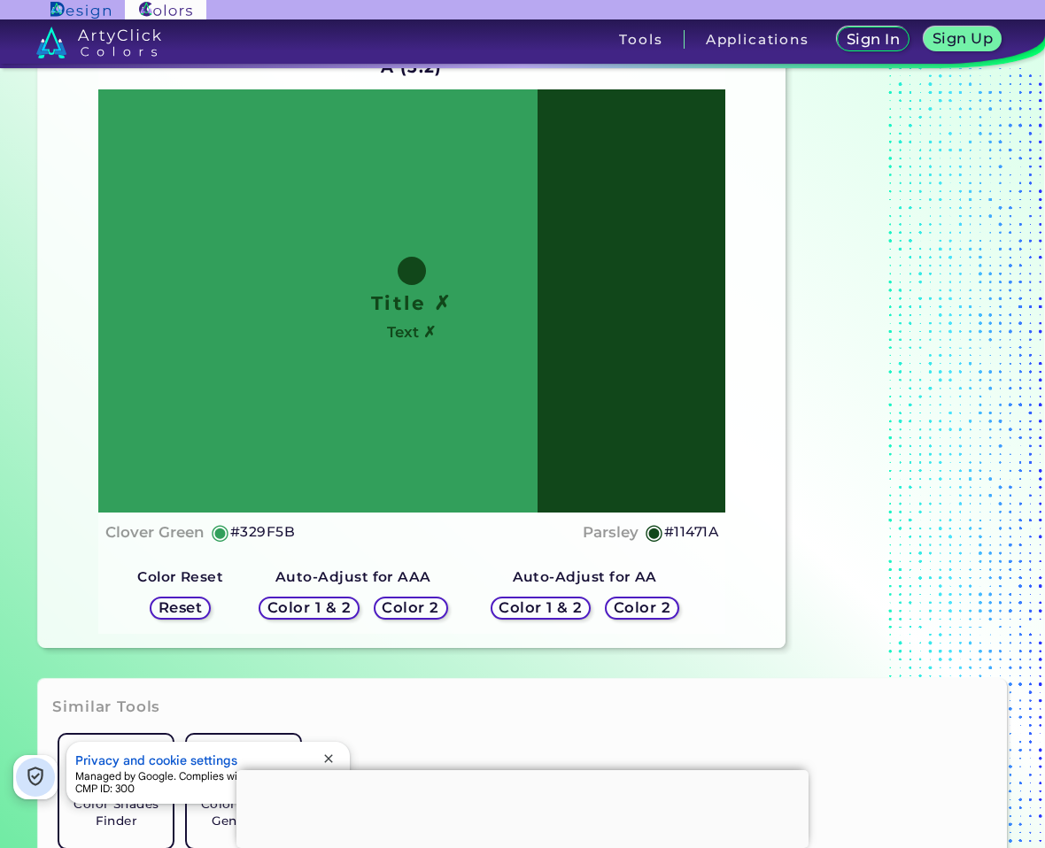
click at [654, 603] on h5 "Color 2" at bounding box center [641, 607] width 51 height 13
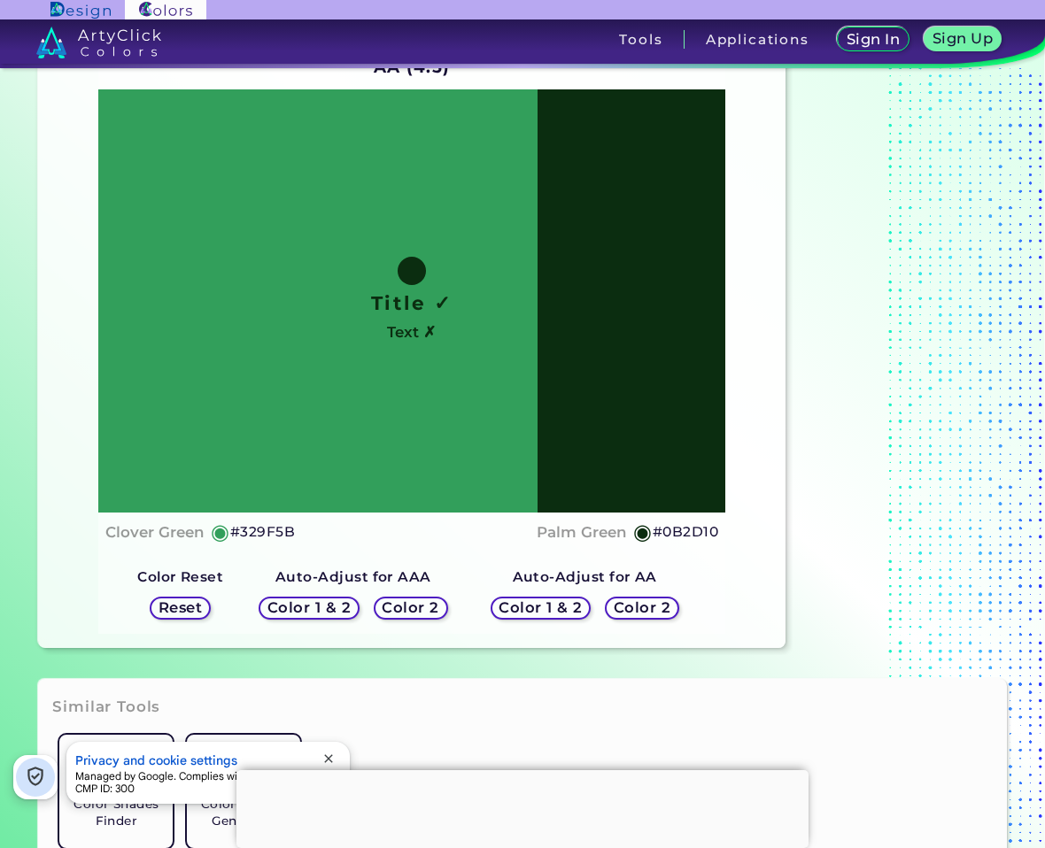
click at [421, 608] on h5 "Color 2" at bounding box center [410, 607] width 51 height 13
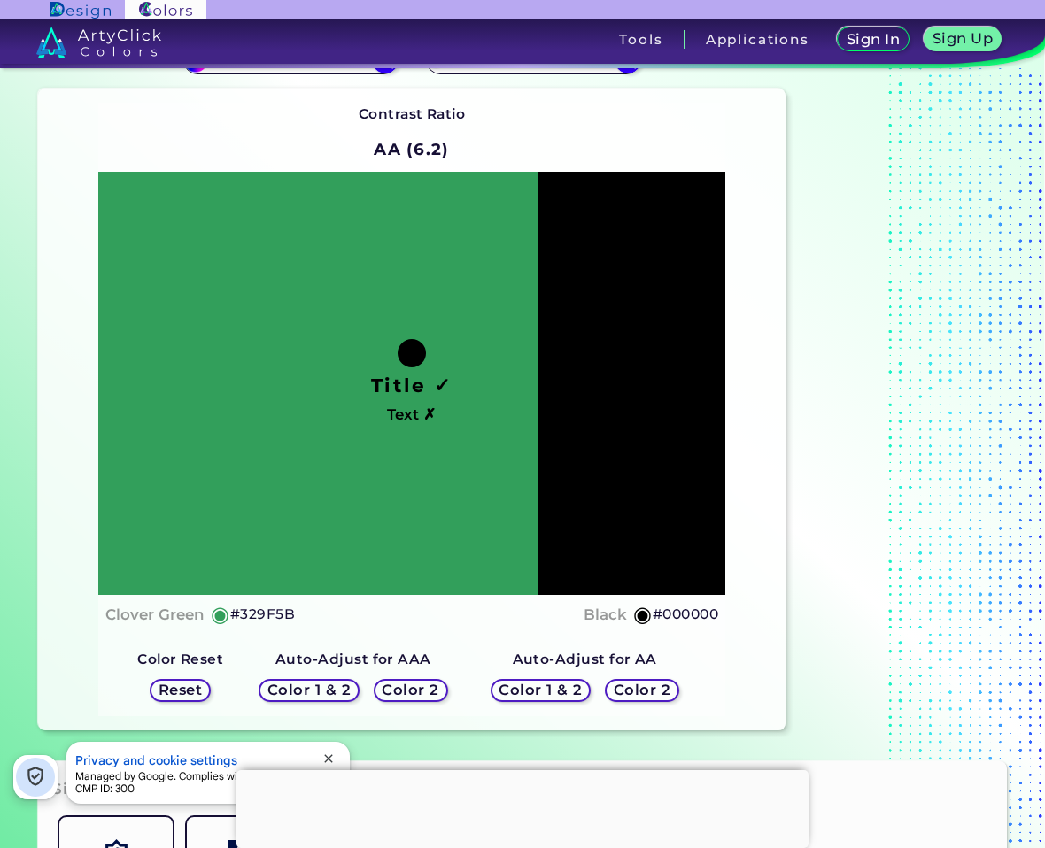
scroll to position [0, 0]
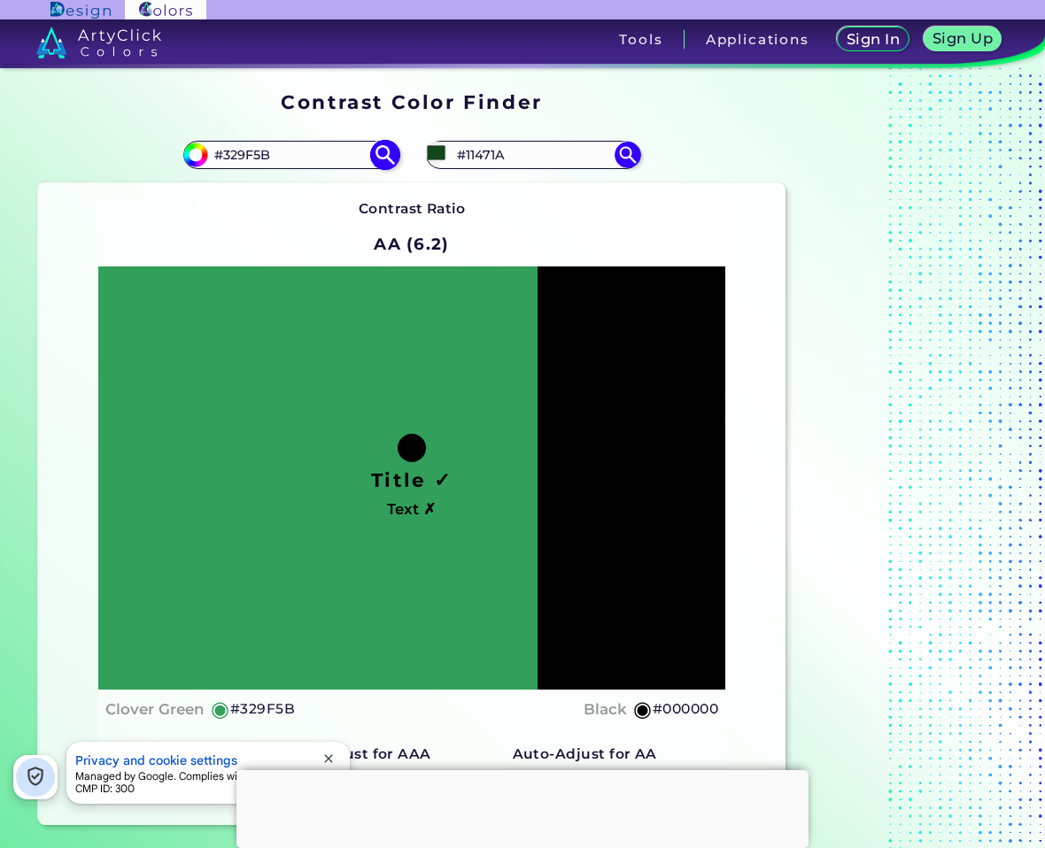
click at [251, 149] on input "#329F5B" at bounding box center [290, 155] width 165 height 24
type input "#"
paste input "#87CFA3"
type input "#87CFA3"
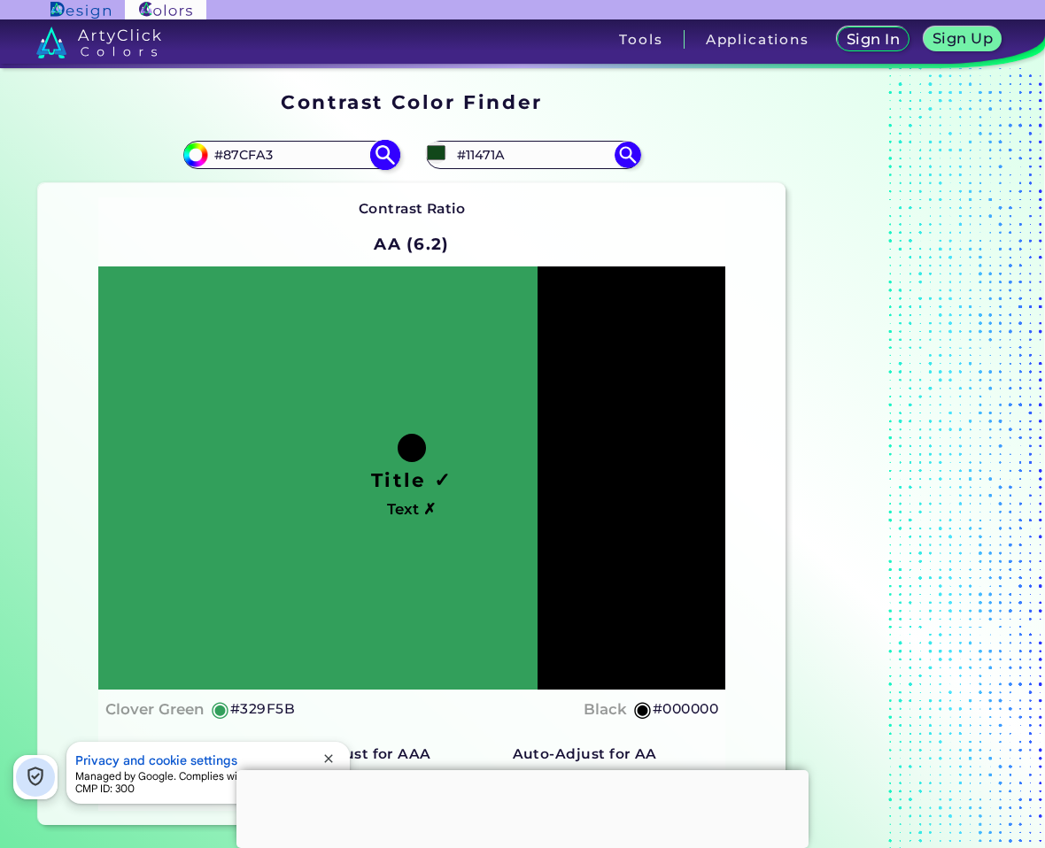
type input "#87cfa3"
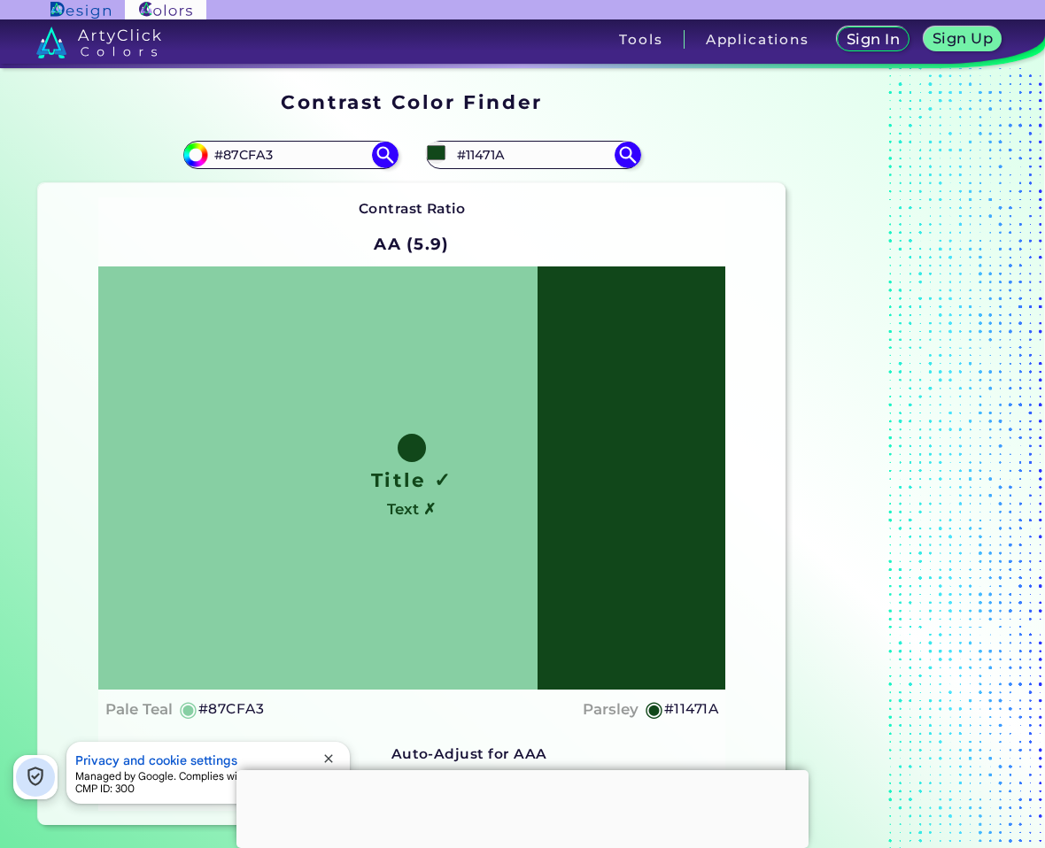
scroll to position [177, 0]
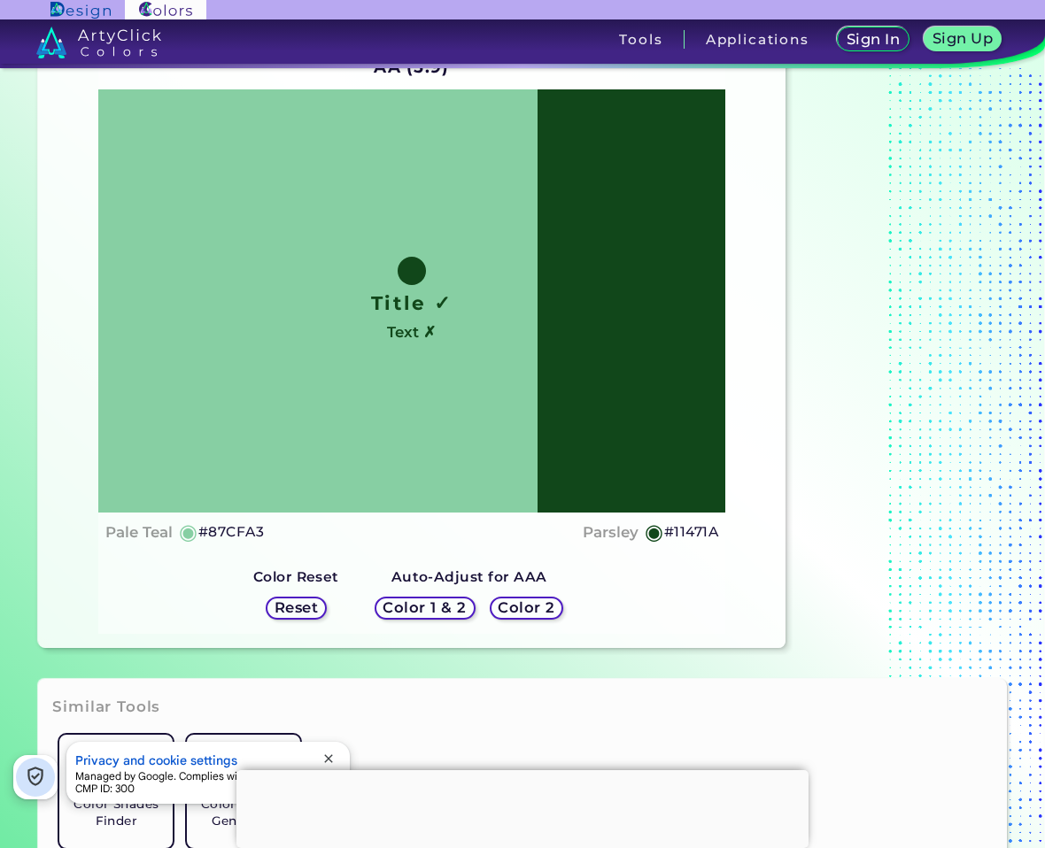
click at [530, 605] on h5 "Color 2" at bounding box center [526, 607] width 52 height 13
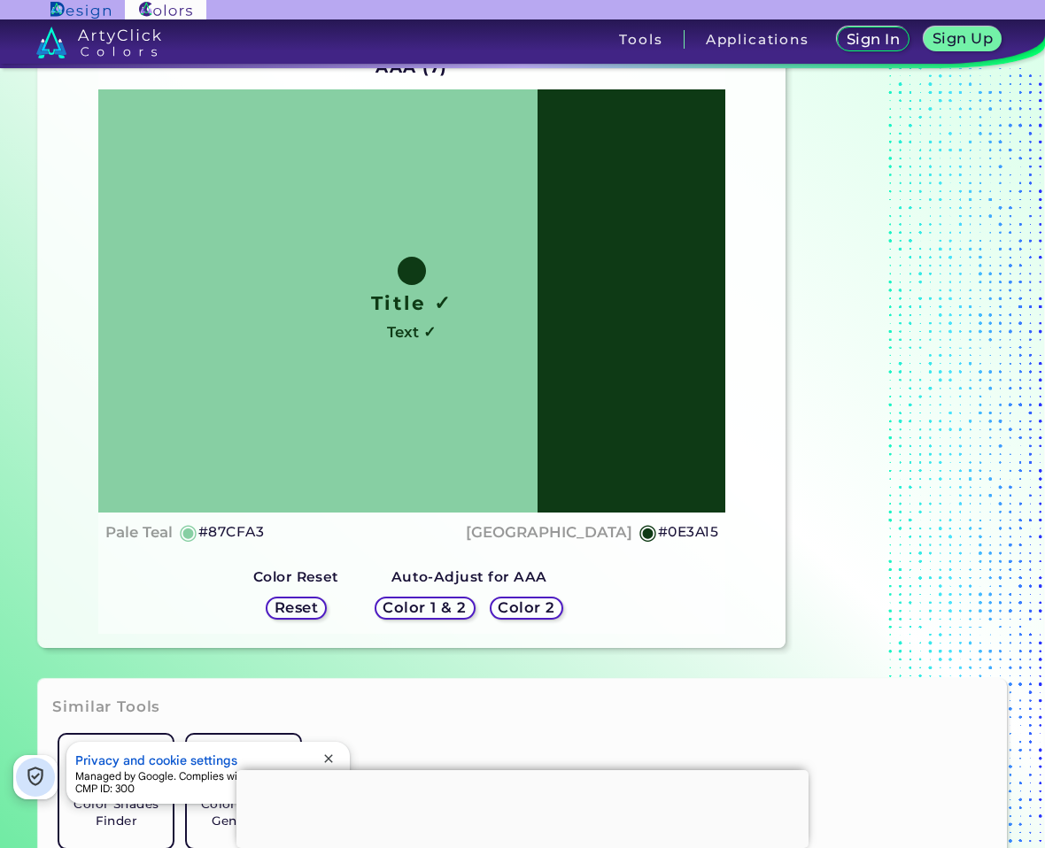
click at [679, 532] on h5 "#0E3A15" at bounding box center [688, 532] width 60 height 23
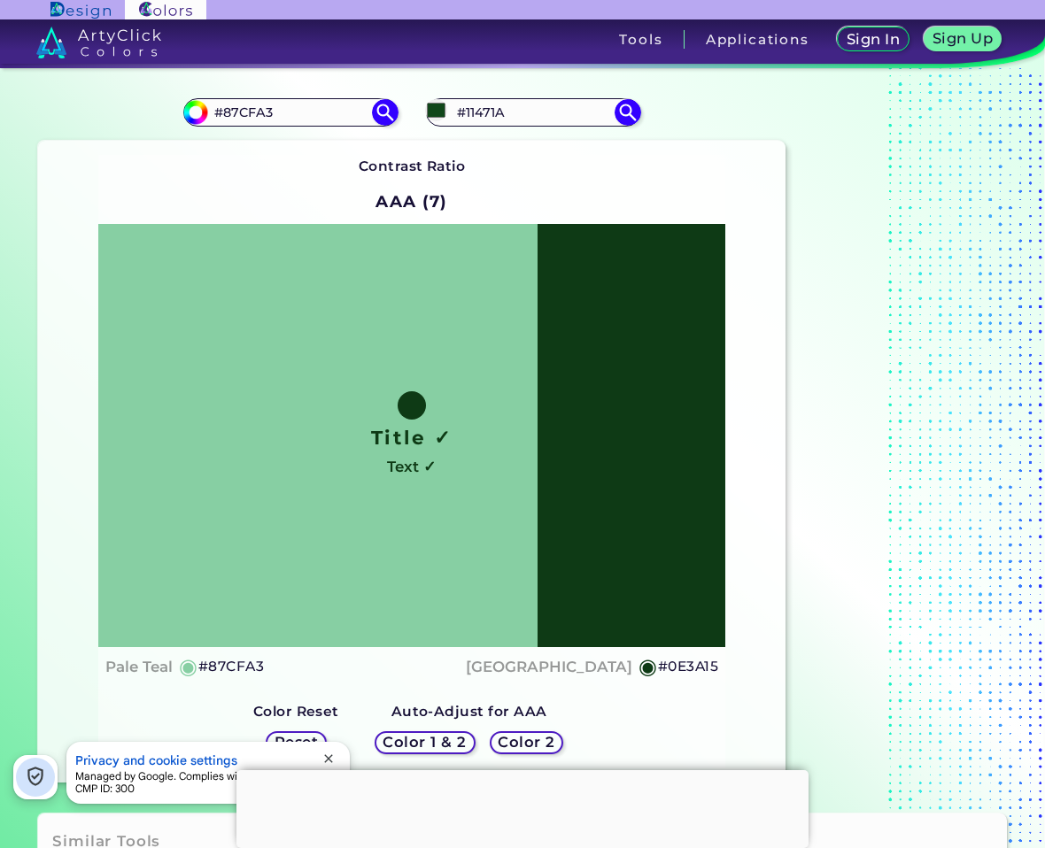
scroll to position [0, 0]
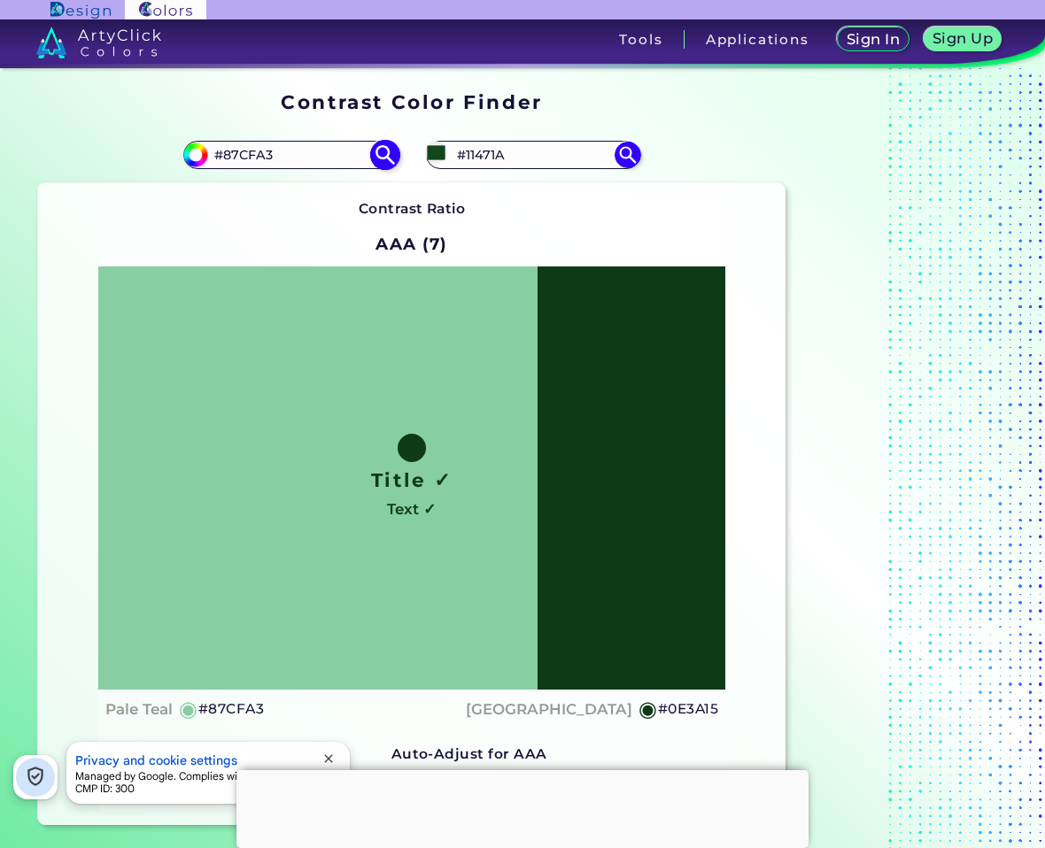
click at [286, 163] on input "#87CFA3" at bounding box center [290, 155] width 165 height 24
type input "#"
paste input "#277E49"
type input "#277E49"
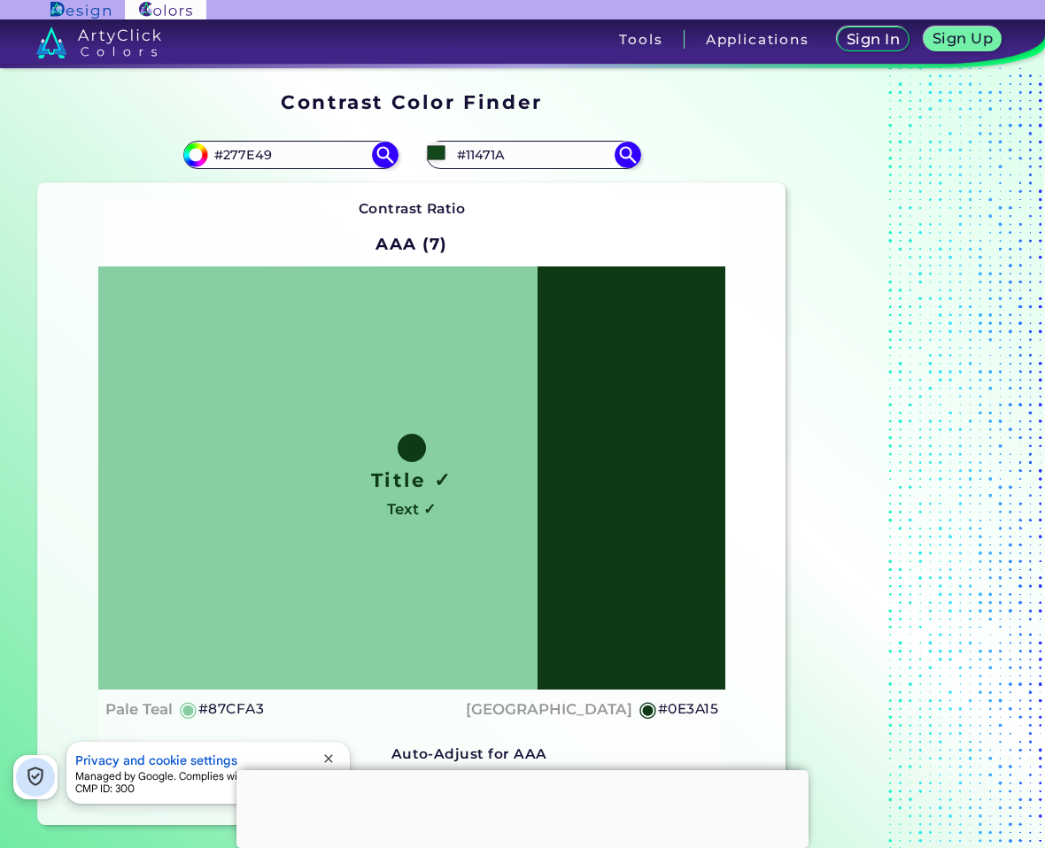
type input "#277e49"
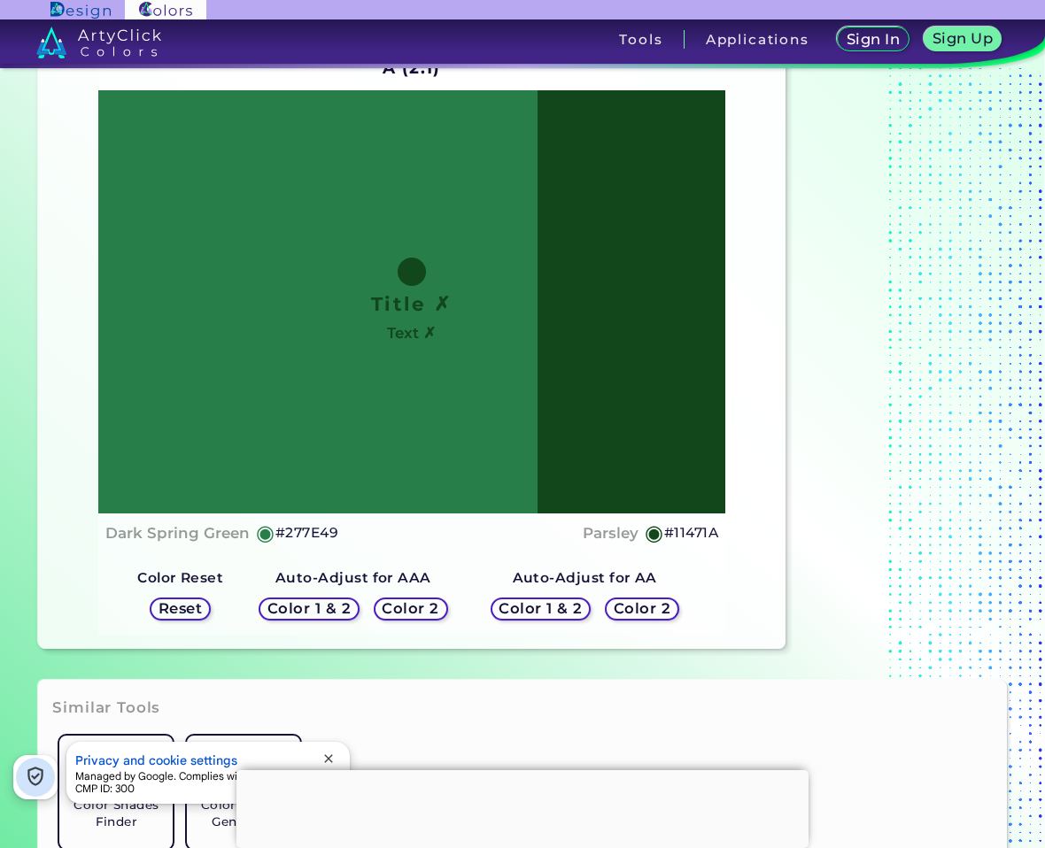
scroll to position [177, 0]
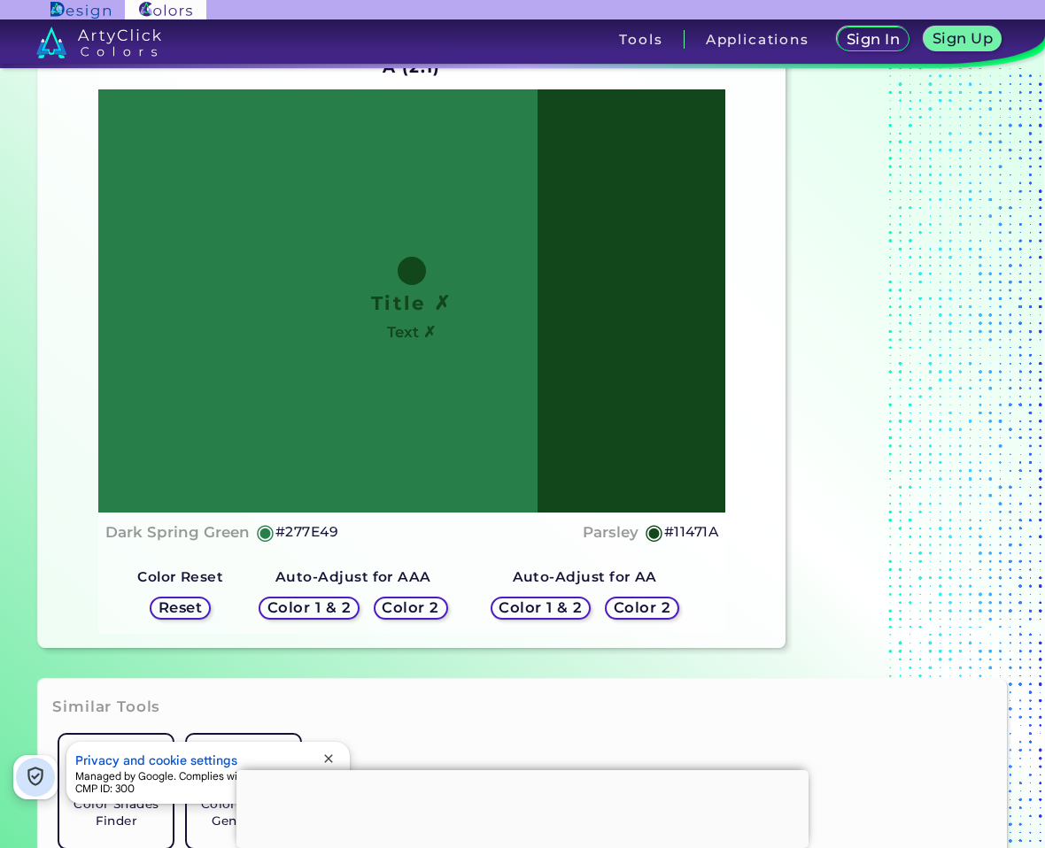
click at [643, 613] on h5 "Color 2" at bounding box center [642, 607] width 52 height 13
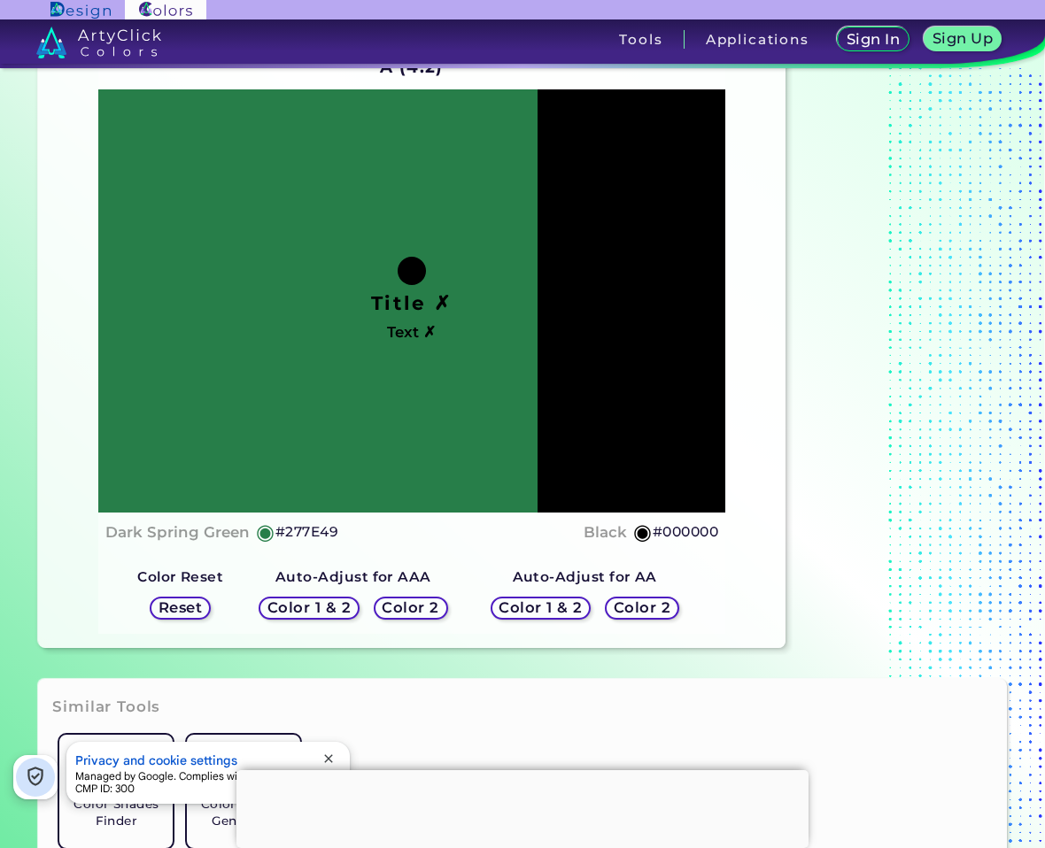
click at [425, 610] on h5 "Color 2" at bounding box center [410, 607] width 51 height 13
click at [435, 609] on h5 "Color 2" at bounding box center [410, 607] width 51 height 13
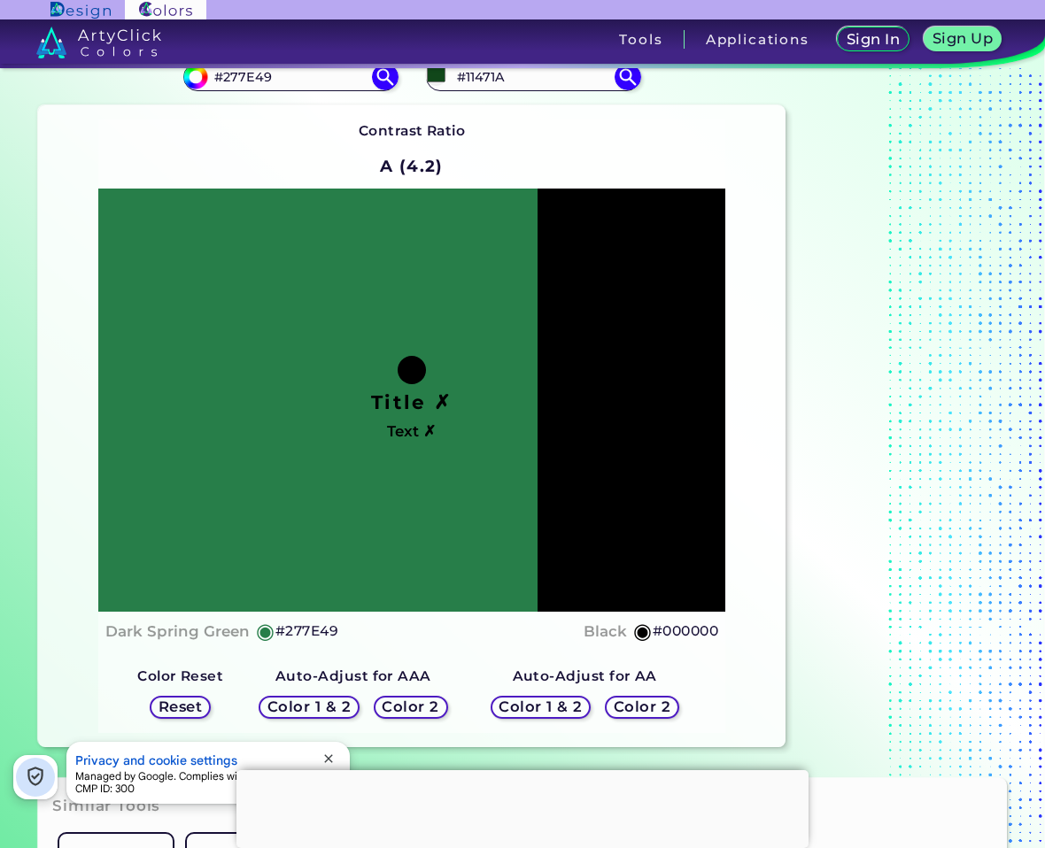
scroll to position [0, 0]
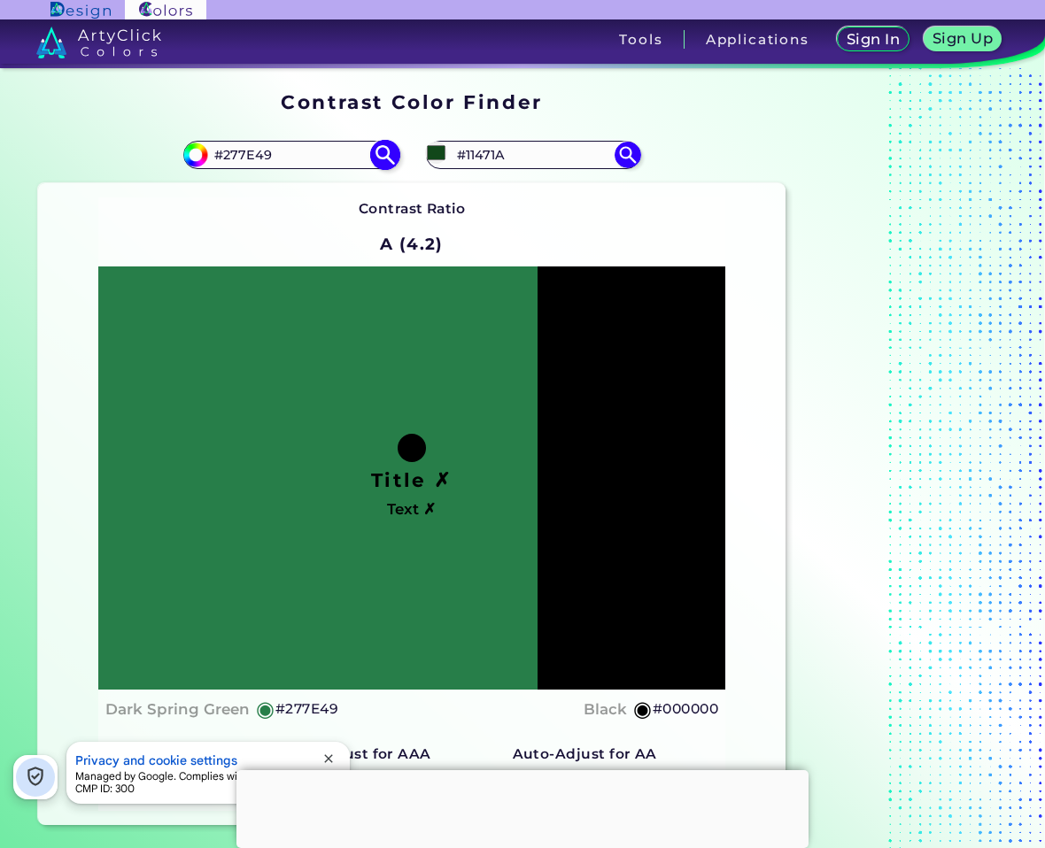
drag, startPoint x: 521, startPoint y: 151, endPoint x: 362, endPoint y: 153, distance: 158.5
click at [362, 153] on section "#277e49 #277E49 #11471a #11471A Contrast Ratio A (4.2) Title ✗ Text ✗ ◉ #277E49" at bounding box center [411, 476] width 761 height 713
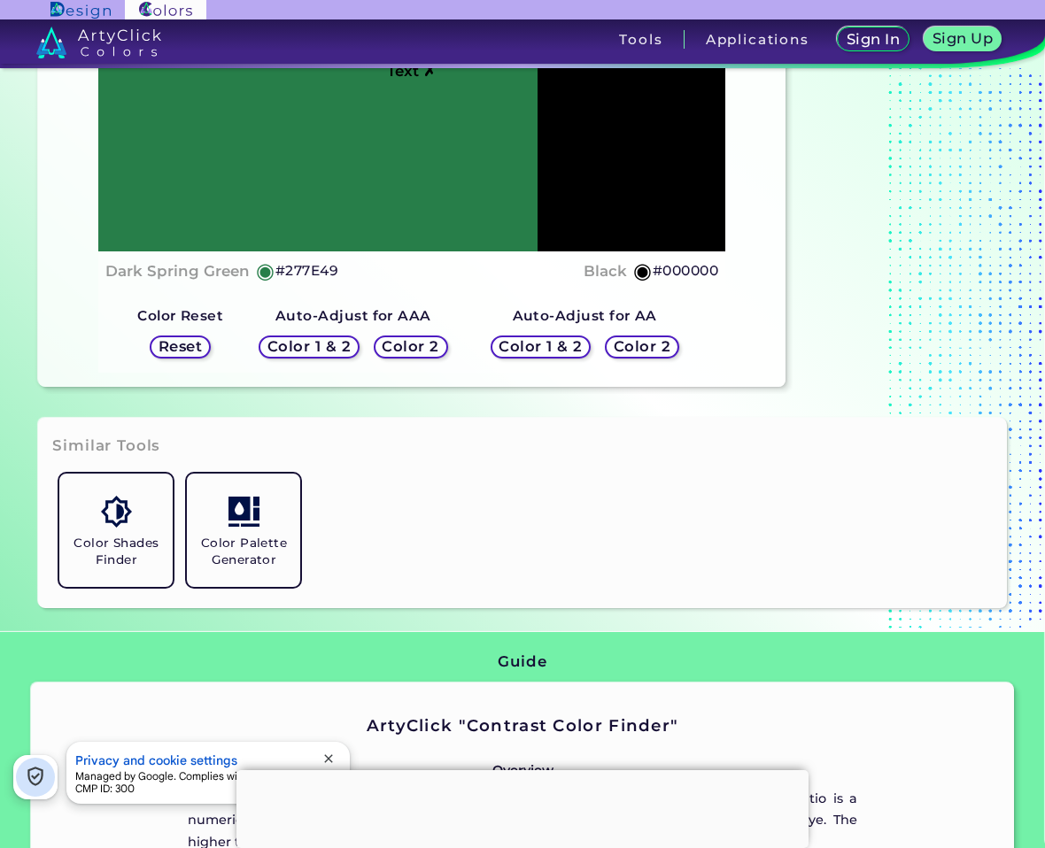
scroll to position [443, 0]
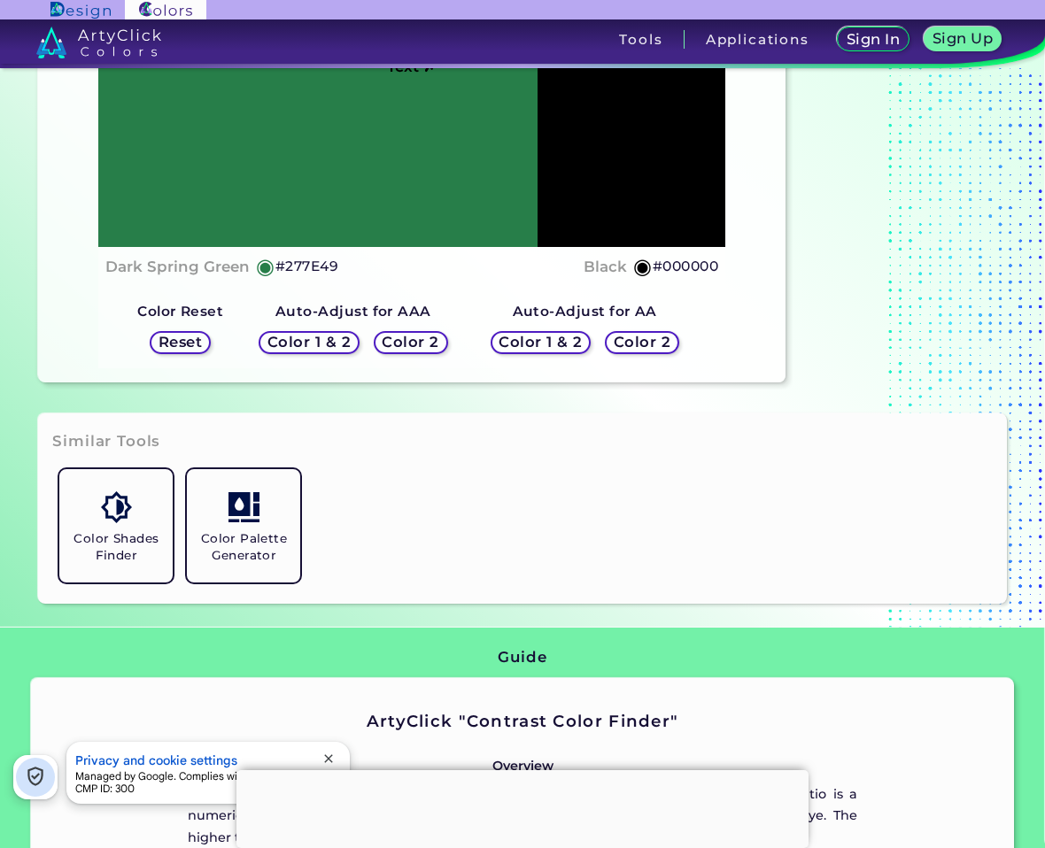
click at [414, 342] on h5 "Color 2" at bounding box center [410, 342] width 52 height 13
click at [409, 341] on h5 "Color 2" at bounding box center [410, 342] width 52 height 13
click at [409, 341] on h5 "Color 2" at bounding box center [410, 343] width 54 height 14
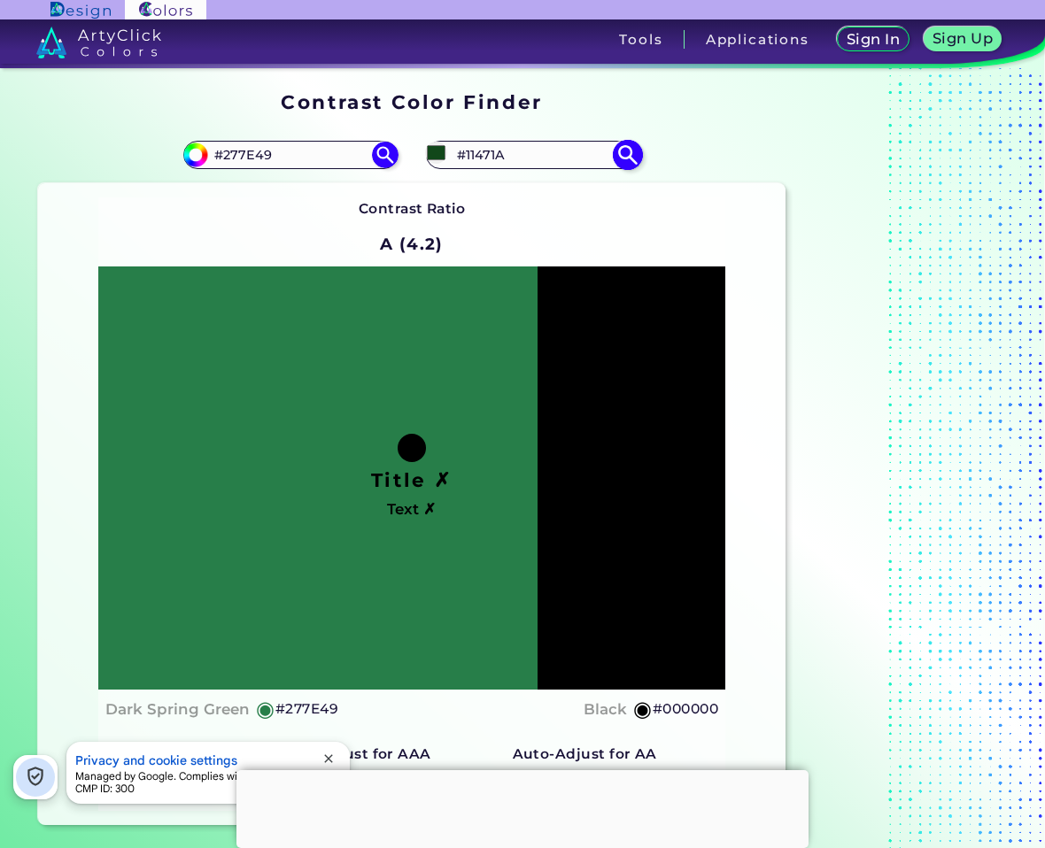
click at [537, 157] on input "#11471A" at bounding box center [533, 155] width 165 height 24
type input "#"
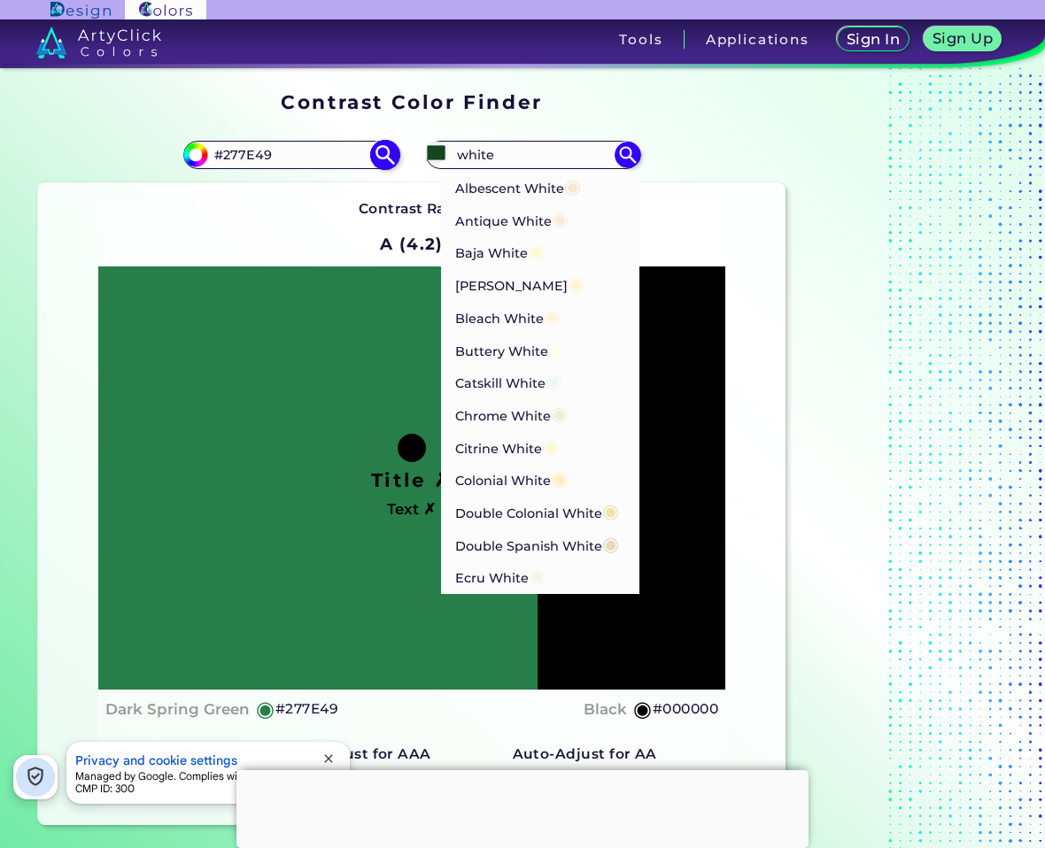
drag, startPoint x: 484, startPoint y: 151, endPoint x: 343, endPoint y: 146, distance: 140.9
click at [343, 146] on section "#277e49 #277E49 #11471a white Albescent White ◉ Antique White ◉ Baja White ◉ Ba…" at bounding box center [411, 476] width 761 height 713
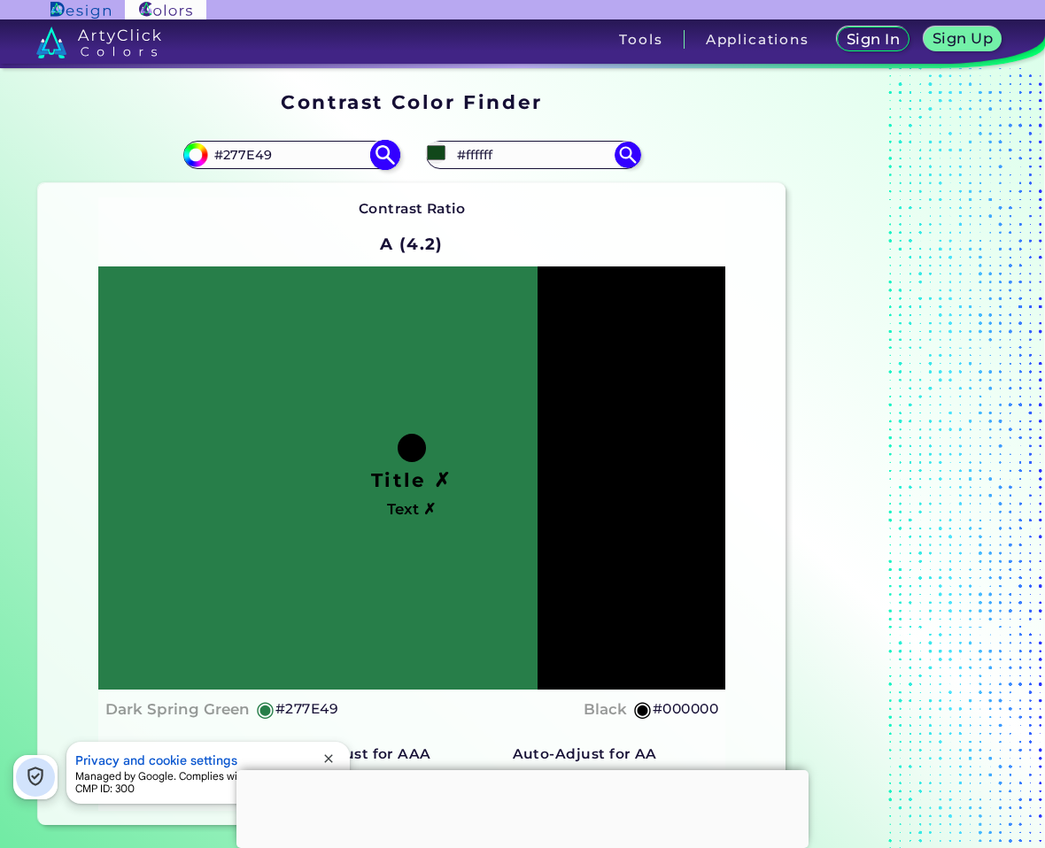
type input "#ffffff"
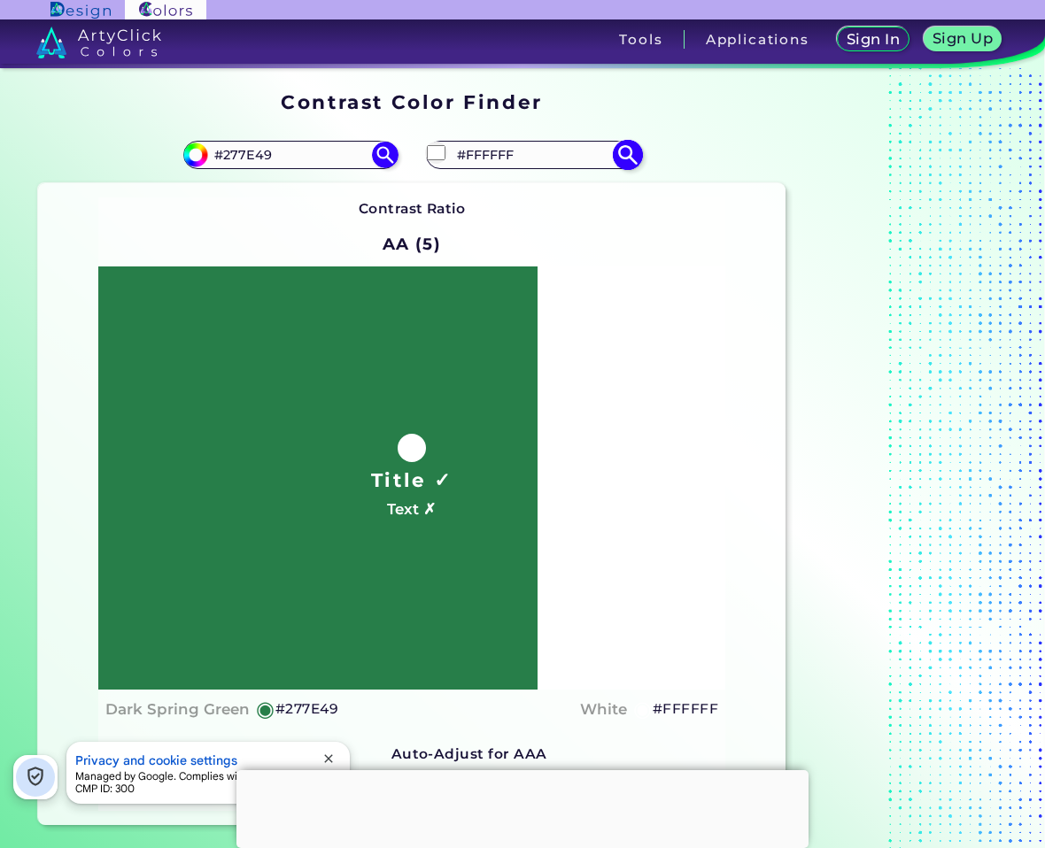
click at [510, 159] on input "#FFFFFF" at bounding box center [533, 155] width 165 height 24
type input "#000000"
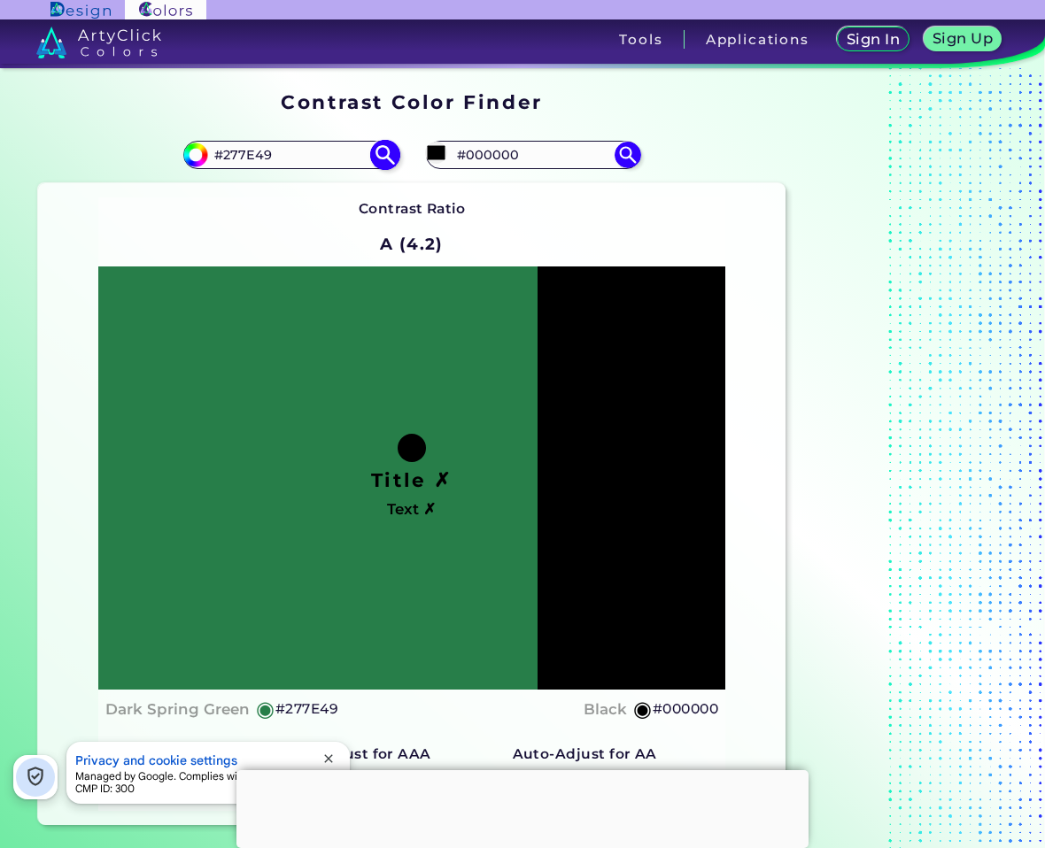
click at [284, 162] on input "#277E49" at bounding box center [290, 155] width 165 height 24
paste input "537A5A"
type input "#537A5A"
click at [390, 164] on img at bounding box center [384, 154] width 31 height 31
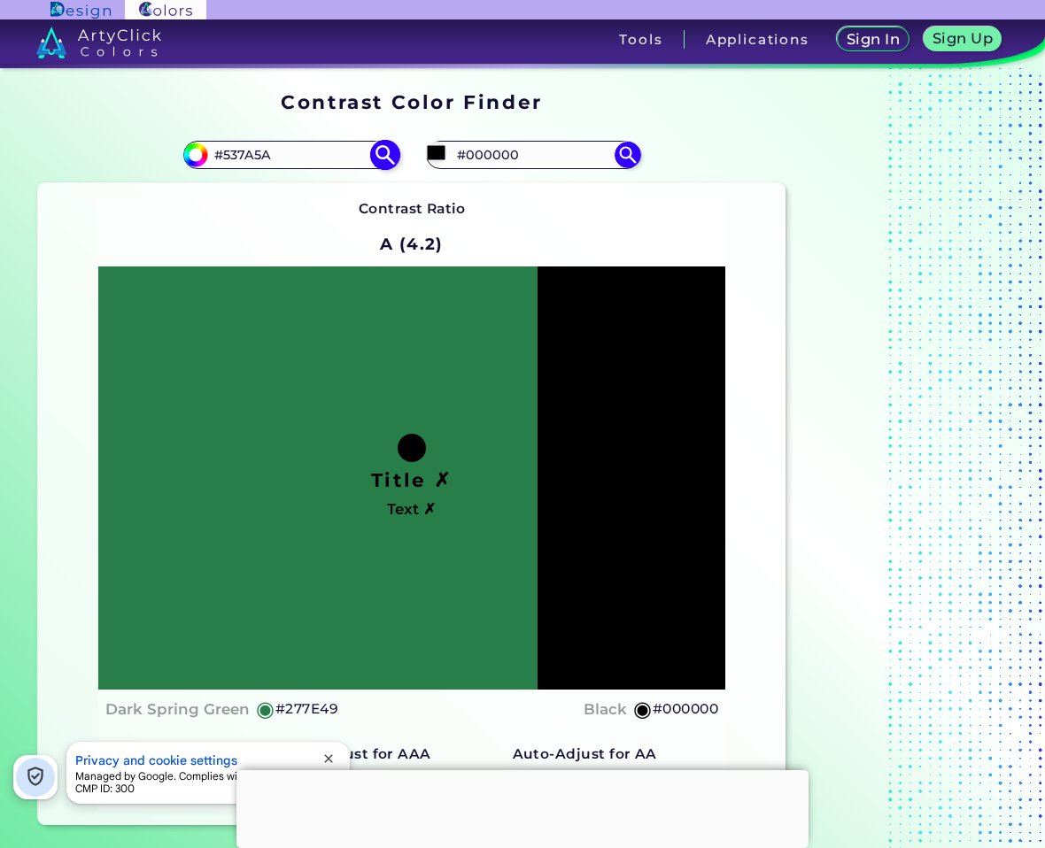
type input "#537a5a"
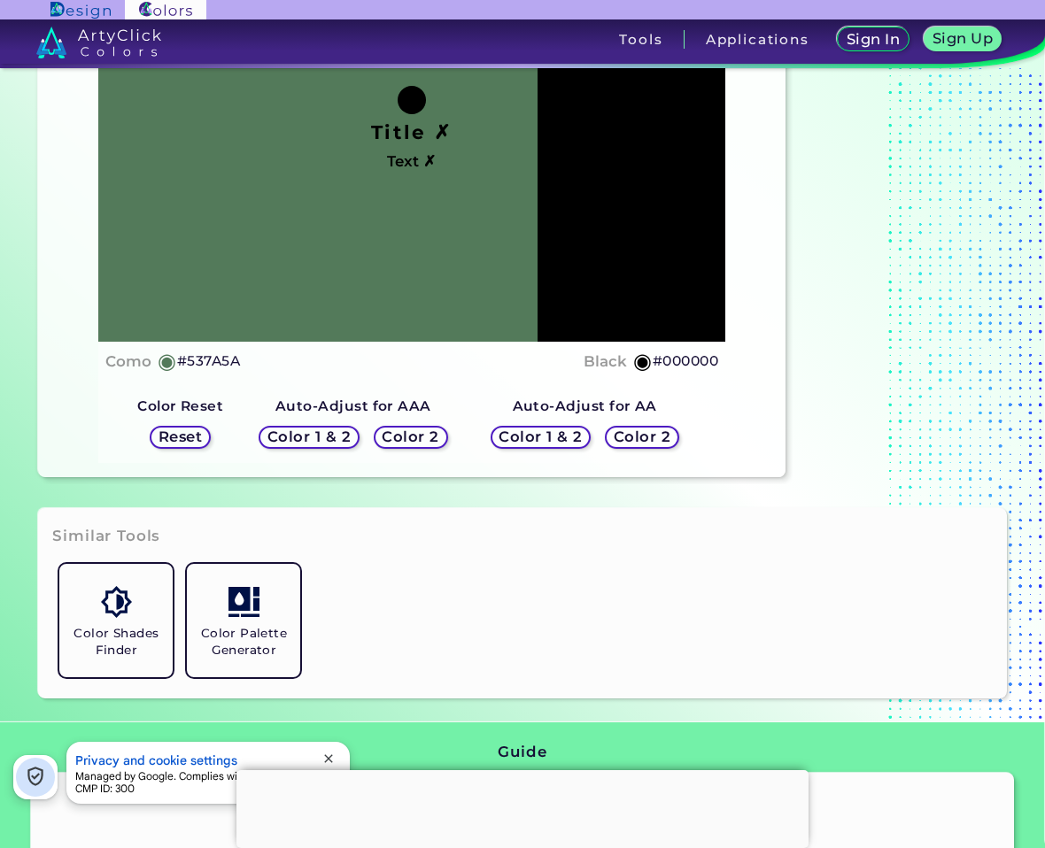
scroll to position [354, 0]
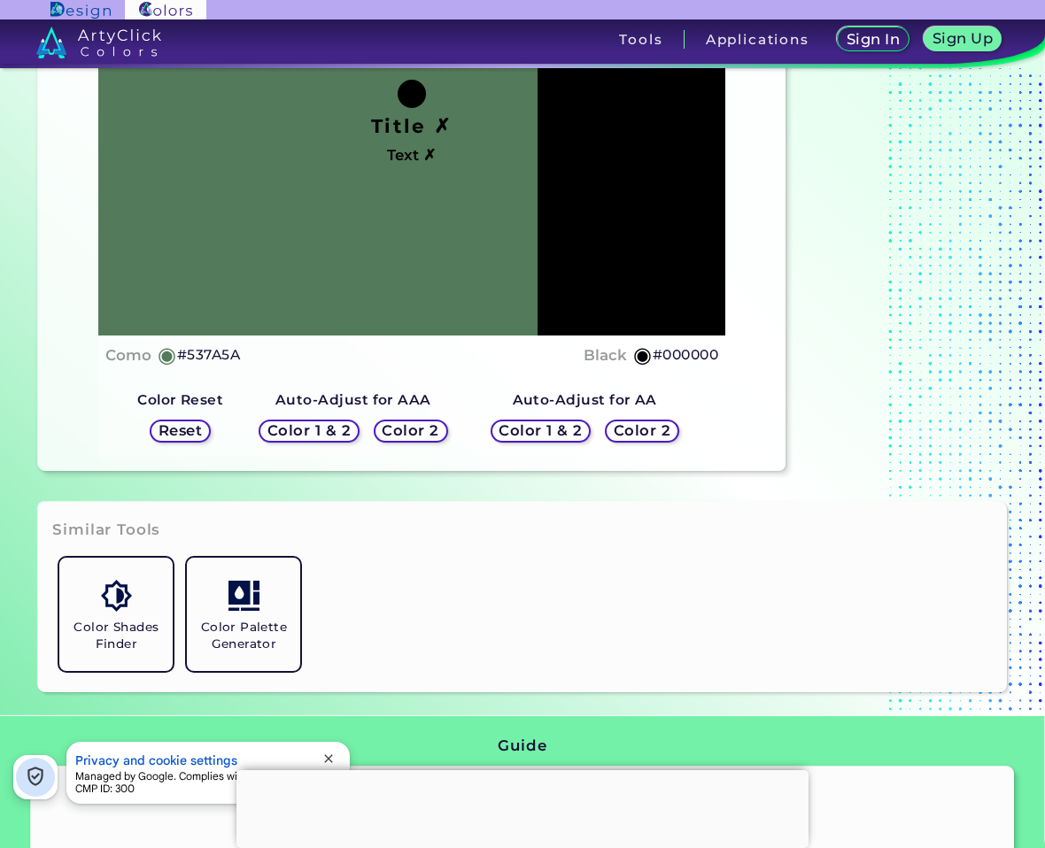
click at [652, 424] on h5 "Color 2" at bounding box center [641, 430] width 51 height 13
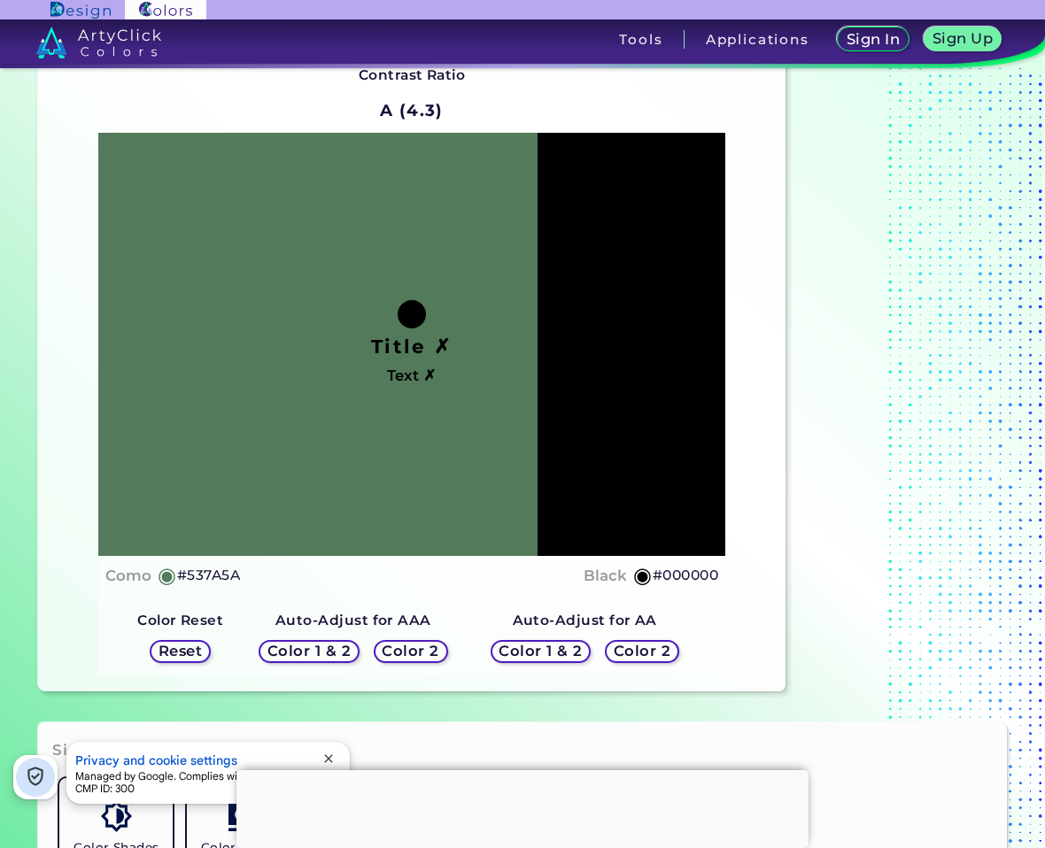
scroll to position [0, 0]
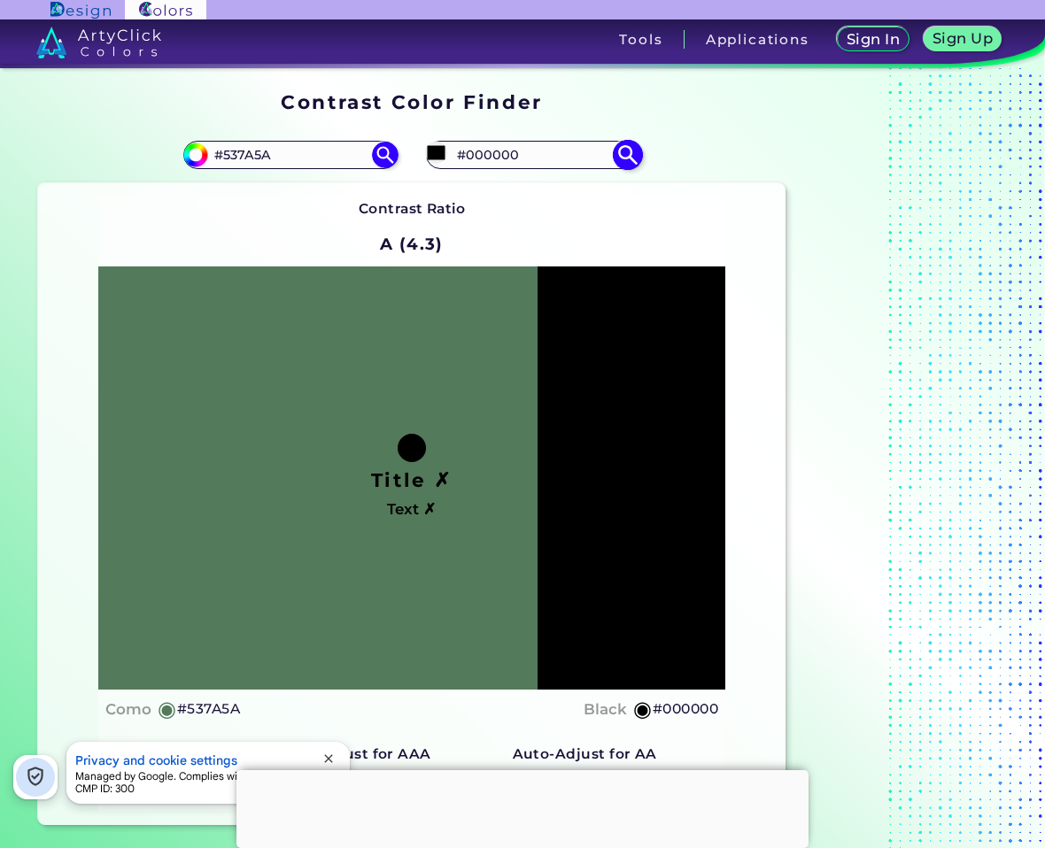
click at [538, 160] on input "#000000" at bounding box center [533, 155] width 165 height 24
paste input "537A5A"
type input "#537A5A"
click at [615, 154] on img at bounding box center [627, 154] width 31 height 31
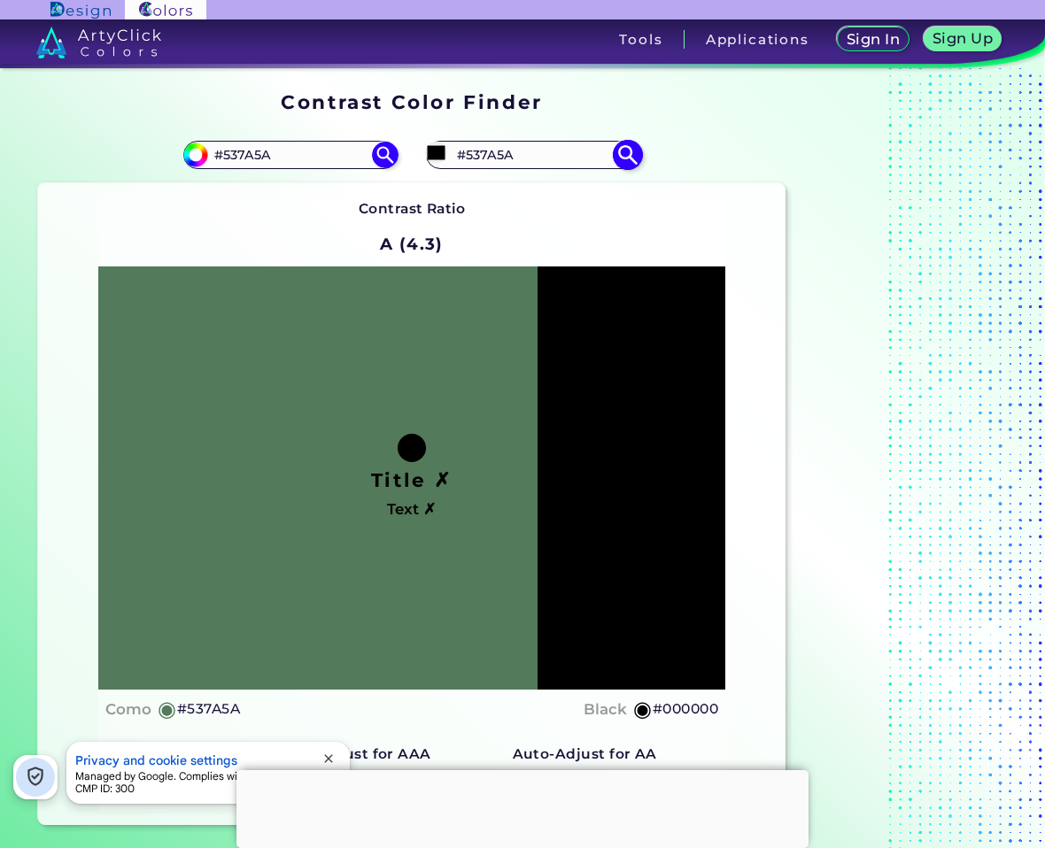
type input "#537a5a"
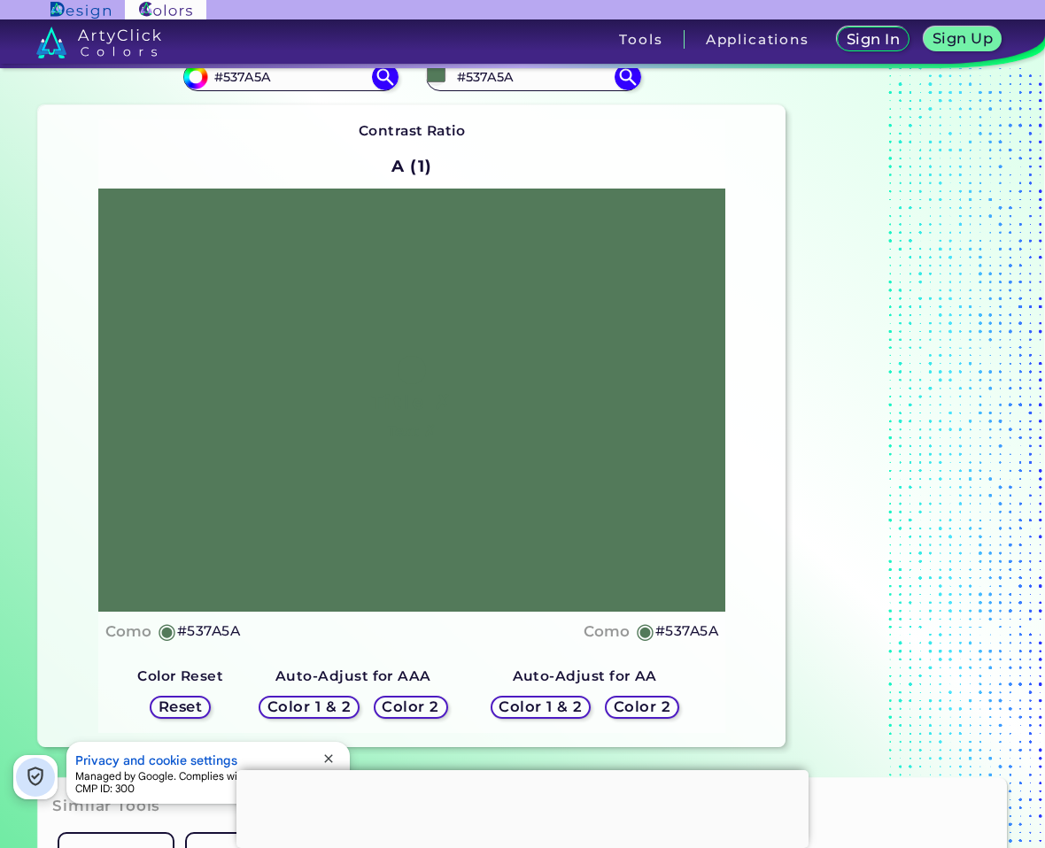
scroll to position [177, 0]
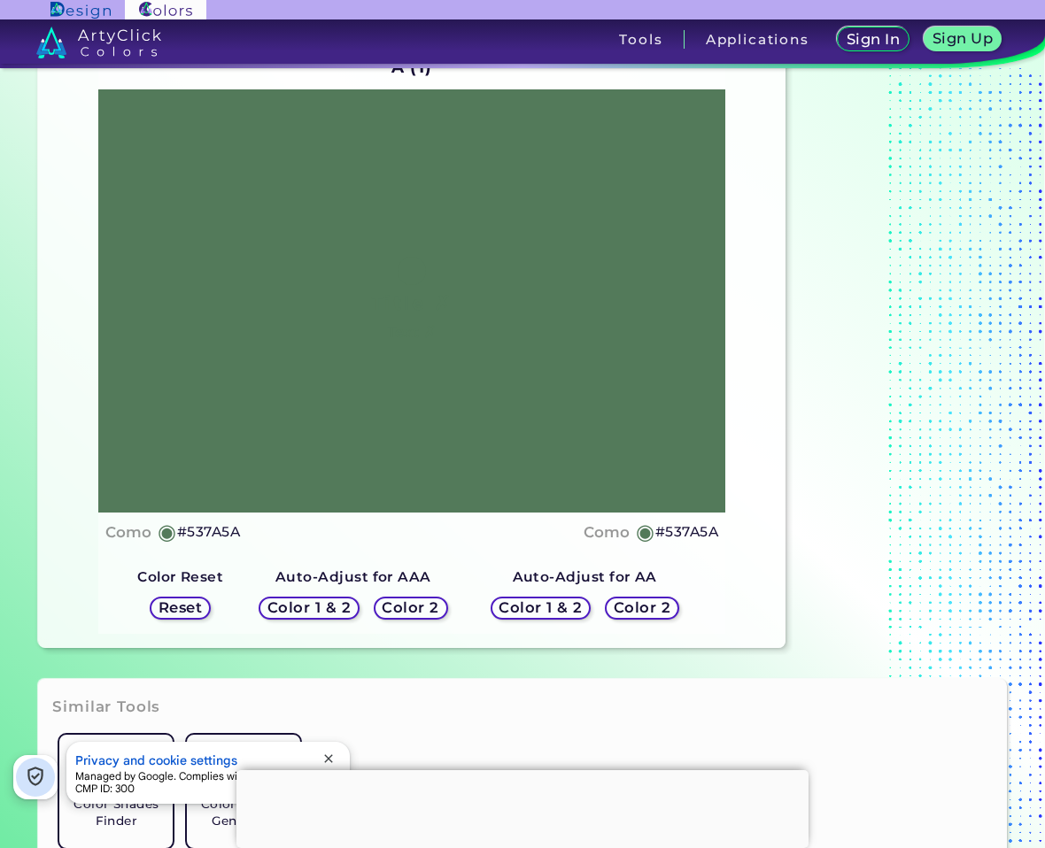
click at [654, 604] on h5 "Color 2" at bounding box center [641, 607] width 52 height 13
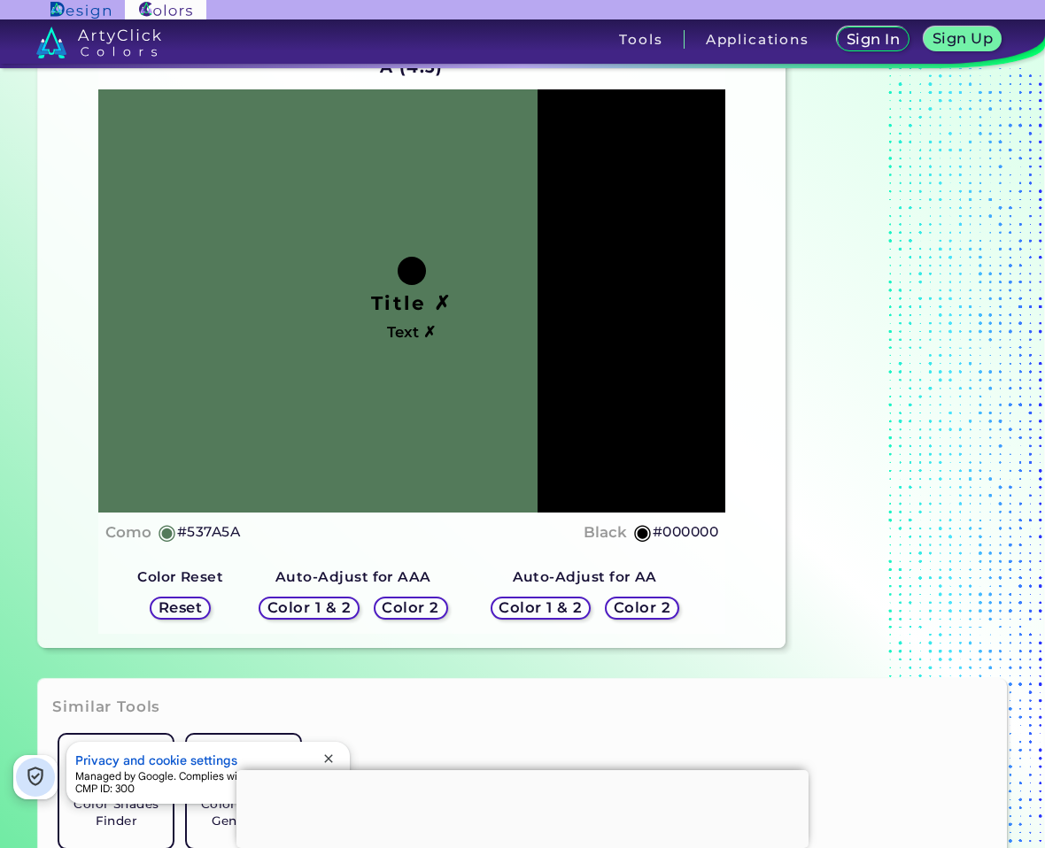
click at [422, 612] on h5 "Color 2" at bounding box center [410, 607] width 51 height 13
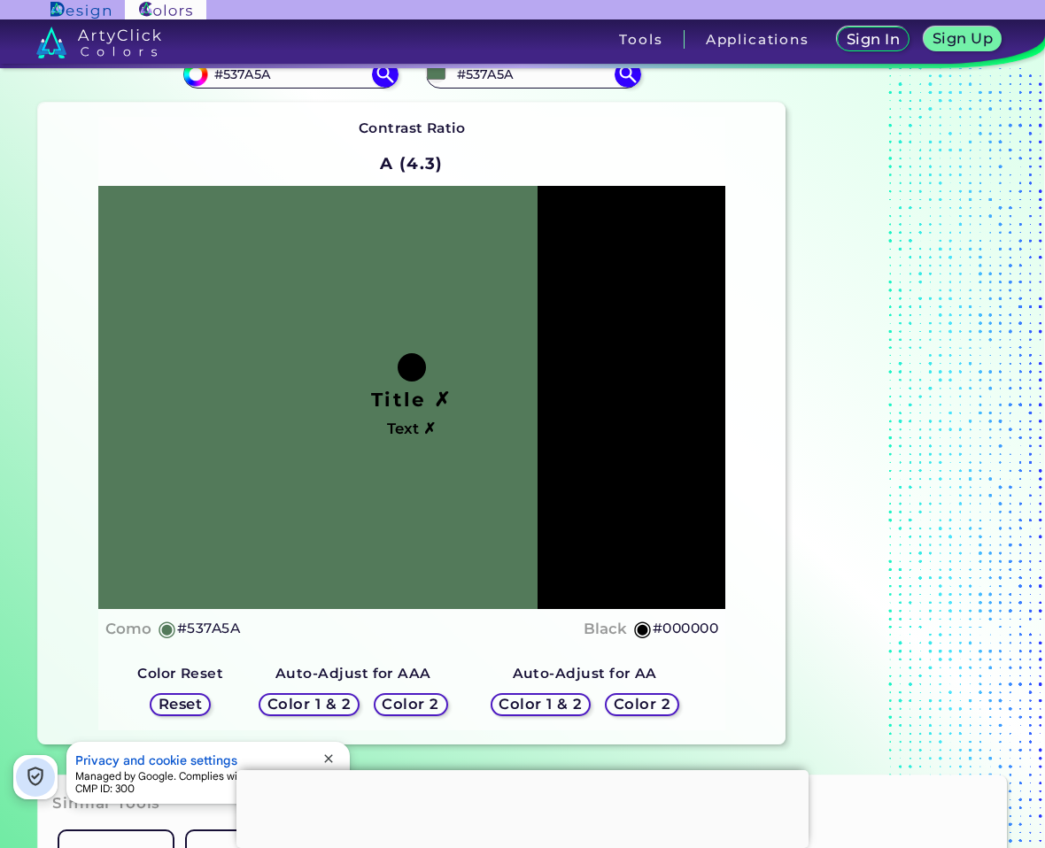
scroll to position [0, 0]
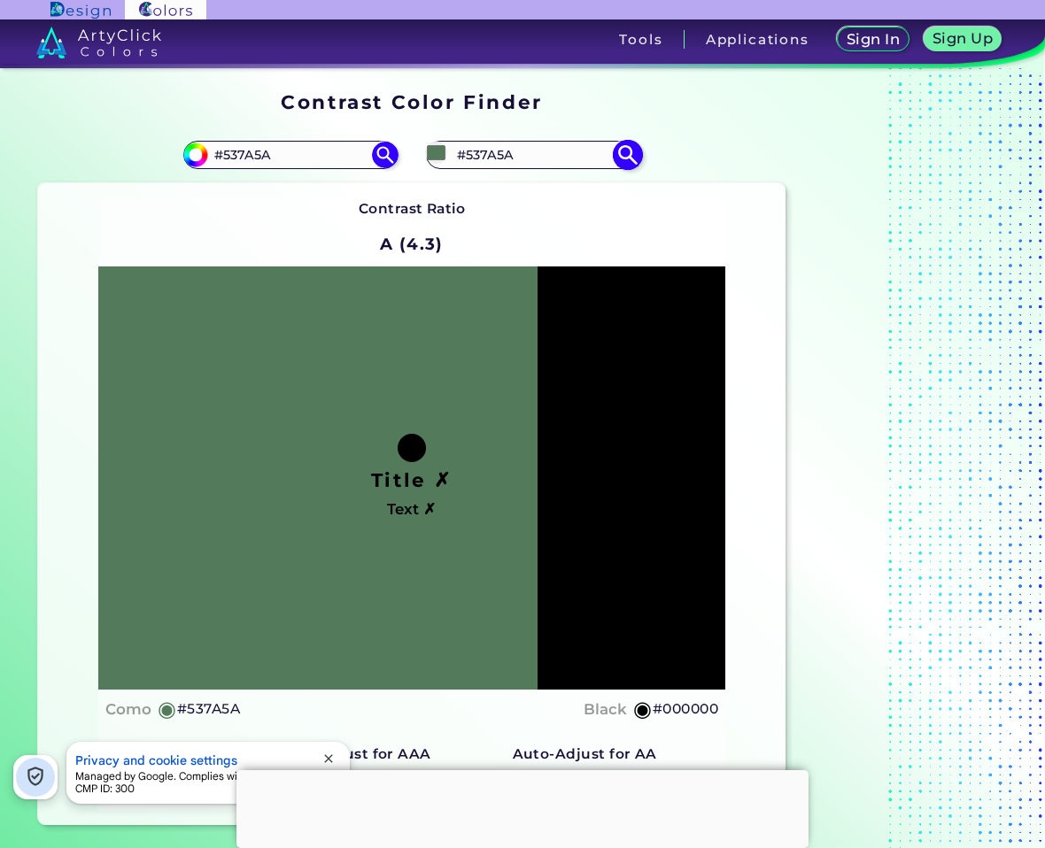
click at [499, 147] on input "#537A5A" at bounding box center [533, 155] width 165 height 24
type input "#ffffff"
type input "#FFFFFF"
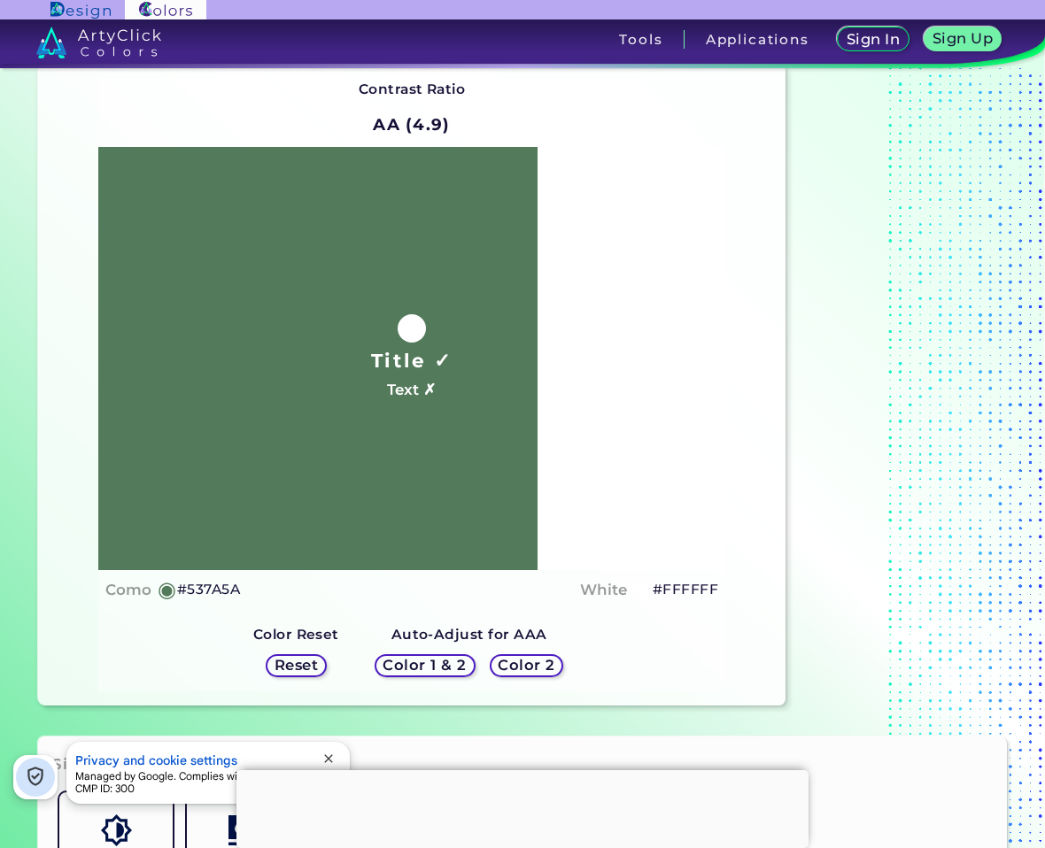
scroll to position [266, 0]
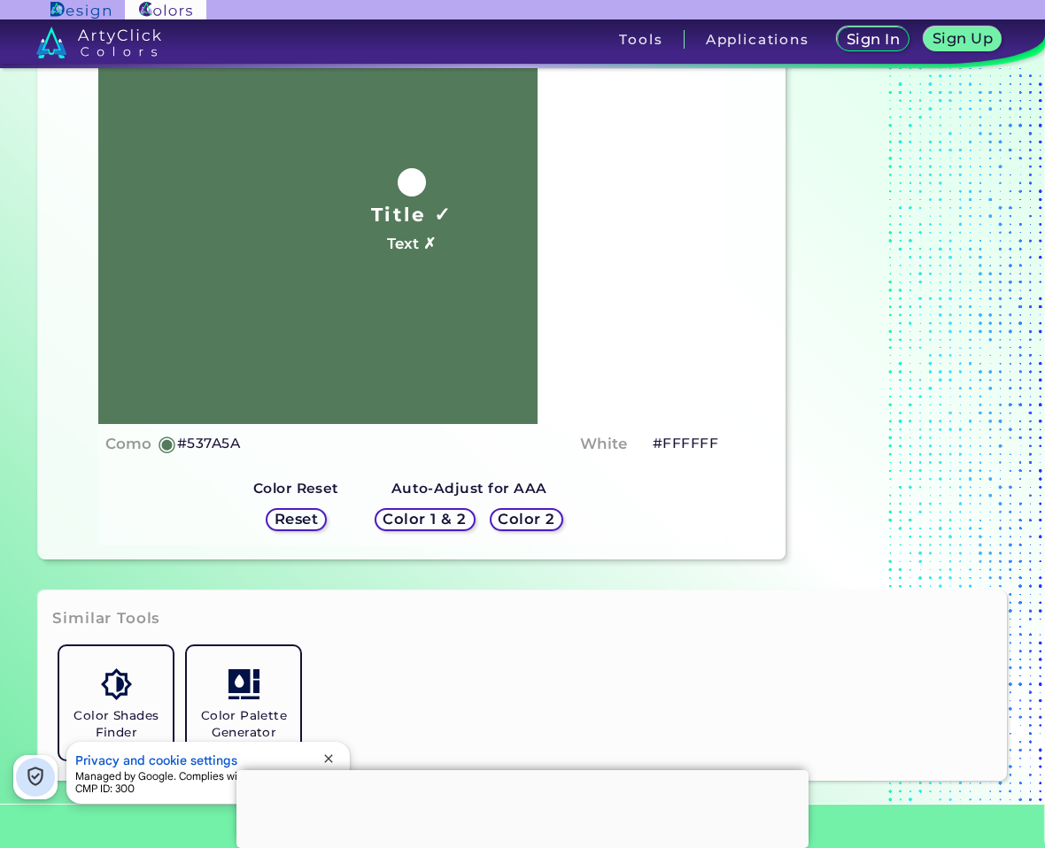
click at [539, 515] on h5 "Color 2" at bounding box center [525, 519] width 51 height 13
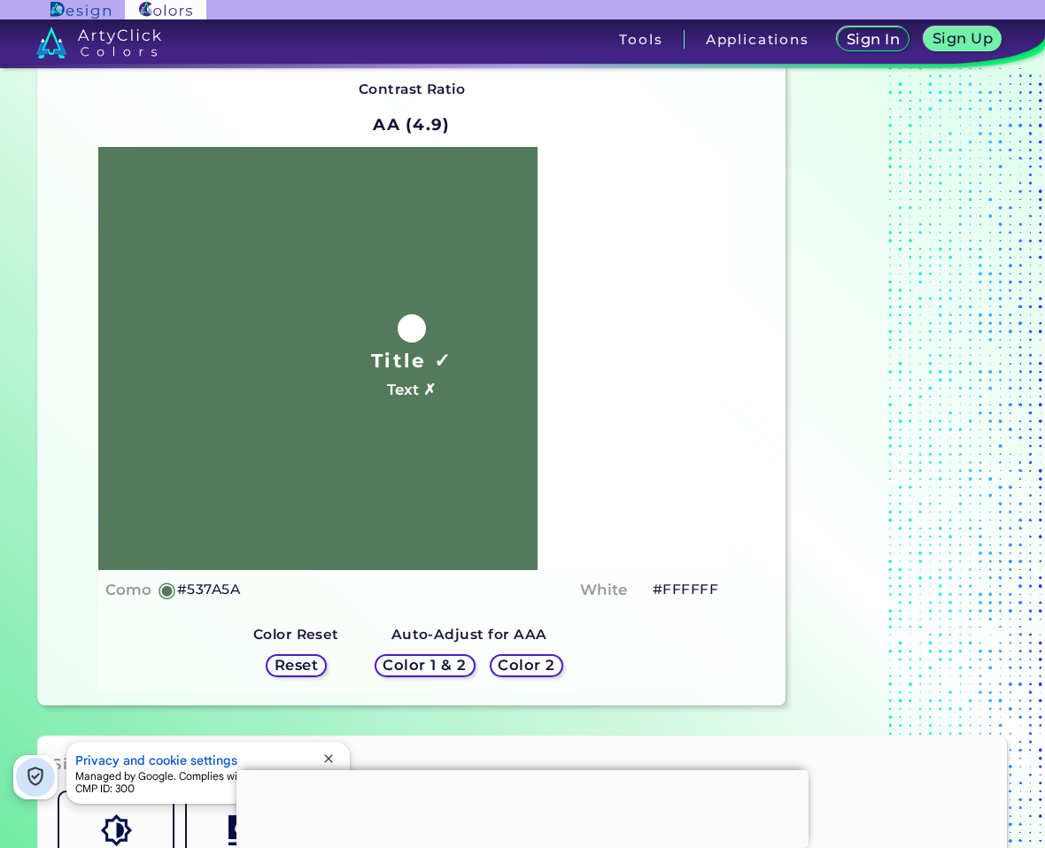
scroll to position [0, 0]
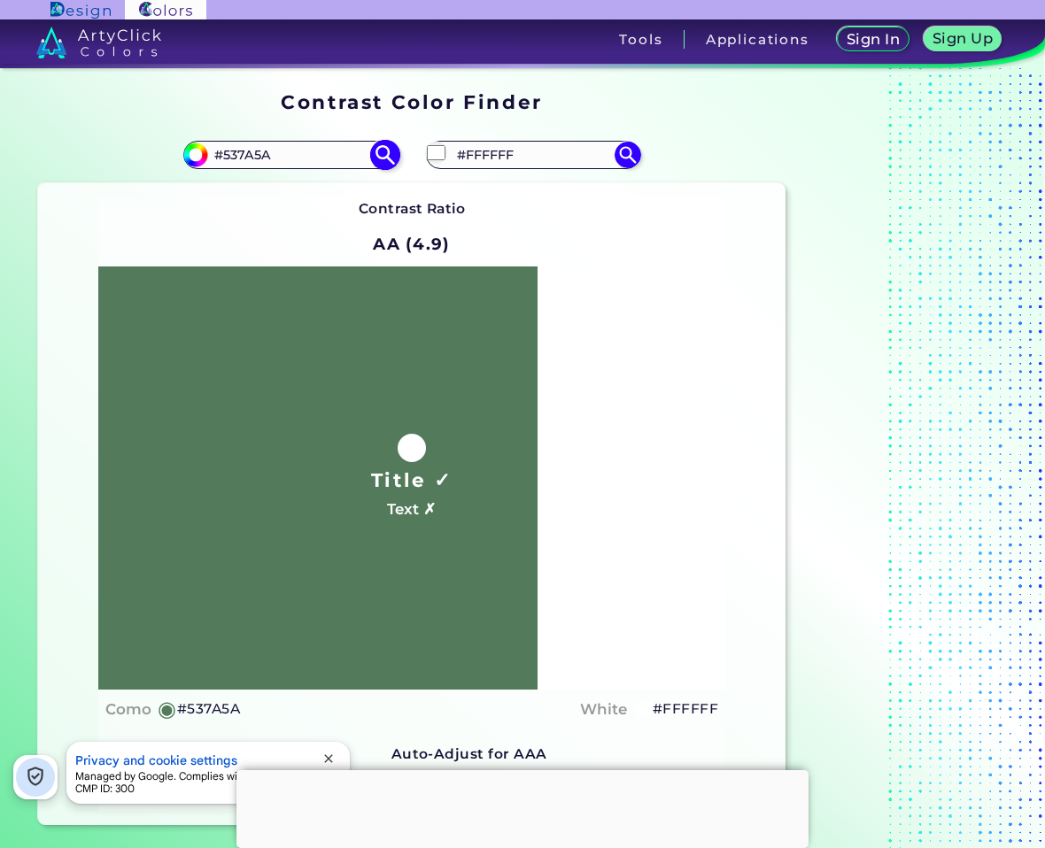
click at [240, 151] on input "#537A5A" at bounding box center [290, 155] width 165 height 24
paste input "2C5530"
type input "#2C5530"
type input "#2c5530"
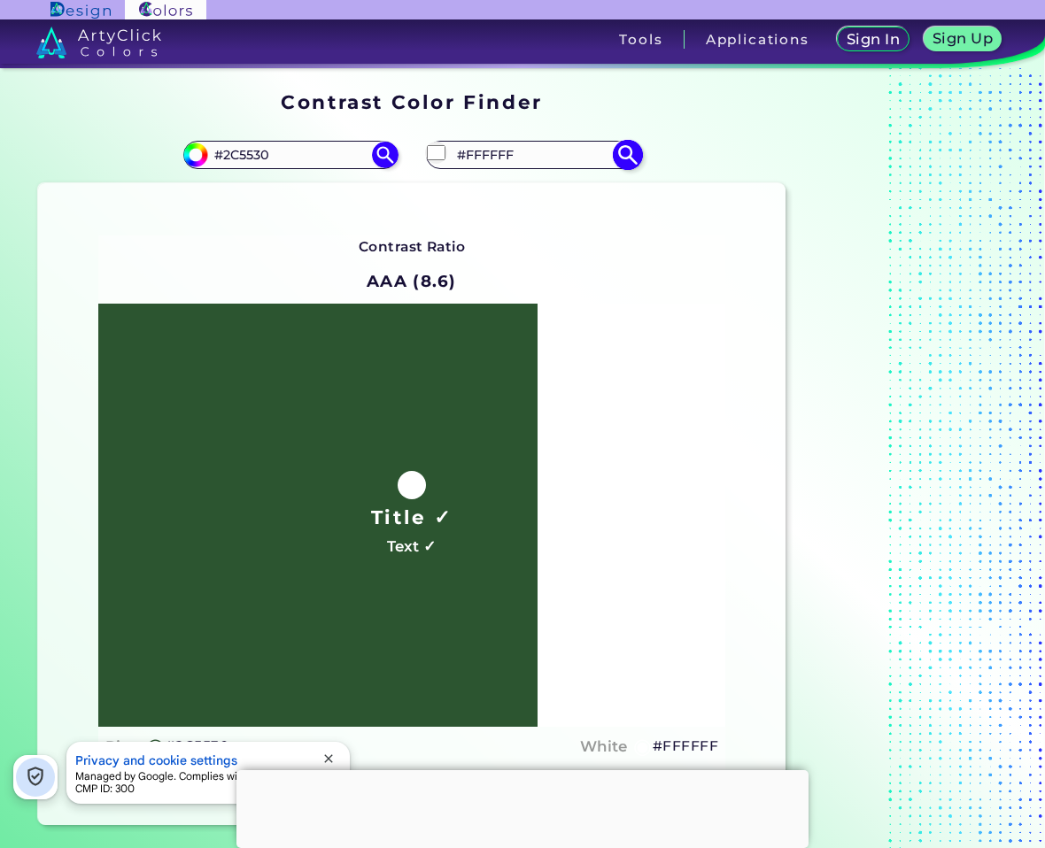
click at [480, 147] on input "#FFFFFF" at bounding box center [533, 155] width 165 height 24
click at [482, 147] on input "#FFFFFF" at bounding box center [533, 155] width 165 height 24
paste input "2C5530"
type input "#2C5530"
type input "#2c5530"
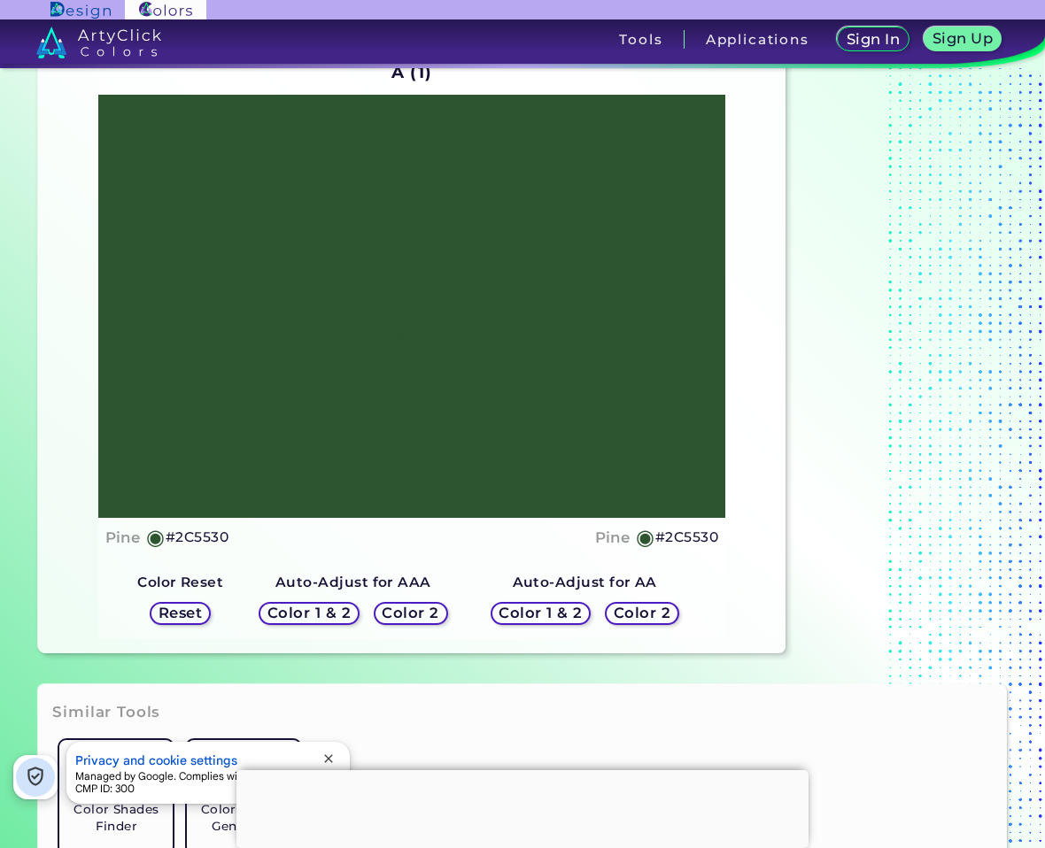
scroll to position [177, 0]
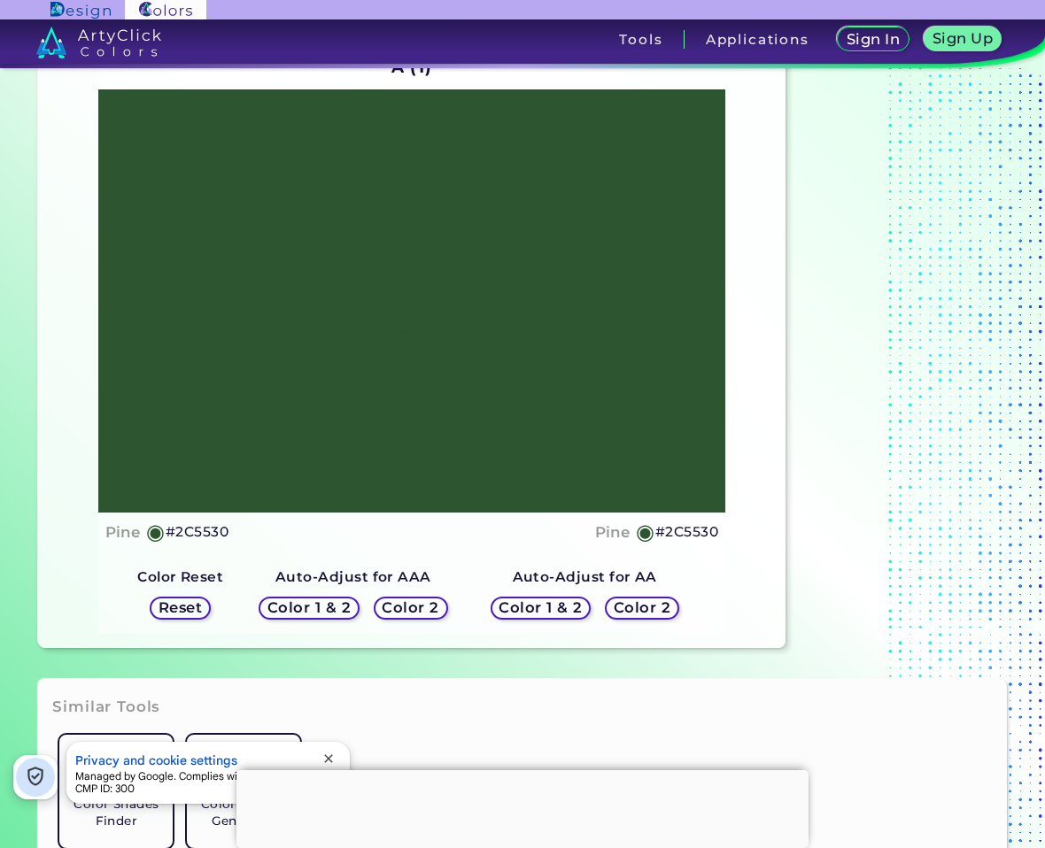
click at [649, 615] on h5 "Color 2" at bounding box center [641, 607] width 51 height 13
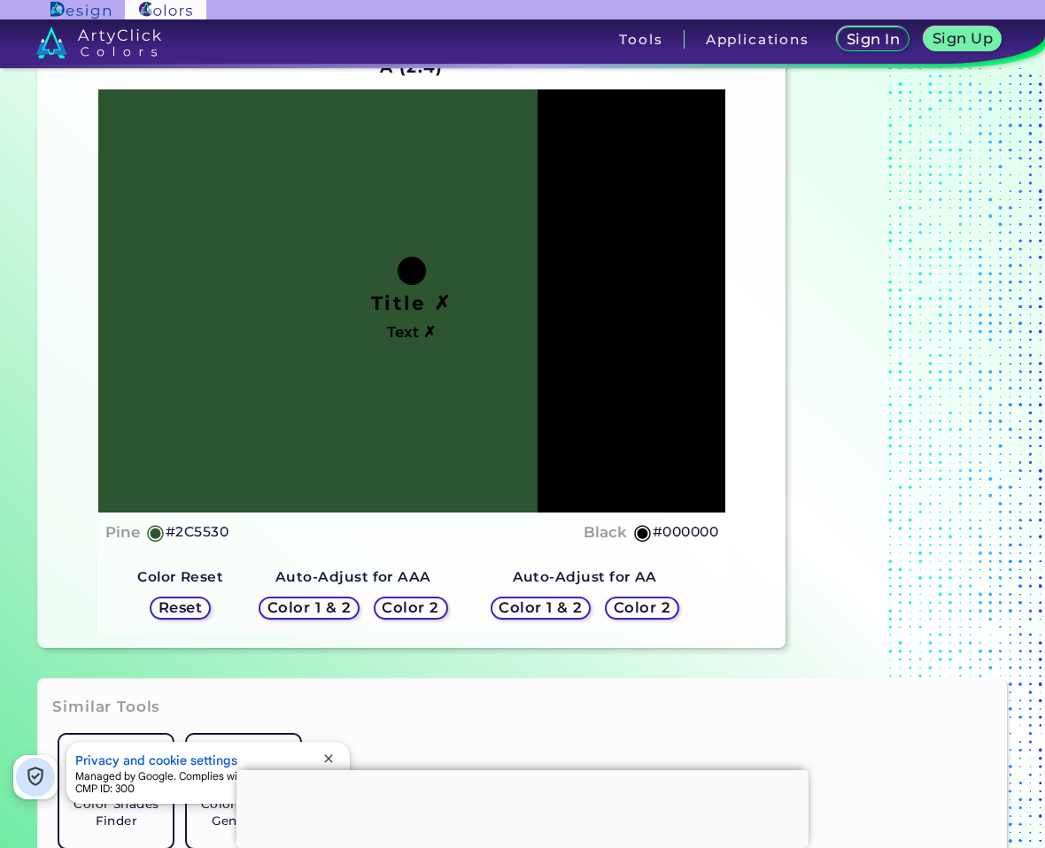
click at [424, 611] on h5 "Color 2" at bounding box center [410, 607] width 51 height 13
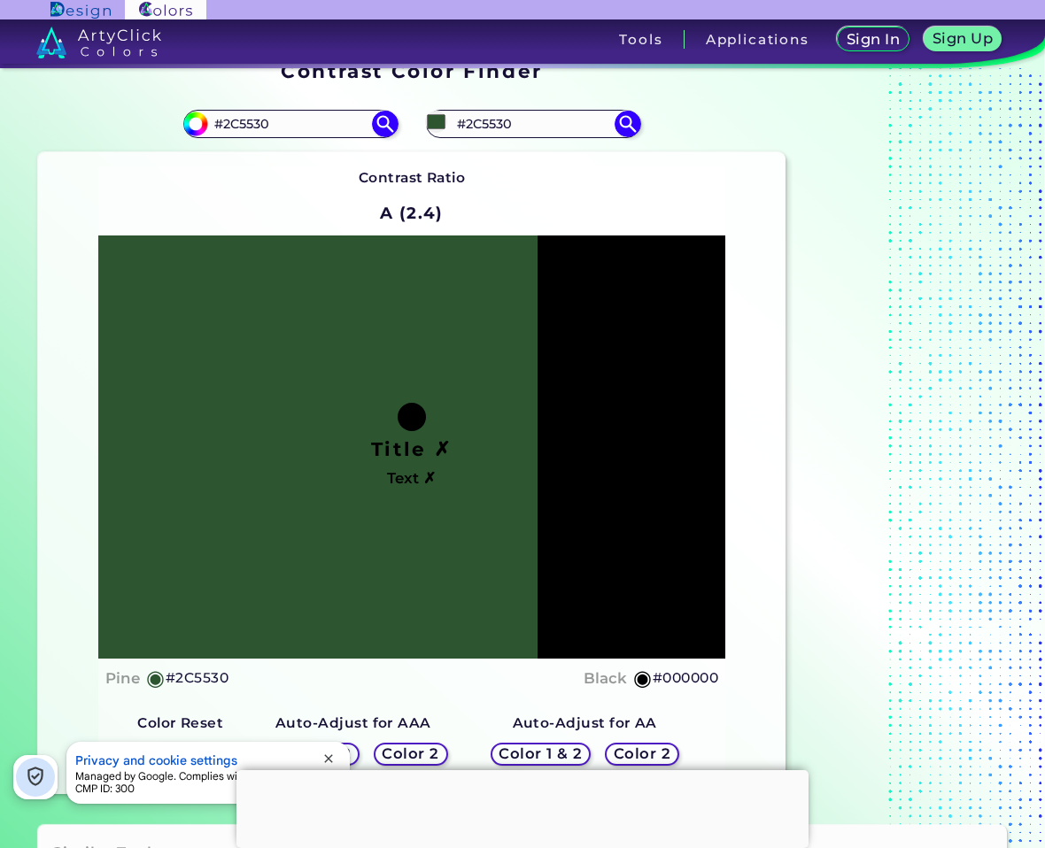
scroll to position [0, 0]
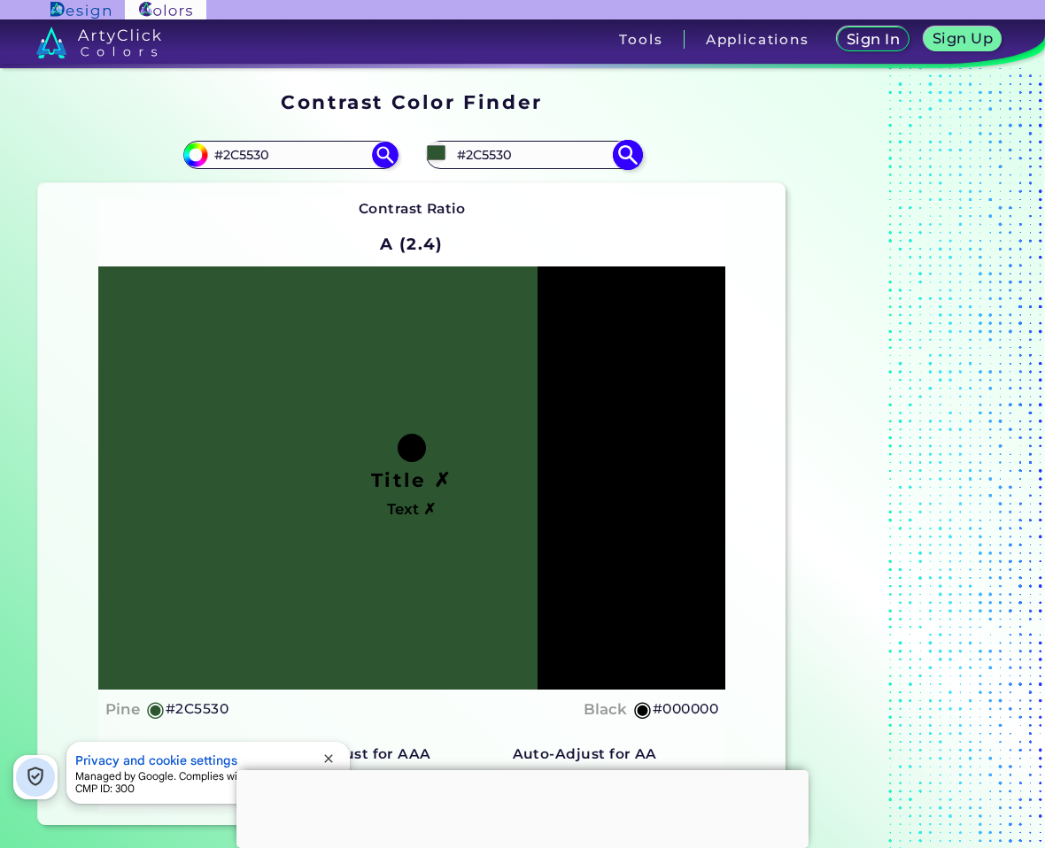
click at [508, 141] on div "#2c5530 #2C5530" at bounding box center [533, 155] width 214 height 28
click at [491, 156] on input "#2C5530" at bounding box center [533, 155] width 165 height 24
type input "#eeeeee"
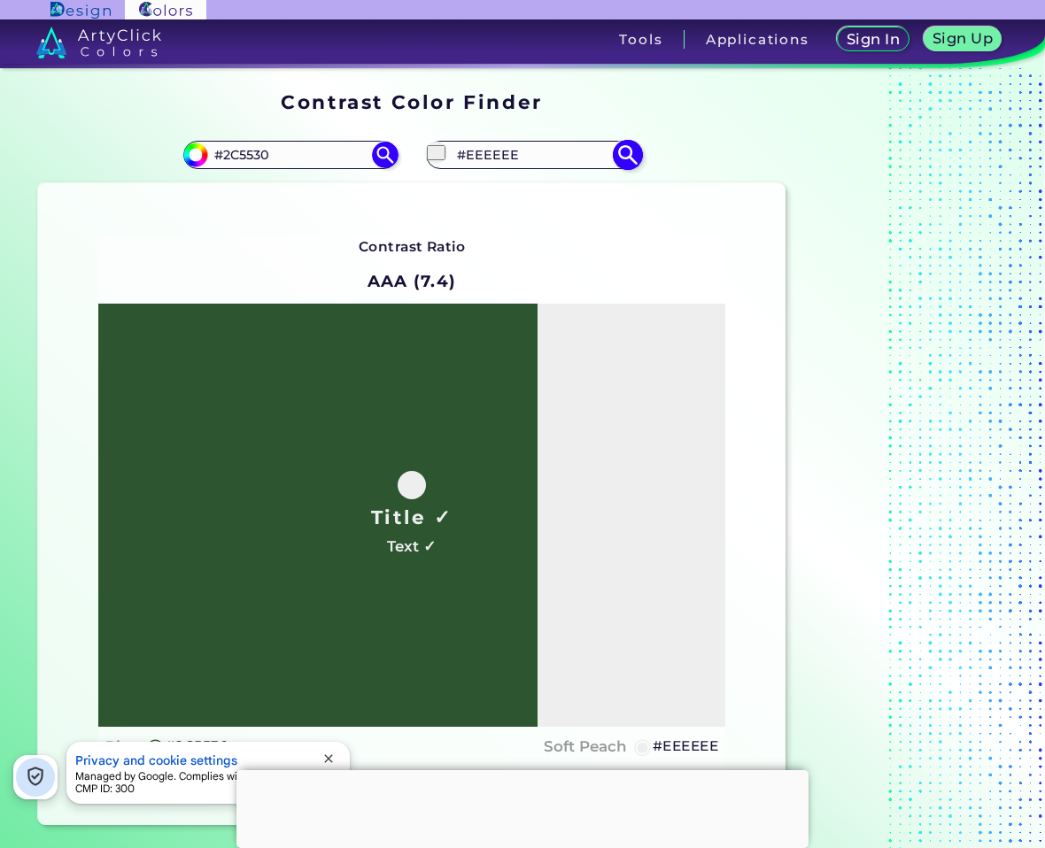
click at [495, 149] on input "#EEEEEE" at bounding box center [533, 155] width 165 height 24
type input "#ffffff"
type input "#FFFFFF"
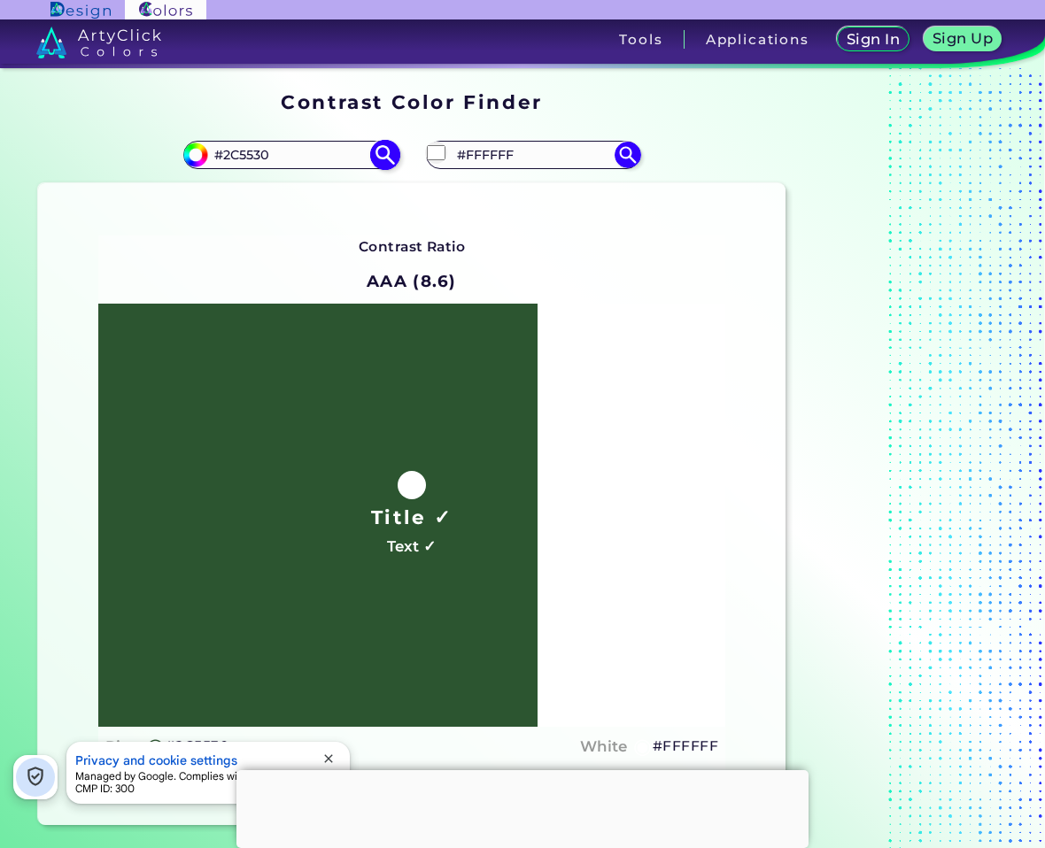
click at [318, 154] on input "#2C5530" at bounding box center [290, 155] width 165 height 24
click at [319, 154] on input "#2C5530" at bounding box center [290, 155] width 165 height 24
type input "#b1b1b1"
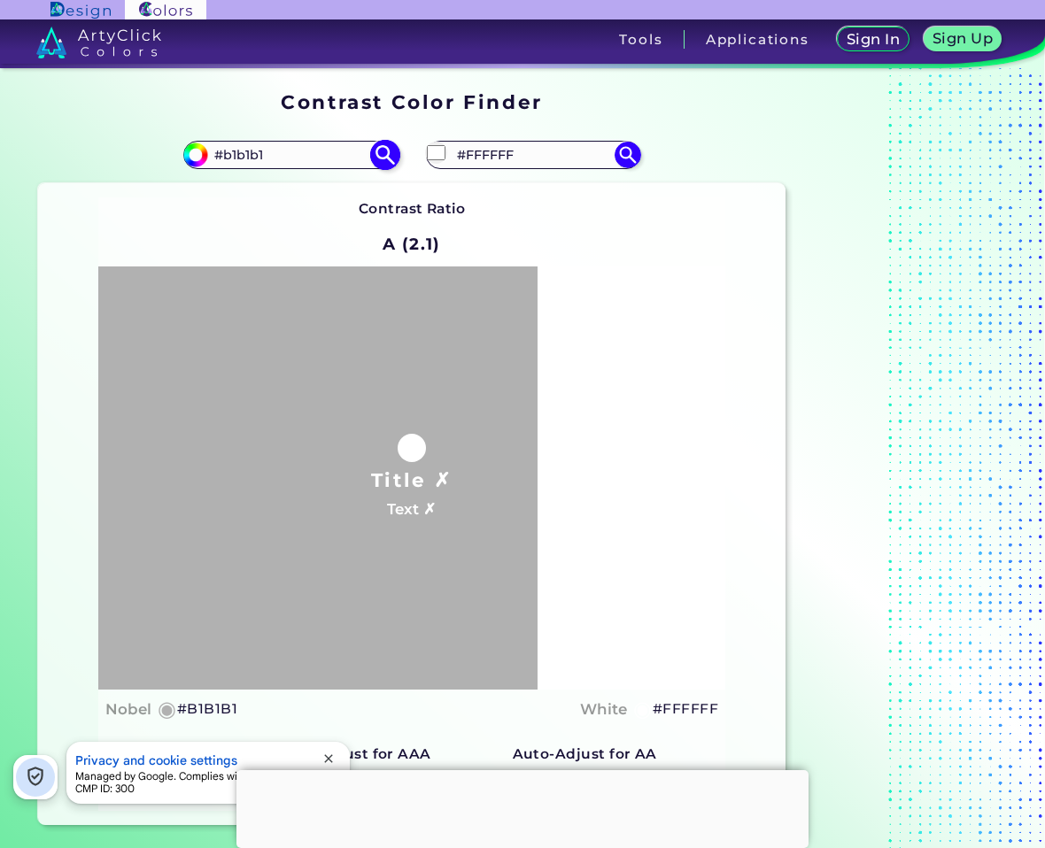
type input "#b1b1b1"
click at [259, 151] on input "#B1B1B1" at bounding box center [290, 155] width 165 height 24
type input "#1b1b1b"
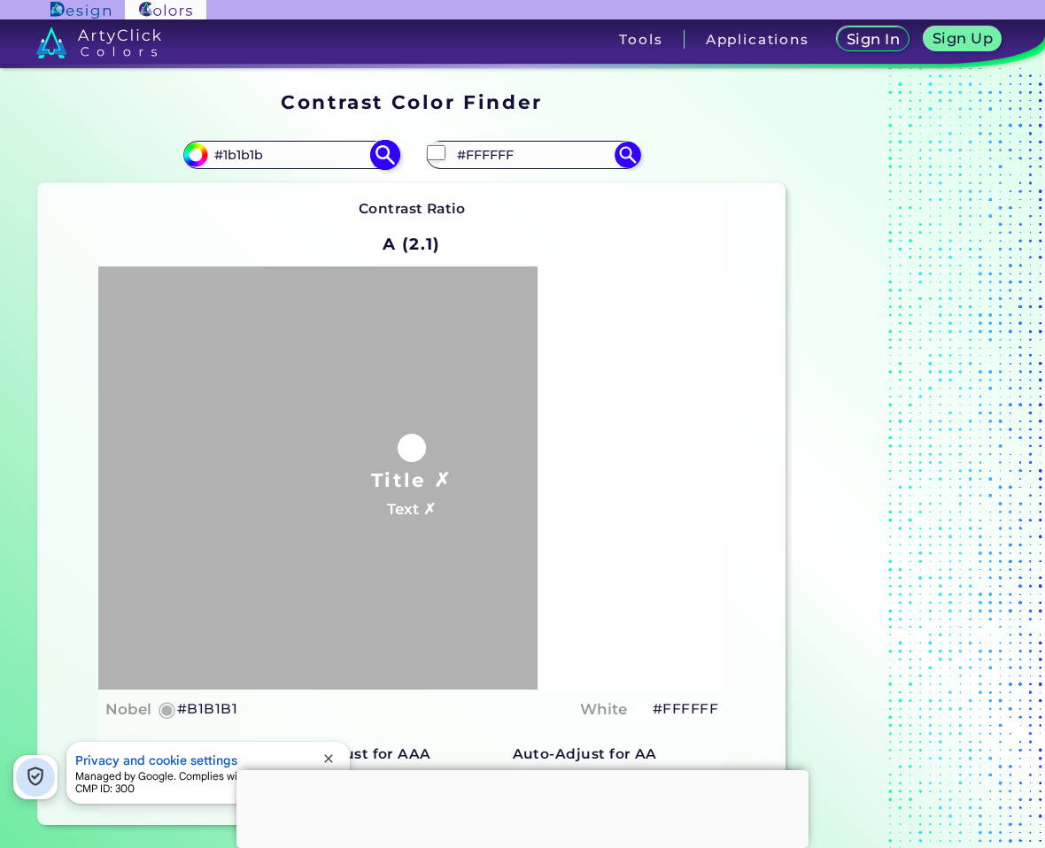
type input "#1B1B1B"
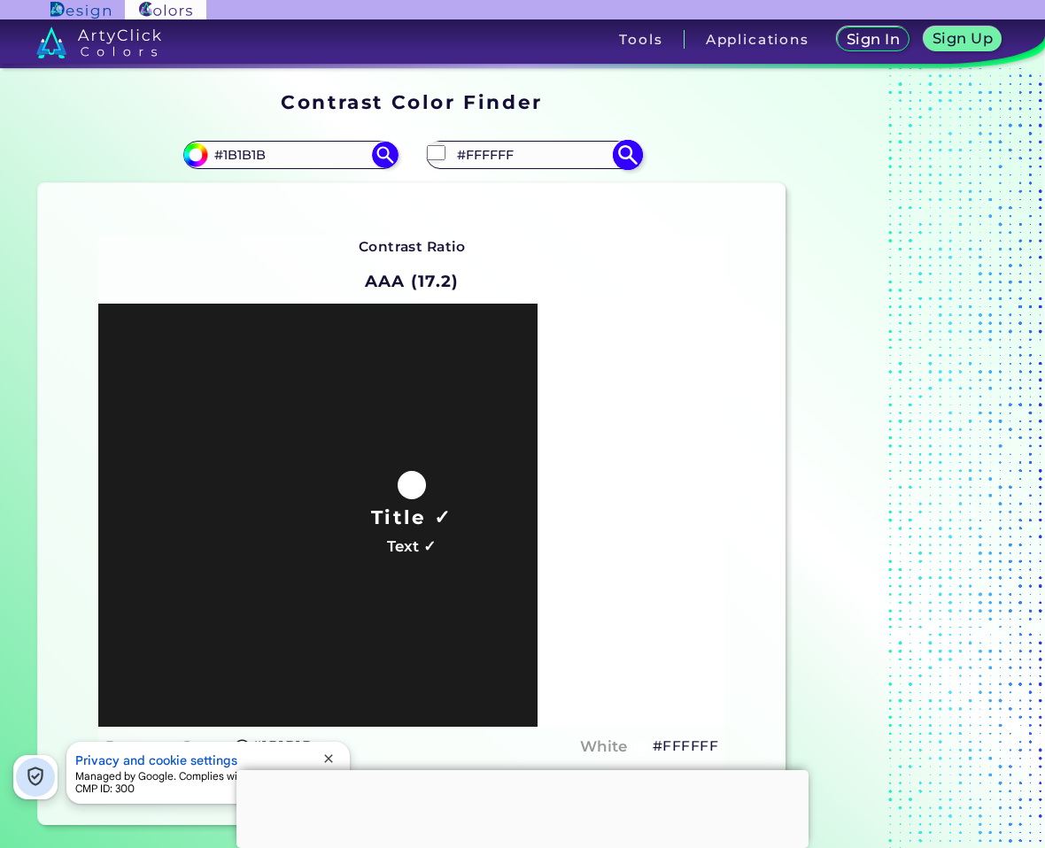
click at [519, 159] on input "#FFFFFF" at bounding box center [533, 155] width 165 height 24
click at [520, 159] on input "#FFFFFF" at bounding box center [533, 155] width 165 height 24
paste input "58BC82"
type input "#58BC82"
type input "#58bc82"
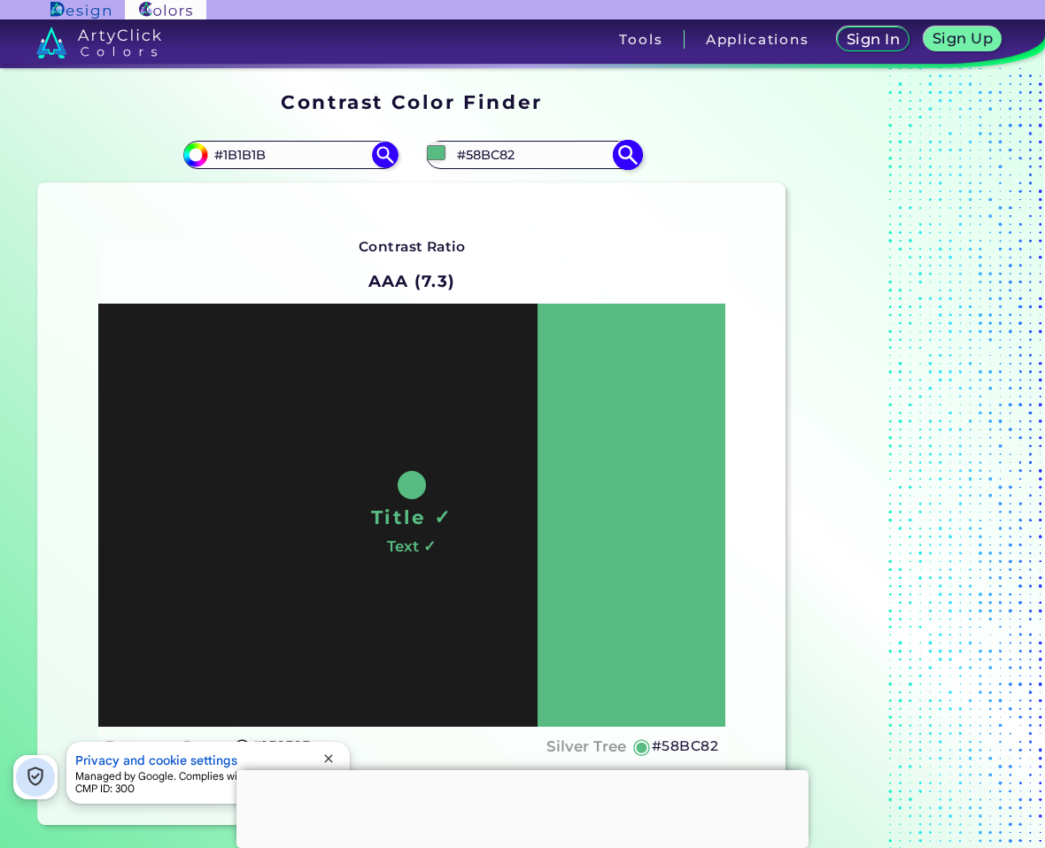
click at [489, 155] on input "#58BC82" at bounding box center [533, 155] width 165 height 24
click at [489, 154] on input "#58BC82" at bounding box center [533, 155] width 165 height 24
click at [238, 152] on input "#1B1B1B" at bounding box center [290, 155] width 165 height 24
paste input "58BC82"
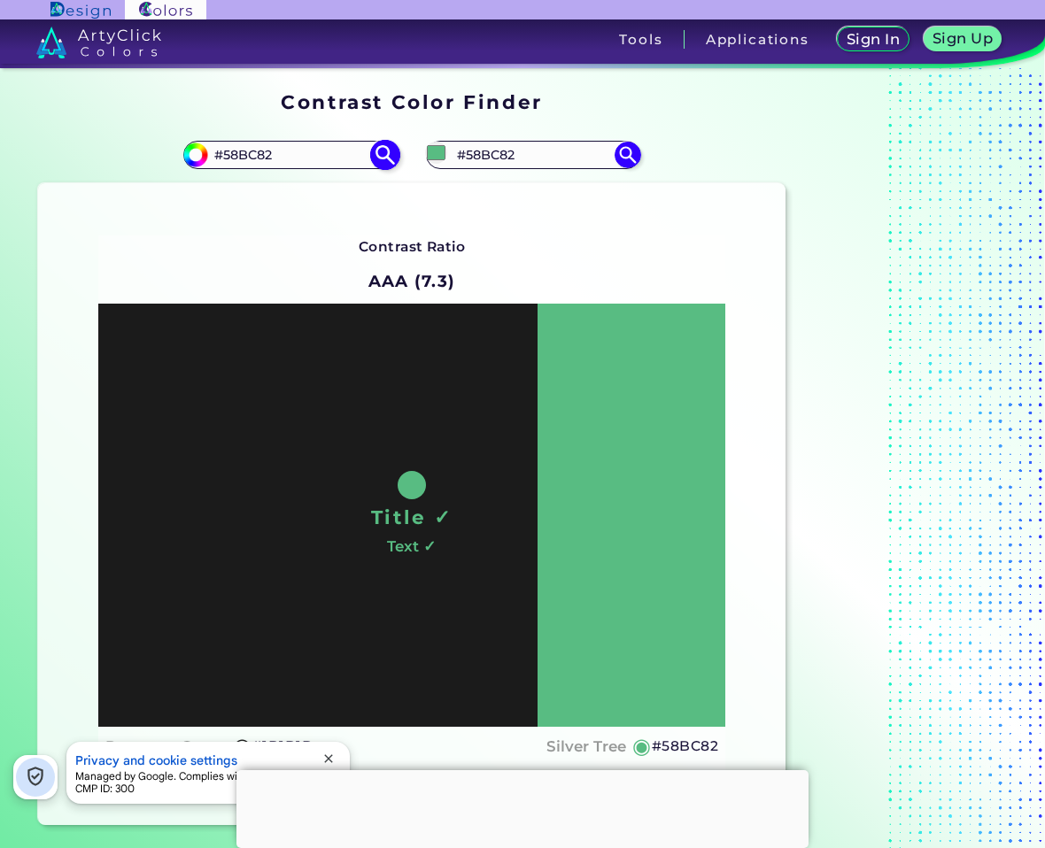
type input "#58BC82"
type input "#58bc82"
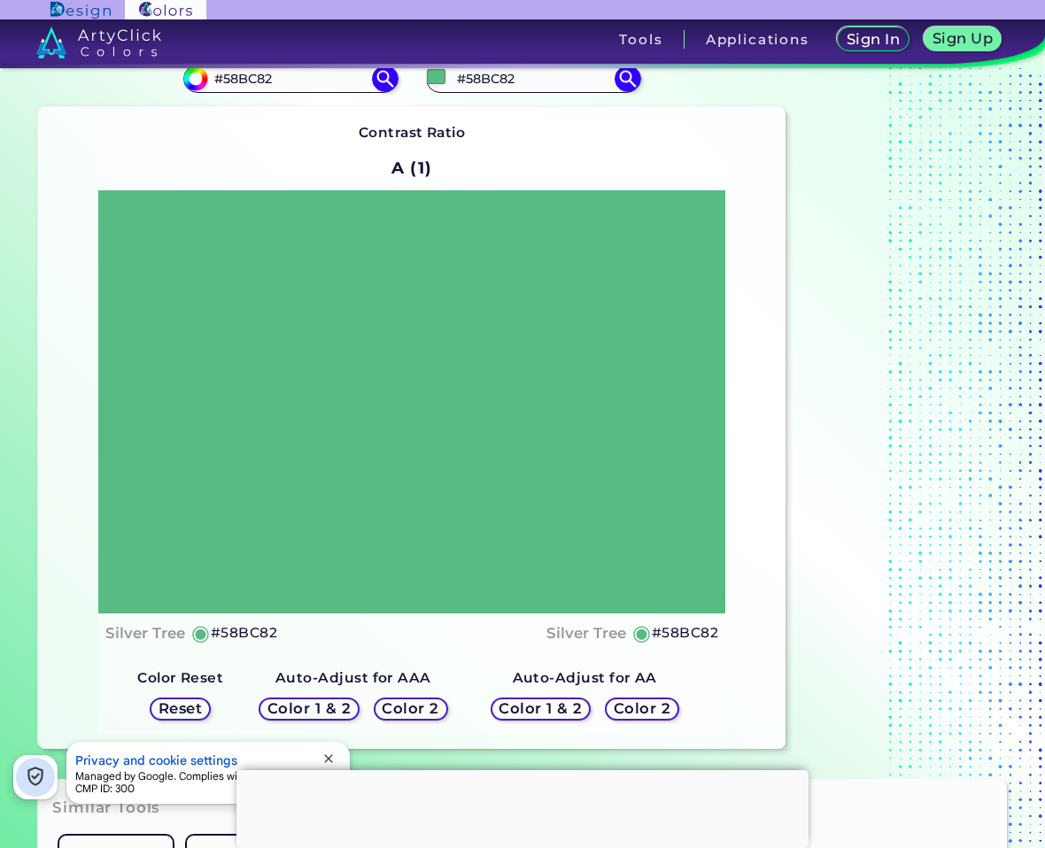
scroll to position [266, 0]
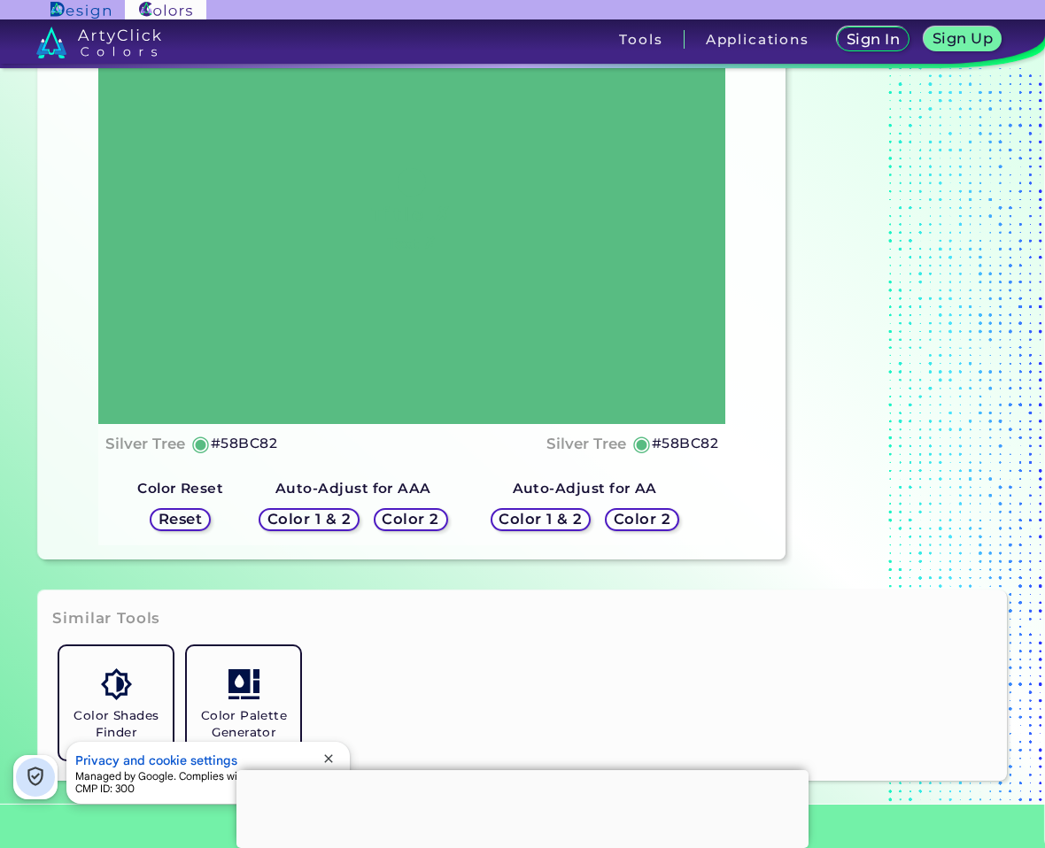
drag, startPoint x: 654, startPoint y: 511, endPoint x: 654, endPoint y: 523, distance: 12.4
click at [652, 513] on h5 "Color 2" at bounding box center [641, 519] width 51 height 13
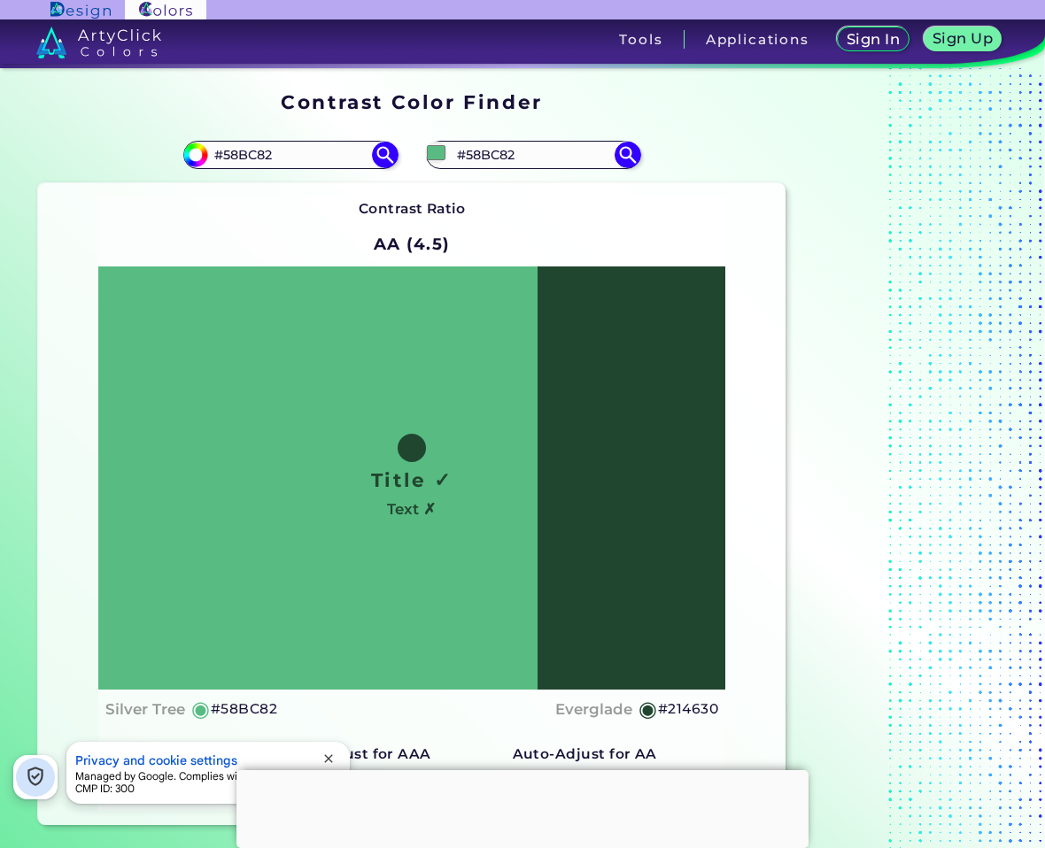
scroll to position [177, 0]
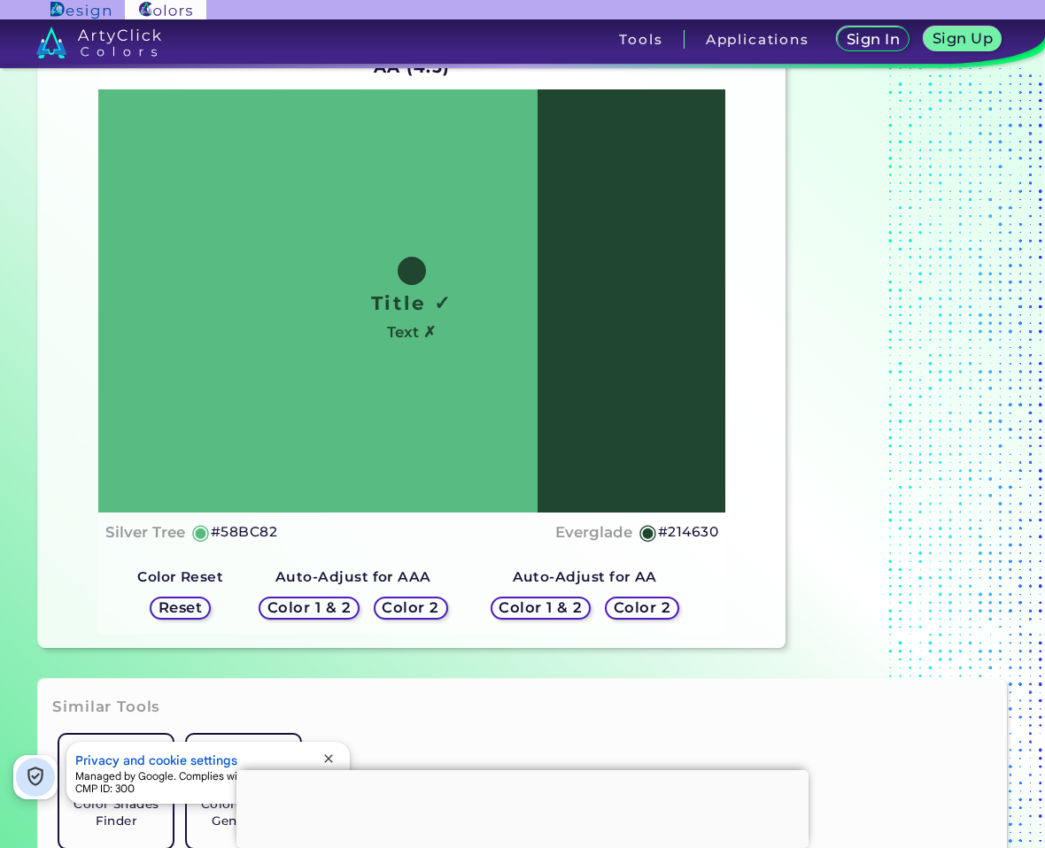
click at [425, 608] on h5 "Color 2" at bounding box center [410, 607] width 51 height 13
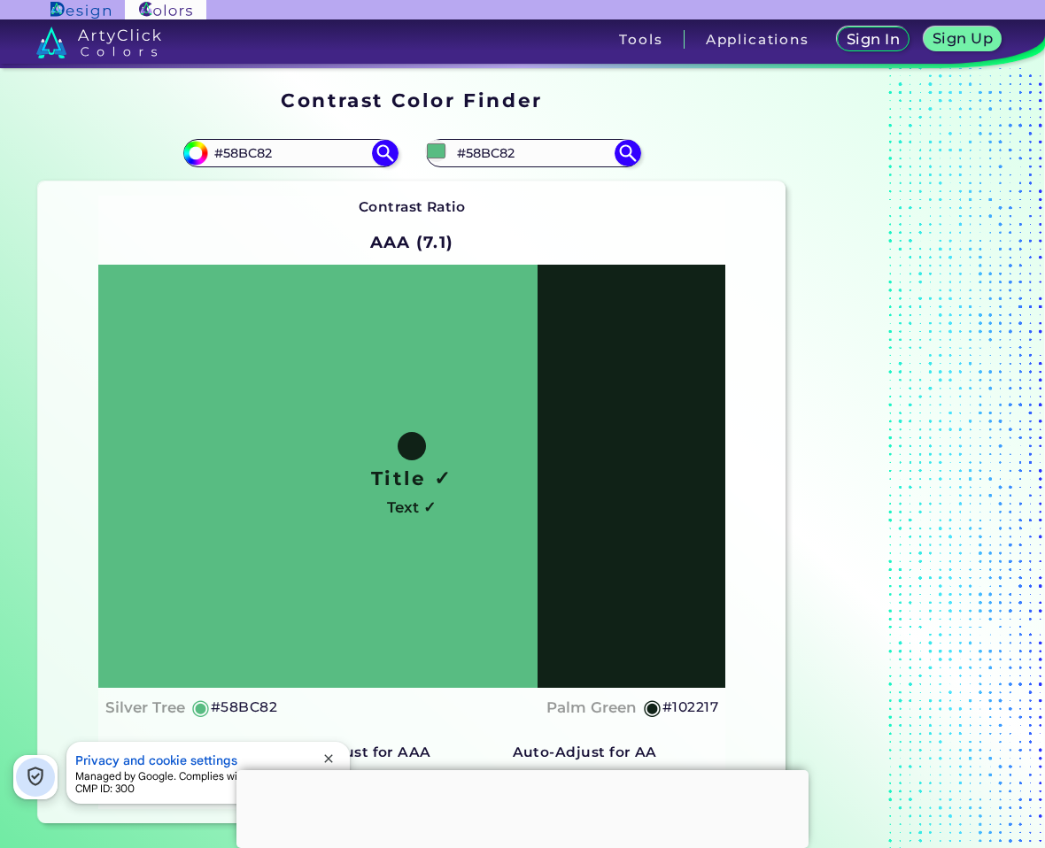
scroll to position [0, 0]
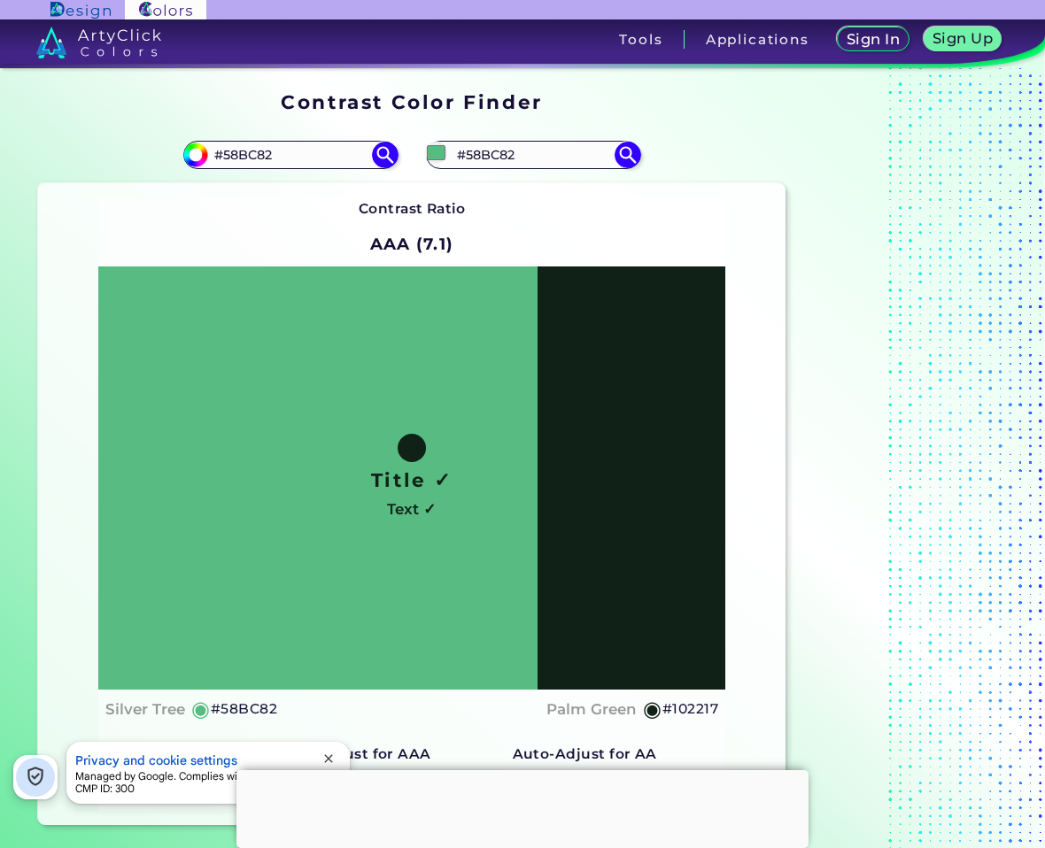
click at [695, 705] on h5 "#102217" at bounding box center [690, 709] width 56 height 23
click at [488, 152] on input "#58BC82" at bounding box center [533, 155] width 165 height 24
click at [256, 155] on input "#58BC82" at bounding box center [290, 155] width 165 height 24
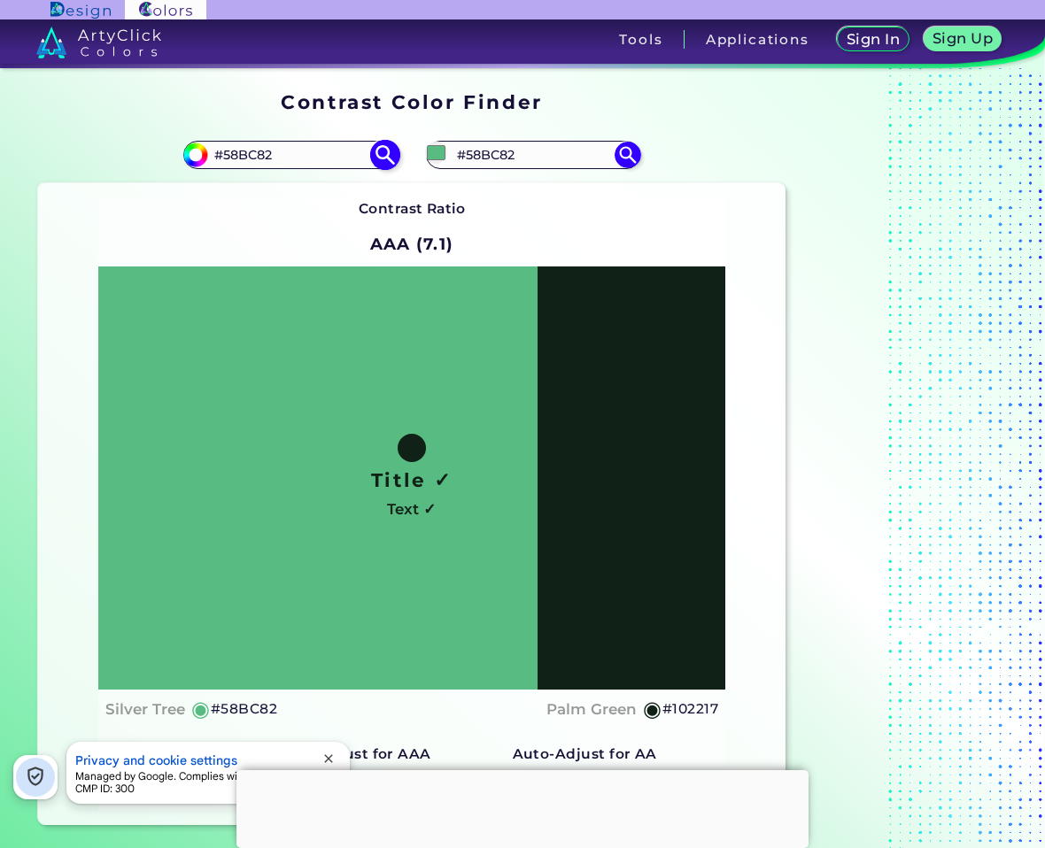
paste input "#B4E4C8"
type input "#B4E4C8"
type input "#b4e4c8"
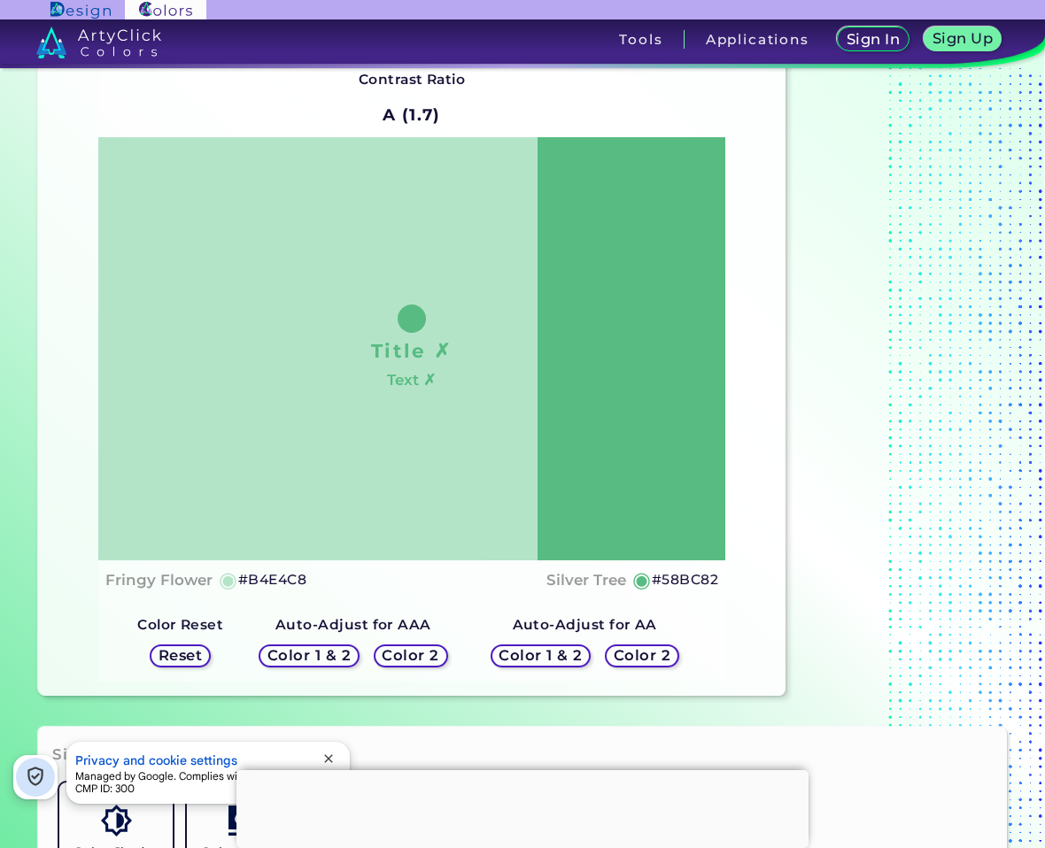
scroll to position [354, 0]
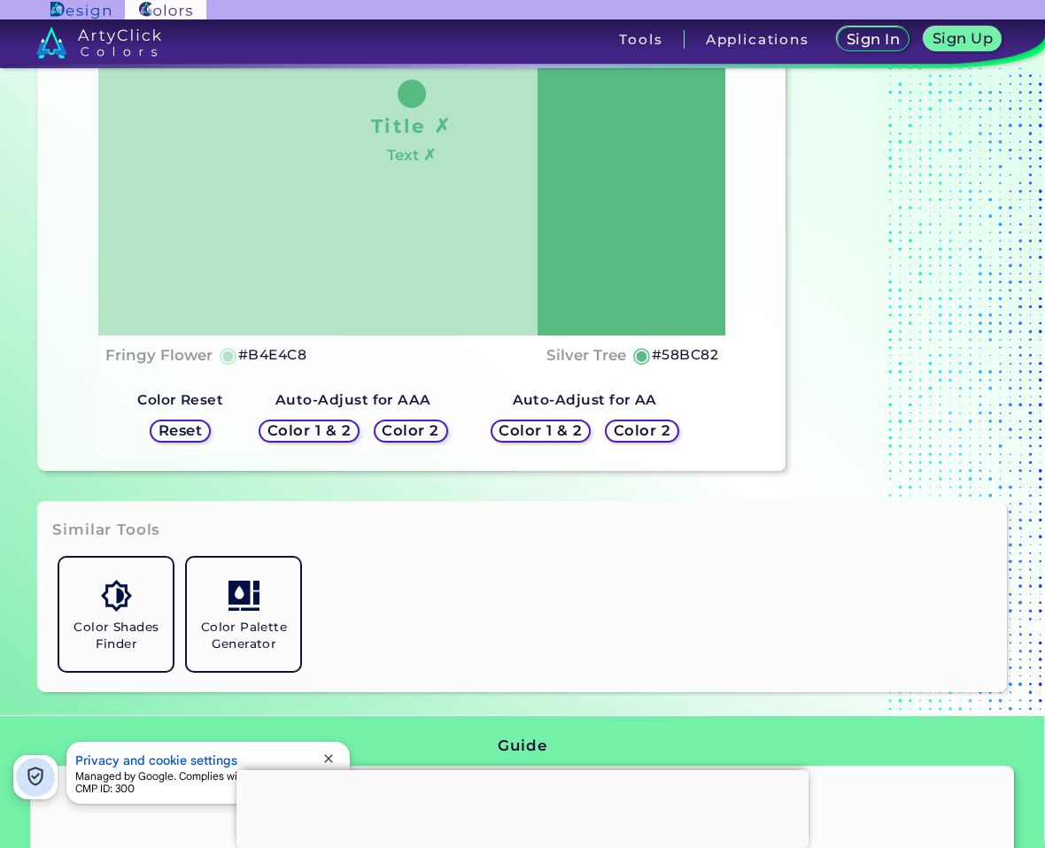
click at [654, 424] on h5 "Color 2" at bounding box center [641, 430] width 51 height 13
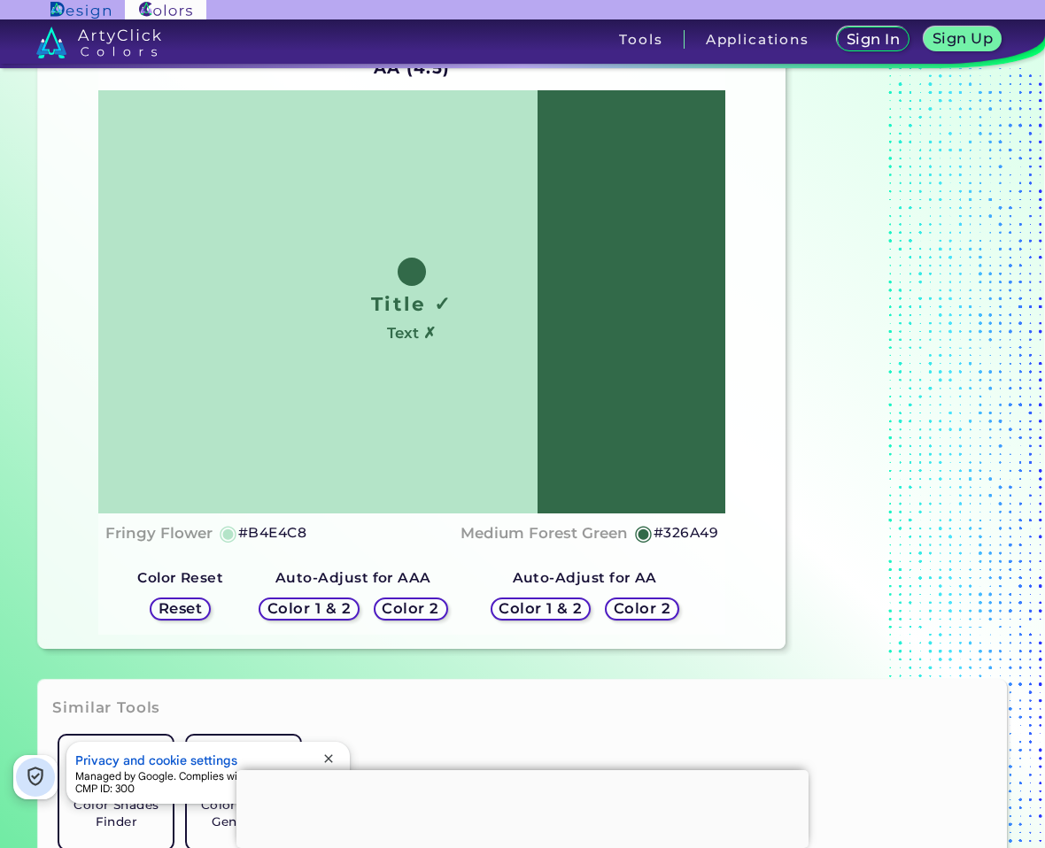
scroll to position [177, 0]
click at [415, 606] on h5 "Color 2" at bounding box center [410, 607] width 51 height 13
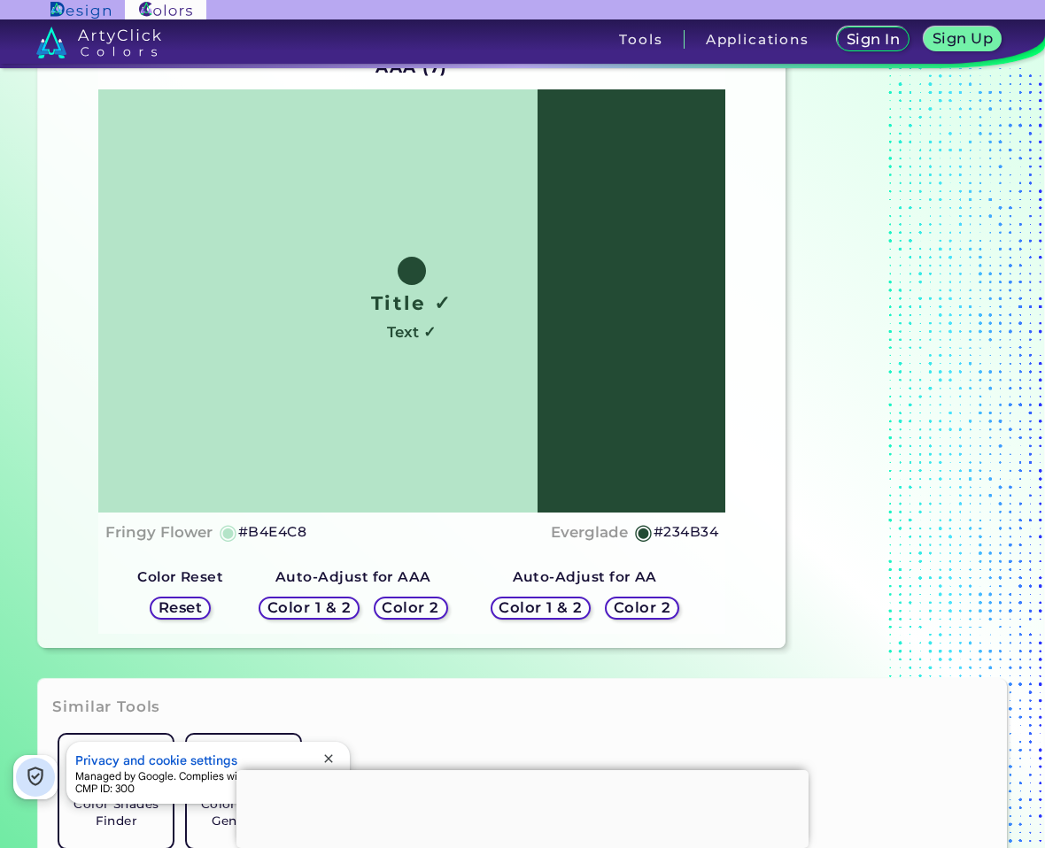
click at [696, 534] on h5 "#234B34" at bounding box center [686, 532] width 65 height 23
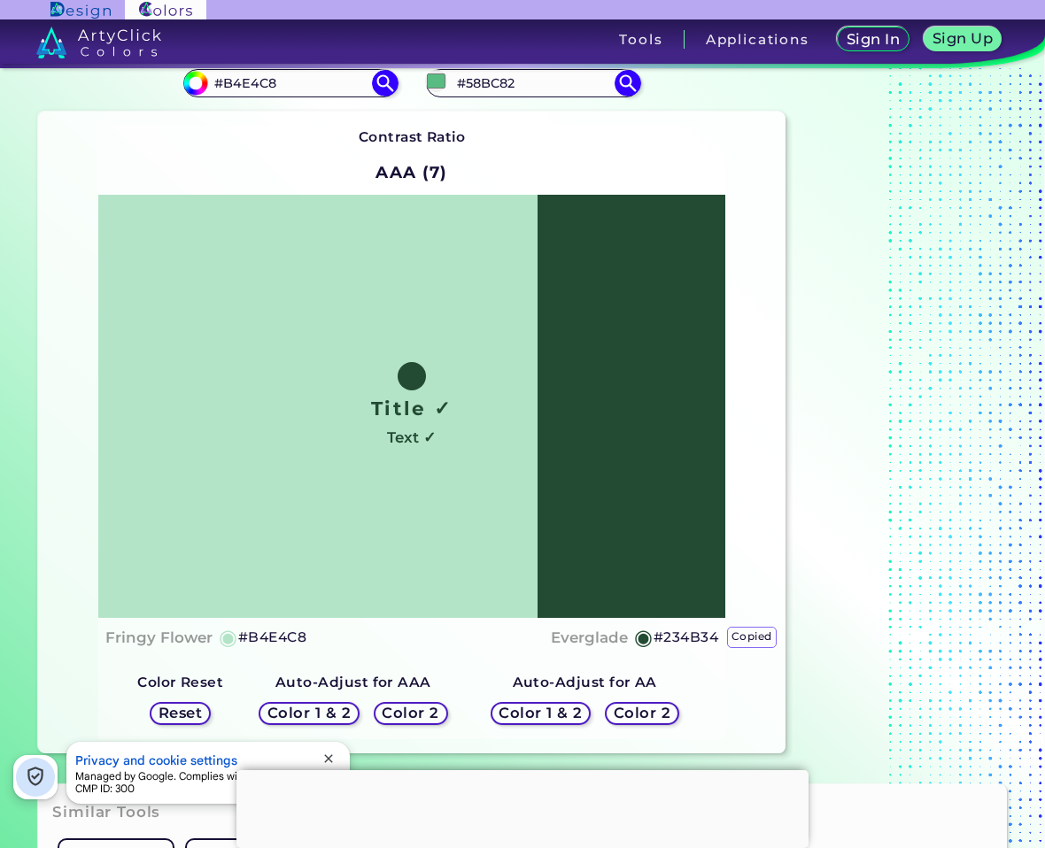
scroll to position [0, 0]
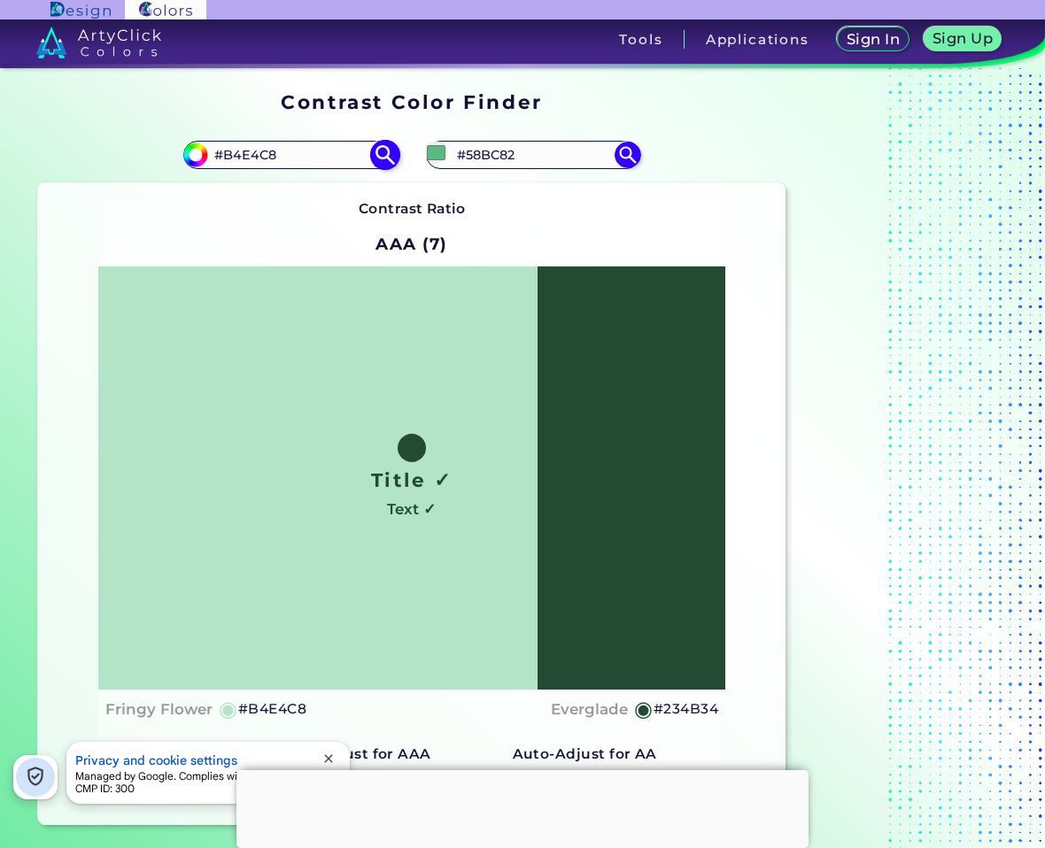
click at [275, 152] on input "#B4E4C8" at bounding box center [290, 155] width 165 height 24
paste input "#2C5E41"
type input "#2C5E41"
type input "#2c5e41"
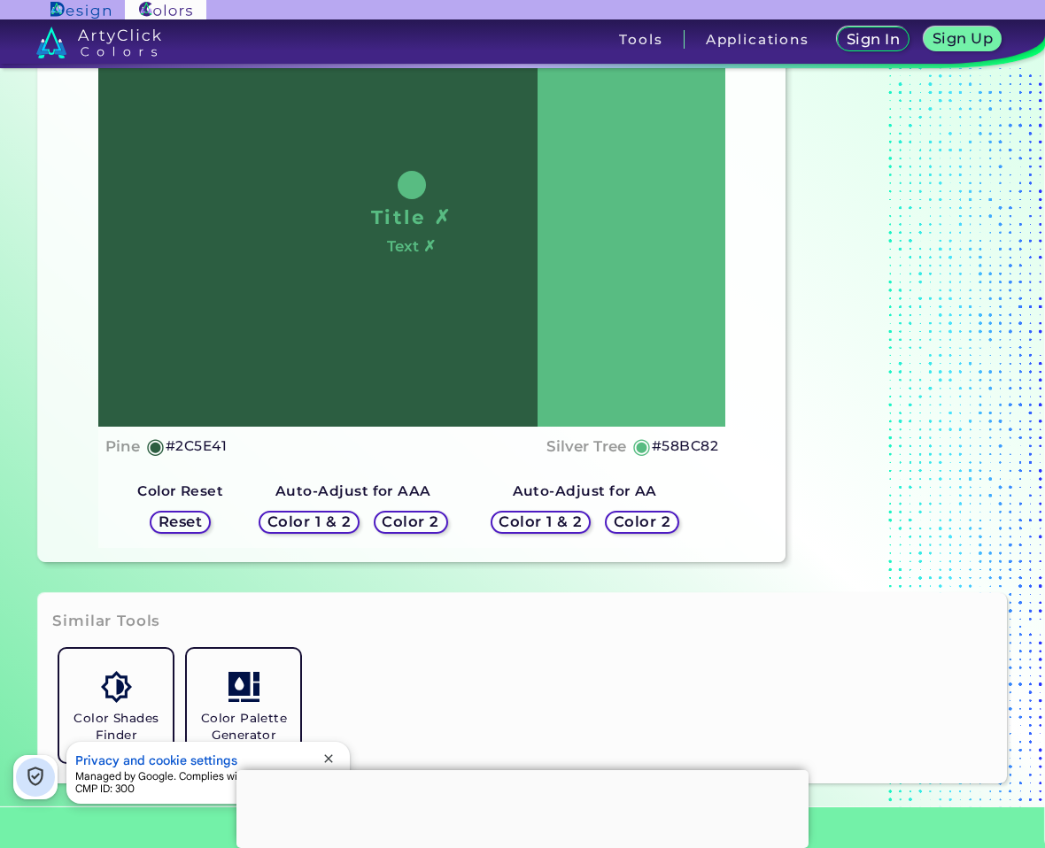
scroll to position [266, 0]
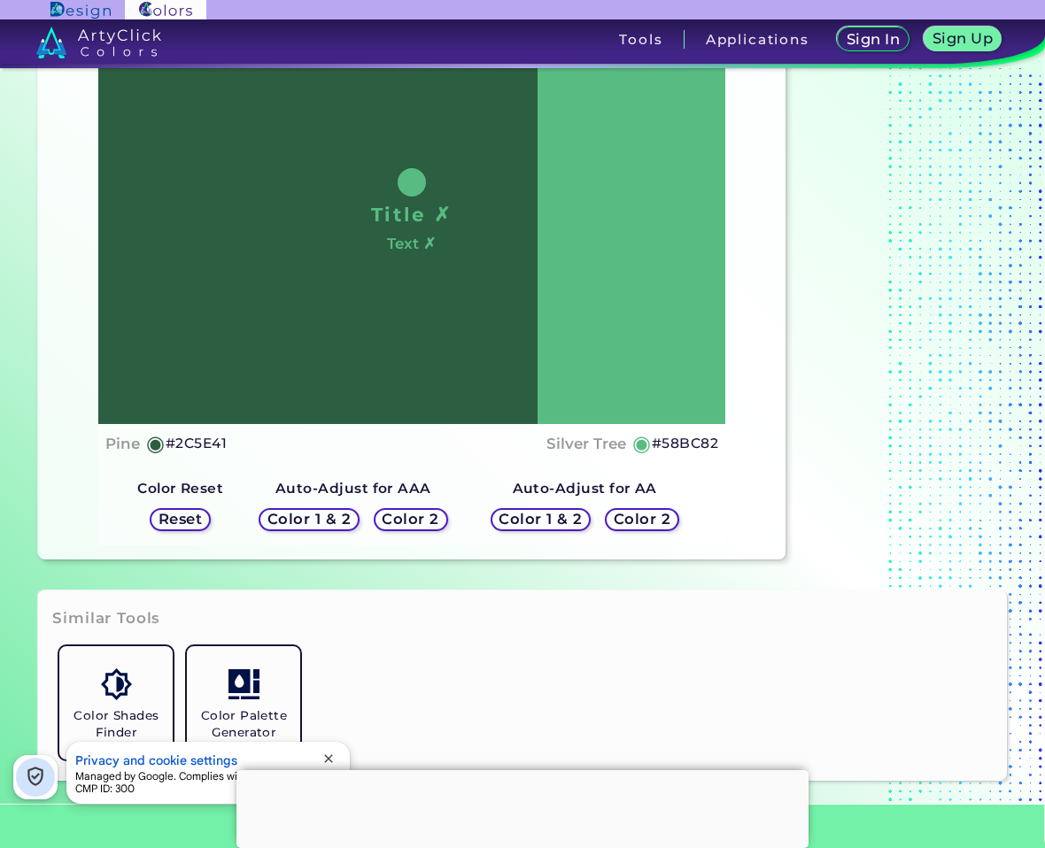
click at [634, 520] on h5 "Color 2" at bounding box center [641, 519] width 51 height 13
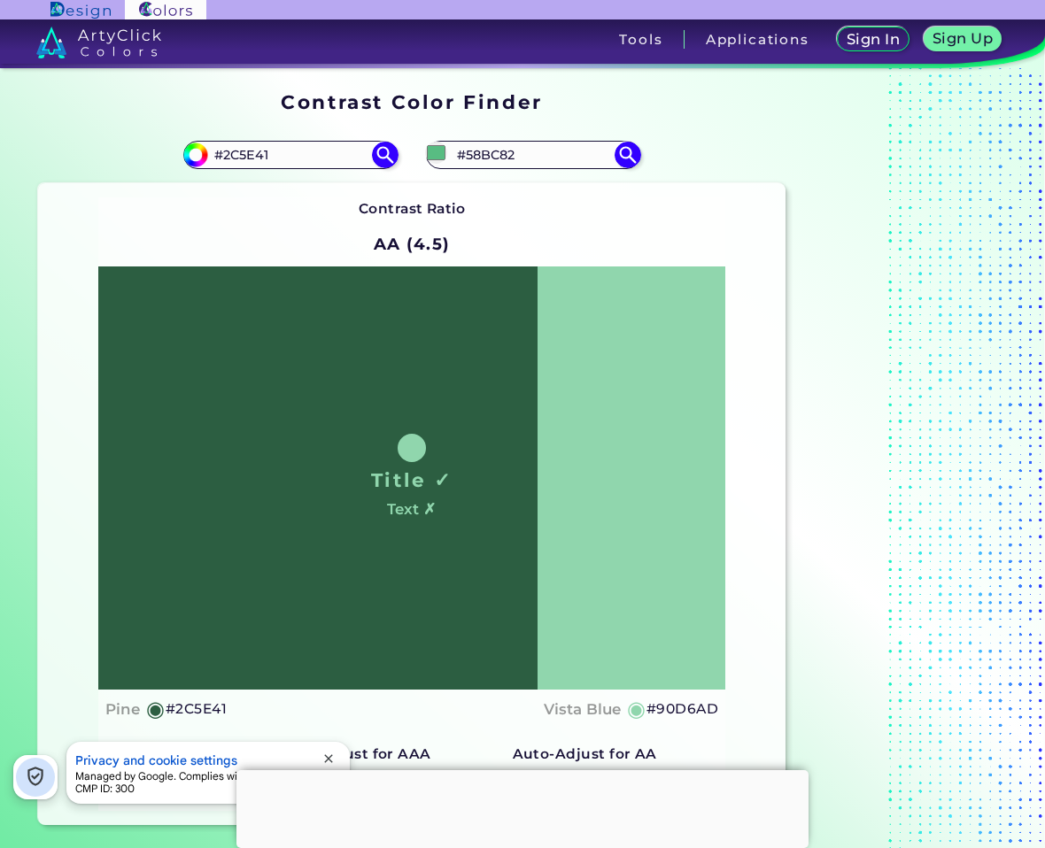
scroll to position [177, 0]
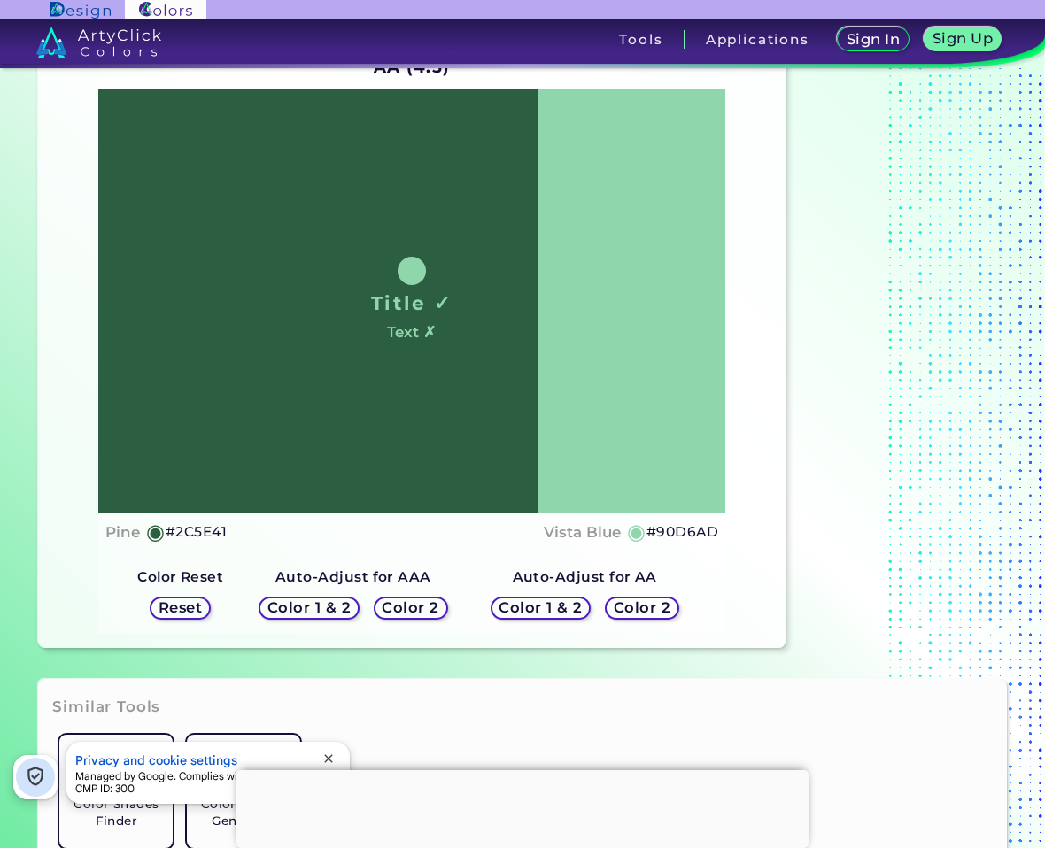
click at [407, 608] on h5 "Color 2" at bounding box center [410, 607] width 51 height 13
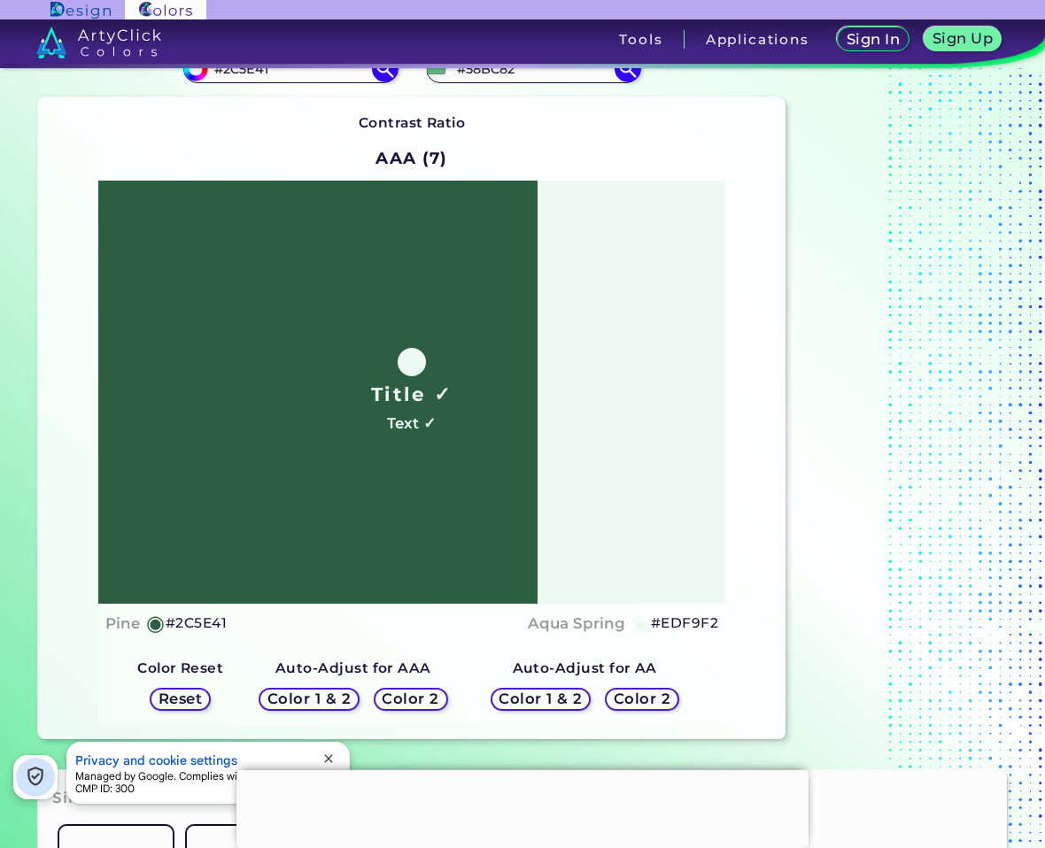
scroll to position [89, 0]
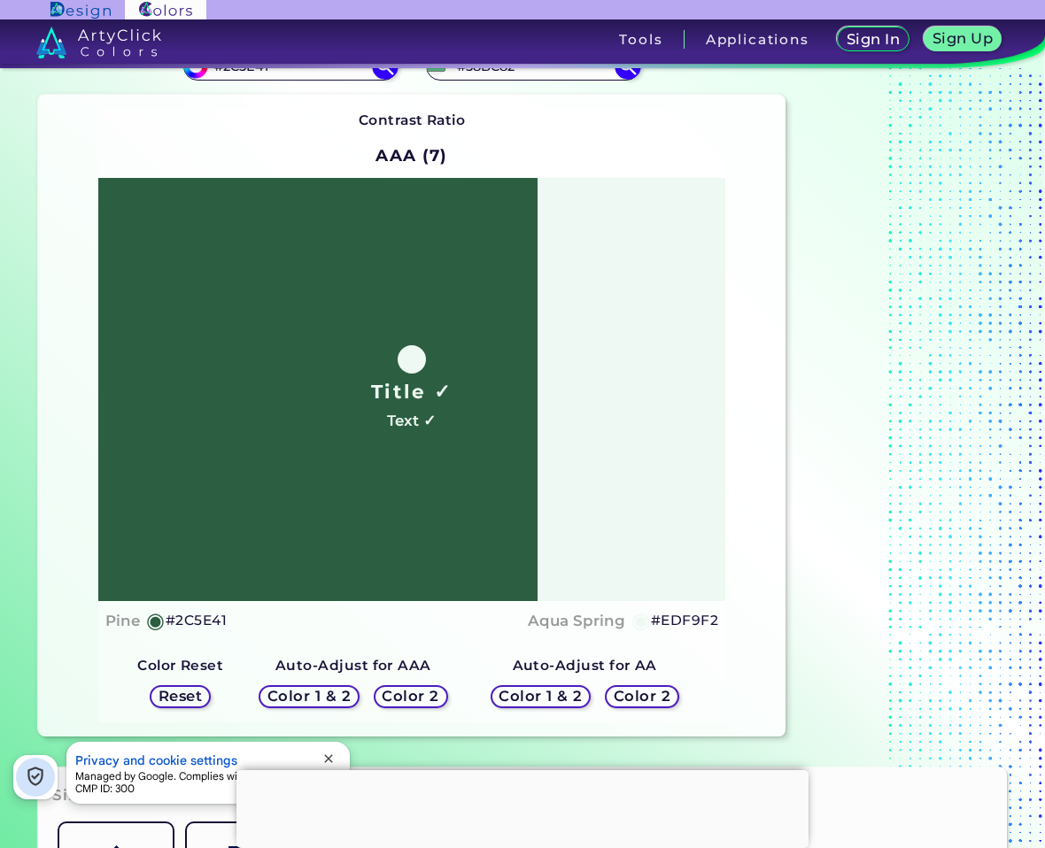
click at [693, 613] on h5 "#EDF9F2" at bounding box center [684, 620] width 67 height 23
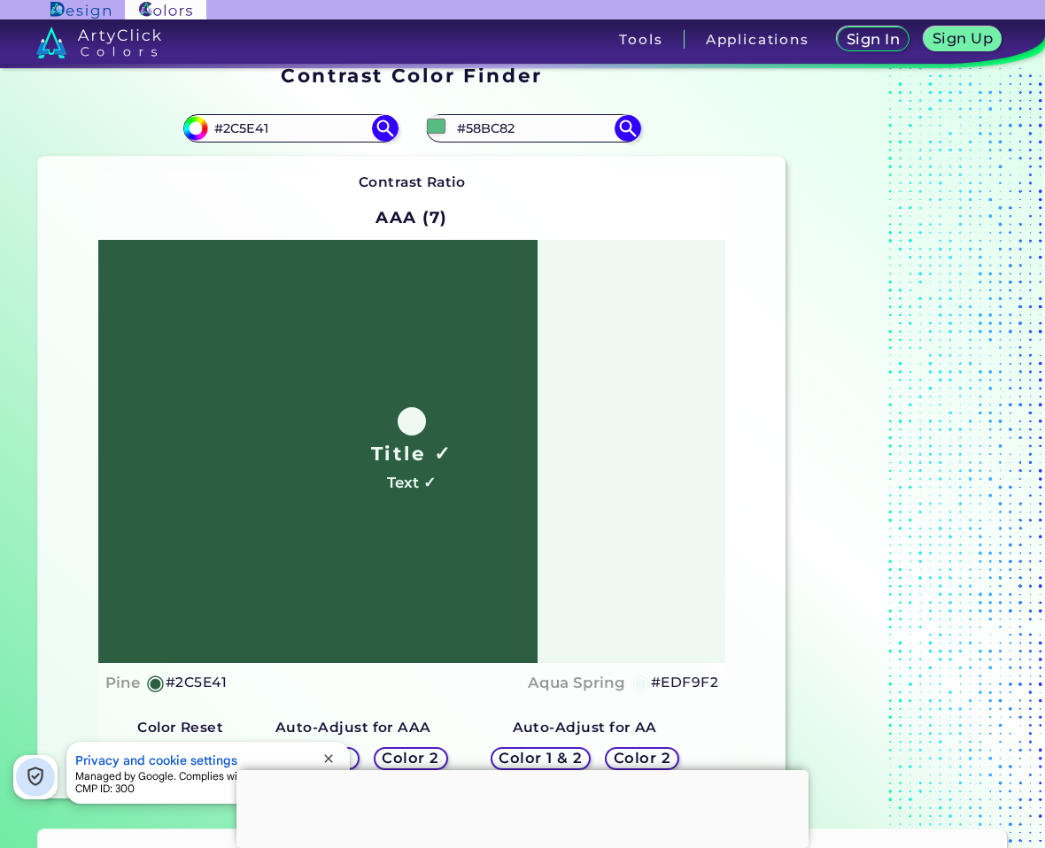
scroll to position [0, 0]
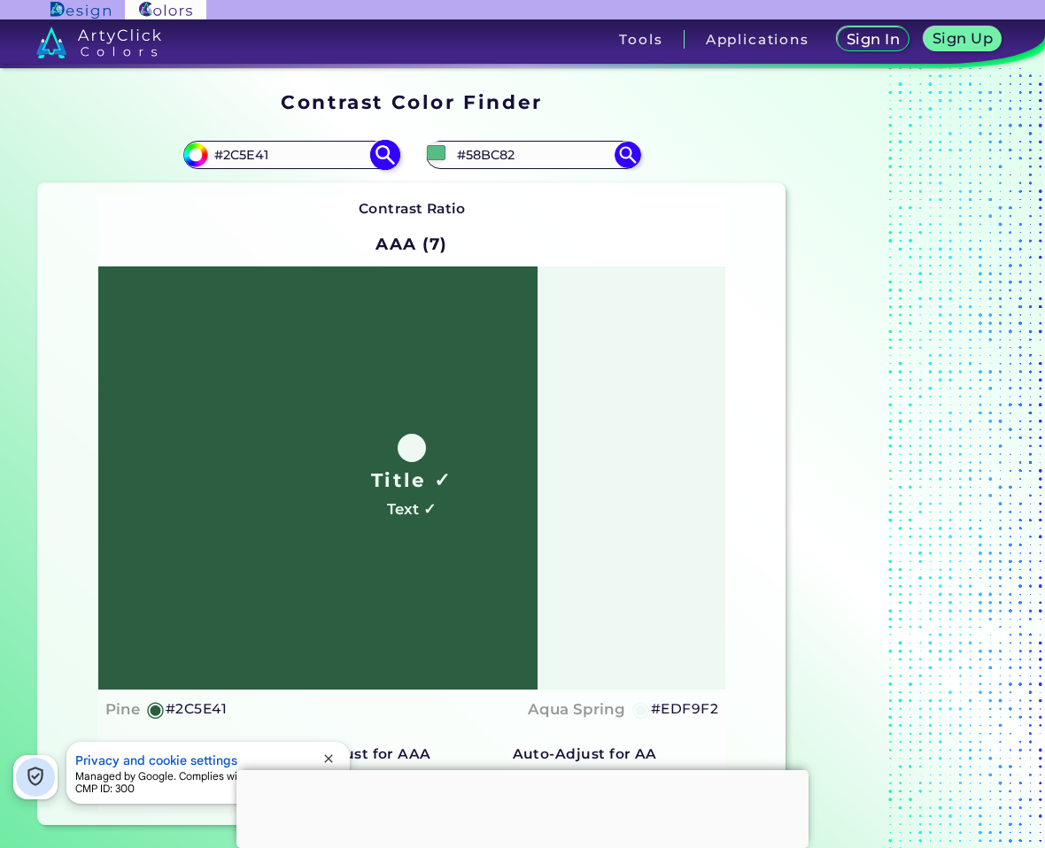
click at [244, 154] on input "#2C5E41" at bounding box center [290, 155] width 165 height 24
type input "#"
paste input "F45D01"
type input "#F45D01"
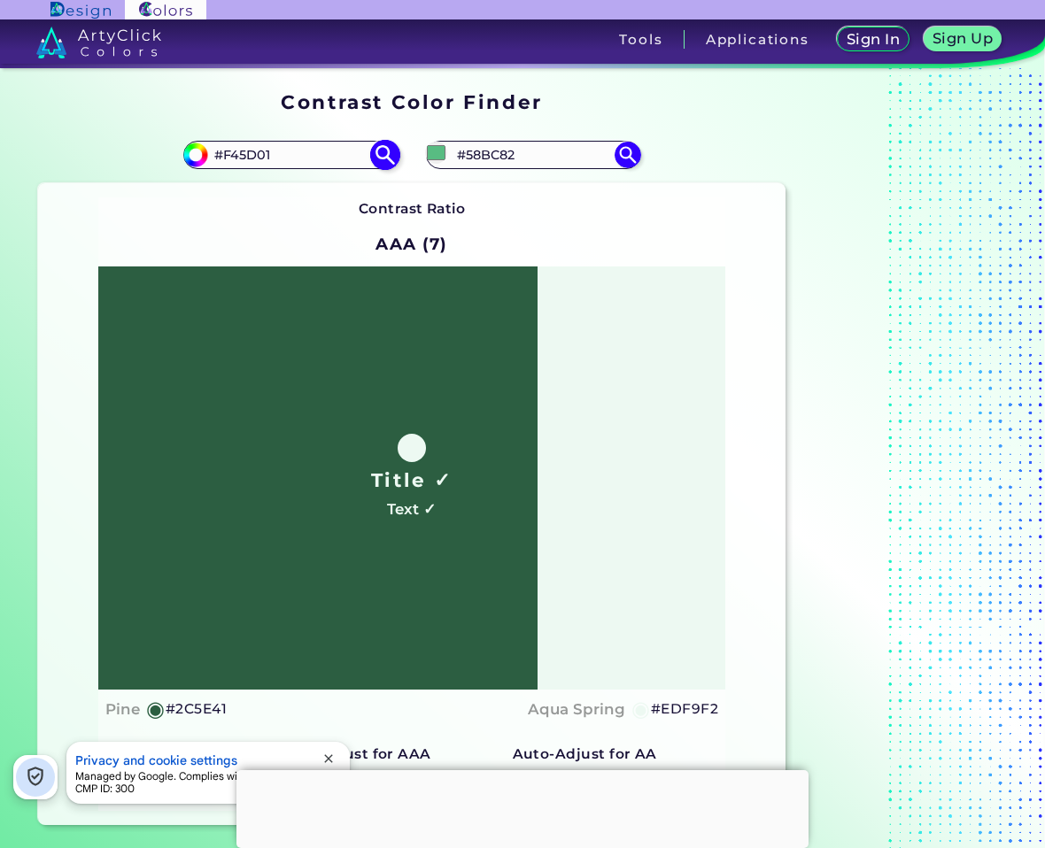
type input "#f45d01"
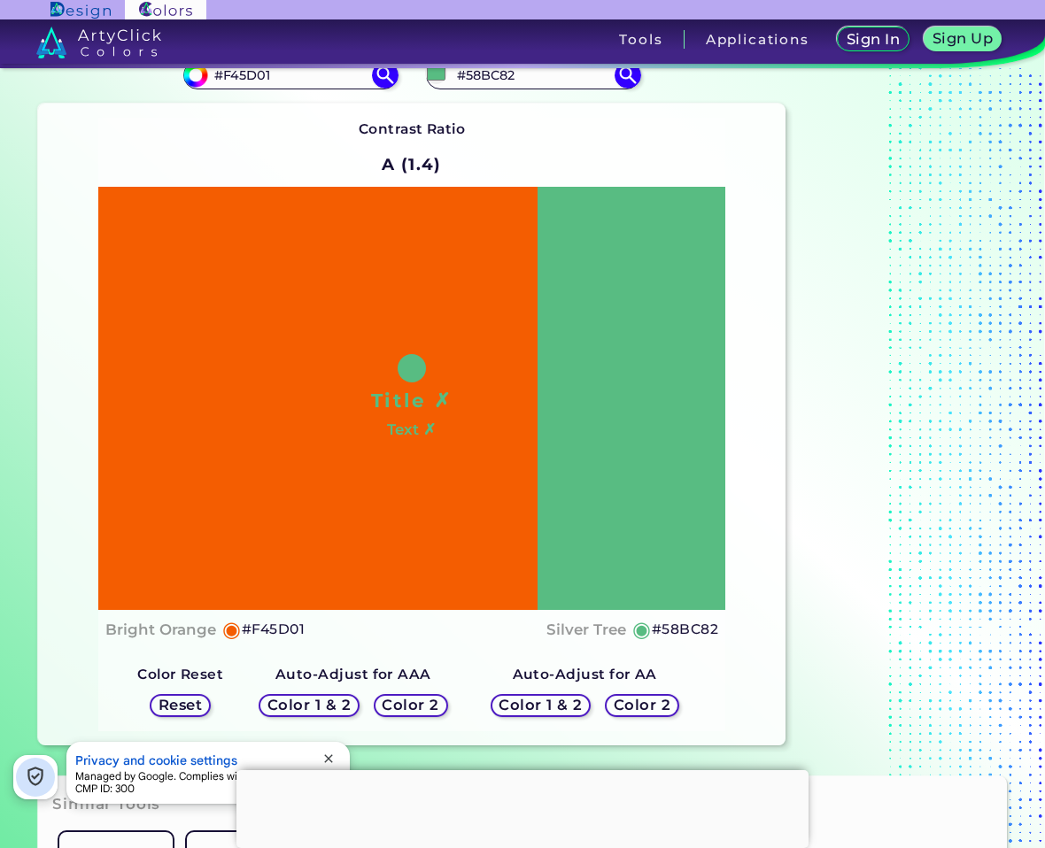
scroll to position [266, 0]
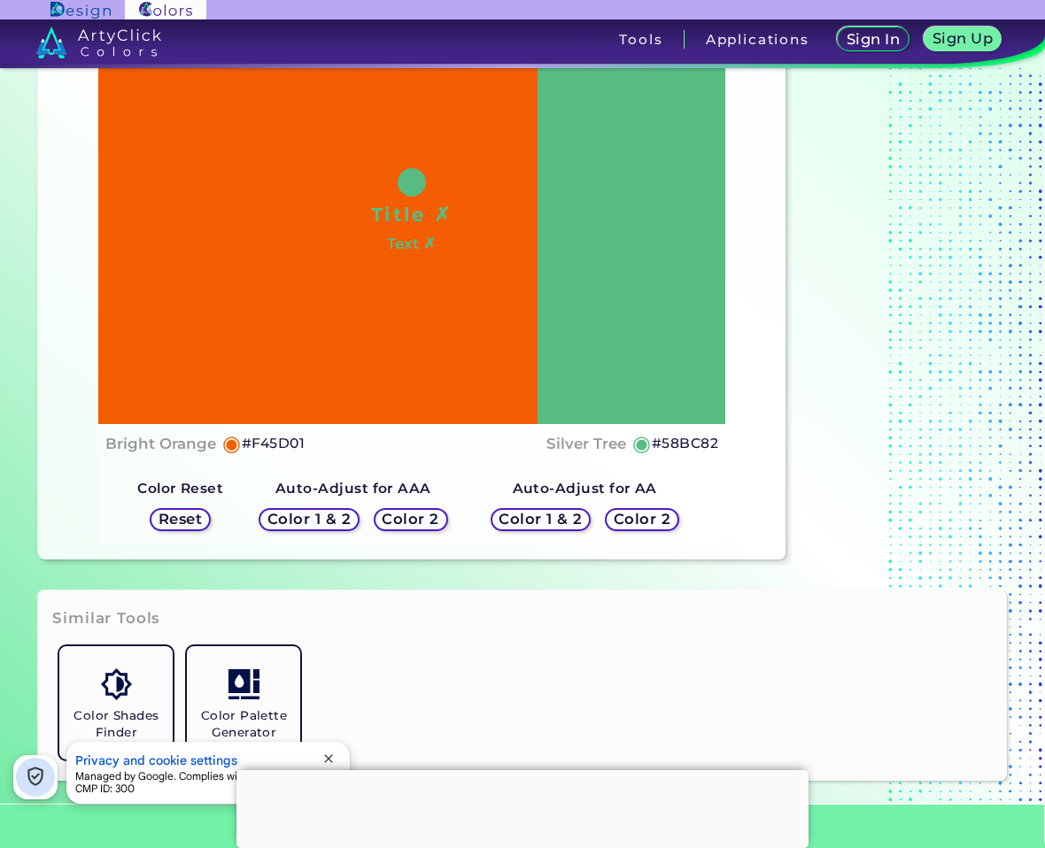
click at [639, 519] on h5 "Color 2" at bounding box center [641, 519] width 51 height 13
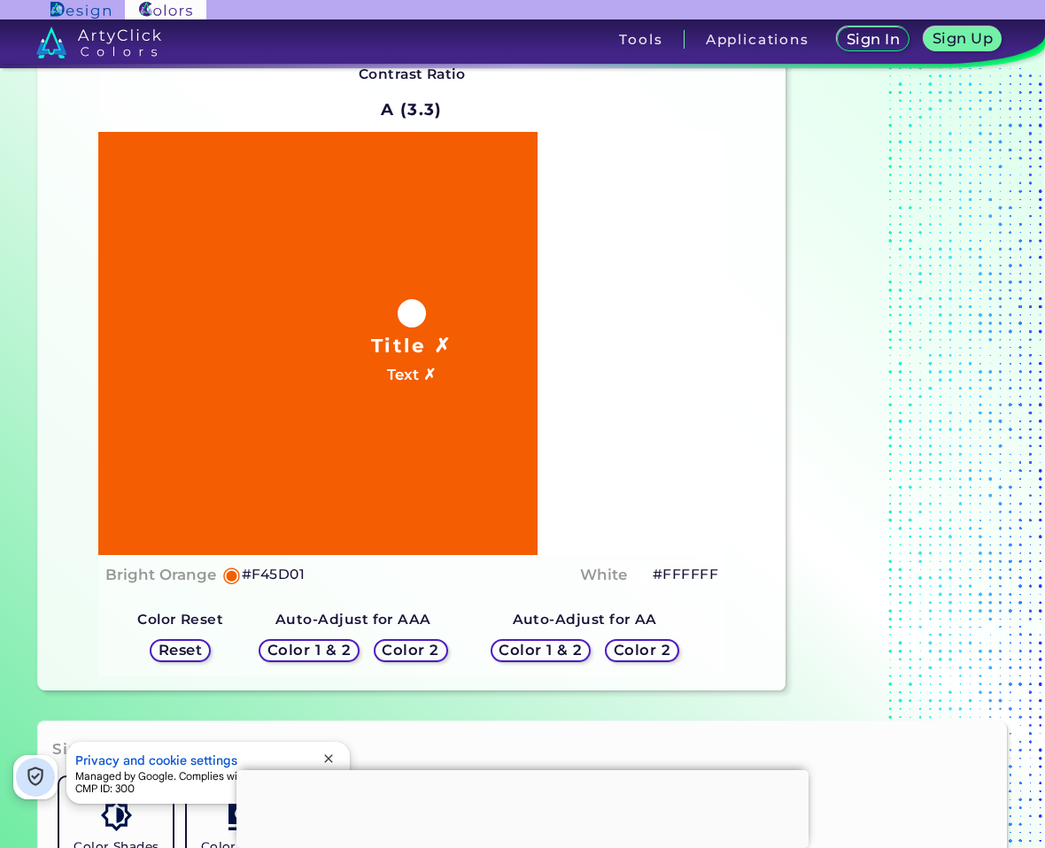
scroll to position [0, 0]
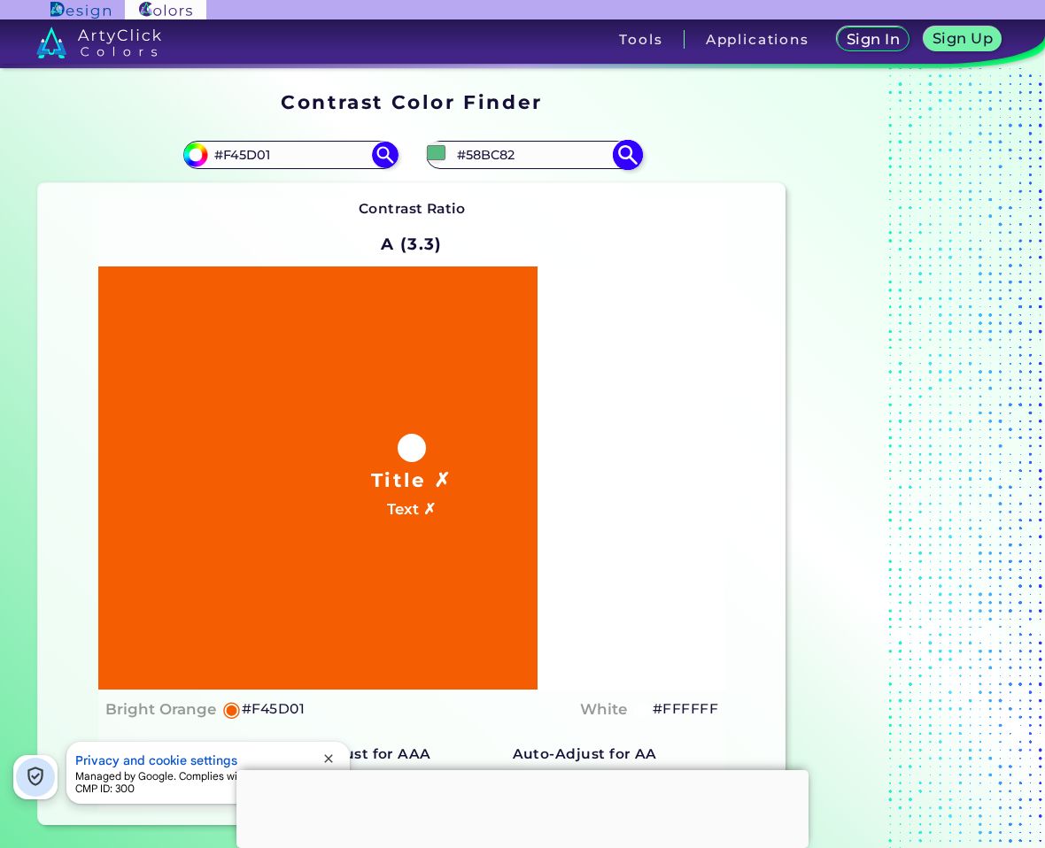
click at [523, 156] on input "#58BC82" at bounding box center [533, 155] width 165 height 24
type input "#"
paste input "F45D01"
type input "#F45D01"
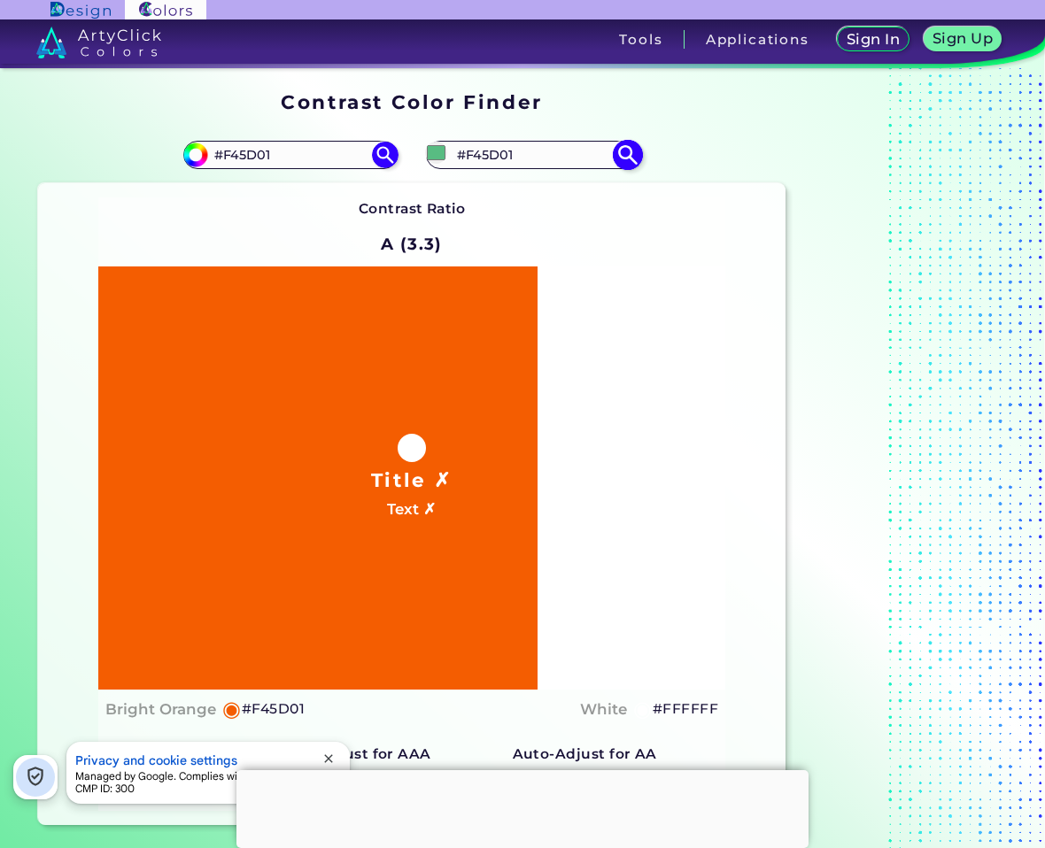
type input "#f45d01"
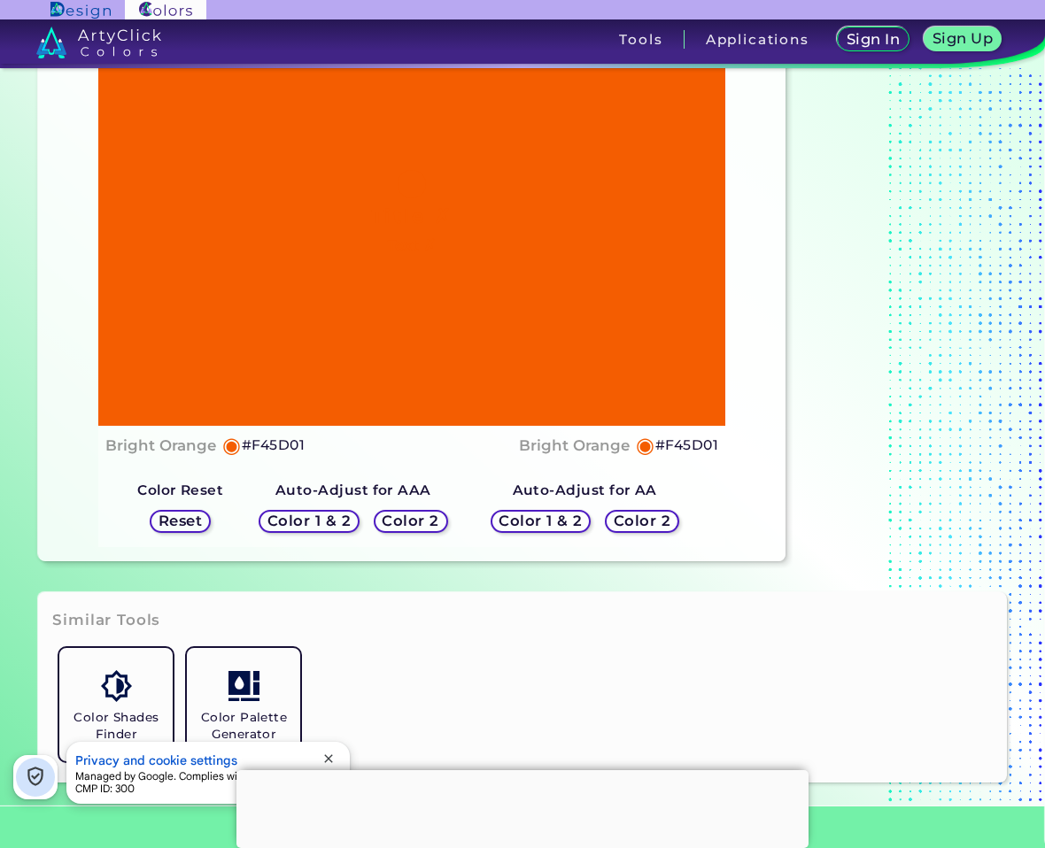
scroll to position [266, 0]
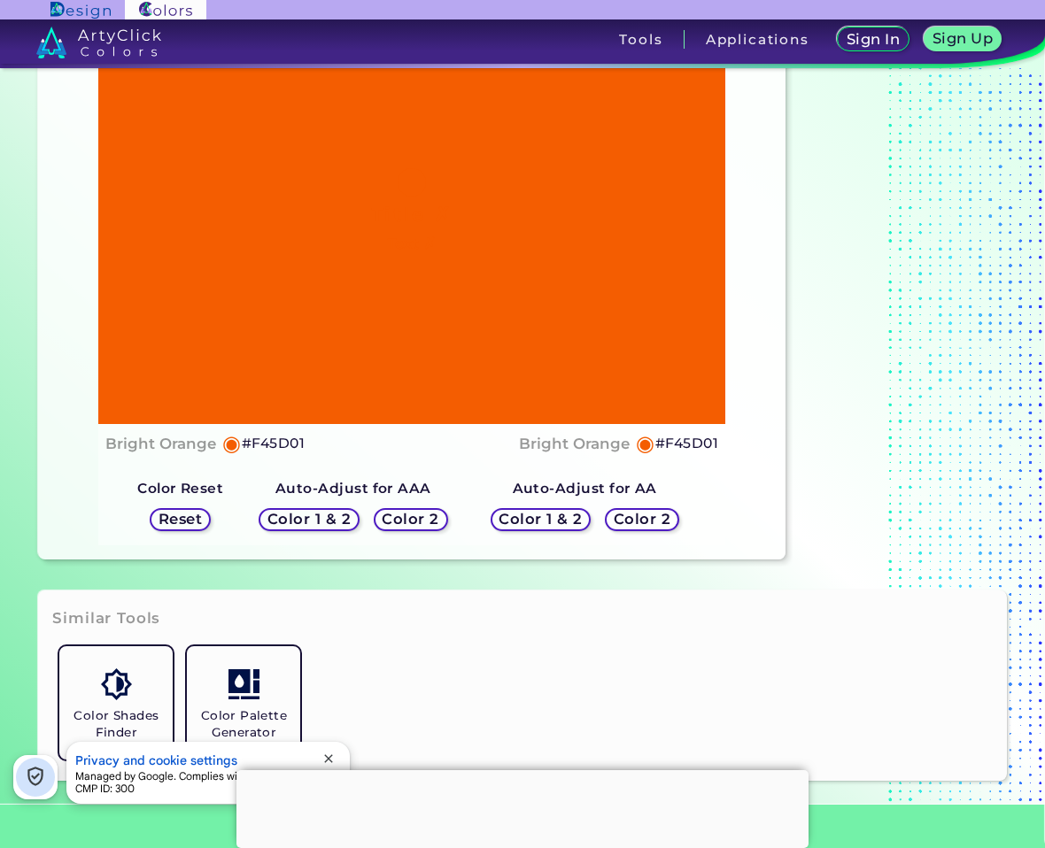
click at [647, 522] on h5 "Color 2" at bounding box center [641, 519] width 51 height 13
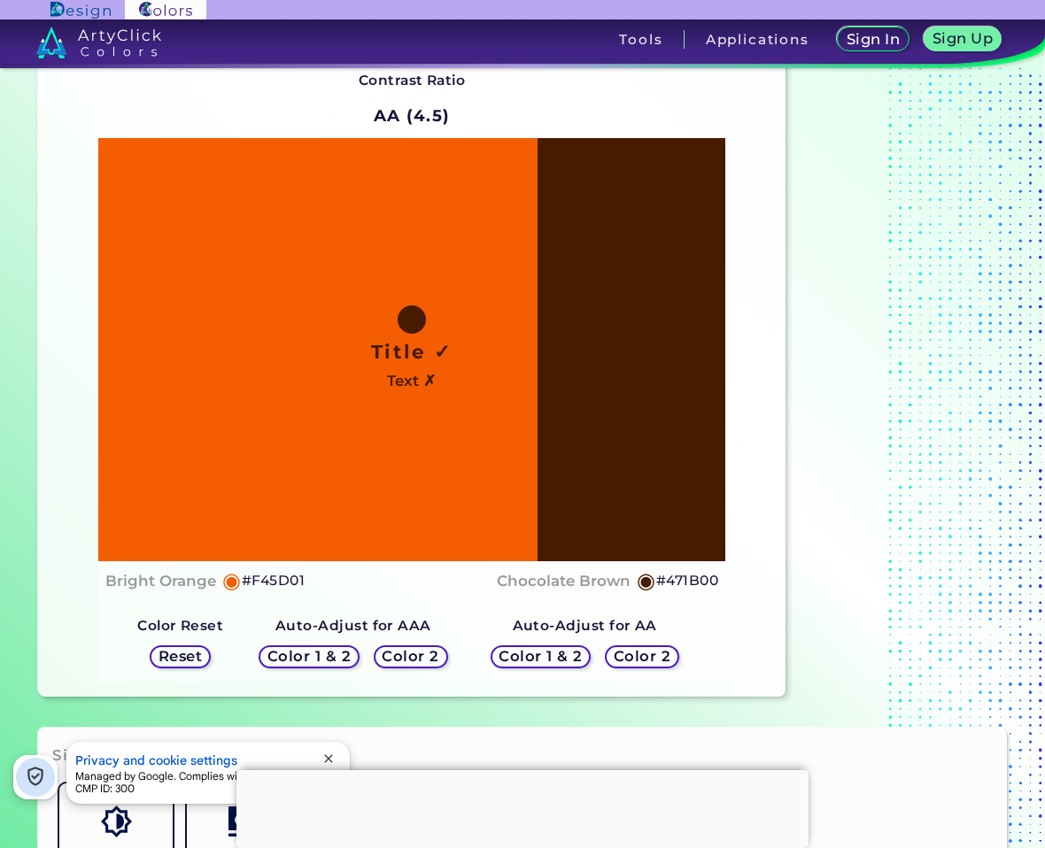
scroll to position [89, 0]
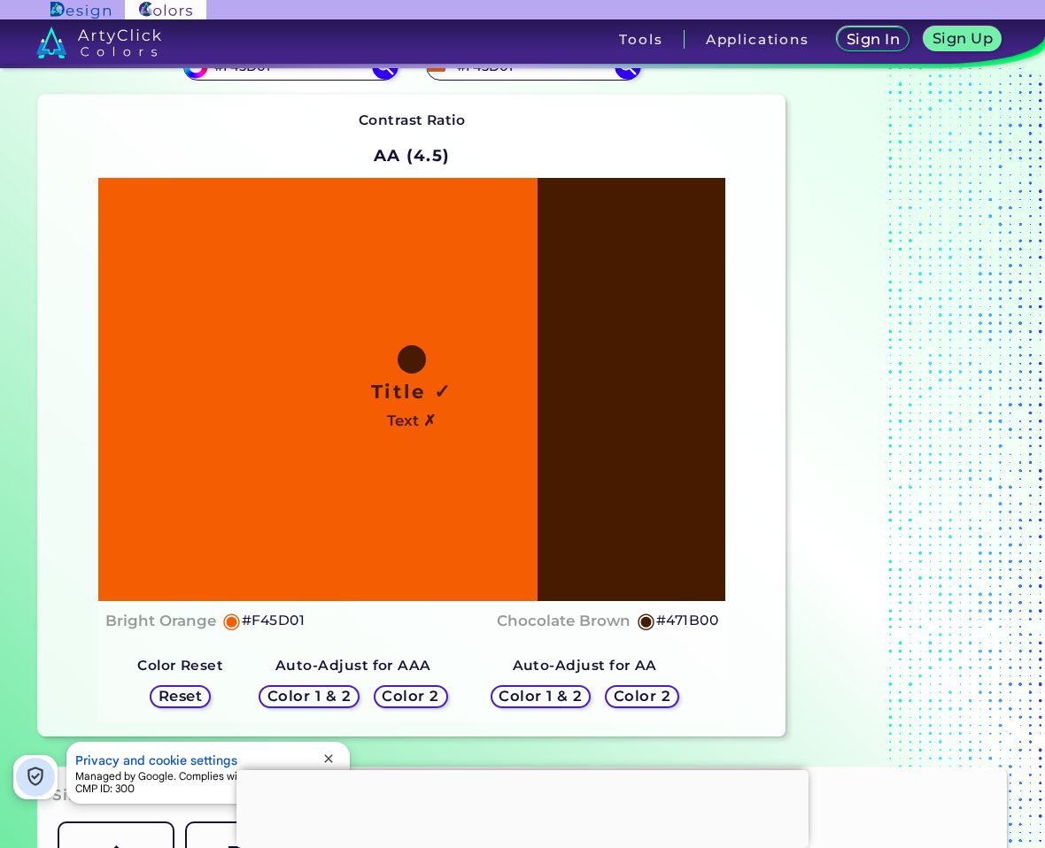
click at [428, 694] on h5 "Color 2" at bounding box center [410, 696] width 51 height 13
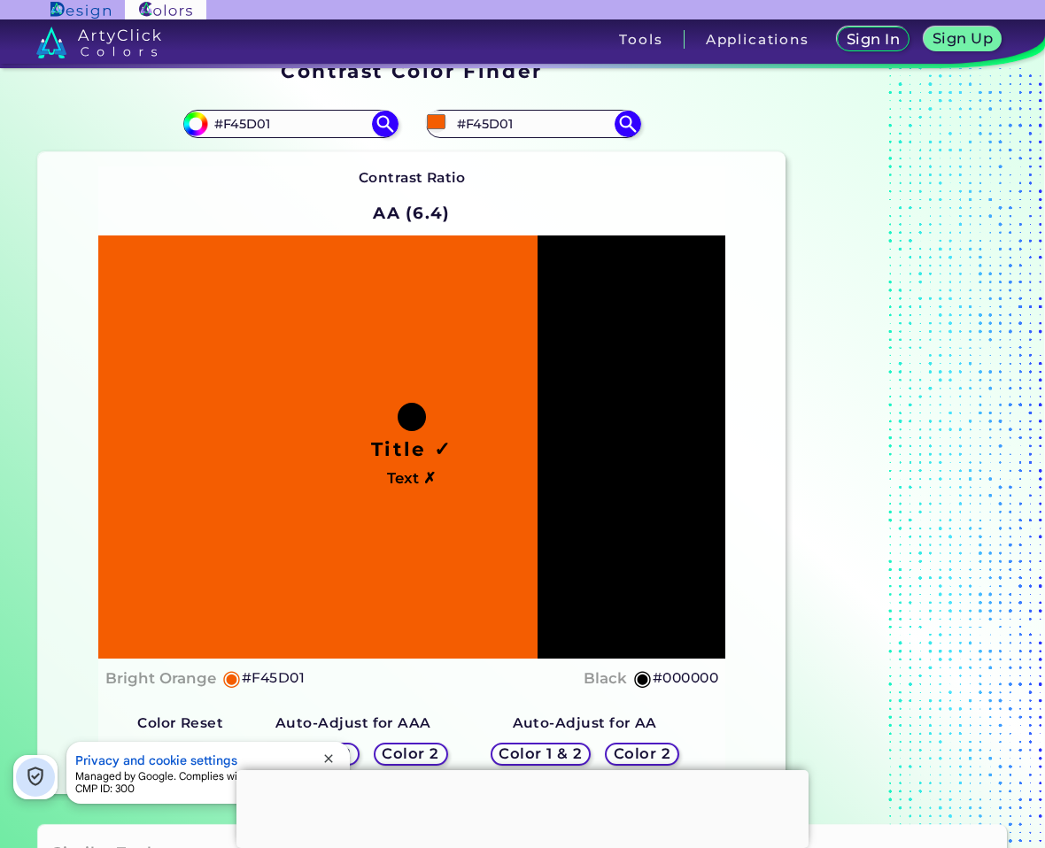
scroll to position [0, 0]
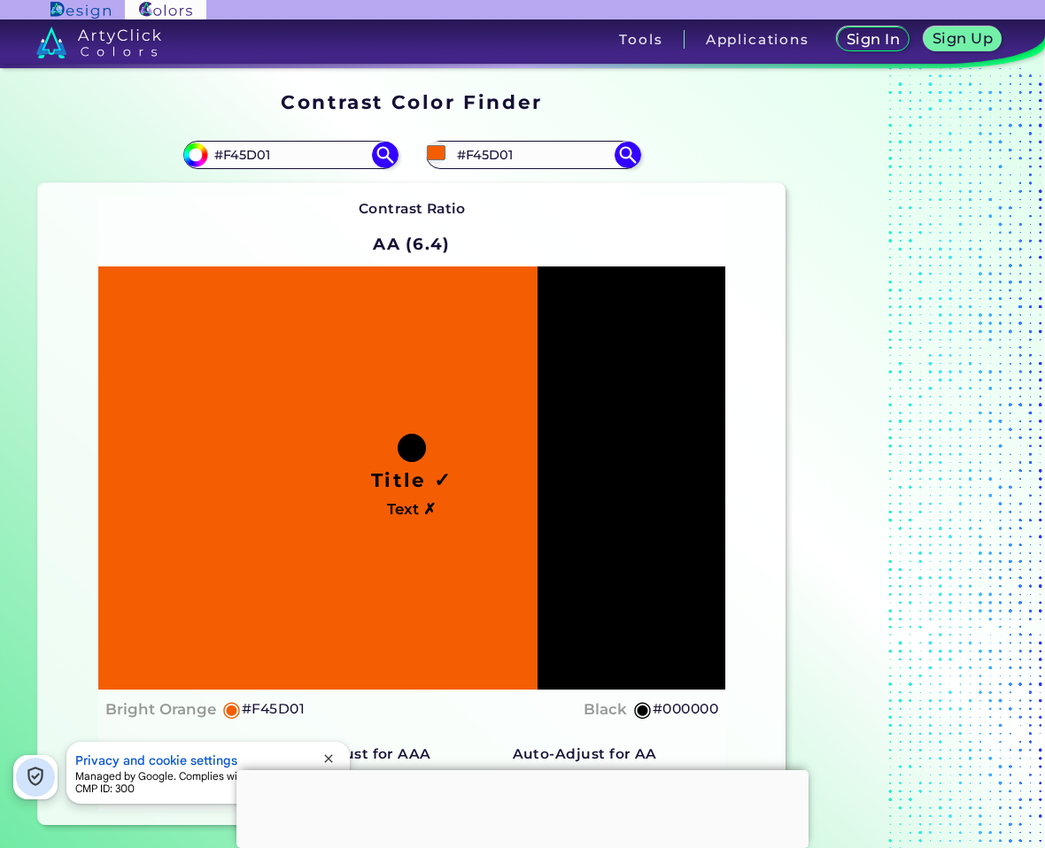
click at [497, 173] on div "#f45d01 #F45D01" at bounding box center [599, 155] width 374 height 57
click at [492, 159] on input "#F45D01" at bounding box center [533, 155] width 165 height 24
type input "#ffffff"
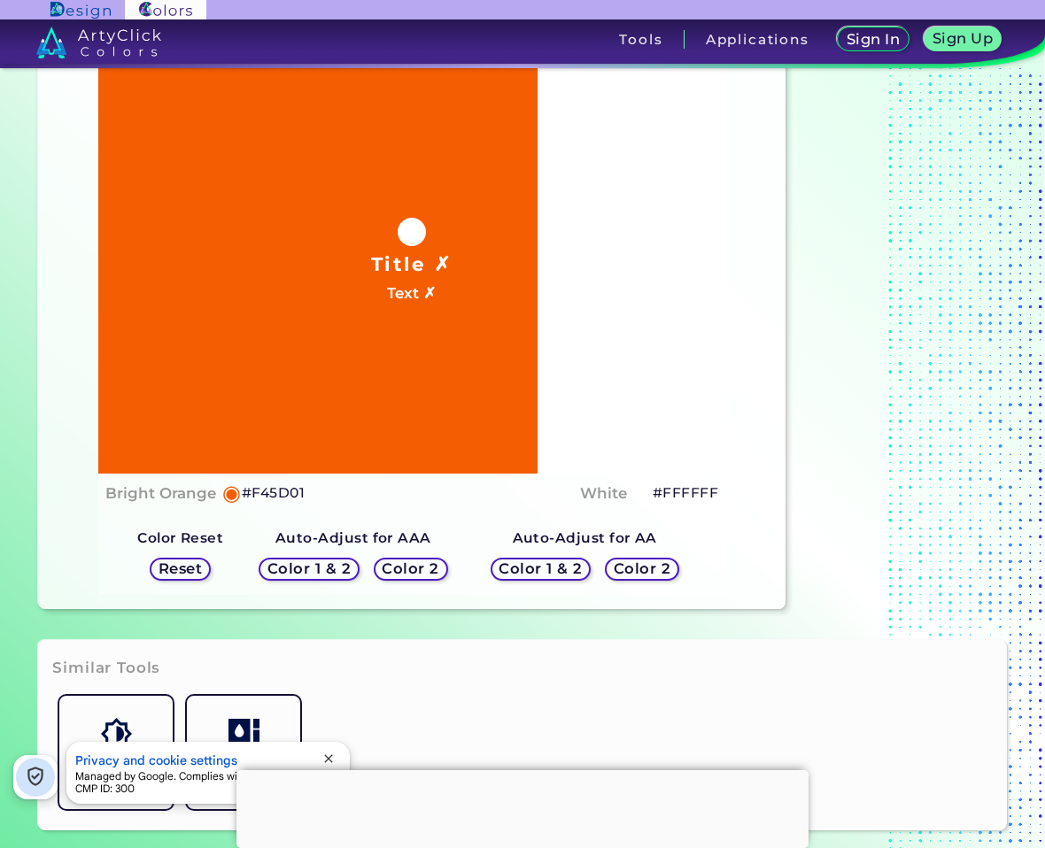
scroll to position [266, 0]
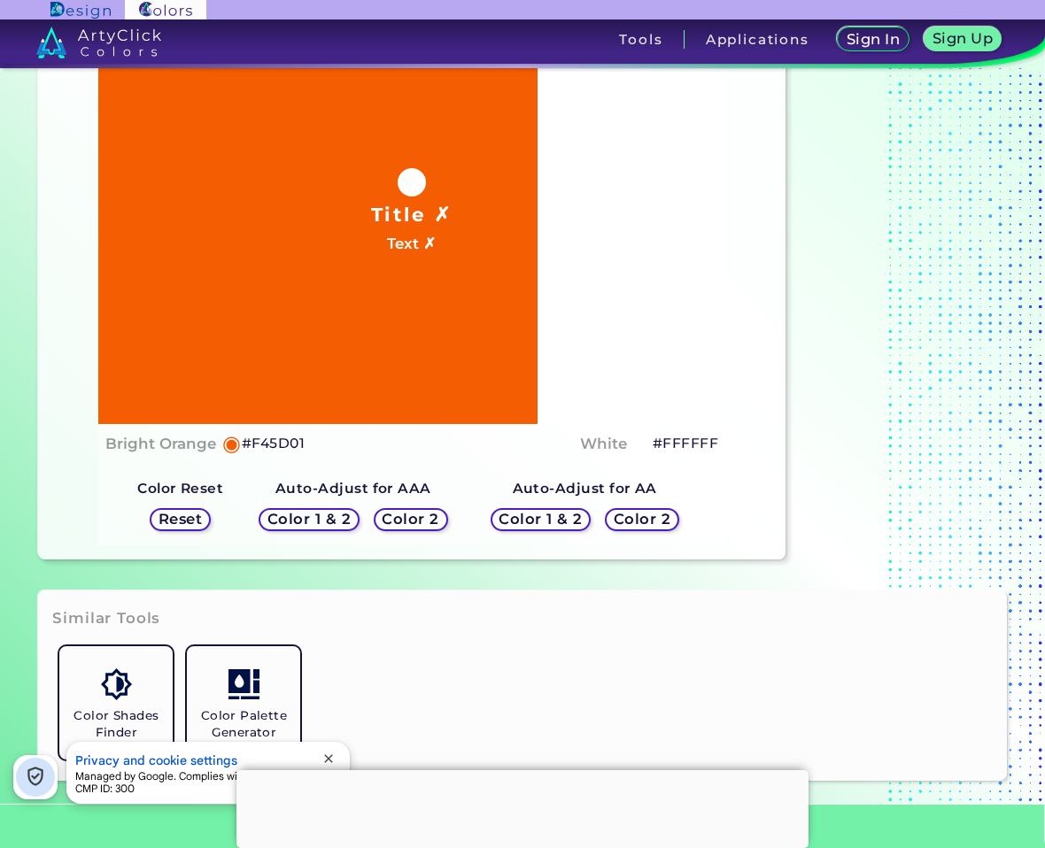
click at [653, 526] on h5 "Color 2" at bounding box center [641, 519] width 51 height 13
click at [647, 509] on div "Color 2" at bounding box center [641, 519] width 66 height 21
click at [422, 523] on h5 "Color 2" at bounding box center [410, 519] width 51 height 13
click at [422, 522] on h5 "Color 2" at bounding box center [410, 519] width 52 height 13
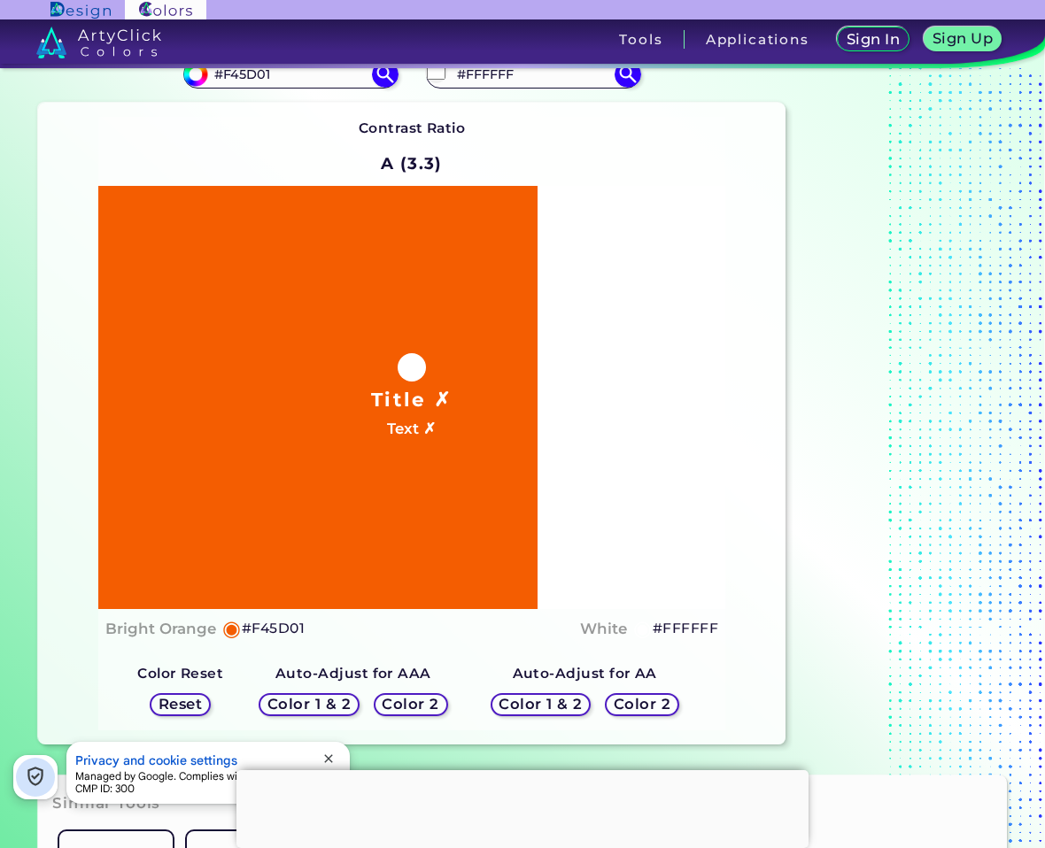
scroll to position [0, 0]
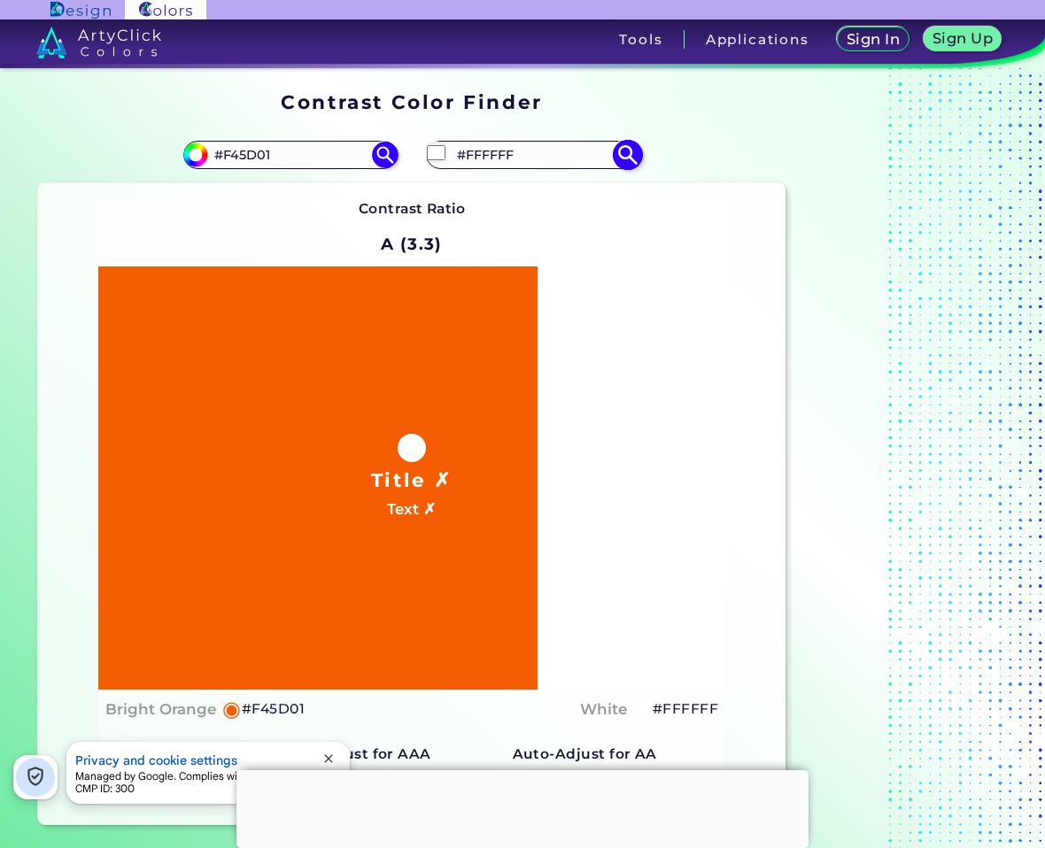
click at [515, 144] on input "#FFFFFF" at bounding box center [533, 155] width 165 height 24
type input "#000000"
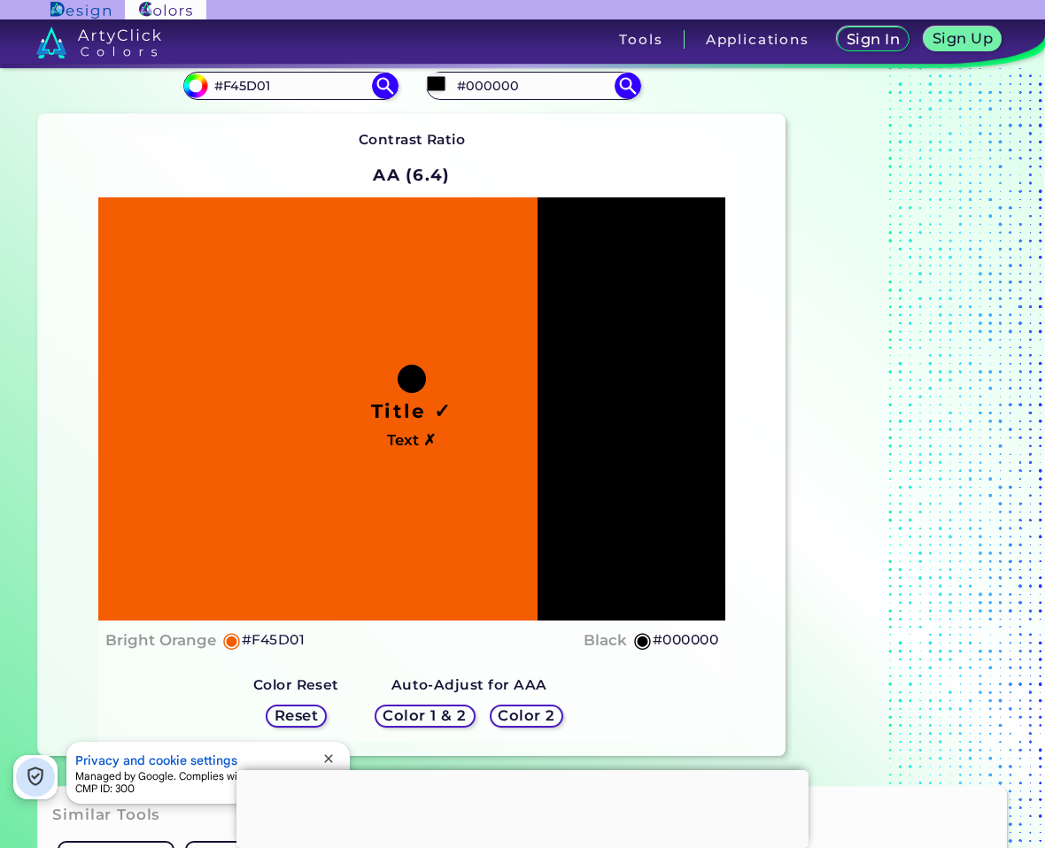
scroll to position [177, 0]
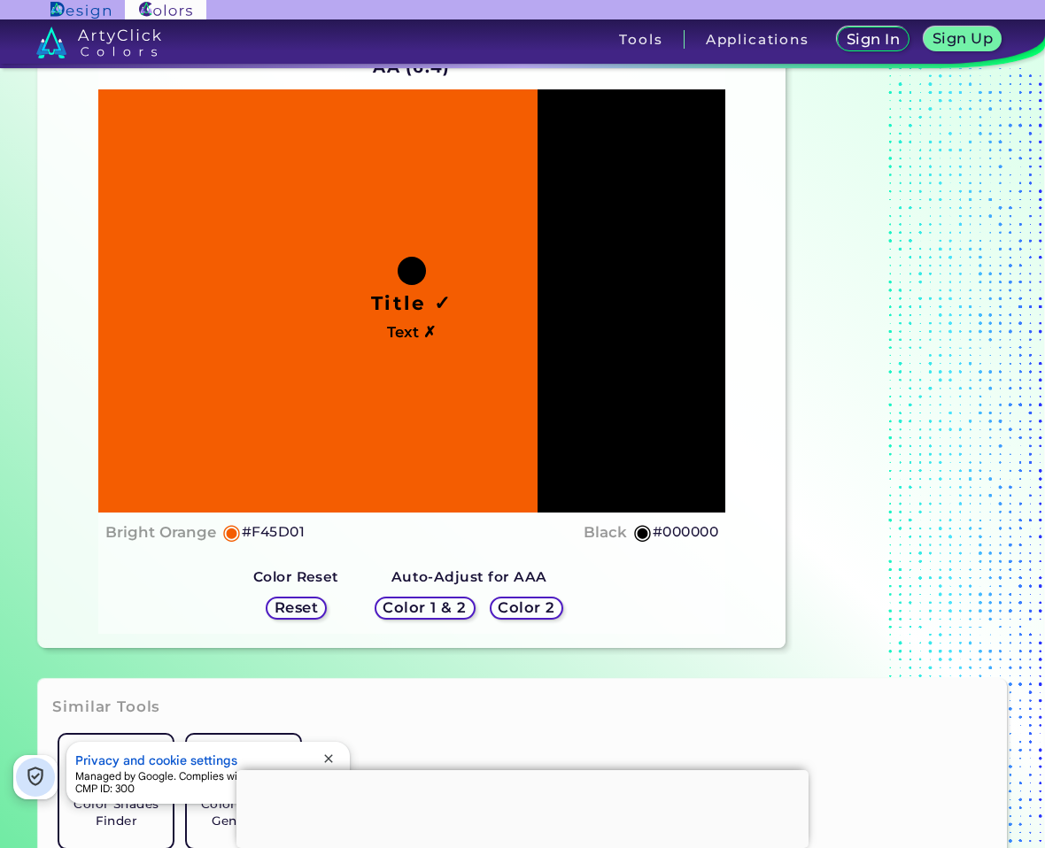
click at [548, 609] on h5 "Color 2" at bounding box center [525, 607] width 51 height 13
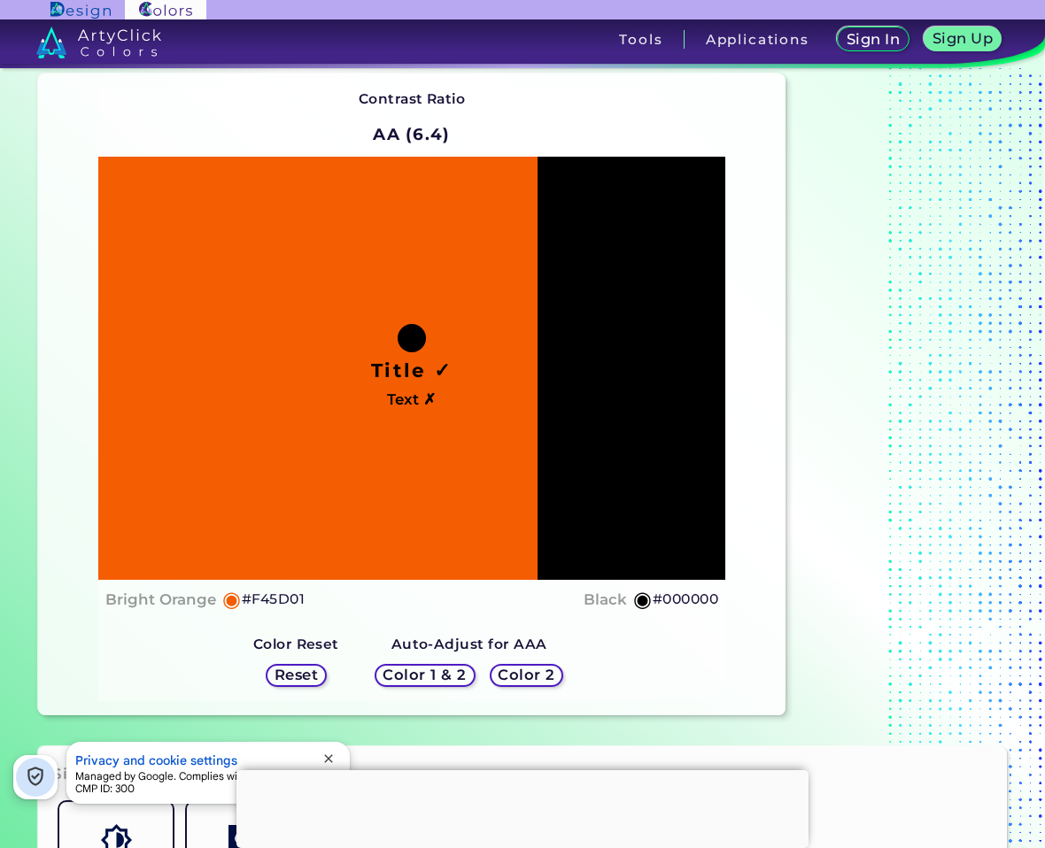
scroll to position [0, 0]
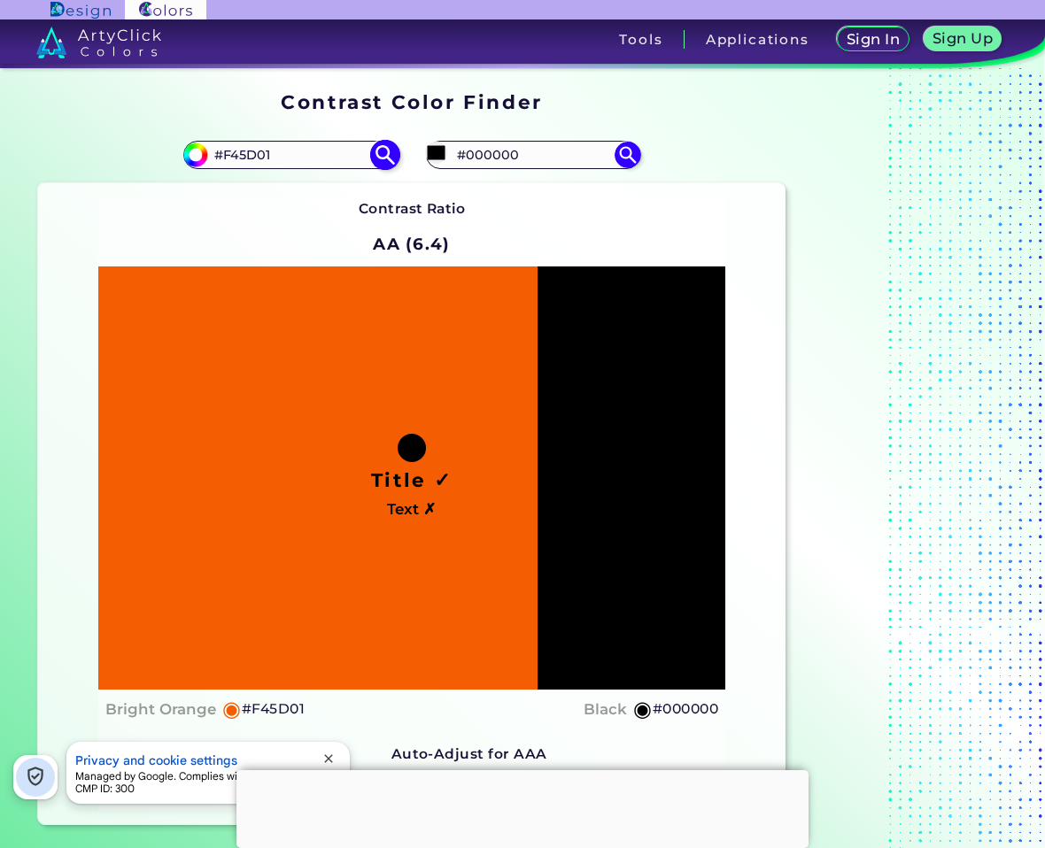
click at [254, 151] on input "#F45D01" at bounding box center [290, 155] width 165 height 24
click at [501, 151] on input "#000000" at bounding box center [533, 155] width 165 height 24
paste input "1b1b1f"
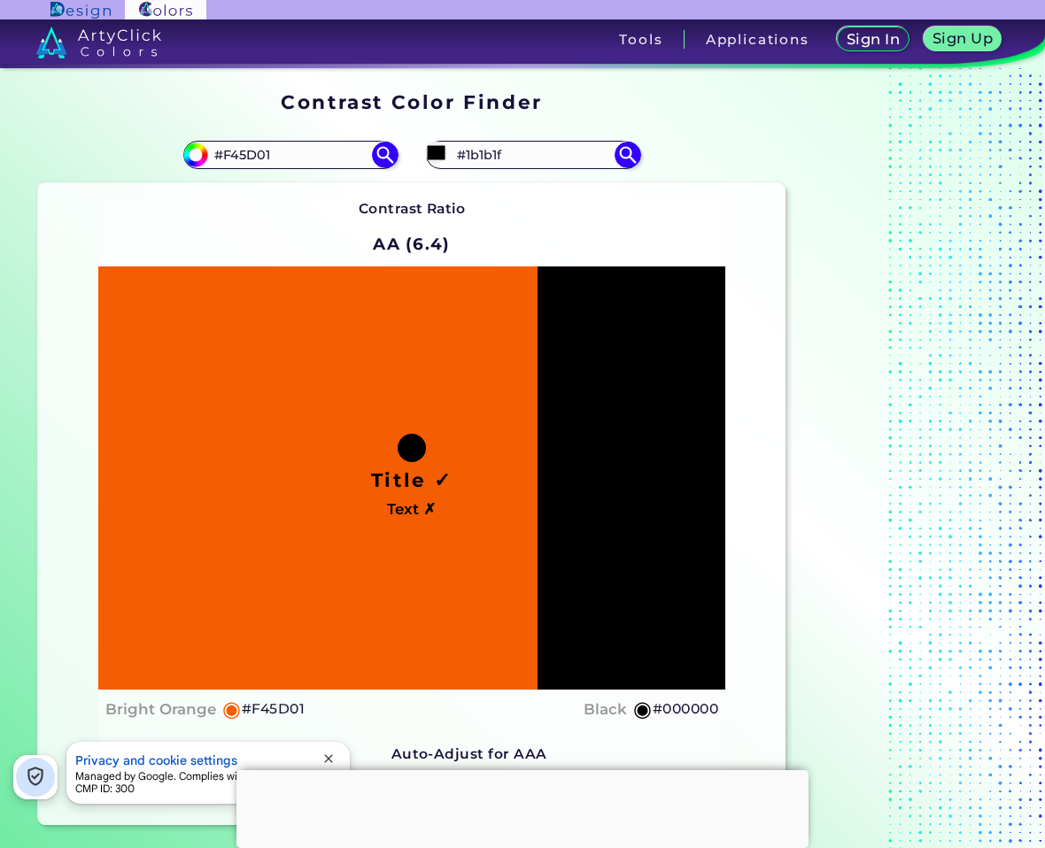
type input "#1b1b1f"
type input "#1B1B1F"
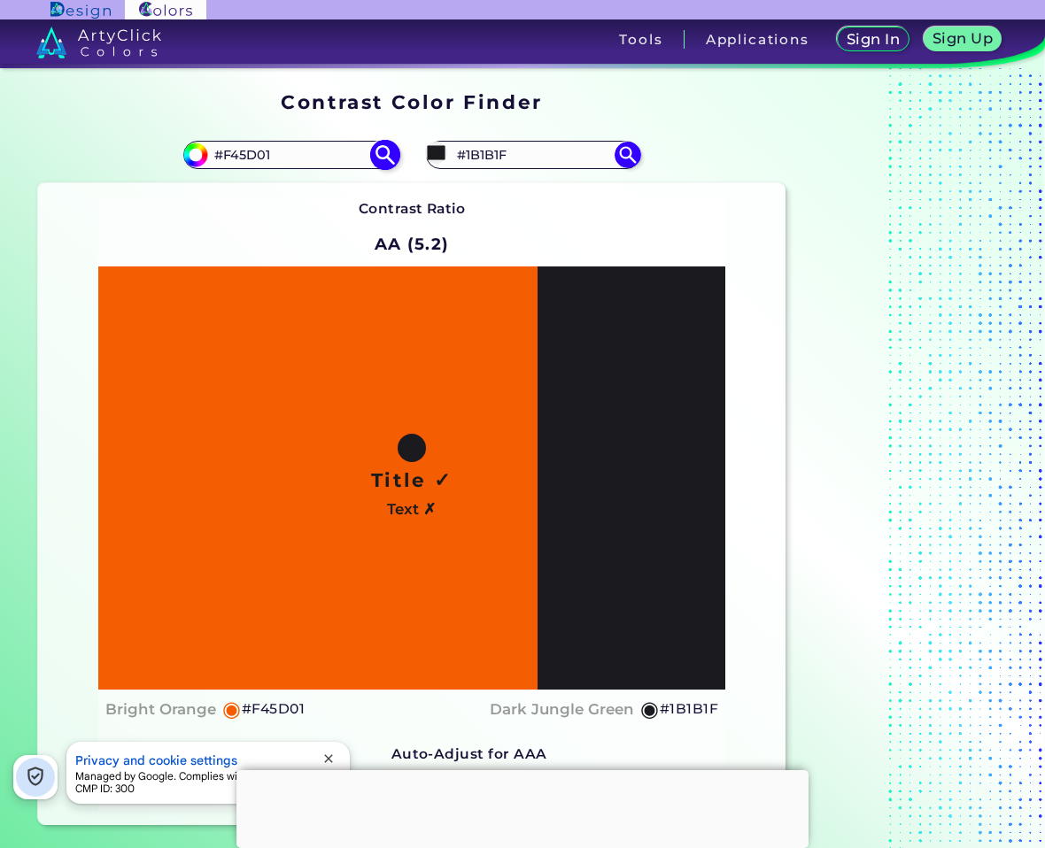
click at [253, 156] on input "#F45D01" at bounding box center [290, 155] width 165 height 24
click at [290, 149] on input "#F45D01" at bounding box center [290, 155] width 165 height 24
drag, startPoint x: 275, startPoint y: 158, endPoint x: 81, endPoint y: 164, distance: 194.0
click at [89, 159] on div "#f45d01 #F45D01" at bounding box center [225, 155] width 374 height 57
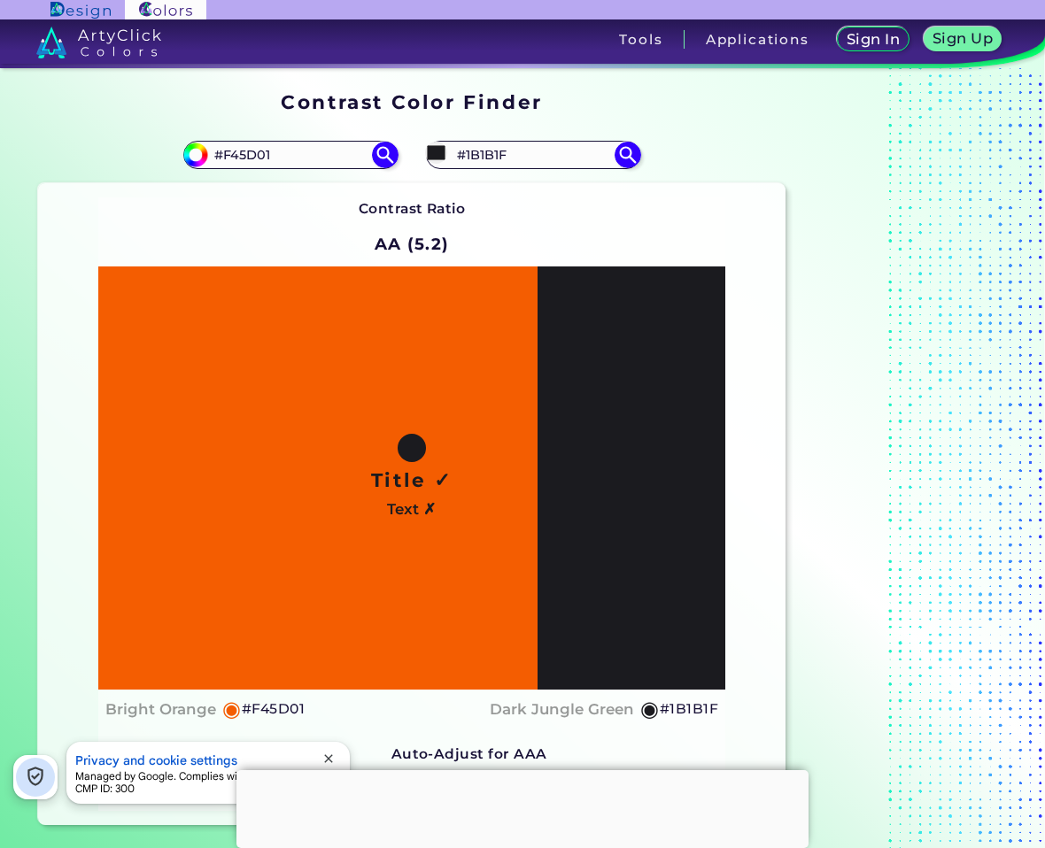
paste input "BBD97"
type input "#FBBD97"
type input "#fbbd97"
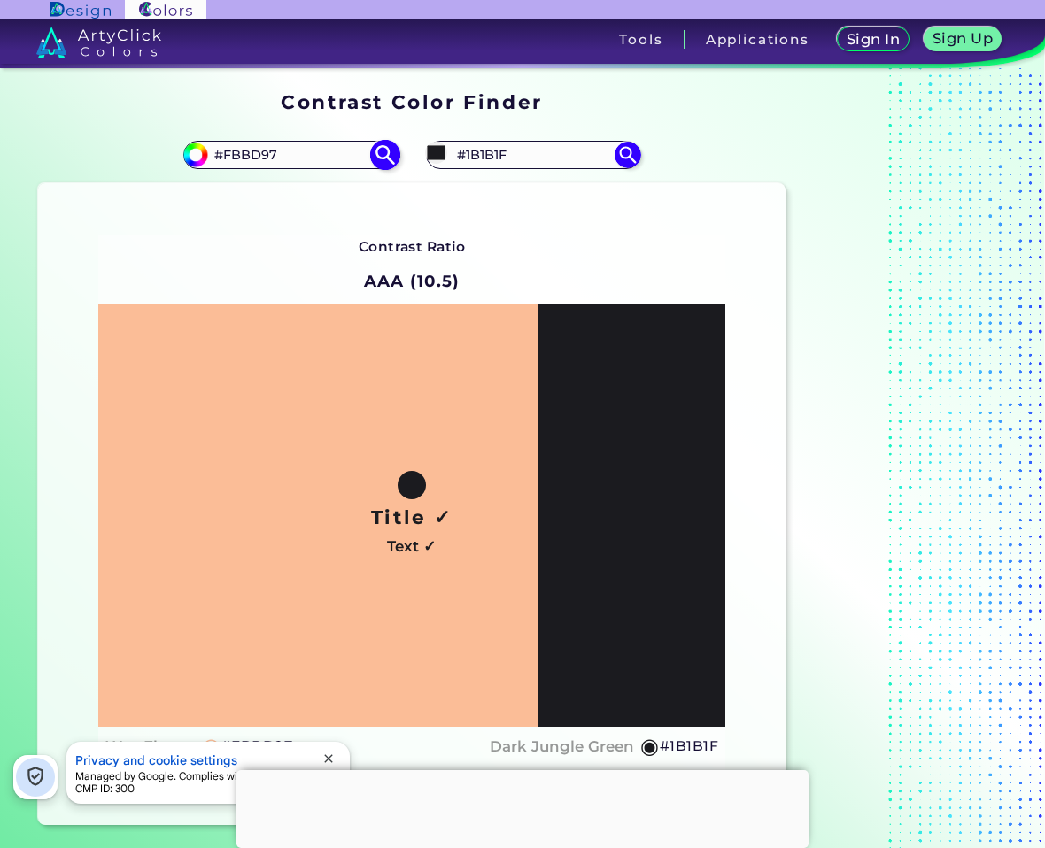
click at [267, 147] on input "#FBBD97" at bounding box center [290, 155] width 165 height 24
paste input "E4CC3"
type input "#E4CC37"
type input "#e4cc37"
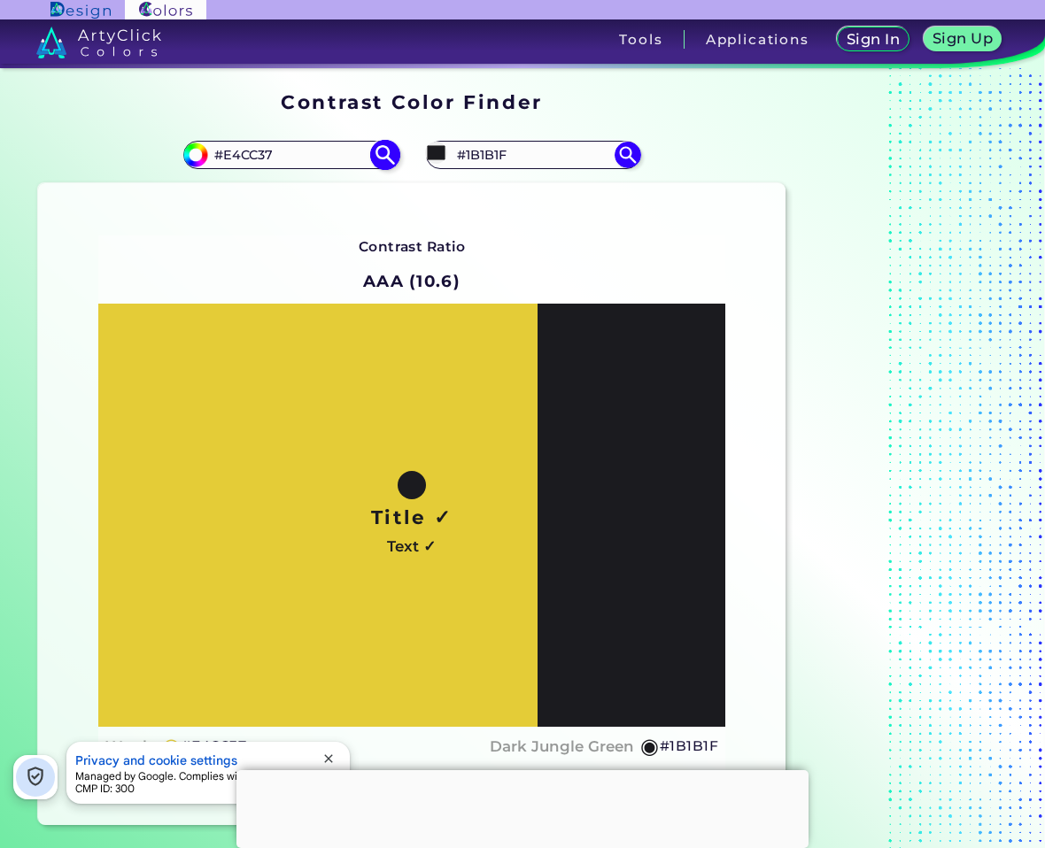
click at [253, 154] on input "#E4CC37" at bounding box center [290, 155] width 165 height 24
drag, startPoint x: 253, startPoint y: 154, endPoint x: 270, endPoint y: 157, distance: 17.0
click at [253, 153] on input "#E4CC37" at bounding box center [290, 155] width 165 height 24
click at [252, 150] on input "#E4CC37" at bounding box center [290, 155] width 165 height 24
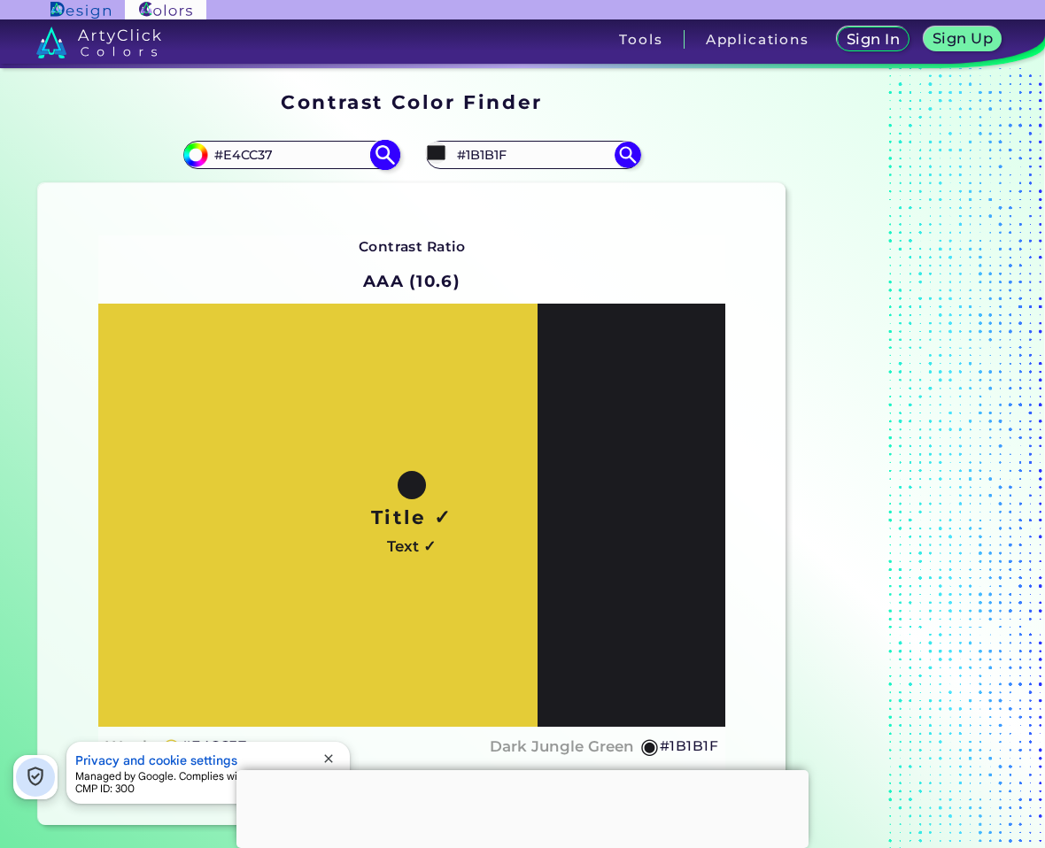
click at [276, 155] on input "#E4CC37" at bounding box center [290, 155] width 165 height 24
paste input "F4EAAA"
type input "#F4EAAA"
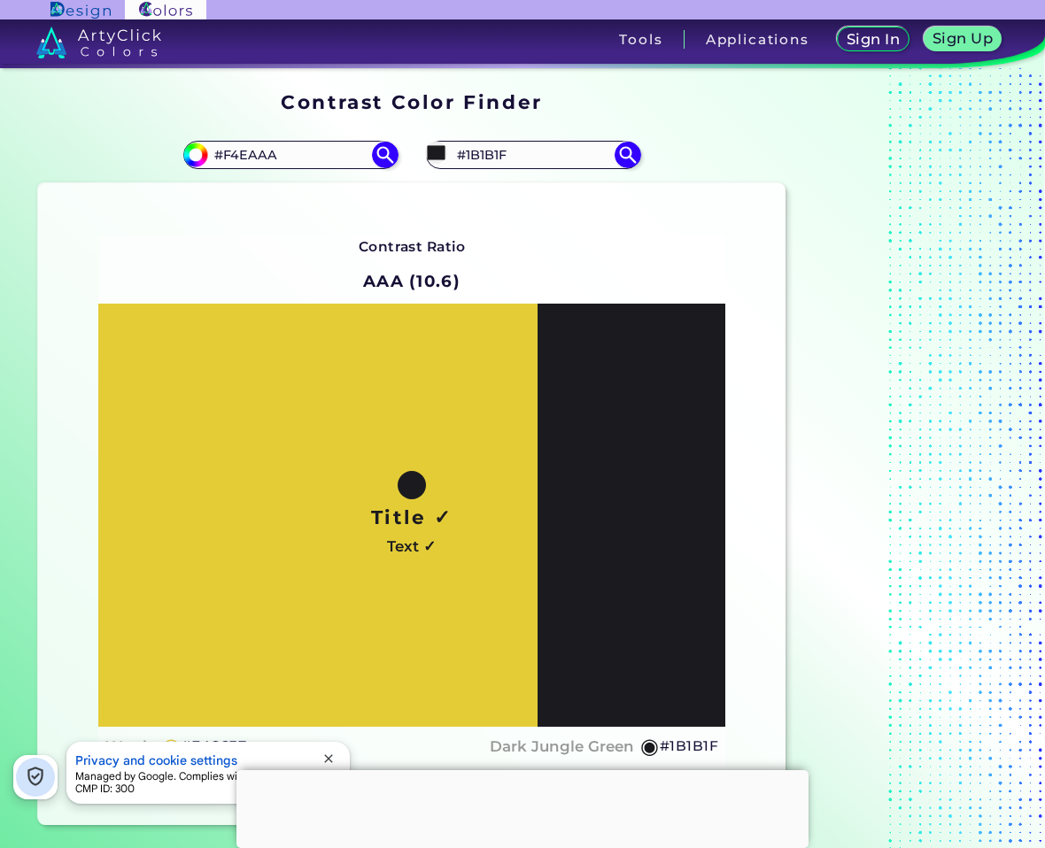
type input "#f4eaaa"
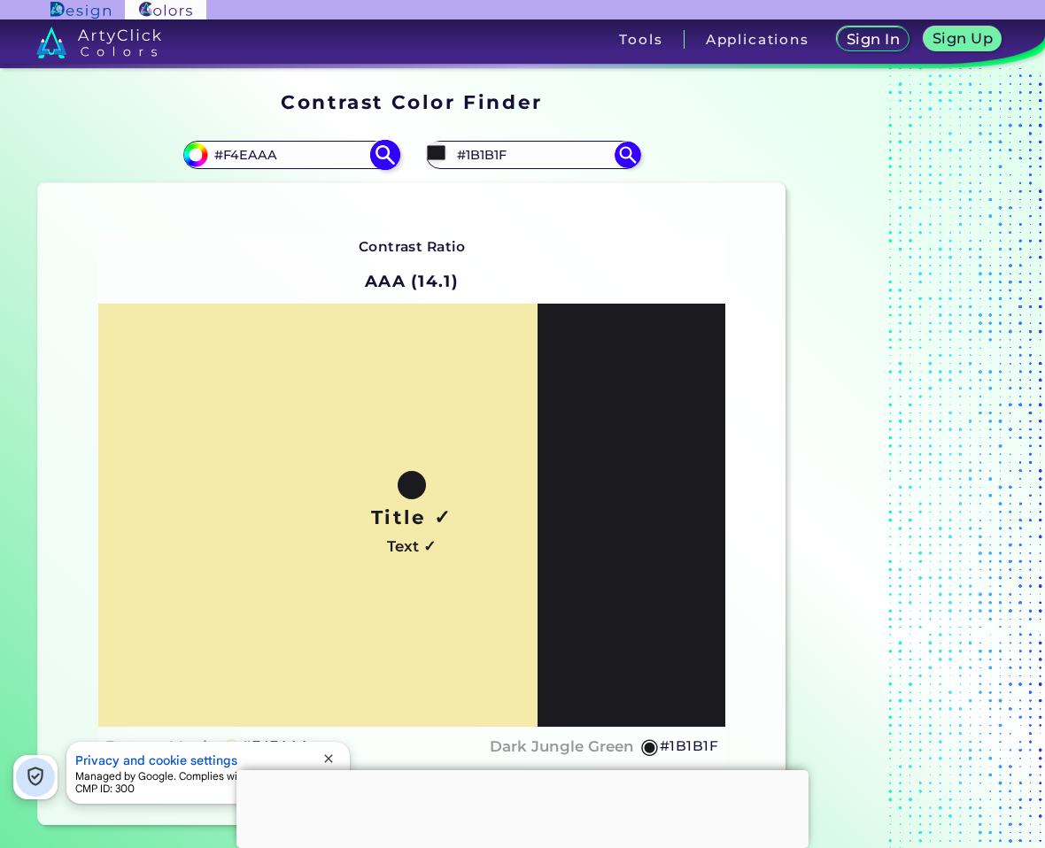
click at [301, 155] on input "#F4EAAA" at bounding box center [290, 155] width 165 height 24
type input "#"
paste input "#58bc82"
type input "#58bc82"
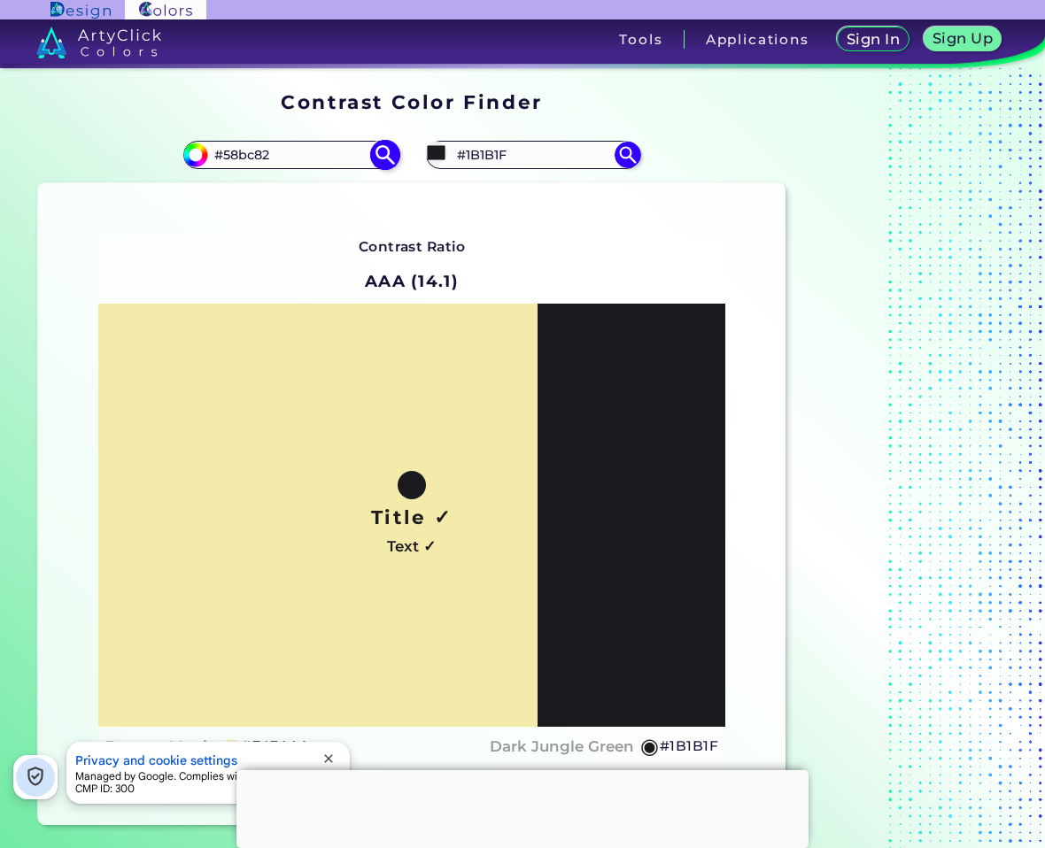
type input "#58bc82"
type input "#58BC82"
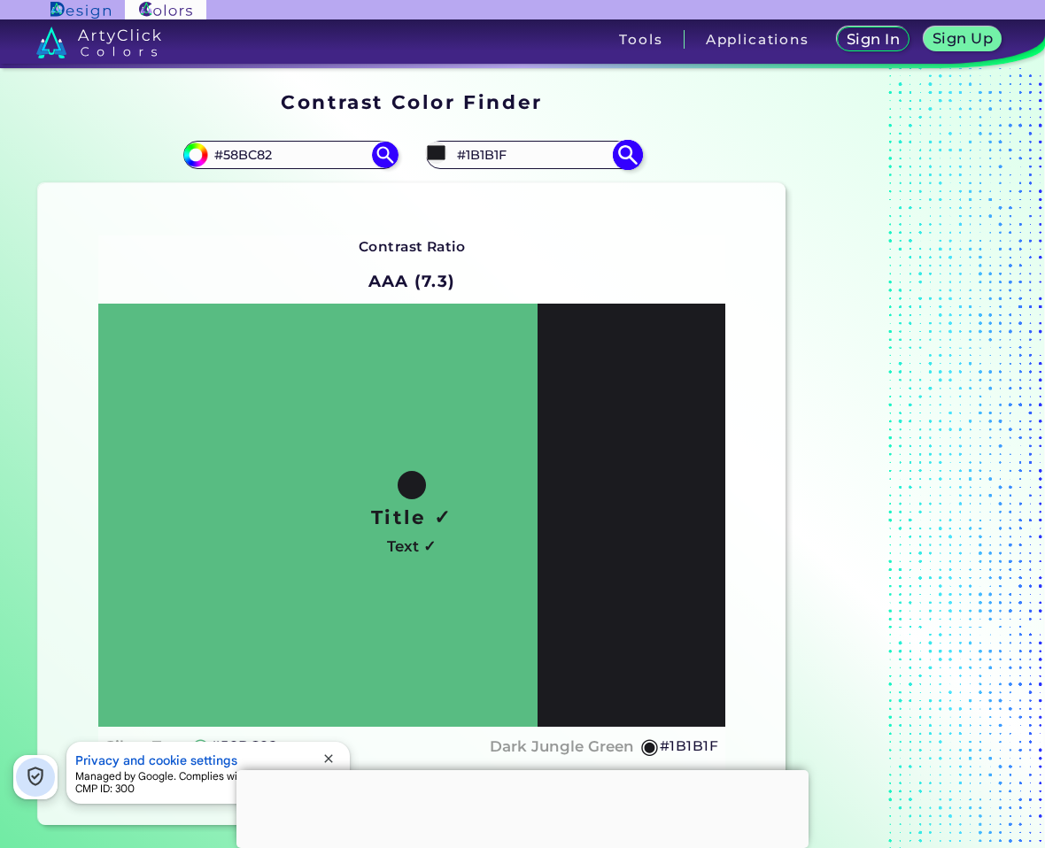
click at [524, 154] on input "#1B1B1F" at bounding box center [533, 155] width 165 height 24
click at [524, 155] on input "#1B1B1F" at bounding box center [533, 155] width 165 height 24
type input "#ffffff"
type input "#FFFFFF"
